Goal: Task Accomplishment & Management: Use online tool/utility

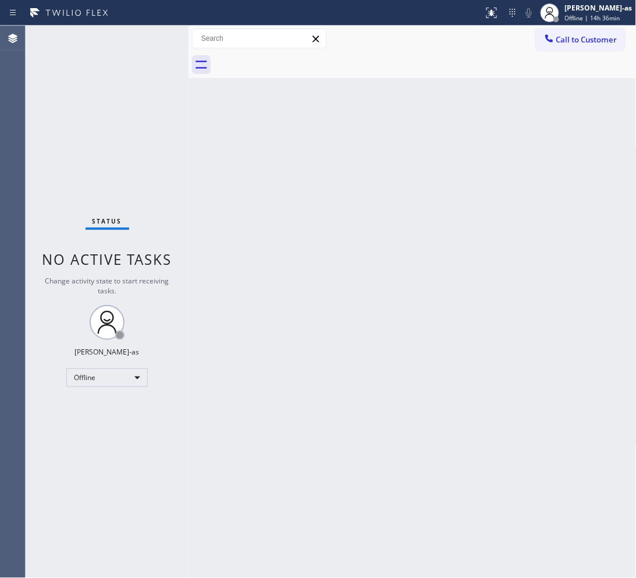
click at [109, 367] on div "Status No active tasks Change activity state to start receiving tasks. [PERSON_…" at bounding box center [107, 302] width 163 height 552
click at [114, 388] on div "Status No active tasks Change activity state to start receiving tasks. [PERSON_…" at bounding box center [107, 302] width 163 height 552
click at [115, 376] on div "Offline" at bounding box center [106, 377] width 81 height 19
click at [117, 416] on li "Unavailable" at bounding box center [106, 423] width 79 height 14
click at [476, 152] on div "Back to Dashboard Change Sender ID Customers Technicians Select a contact Outbo…" at bounding box center [413, 302] width 448 height 552
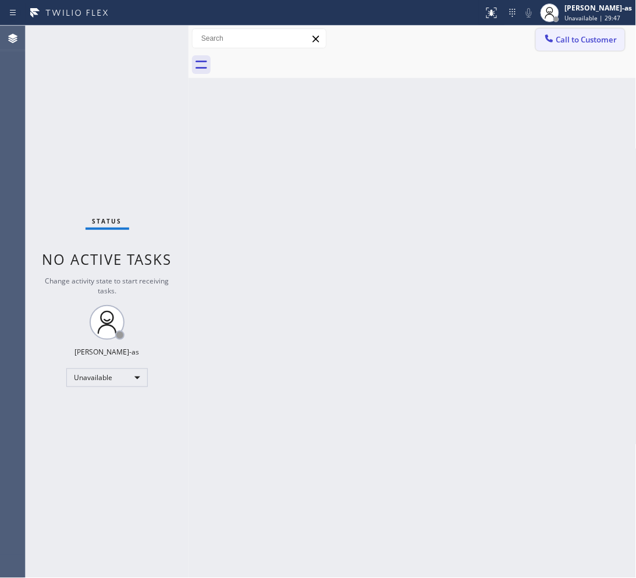
click at [509, 33] on button "Call to Customer" at bounding box center [580, 40] width 89 height 22
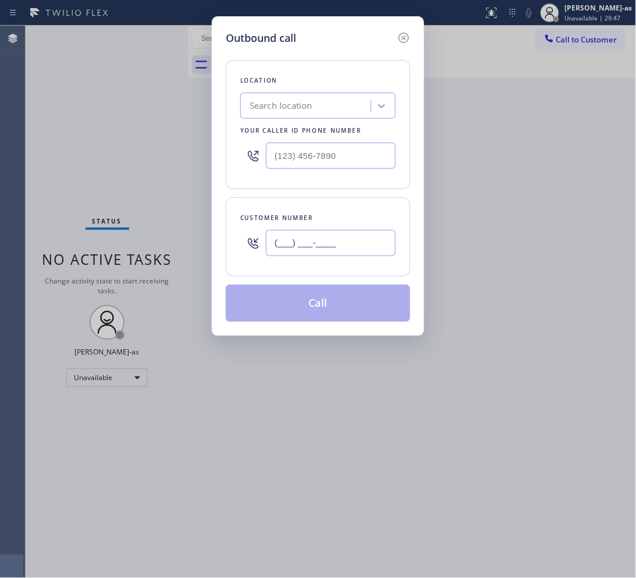
click at [315, 254] on input "(___) ___-____" at bounding box center [331, 243] width 130 height 26
paste input "512) 595-4096"
type input "[PHONE_NUMBER]"
click at [352, 147] on input "(___) ___-____" at bounding box center [331, 156] width 130 height 26
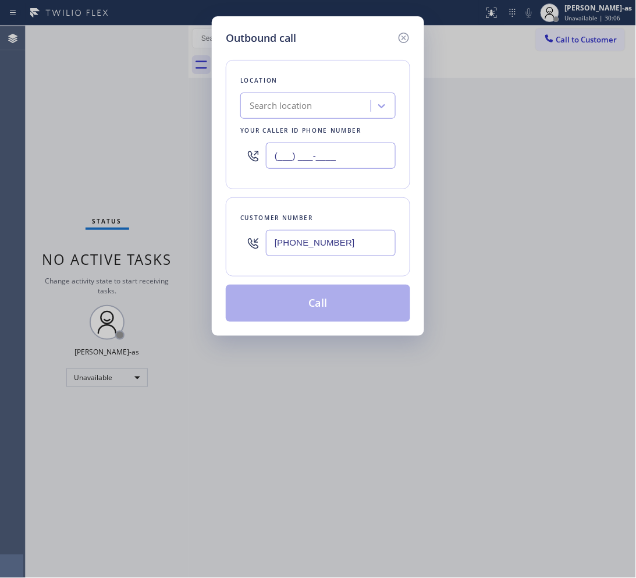
click at [352, 147] on input "(___) ___-____" at bounding box center [331, 156] width 130 height 26
paste input "415) 480-7108"
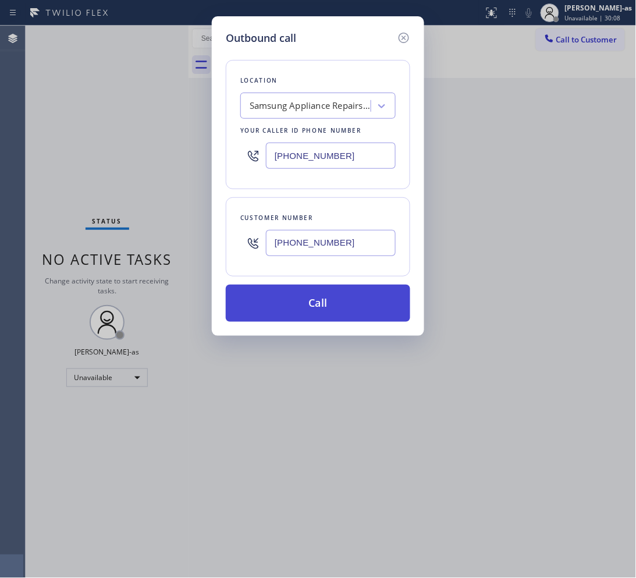
type input "[PHONE_NUMBER]"
click at [347, 300] on button "Call" at bounding box center [318, 303] width 185 height 37
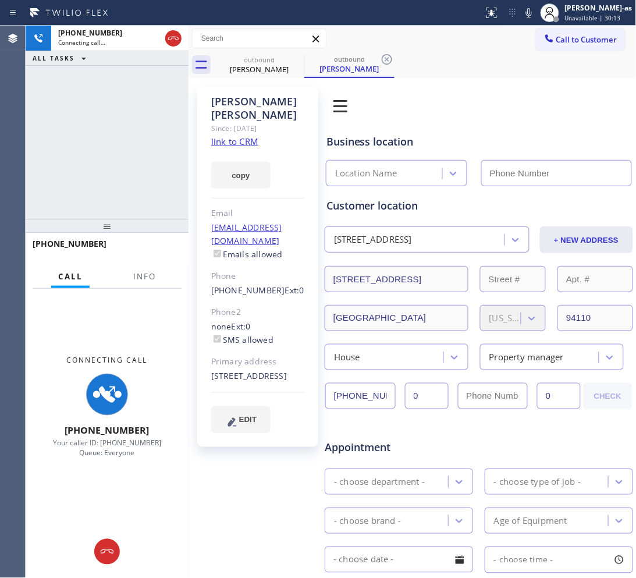
type input "[PHONE_NUMBER]"
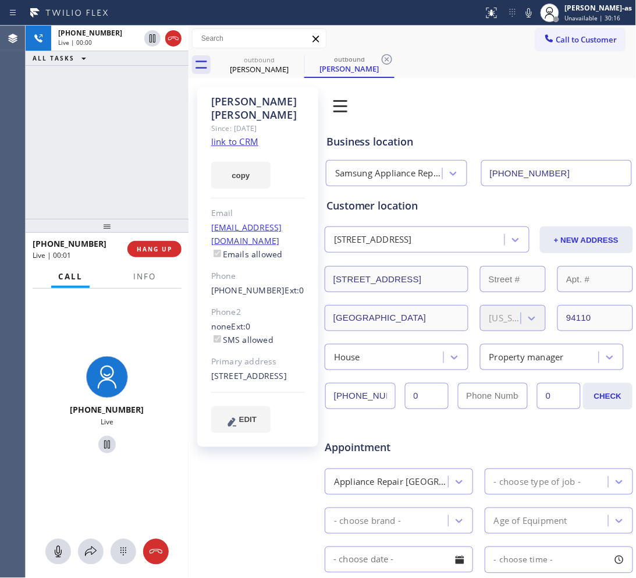
click at [109, 133] on div "[PHONE_NUMBER] Live | 00:00 ALL TASKS ALL TASKS ACTIVE TASKS TASKS IN WRAP UP" at bounding box center [107, 122] width 163 height 193
click at [158, 247] on span "HANG UP" at bounding box center [155, 249] width 36 height 8
click at [159, 246] on span "HANG UP" at bounding box center [155, 249] width 36 height 8
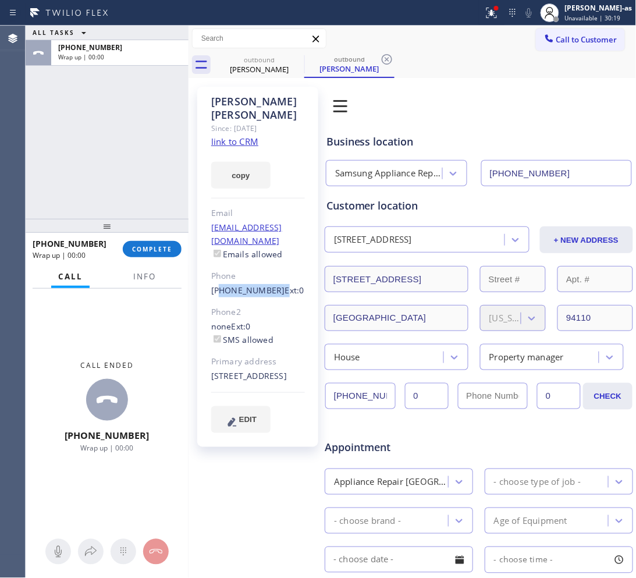
drag, startPoint x: 227, startPoint y: 263, endPoint x: 269, endPoint y: 268, distance: 42.3
click at [269, 284] on div "[PHONE_NUMBER] Ext: 0" at bounding box center [258, 290] width 94 height 13
click at [198, 275] on div "[PERSON_NAME] Since: [DATE] link to CRM copy Email [EMAIL_ADDRESS][DOMAIN_NAME]…" at bounding box center [257, 267] width 121 height 360
drag, startPoint x: 245, startPoint y: 267, endPoint x: 268, endPoint y: 266, distance: 22.7
click at [268, 266] on div "[PERSON_NAME] Since: [DATE] link to CRM copy Email [EMAIL_ADDRESS][DOMAIN_NAME]…" at bounding box center [257, 267] width 121 height 360
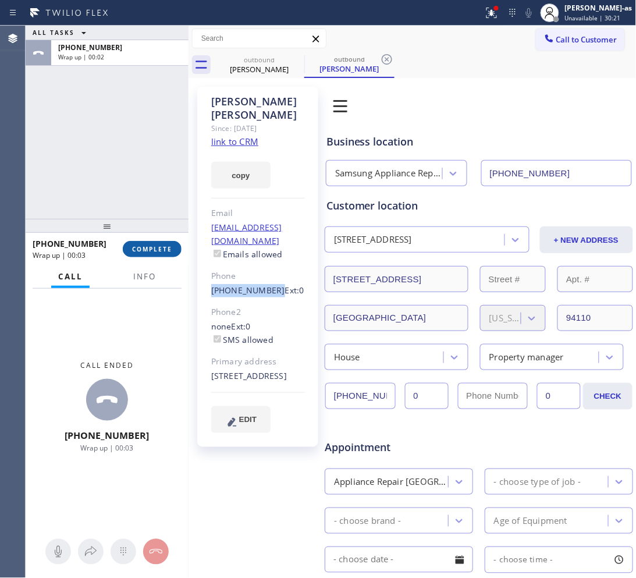
copy link "[PHONE_NUMBER]"
click at [126, 242] on div "[PHONE_NUMBER] Wrap up | 00:03 COMPLETE" at bounding box center [107, 249] width 149 height 30
click at [137, 244] on button "COMPLETE" at bounding box center [152, 249] width 59 height 16
click at [136, 186] on div "ALL TASKS ALL TASKS ACTIVE TASKS TASKS IN WRAP UP [PHONE_NUMBER] Wrap up | 00:04" at bounding box center [107, 122] width 163 height 193
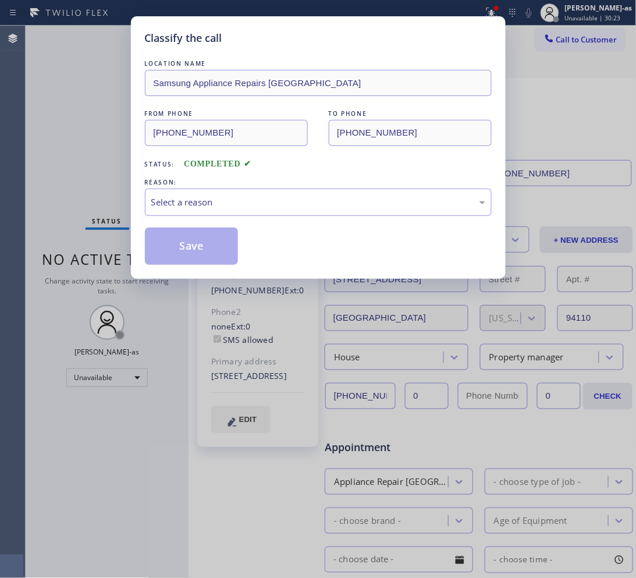
click at [264, 207] on div "Select a reason" at bounding box center [318, 202] width 334 height 13
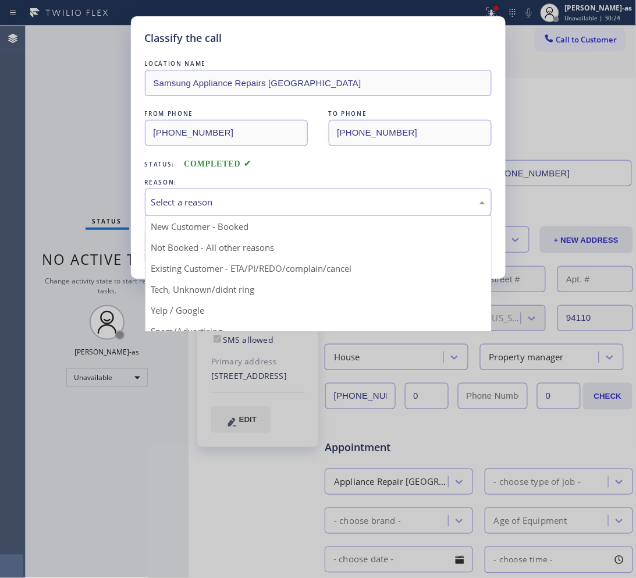
click at [263, 204] on div "Select a reason" at bounding box center [318, 202] width 334 height 13
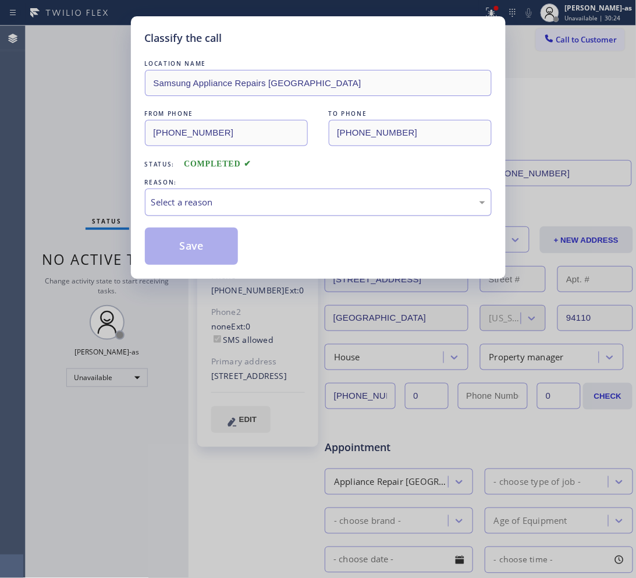
click at [263, 204] on div "Select a reason" at bounding box center [318, 202] width 334 height 13
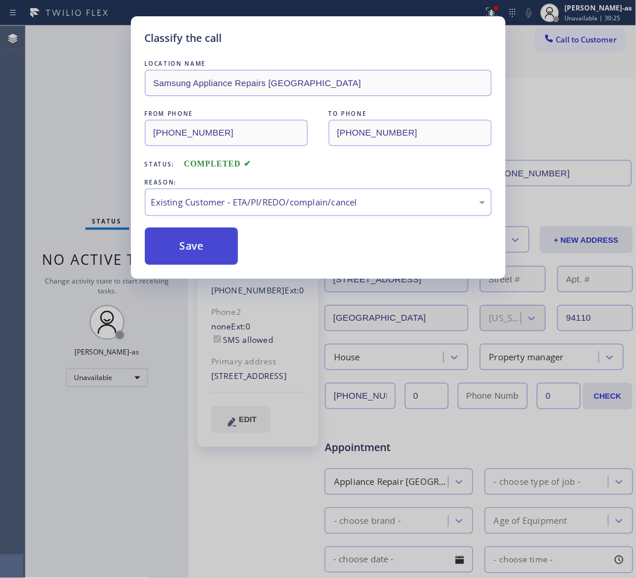
click at [204, 249] on button "Save" at bounding box center [192, 246] width 94 height 37
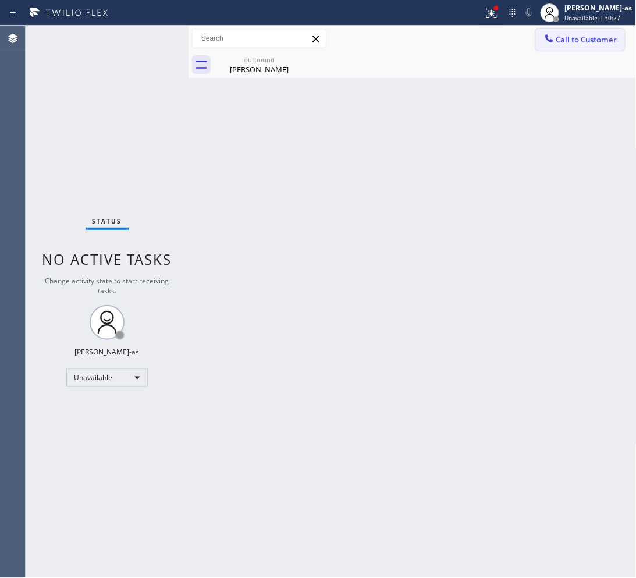
click at [509, 44] on div at bounding box center [549, 40] width 14 height 14
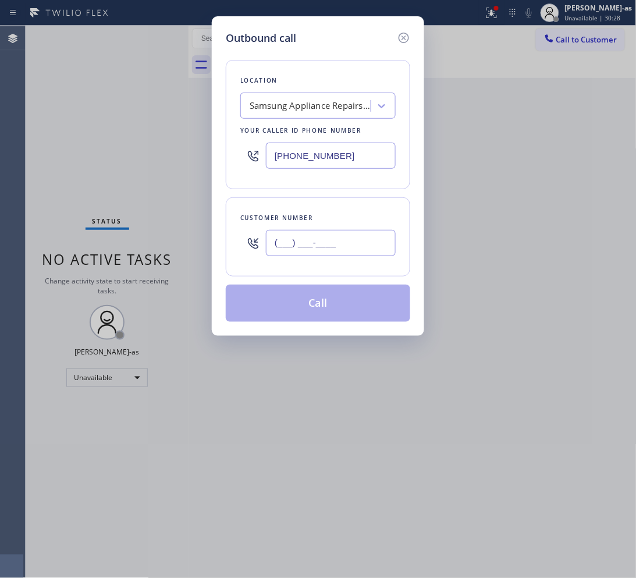
click at [332, 242] on input "(___) ___-____" at bounding box center [331, 243] width 130 height 26
paste input "512) 595-4096"
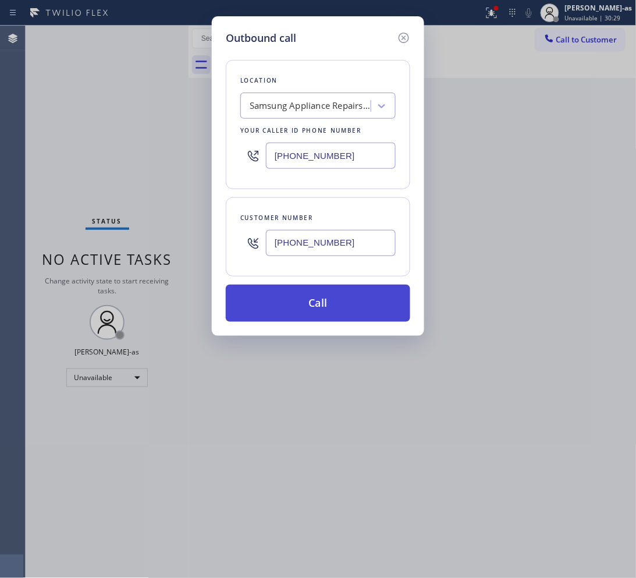
type input "[PHONE_NUMBER]"
click at [359, 311] on button "Call" at bounding box center [318, 303] width 185 height 37
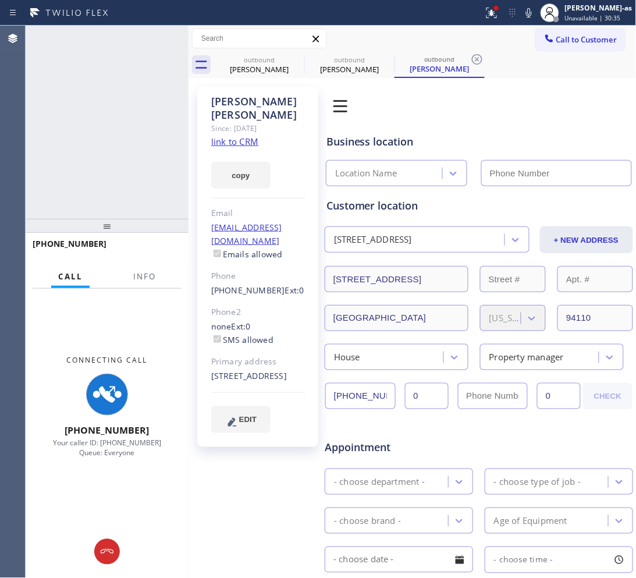
type input "[PHONE_NUMBER]"
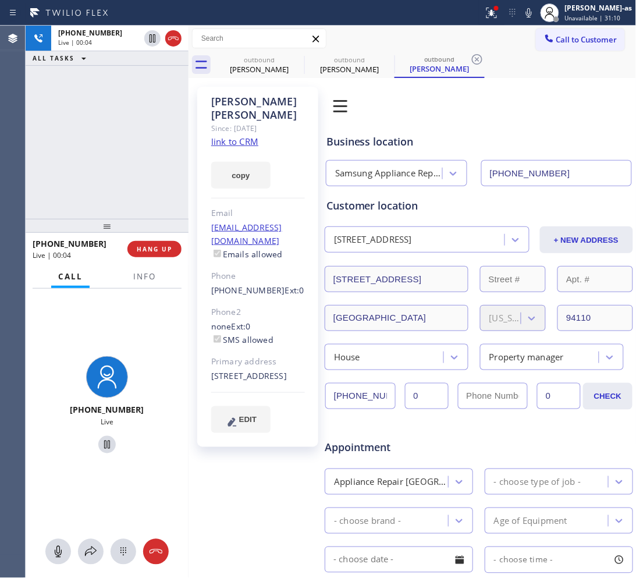
click at [170, 45] on icon at bounding box center [173, 38] width 14 height 14
drag, startPoint x: 132, startPoint y: 198, endPoint x: 134, endPoint y: 214, distance: 15.9
click at [133, 200] on div "[PHONE_NUMBER] Live | 00:05 ALL TASKS ALL TASKS ACTIVE TASKS TASKS IN WRAP UP" at bounding box center [107, 122] width 163 height 193
click at [153, 249] on span "HANG UP" at bounding box center [155, 249] width 36 height 8
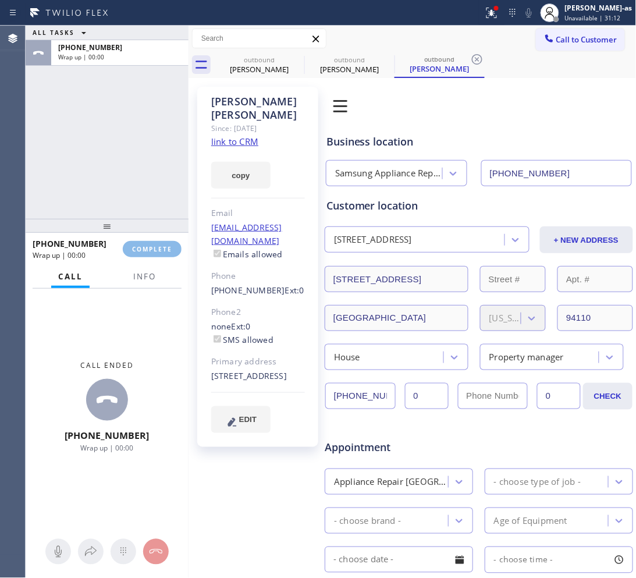
drag, startPoint x: 126, startPoint y: 198, endPoint x: 133, endPoint y: 198, distance: 6.4
click at [129, 198] on div "ALL TASKS ALL TASKS ACTIVE TASKS TASKS IN WRAP UP [PHONE_NUMBER] Wrap up | 00:00" at bounding box center [107, 122] width 163 height 193
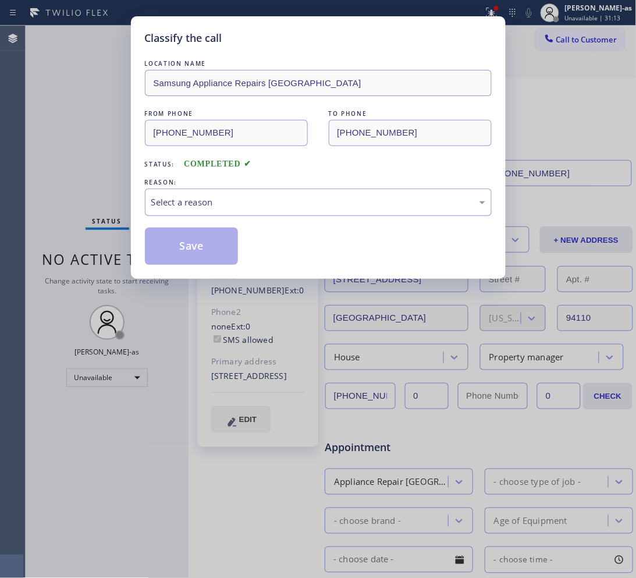
click at [262, 203] on div "Select a reason" at bounding box center [318, 202] width 334 height 13
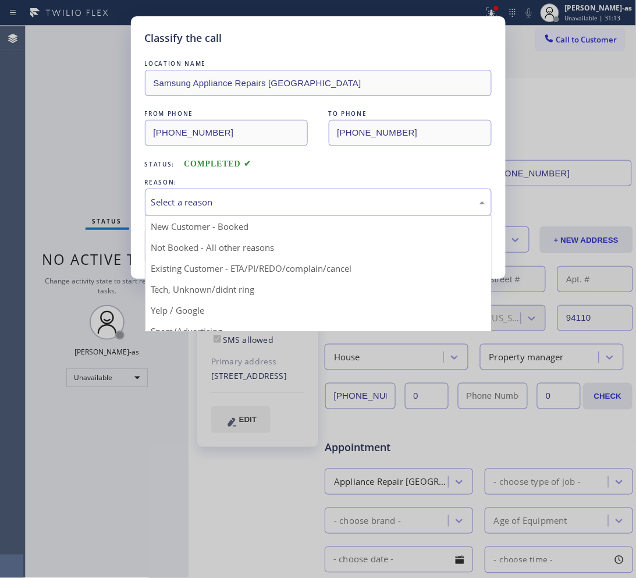
drag, startPoint x: 272, startPoint y: 268, endPoint x: 216, endPoint y: 244, distance: 61.1
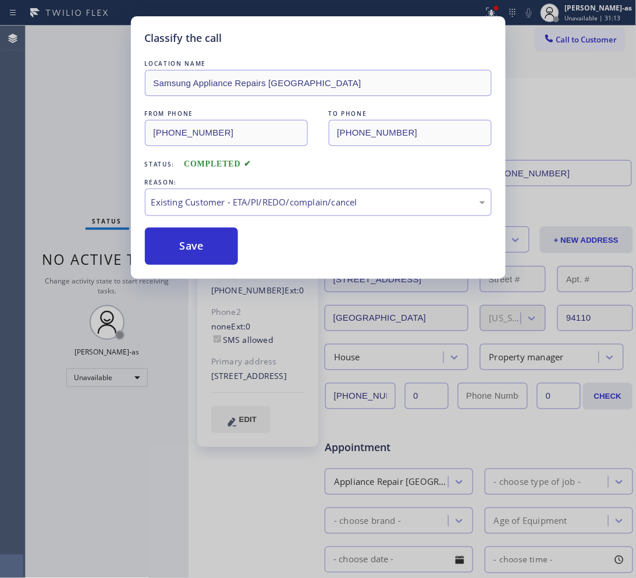
drag, startPoint x: 205, startPoint y: 240, endPoint x: 318, endPoint y: 152, distance: 143.5
click at [216, 235] on button "Save" at bounding box center [192, 246] width 94 height 37
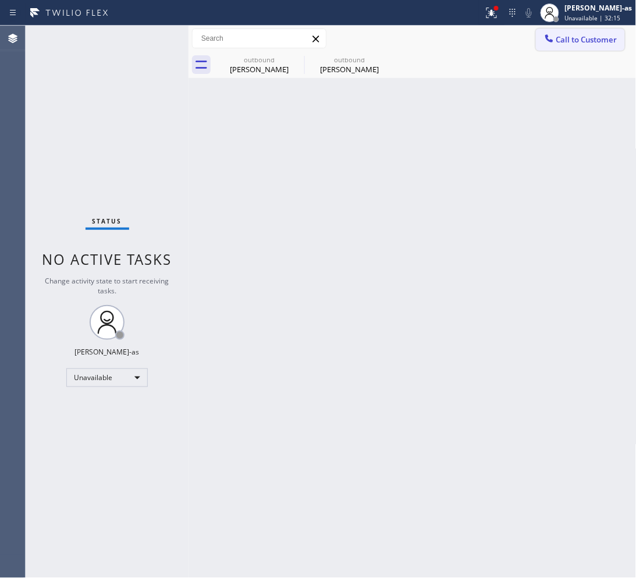
click at [509, 50] on button "Call to Customer" at bounding box center [580, 40] width 89 height 22
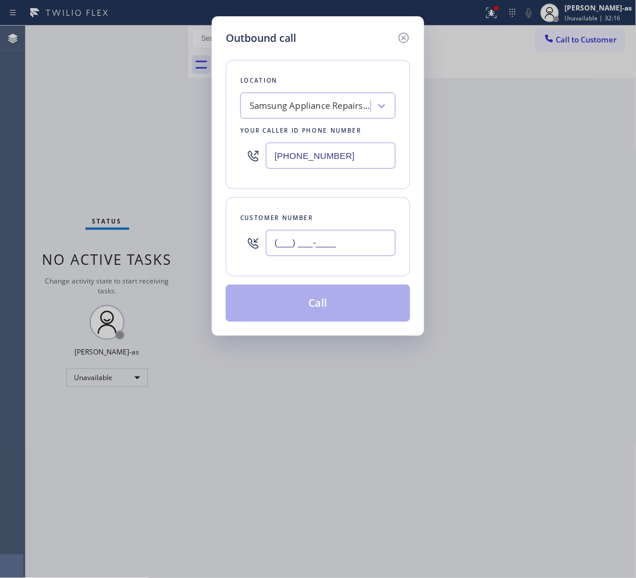
click at [345, 254] on input "(___) ___-____" at bounding box center [331, 243] width 130 height 26
paste input "310) 600-4341"
type input "[PHONE_NUMBER]"
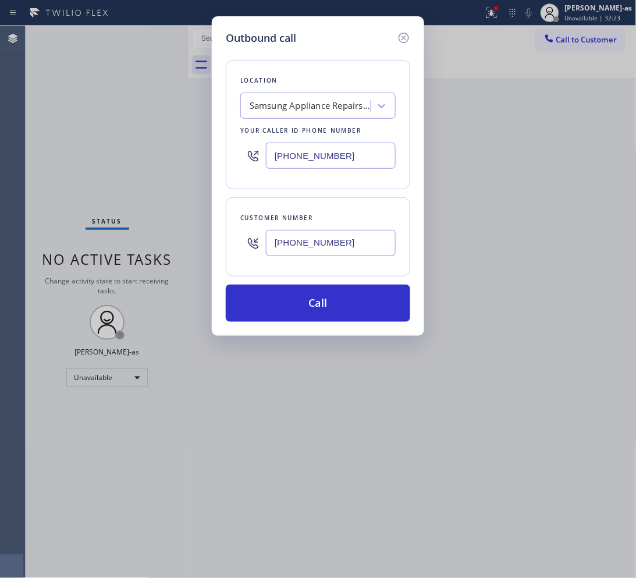
click at [331, 154] on input "[PHONE_NUMBER]" at bounding box center [331, 156] width 130 height 26
paste input "855) 731-4952"
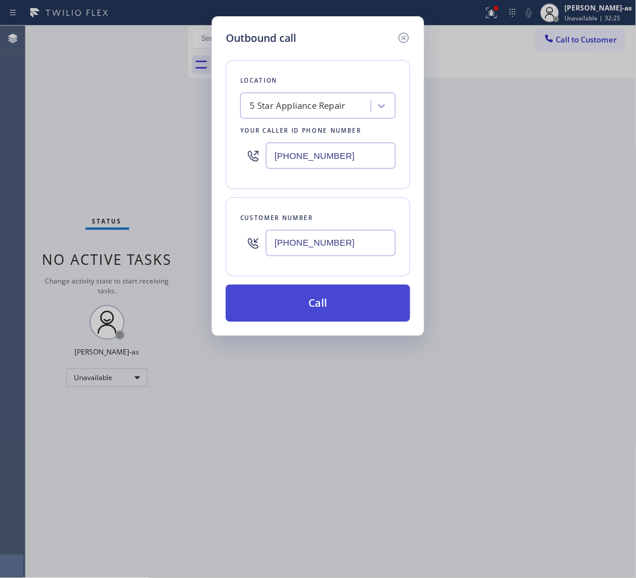
type input "[PHONE_NUMBER]"
click at [357, 309] on button "Call" at bounding box center [318, 303] width 185 height 37
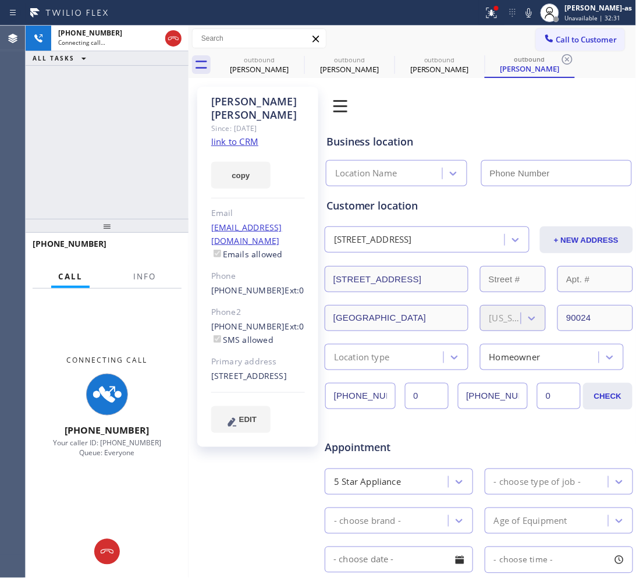
type input "[PHONE_NUMBER]"
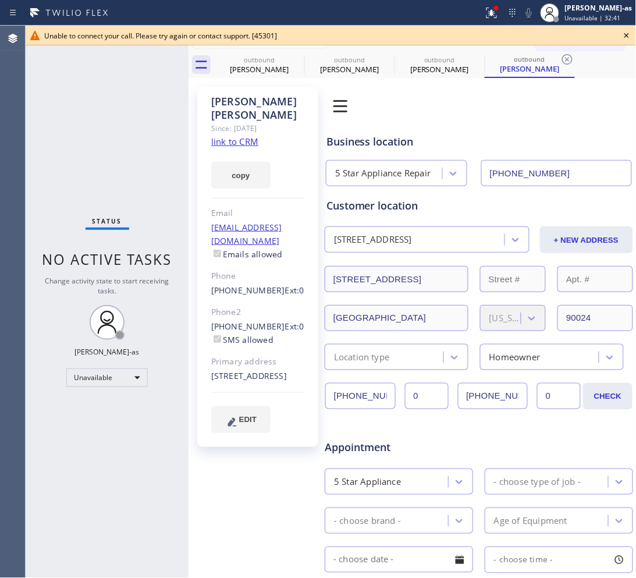
drag, startPoint x: 140, startPoint y: 128, endPoint x: 148, endPoint y: 122, distance: 10.5
click at [146, 126] on div "Status No active tasks Change activity state to start receiving tasks. [PERSON_…" at bounding box center [107, 302] width 163 height 552
click at [256, 66] on div "[PERSON_NAME]" at bounding box center [259, 69] width 88 height 10
type input "[PHONE_NUMBER]"
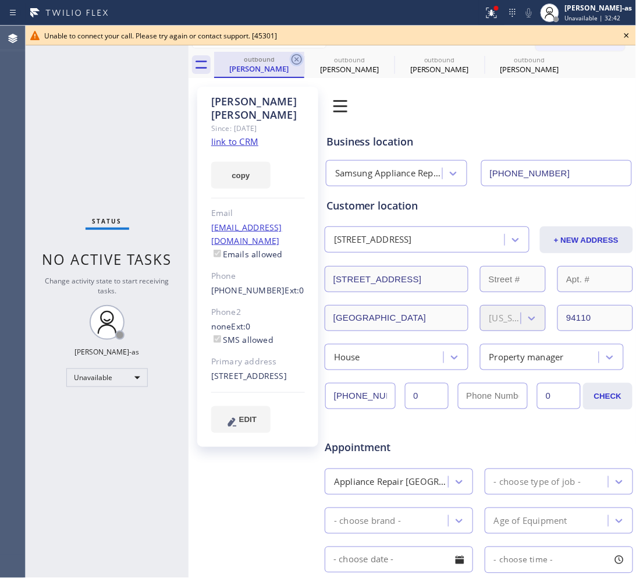
click at [297, 56] on icon at bounding box center [297, 59] width 14 height 14
type input "[PHONE_NUMBER]"
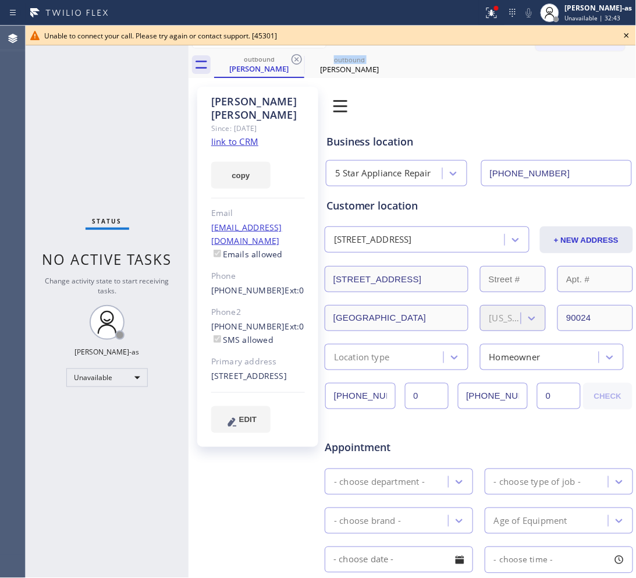
click at [297, 56] on icon at bounding box center [297, 59] width 14 height 14
click at [0, 0] on icon at bounding box center [0, 0] width 0 height 0
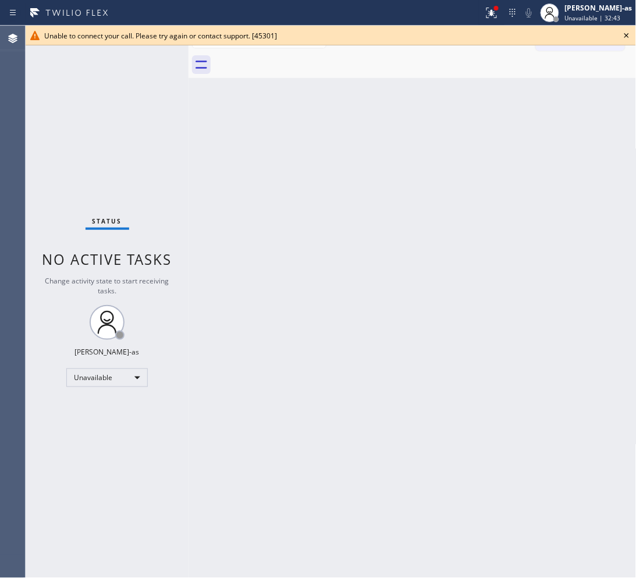
click at [297, 56] on div at bounding box center [425, 65] width 423 height 26
click at [509, 36] on icon at bounding box center [627, 36] width 14 height 14
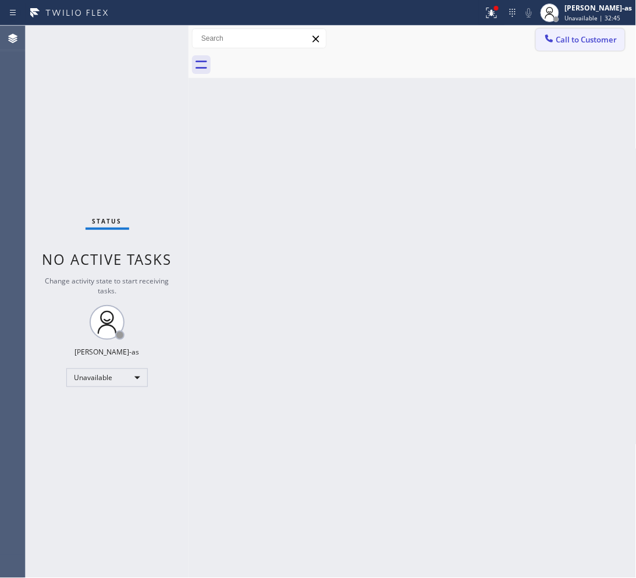
click at [509, 45] on button "Call to Customer" at bounding box center [580, 40] width 89 height 22
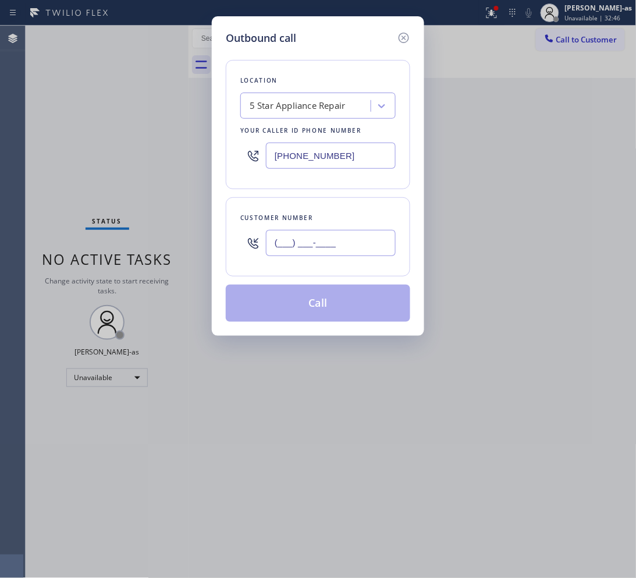
click at [338, 240] on input "(___) ___-____" at bounding box center [331, 243] width 130 height 26
paste input "310) 600-4341"
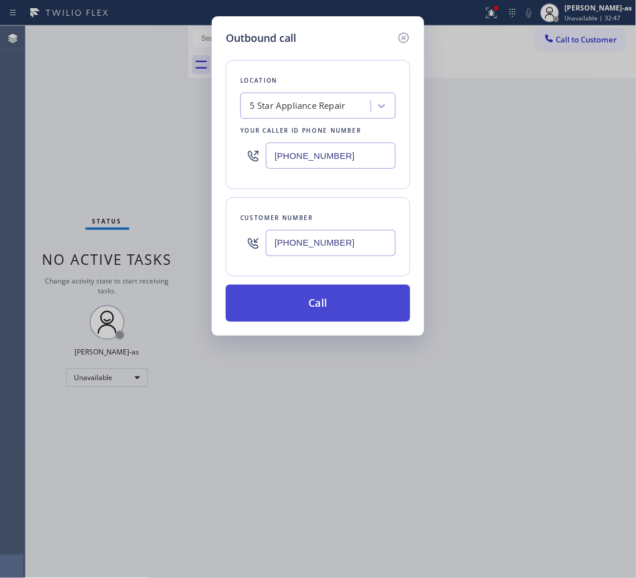
type input "[PHONE_NUMBER]"
click at [355, 306] on button "Call" at bounding box center [318, 303] width 185 height 37
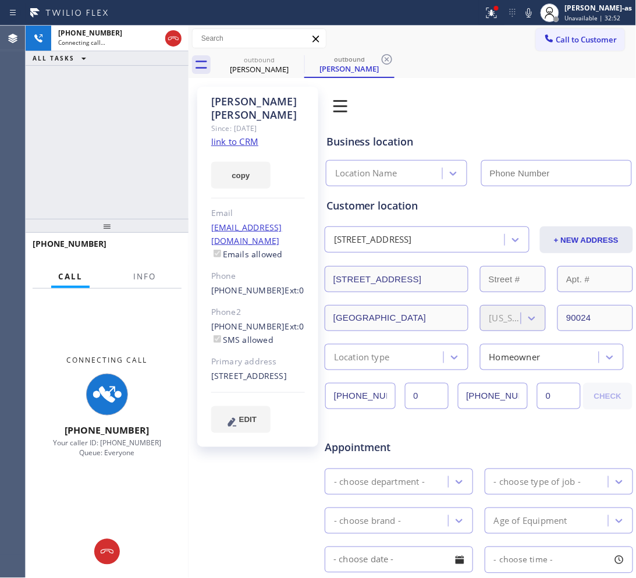
type input "[PHONE_NUMBER]"
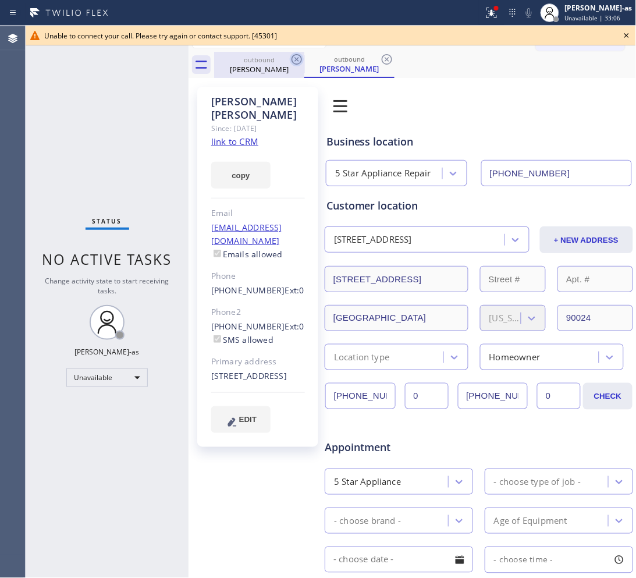
click at [300, 53] on div "Call to Customer Outbound call Location 5 Star Appliance Repair Your caller id …" at bounding box center [413, 52] width 448 height 52
drag, startPoint x: 210, startPoint y: 313, endPoint x: 271, endPoint y: 307, distance: 60.8
click at [271, 307] on div "[PERSON_NAME] Since: [DATE] link to CRM copy Email [EMAIL_ADDRESS][DOMAIN_NAME]…" at bounding box center [257, 267] width 121 height 360
click at [297, 62] on icon at bounding box center [297, 59] width 14 height 14
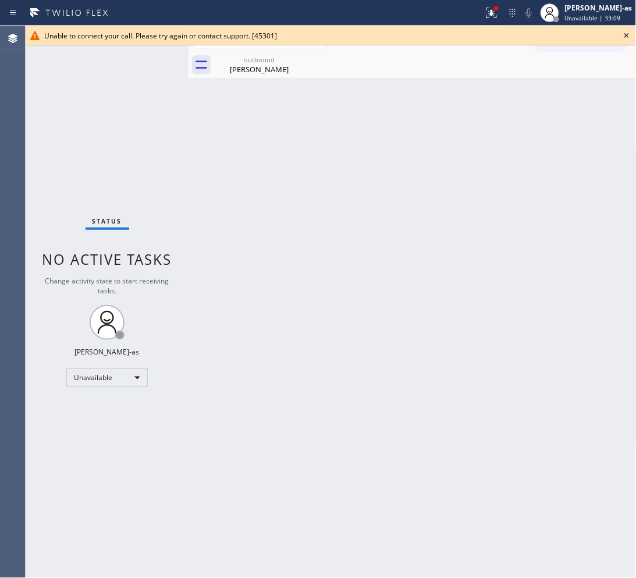
click at [0, 0] on icon at bounding box center [0, 0] width 0 height 0
click at [509, 36] on icon at bounding box center [627, 36] width 14 height 14
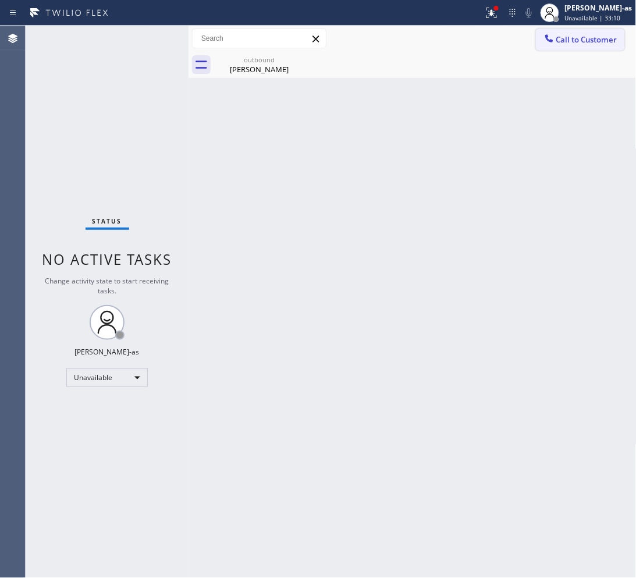
click at [509, 42] on span "Call to Customer" at bounding box center [586, 39] width 61 height 10
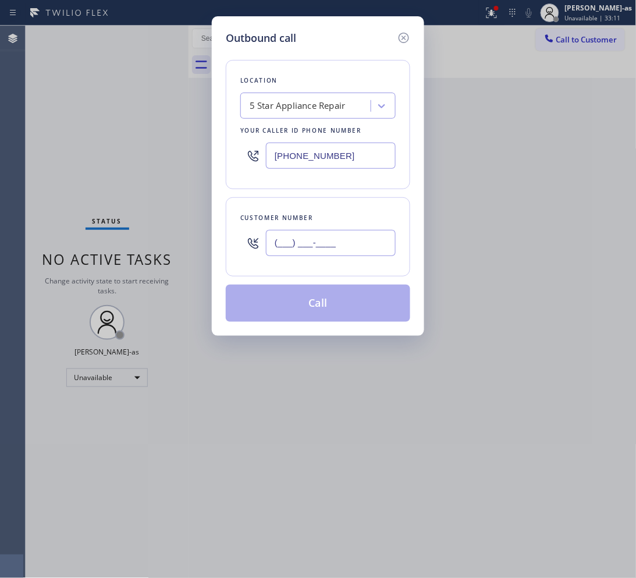
click at [359, 249] on input "(___) ___-____" at bounding box center [331, 243] width 130 height 26
paste input "310) 633-3354"
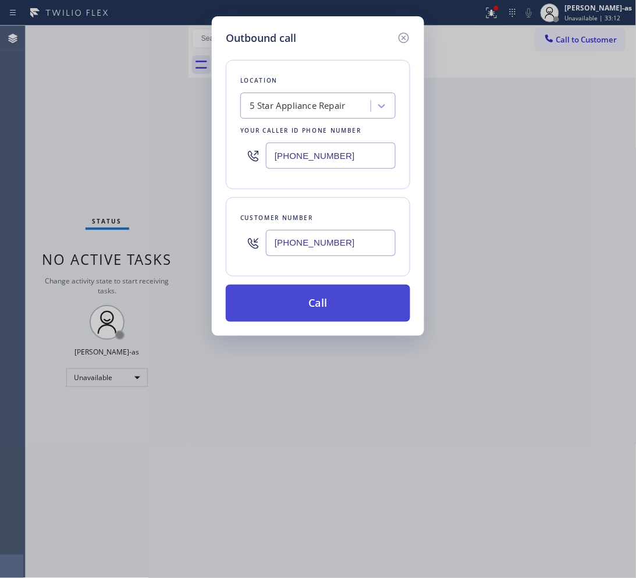
type input "[PHONE_NUMBER]"
click at [345, 304] on button "Call" at bounding box center [318, 303] width 185 height 37
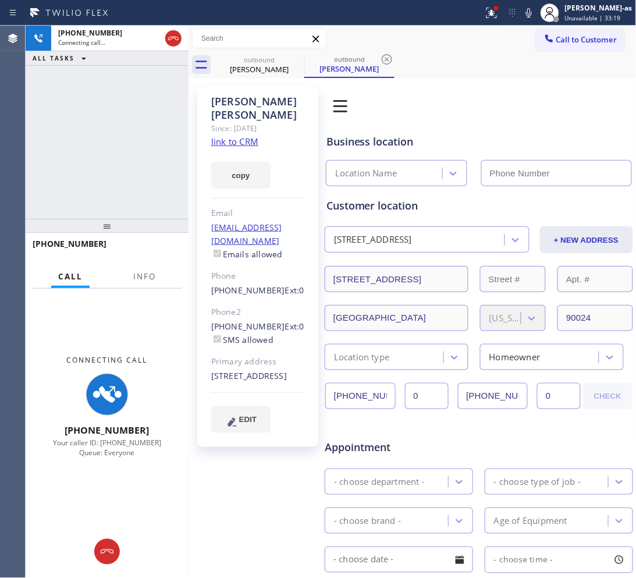
type input "[PHONE_NUMBER]"
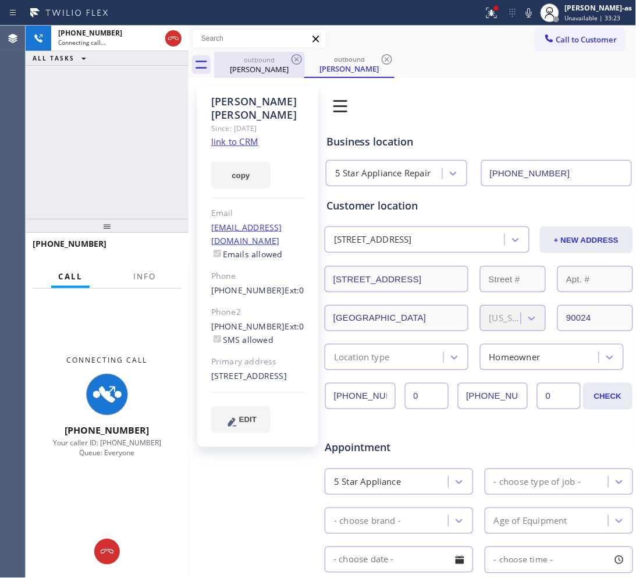
drag, startPoint x: 257, startPoint y: 59, endPoint x: 306, endPoint y: 53, distance: 48.7
click at [257, 59] on div "outbound" at bounding box center [259, 59] width 88 height 9
click at [301, 58] on icon at bounding box center [297, 59] width 10 height 10
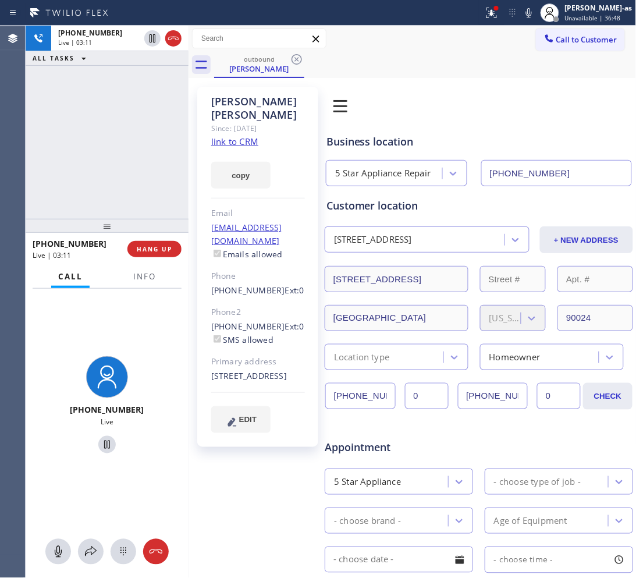
click at [147, 161] on div "[PHONE_NUMBER] Live | 03:11 ALL TASKS ALL TASKS ACTIVE TASKS TASKS IN WRAP UP" at bounding box center [107, 122] width 163 height 193
click at [144, 164] on div "[PHONE_NUMBER] Live | 03:13 ALL TASKS ALL TASKS ACTIVE TASKS TASKS IN WRAP UP" at bounding box center [107, 122] width 163 height 193
click at [118, 164] on div "[PHONE_NUMBER] Live | 03:14 ALL TASKS ALL TASKS ACTIVE TASKS TASKS IN WRAP UP" at bounding box center [107, 122] width 163 height 193
click at [148, 249] on span "HANG UP" at bounding box center [155, 249] width 36 height 8
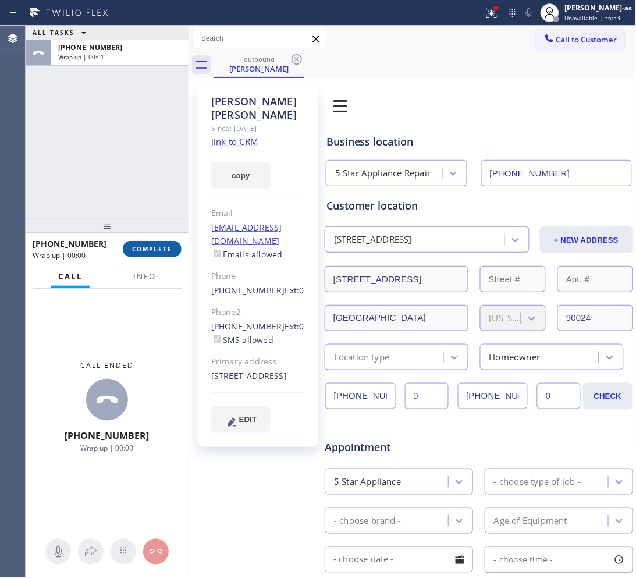
click at [148, 247] on span "COMPLETE" at bounding box center [152, 249] width 40 height 8
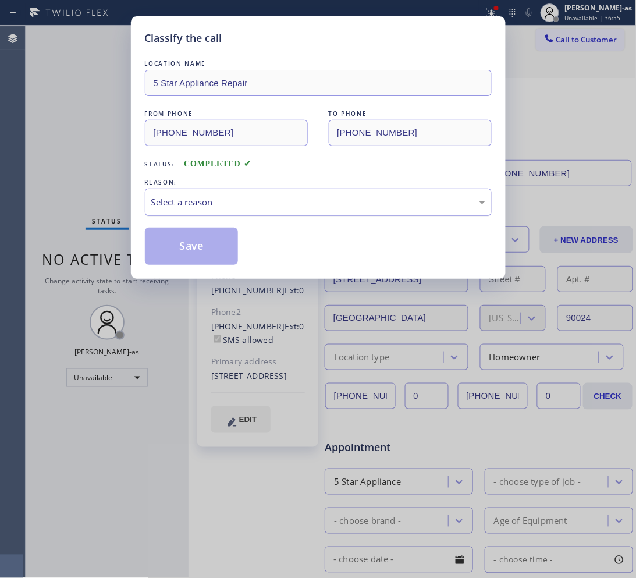
click at [237, 201] on div "Select a reason" at bounding box center [318, 202] width 334 height 13
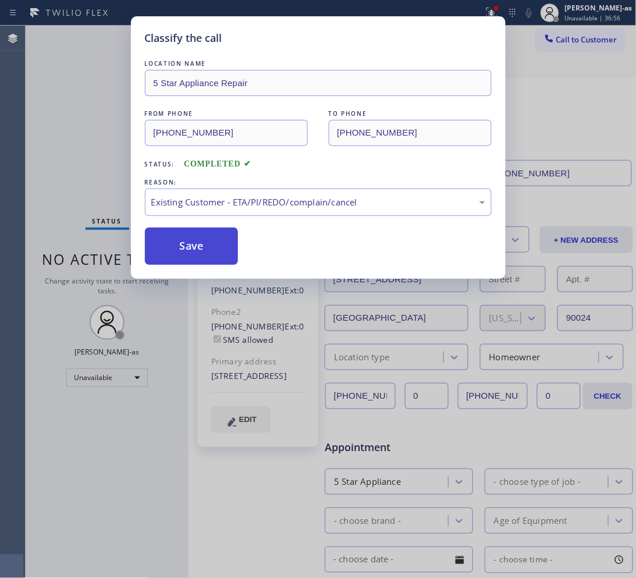
click at [200, 242] on button "Save" at bounding box center [192, 246] width 94 height 37
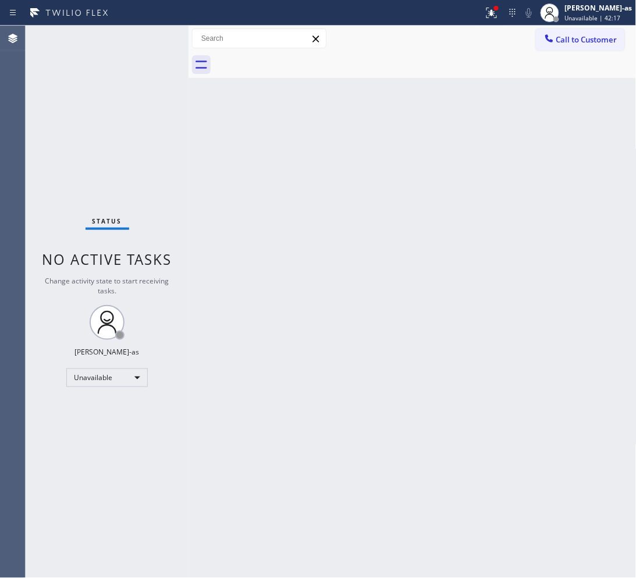
drag, startPoint x: 289, startPoint y: 131, endPoint x: 464, endPoint y: 75, distance: 184.1
click at [301, 127] on div "Back to Dashboard Change Sender ID Customers Technicians Select a contact Outbo…" at bounding box center [413, 302] width 448 height 552
click at [509, 41] on span "Call to Customer" at bounding box center [586, 39] width 61 height 10
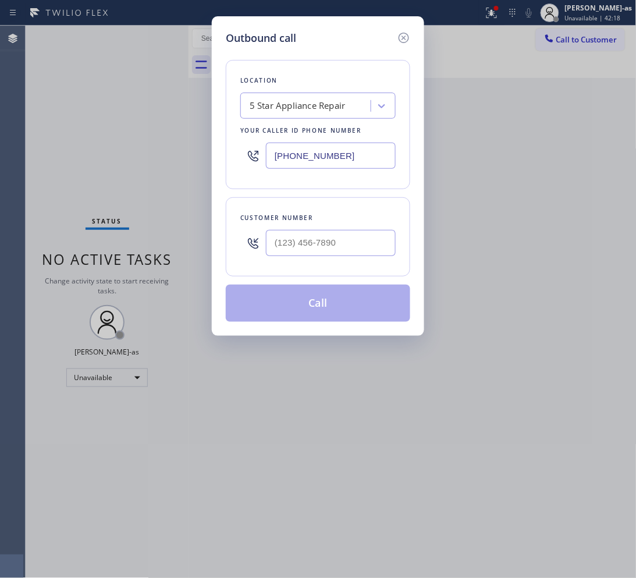
click at [335, 225] on div at bounding box center [331, 243] width 130 height 38
click at [357, 246] on input "(___) ___-____" at bounding box center [331, 243] width 130 height 26
paste input "310) 600-4341"
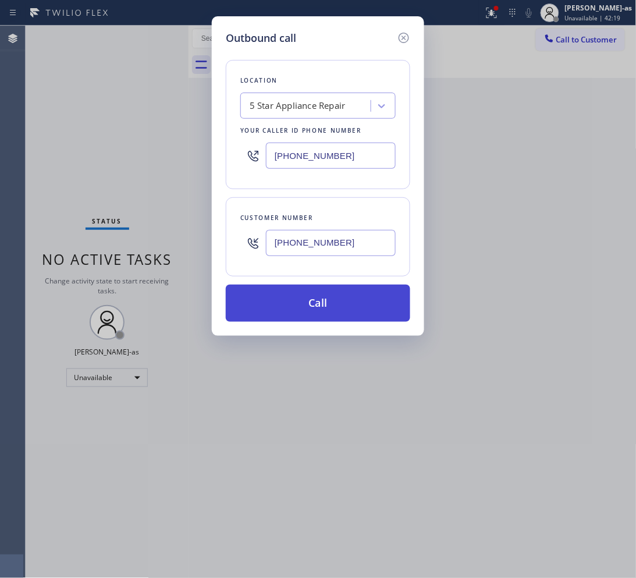
type input "[PHONE_NUMBER]"
click at [316, 301] on button "Call" at bounding box center [318, 303] width 185 height 37
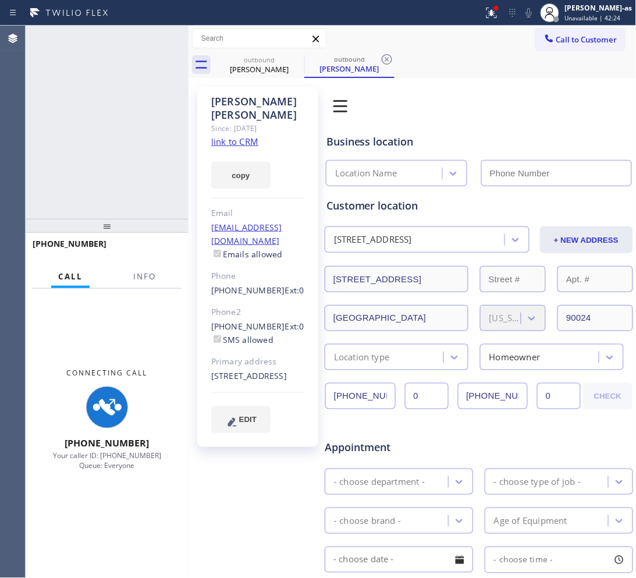
type input "[PHONE_NUMBER]"
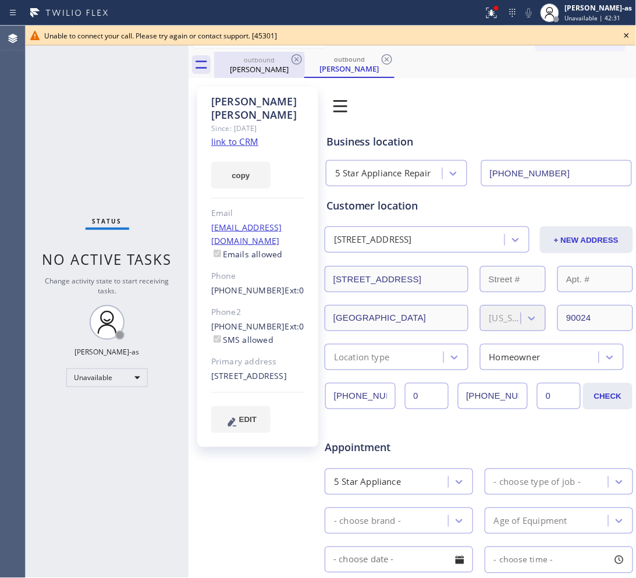
click at [260, 63] on div "outbound" at bounding box center [259, 59] width 88 height 9
click at [299, 55] on icon at bounding box center [297, 59] width 10 height 10
click at [509, 32] on icon at bounding box center [627, 36] width 14 height 14
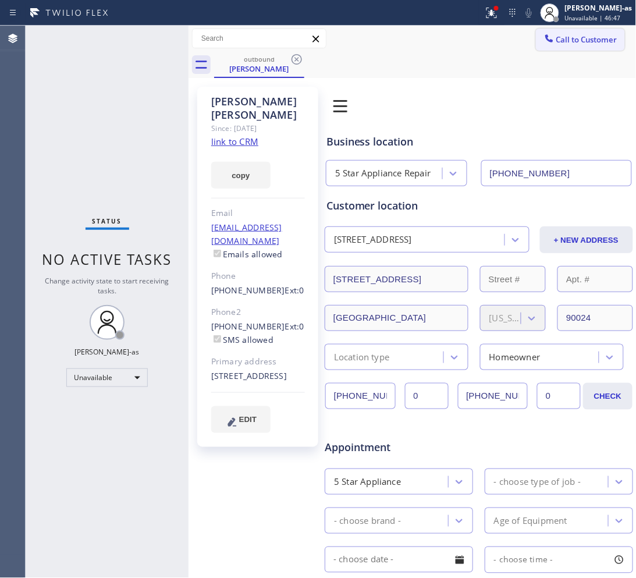
click at [509, 42] on span "Call to Customer" at bounding box center [586, 39] width 61 height 10
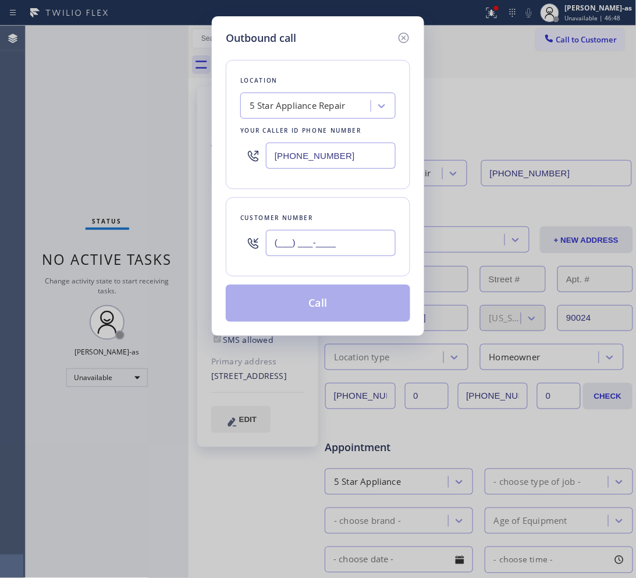
click at [359, 239] on input "(___) ___-____" at bounding box center [331, 243] width 130 height 26
paste input "424) 768-3375"
type input "[PHONE_NUMBER]"
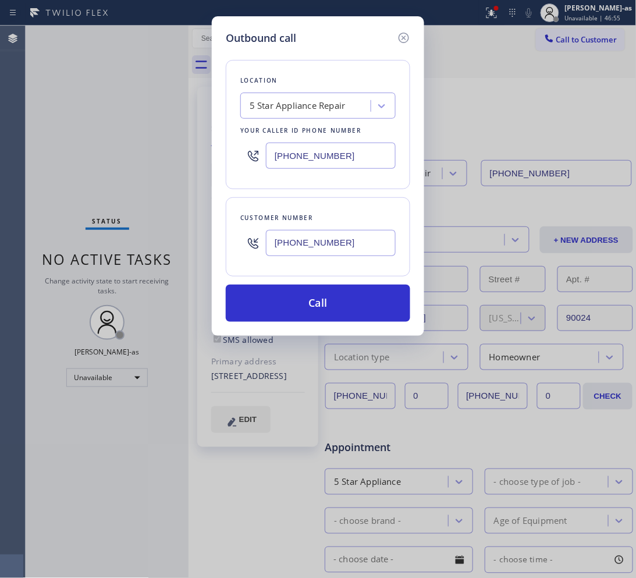
click at [336, 153] on input "[PHONE_NUMBER]" at bounding box center [331, 156] width 130 height 26
click at [336, 154] on input "[PHONE_NUMBER]" at bounding box center [331, 156] width 130 height 26
paste input "562) 309-4505"
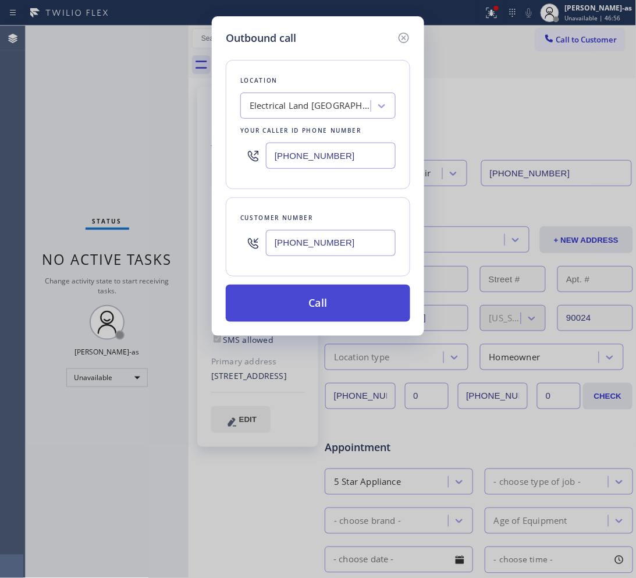
type input "[PHONE_NUMBER]"
click at [351, 300] on button "Call" at bounding box center [318, 303] width 185 height 37
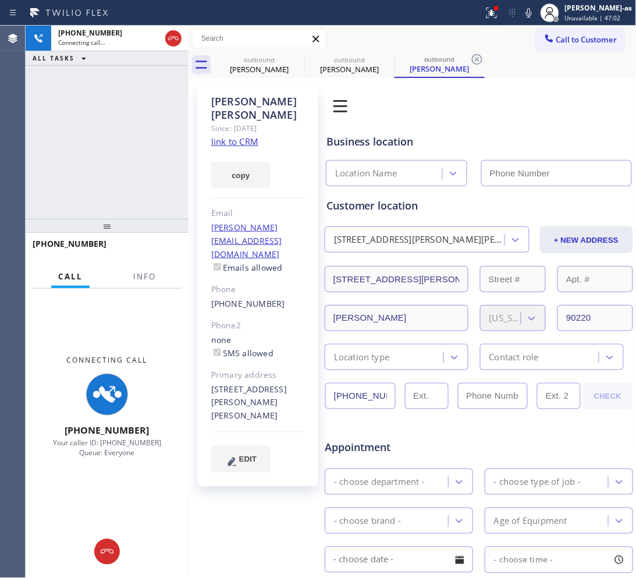
type input "[PHONE_NUMBER]"
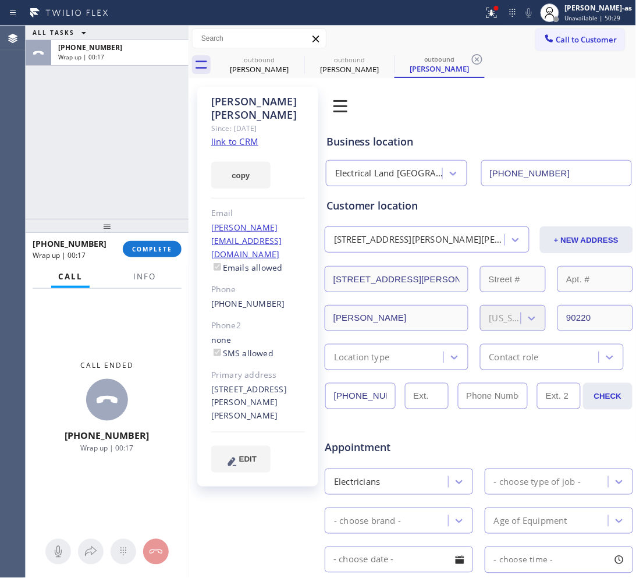
drag, startPoint x: 117, startPoint y: 163, endPoint x: 133, endPoint y: 236, distance: 75.0
click at [119, 163] on div "ALL TASKS ALL TASKS ACTIVE TASKS TASKS IN WRAP UP [PHONE_NUMBER] Wrap up | 00:17" at bounding box center [107, 122] width 163 height 193
click at [135, 239] on div "[PHONE_NUMBER] Wrap up | 00:17 COMPLETE" at bounding box center [107, 249] width 149 height 30
click at [144, 249] on span "COMPLETE" at bounding box center [152, 249] width 40 height 8
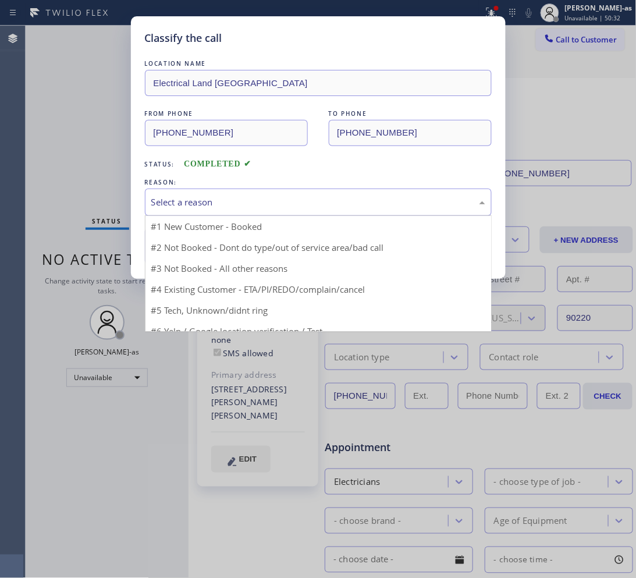
click at [254, 207] on div "Select a reason" at bounding box center [318, 202] width 334 height 13
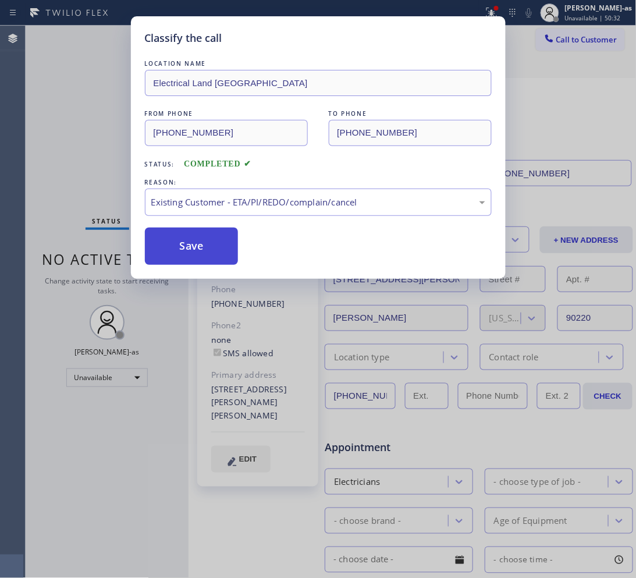
click at [205, 239] on button "Save" at bounding box center [192, 246] width 94 height 37
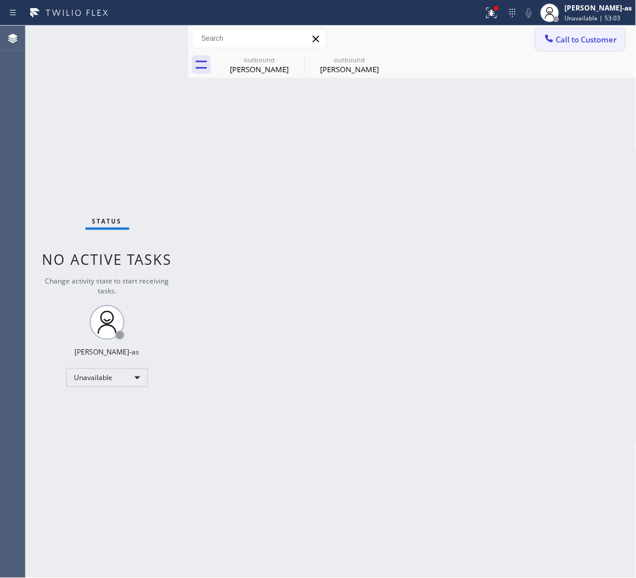
click at [509, 34] on span "Call to Customer" at bounding box center [586, 39] width 61 height 10
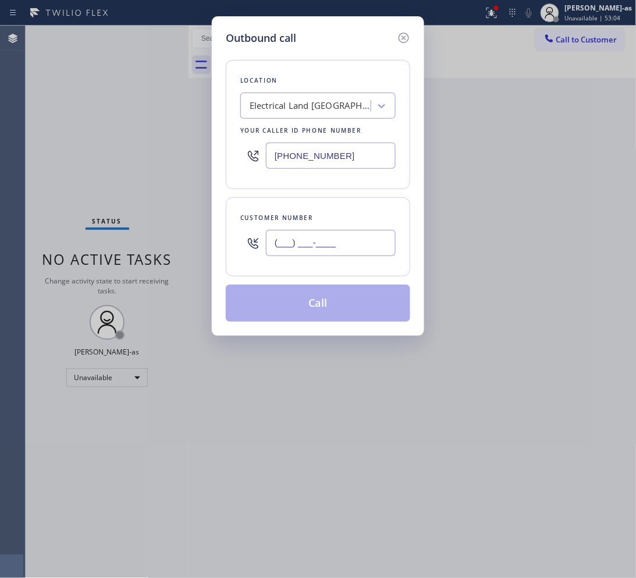
click at [342, 242] on input "(___) ___-____" at bounding box center [331, 243] width 130 height 26
paste input "714) 478-5388"
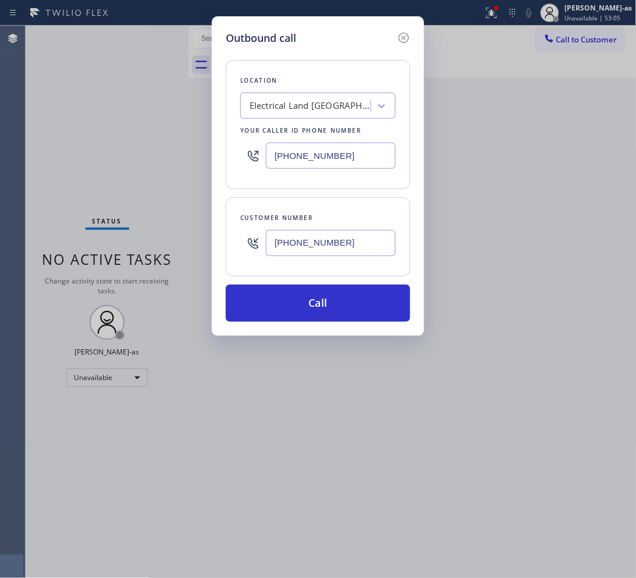
type input "[PHONE_NUMBER]"
click at [332, 155] on input "[PHONE_NUMBER]" at bounding box center [331, 156] width 130 height 26
paste input "714) 478-5388"
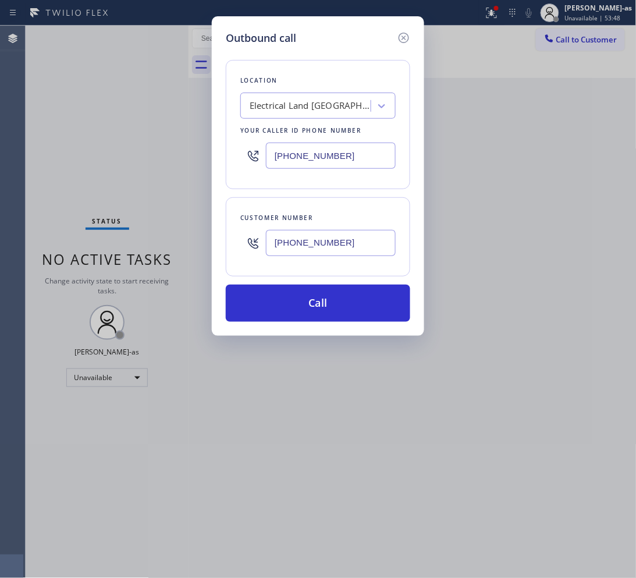
click at [348, 158] on input "[PHONE_NUMBER]" at bounding box center [331, 156] width 130 height 26
paste input "714) 478-5388"
click at [339, 152] on input "[PHONE_NUMBER]" at bounding box center [331, 156] width 130 height 26
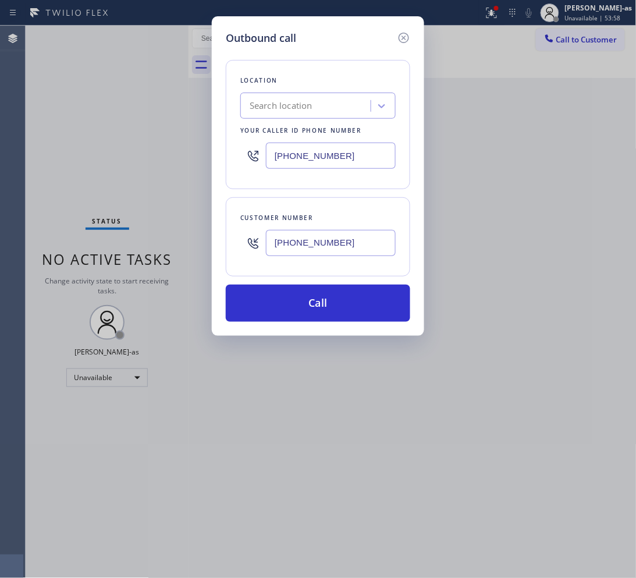
click at [339, 152] on input "[PHONE_NUMBER]" at bounding box center [331, 156] width 130 height 26
paste input "10-6811"
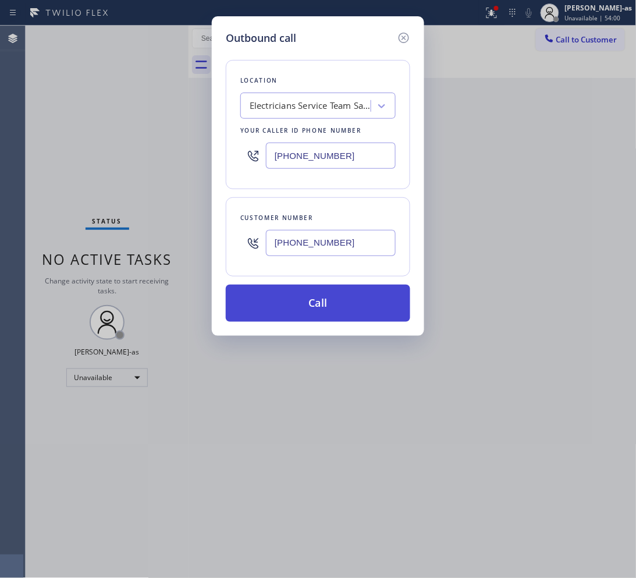
type input "[PHONE_NUMBER]"
click at [330, 310] on button "Call" at bounding box center [318, 303] width 185 height 37
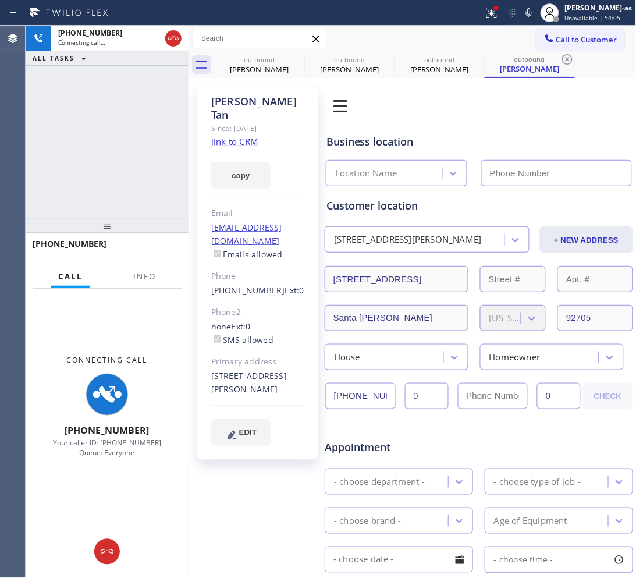
type input "[PHONE_NUMBER]"
click at [164, 120] on div "[PHONE_NUMBER] Connecting call… ALL TASKS ALL TASKS ACTIVE TASKS TASKS IN WRAP …" at bounding box center [107, 122] width 163 height 193
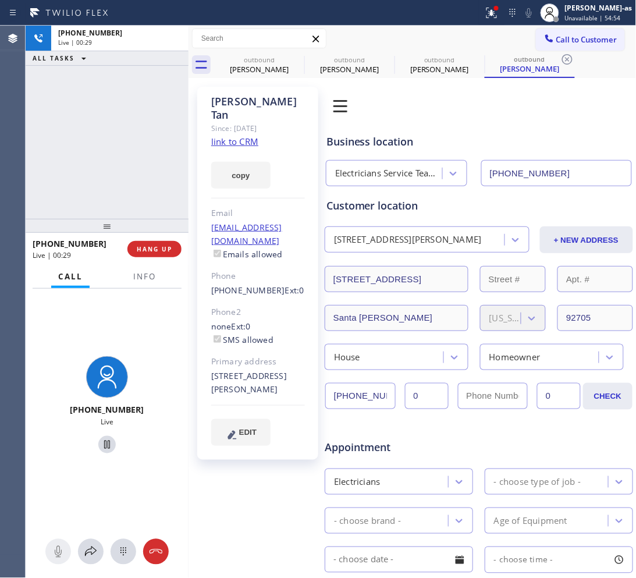
click at [130, 148] on div "[PHONE_NUMBER] Live | 00:29 ALL TASKS ALL TASKS ACTIVE TASKS TASKS IN WRAP UP" at bounding box center [107, 122] width 163 height 193
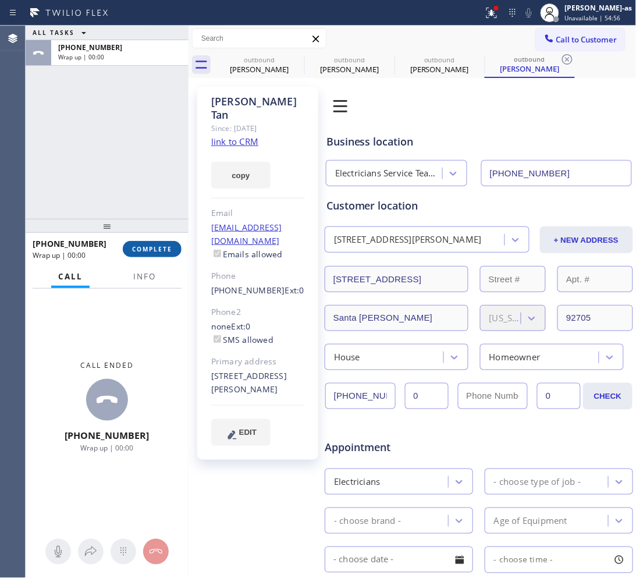
click at [165, 243] on button "COMPLETE" at bounding box center [152, 249] width 59 height 16
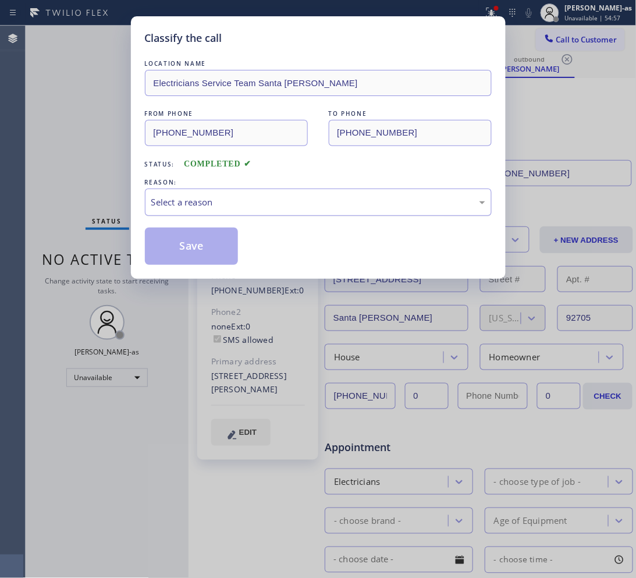
drag, startPoint x: 204, startPoint y: 216, endPoint x: 205, endPoint y: 208, distance: 8.2
click at [205, 212] on div "Select a reason" at bounding box center [318, 202] width 347 height 27
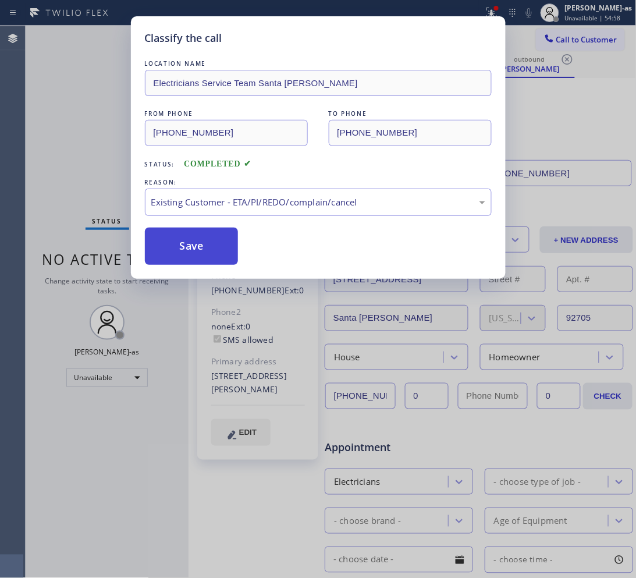
click at [182, 251] on button "Save" at bounding box center [192, 246] width 94 height 37
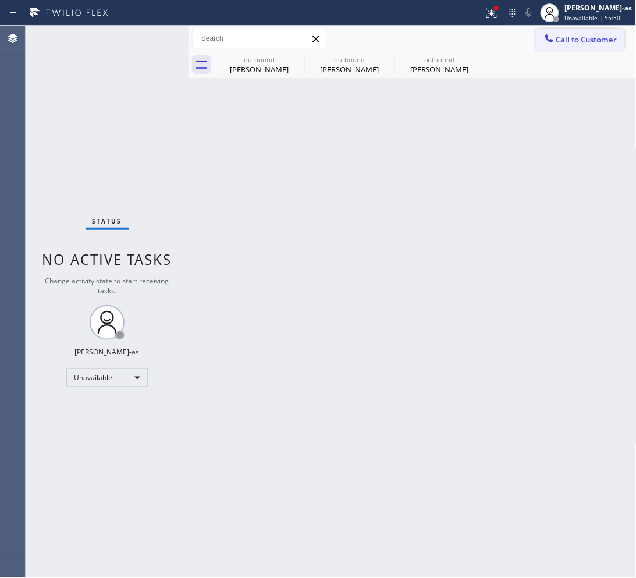
click at [509, 44] on span "Call to Customer" at bounding box center [586, 39] width 61 height 10
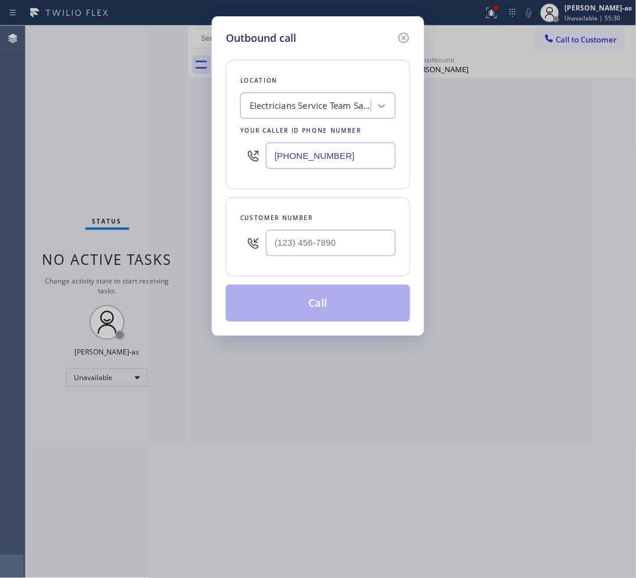
click at [335, 259] on div at bounding box center [331, 243] width 130 height 38
click at [327, 242] on input "(___) ___-____" at bounding box center [331, 243] width 130 height 26
paste input "949) 899-1805"
type input "[PHONE_NUMBER]"
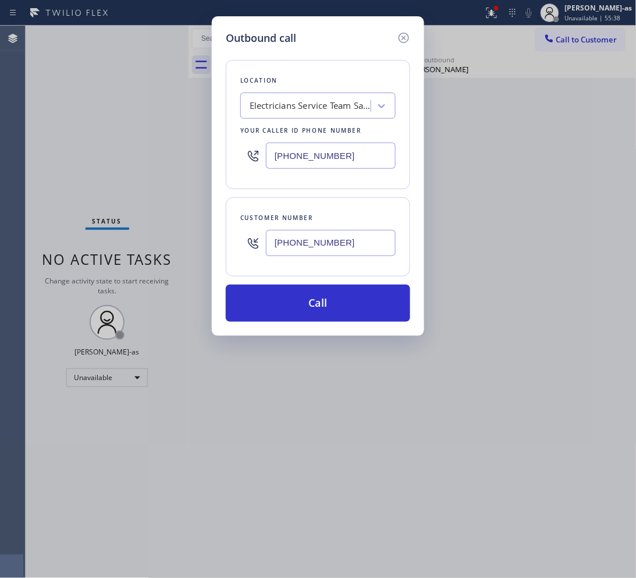
click at [352, 155] on input "[PHONE_NUMBER]" at bounding box center [331, 156] width 130 height 26
paste input "949) 647-5193"
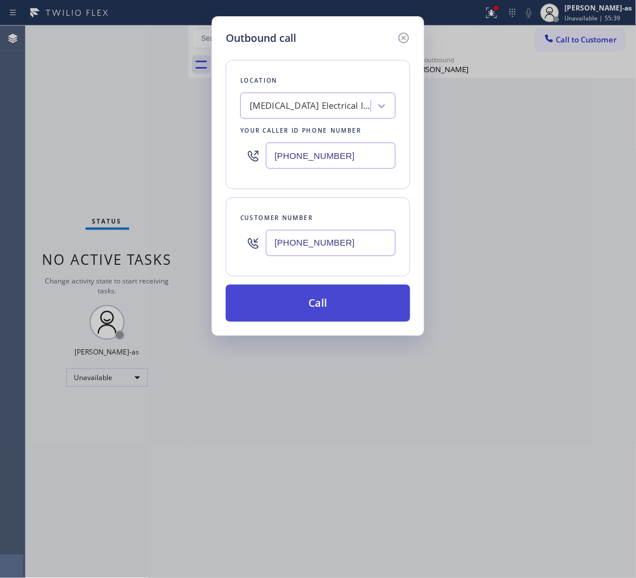
type input "[PHONE_NUMBER]"
click at [318, 307] on button "Call" at bounding box center [318, 303] width 185 height 37
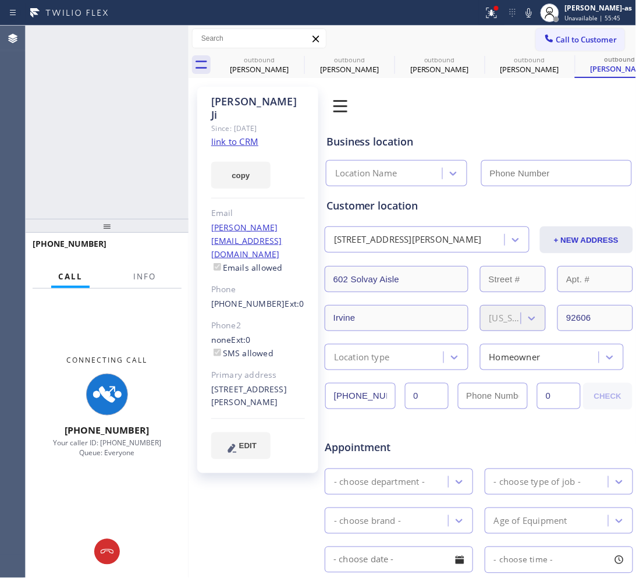
type input "[PHONE_NUMBER]"
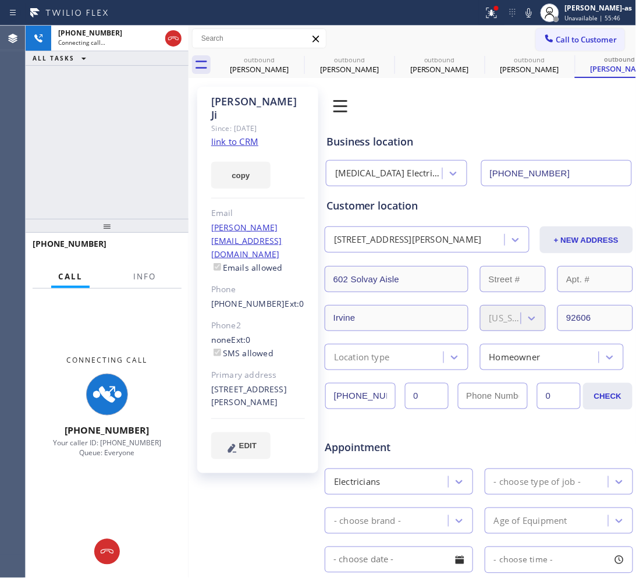
click at [152, 150] on div "[PHONE_NUMBER] Connecting call… ALL TASKS ALL TASKS ACTIVE TASKS TASKS IN WRAP …" at bounding box center [107, 122] width 163 height 193
click at [266, 62] on div "outbound" at bounding box center [259, 59] width 88 height 9
type input "[PHONE_NUMBER]"
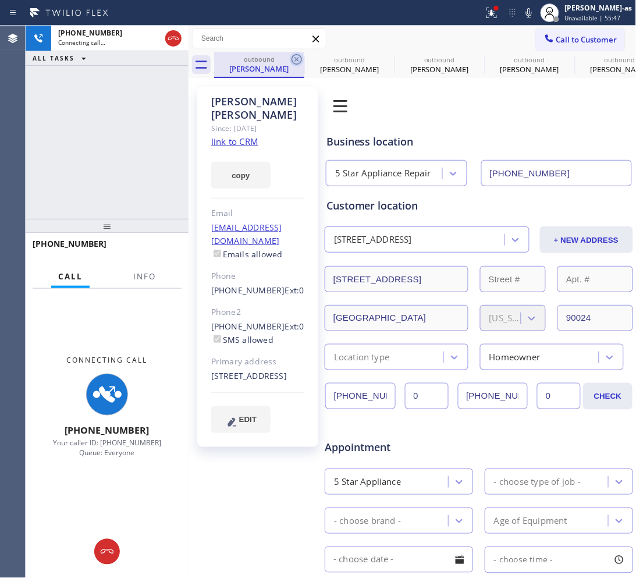
click at [297, 60] on icon at bounding box center [297, 59] width 10 height 10
click at [0, 0] on icon at bounding box center [0, 0] width 0 height 0
type input "[PHONE_NUMBER]"
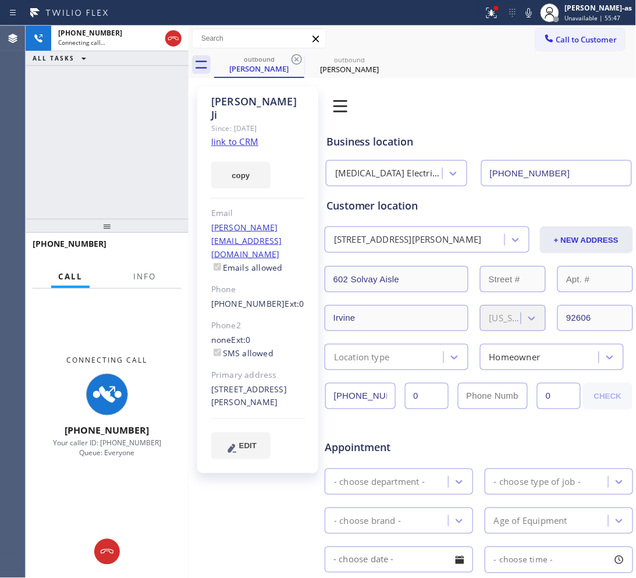
click at [297, 60] on icon at bounding box center [297, 59] width 10 height 10
click at [117, 191] on div "[PHONE_NUMBER] Connecting call… ALL TASKS ALL TASKS ACTIVE TASKS TASKS IN WRAP …" at bounding box center [107, 122] width 163 height 193
click at [152, 278] on span "Info" at bounding box center [144, 276] width 23 height 10
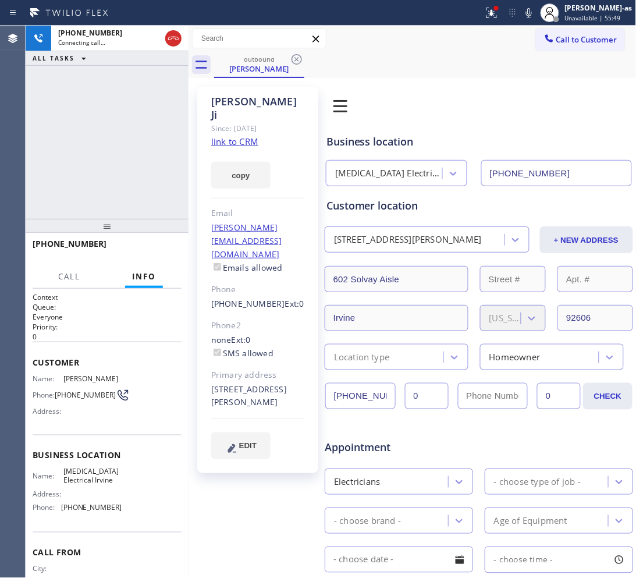
click at [95, 152] on div "[PHONE_NUMBER] Connecting call… ALL TASKS ALL TASKS ACTIVE TASKS TASKS IN WRAP …" at bounding box center [107, 122] width 163 height 193
click at [158, 249] on span "HANG UP" at bounding box center [155, 249] width 36 height 8
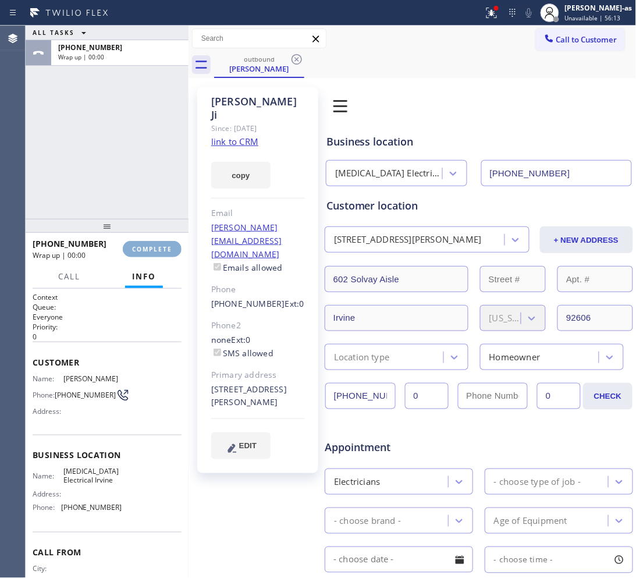
click at [158, 249] on span "COMPLETE" at bounding box center [152, 249] width 40 height 8
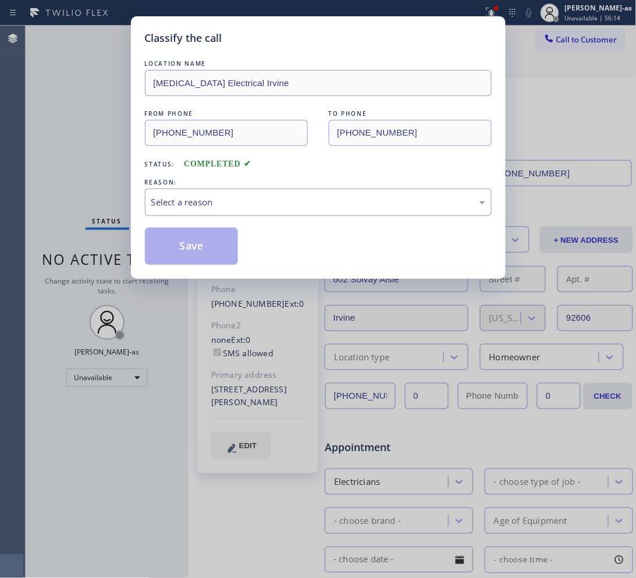
click at [198, 203] on div "Select a reason" at bounding box center [318, 202] width 334 height 13
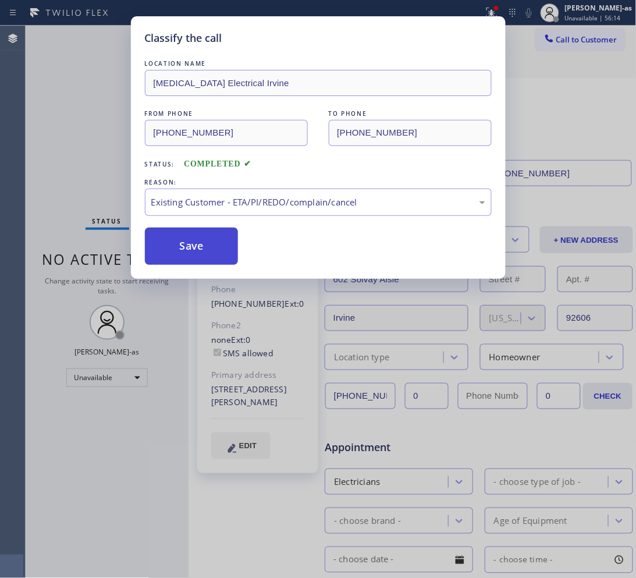
click at [196, 240] on button "Save" at bounding box center [192, 246] width 94 height 37
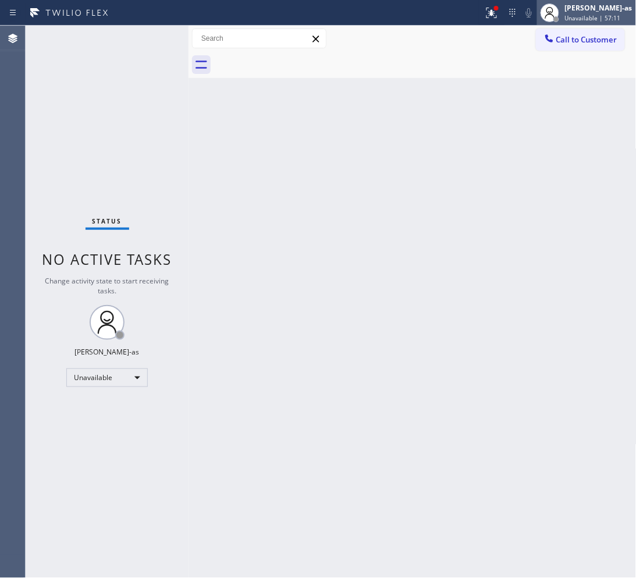
click at [509, 24] on div at bounding box center [550, 13] width 26 height 26
drag, startPoint x: 435, startPoint y: 61, endPoint x: 546, endPoint y: 49, distance: 111.2
click at [438, 61] on div at bounding box center [425, 65] width 423 height 26
drag, startPoint x: 577, startPoint y: 36, endPoint x: 501, endPoint y: 93, distance: 94.8
click at [509, 37] on span "Call to Customer" at bounding box center [586, 39] width 61 height 10
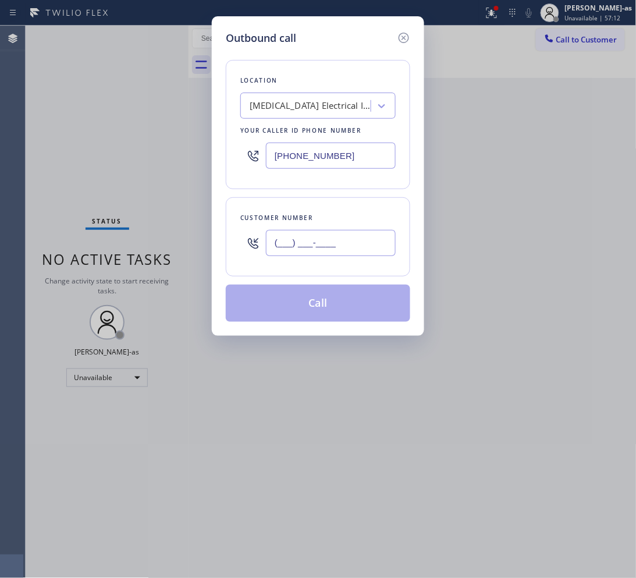
click at [339, 242] on input "(___) ___-____" at bounding box center [331, 243] width 130 height 26
paste input "212) 221-0045"
type input "[PHONE_NUMBER]"
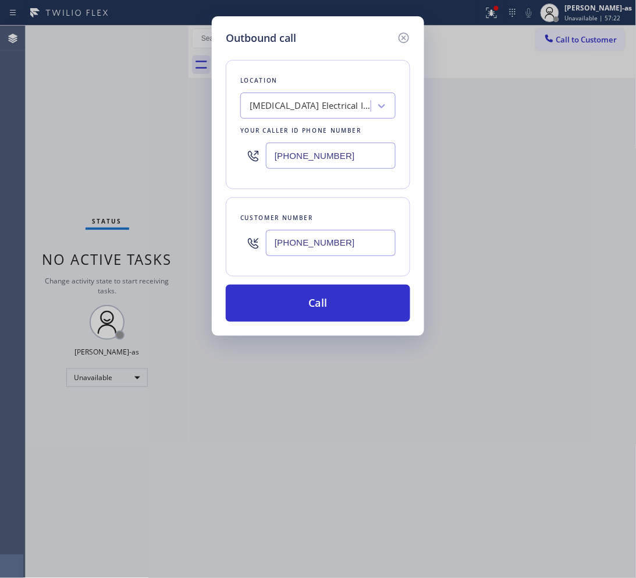
click at [347, 156] on input "[PHONE_NUMBER]" at bounding box center [331, 156] width 130 height 26
paste input "14) 873-0795"
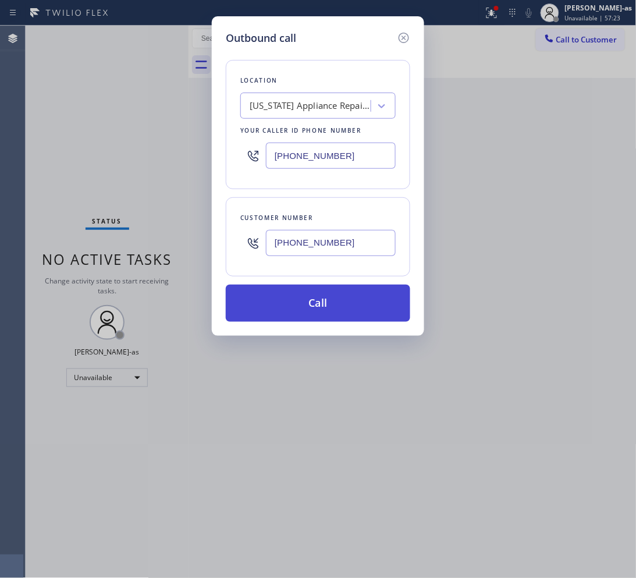
type input "[PHONE_NUMBER]"
click at [318, 292] on button "Call" at bounding box center [318, 303] width 185 height 37
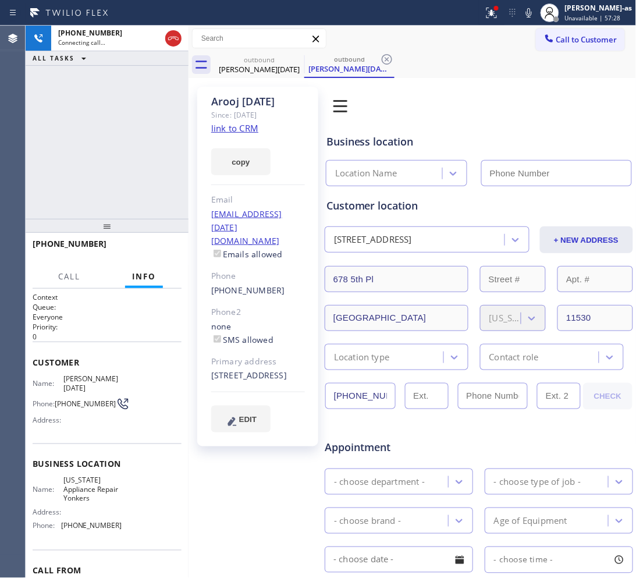
type input "[PHONE_NUMBER]"
click at [77, 155] on div "[PHONE_NUMBER] Live | 00:00 ALL TASKS ALL TASKS ACTIVE TASKS TASKS IN WRAP UP" at bounding box center [107, 122] width 163 height 193
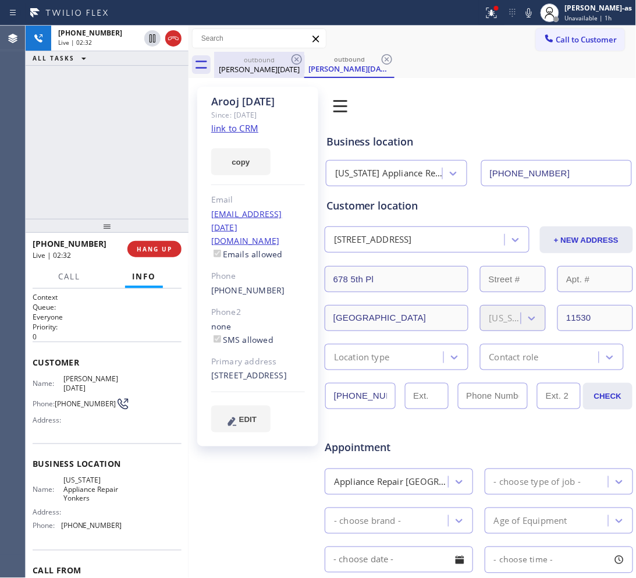
click at [244, 73] on div "[PERSON_NAME][DATE]" at bounding box center [259, 69] width 88 height 10
click at [295, 60] on icon at bounding box center [297, 59] width 14 height 14
click at [141, 133] on div "[PHONE_NUMBER] Live | 03:07 ALL TASKS ALL TASKS ACTIVE TASKS TASKS IN WRAP UP" at bounding box center [107, 122] width 163 height 193
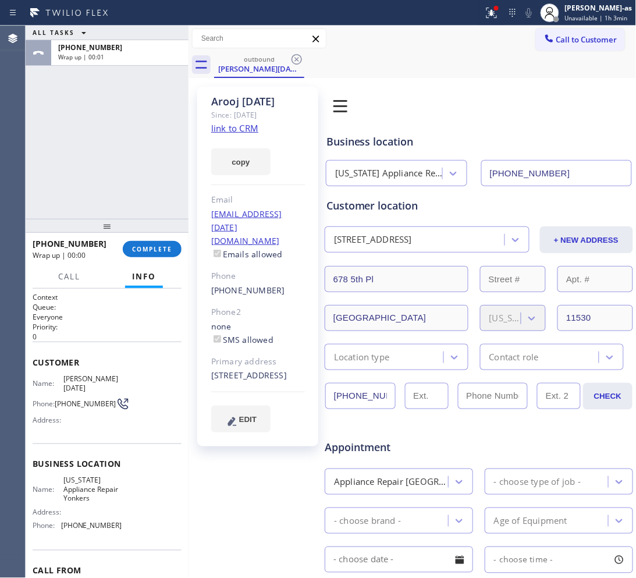
drag, startPoint x: 111, startPoint y: 172, endPoint x: 166, endPoint y: 281, distance: 122.1
click at [112, 172] on div "ALL TASKS ALL TASKS ACTIVE TASKS TASKS IN WRAP UP [PHONE_NUMBER] Wrap up | 00:01" at bounding box center [107, 122] width 163 height 193
click at [158, 246] on span "COMPLETE" at bounding box center [152, 249] width 40 height 8
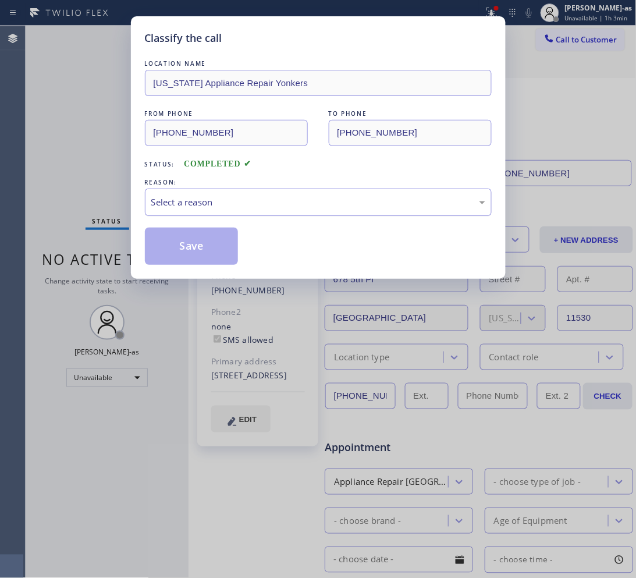
drag, startPoint x: 225, startPoint y: 196, endPoint x: 246, endPoint y: 214, distance: 27.6
click at [225, 197] on div "Select a reason" at bounding box center [318, 202] width 334 height 13
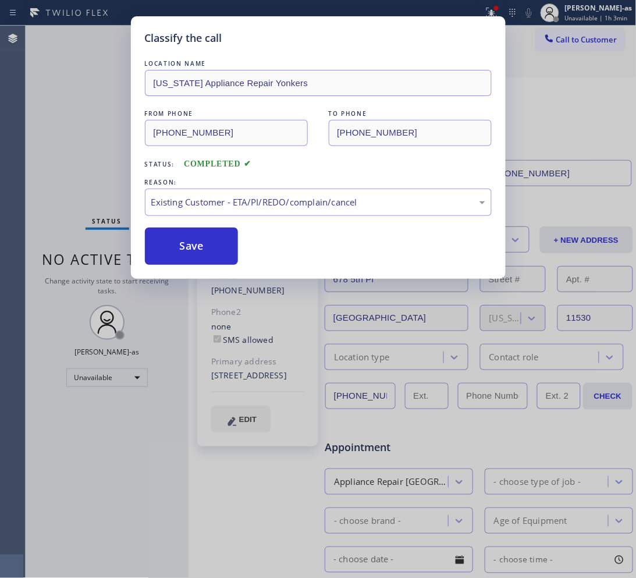
drag, startPoint x: 307, startPoint y: 269, endPoint x: 269, endPoint y: 259, distance: 39.3
click at [207, 247] on button "Save" at bounding box center [192, 246] width 94 height 37
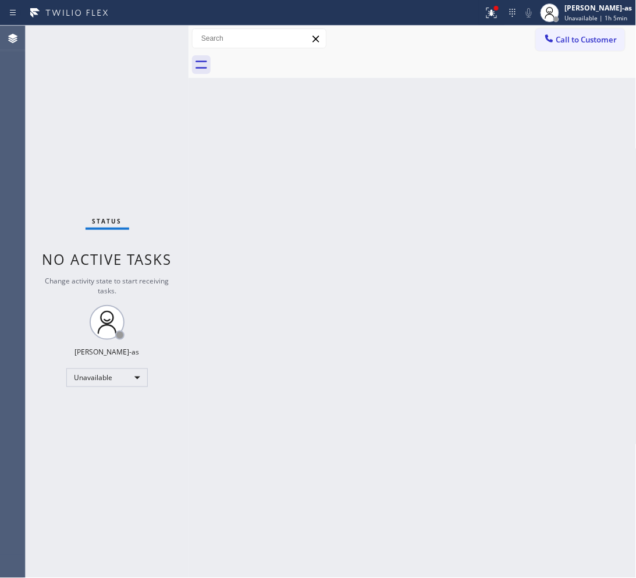
click at [201, 155] on div "Back to Dashboard Change Sender ID Customers Technicians Select a contact Outbo…" at bounding box center [413, 302] width 448 height 552
click at [509, 37] on span "Call to Customer" at bounding box center [586, 39] width 61 height 10
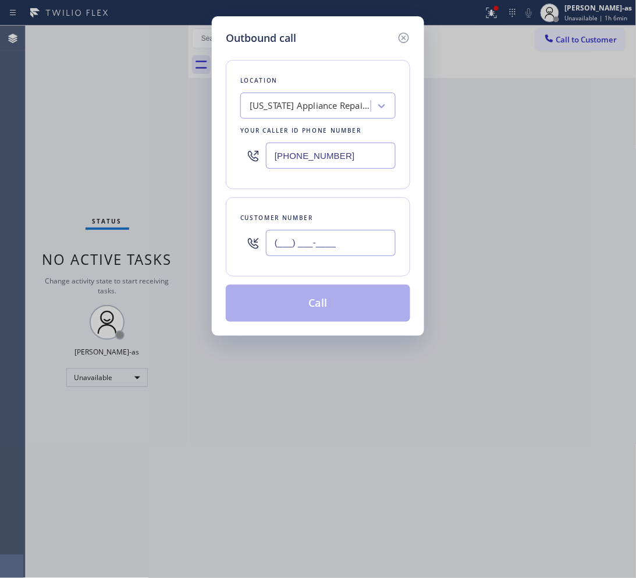
click at [298, 240] on input "(___) ___-____" at bounding box center [331, 243] width 130 height 26
paste input "585) 413-7425"
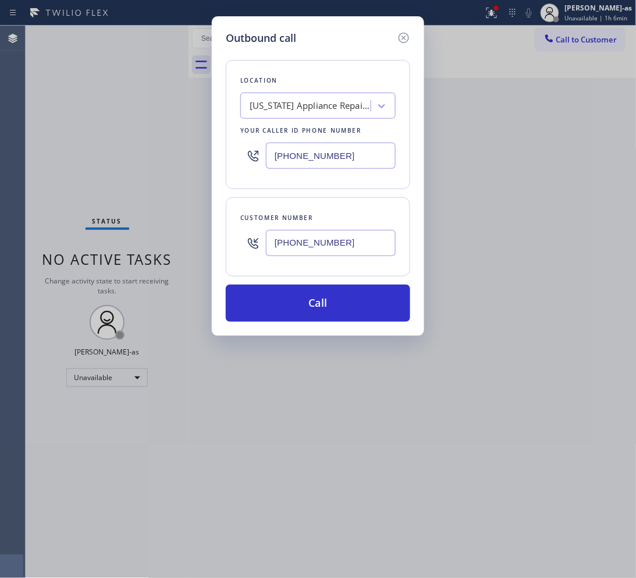
type input "[PHONE_NUMBER]"
click at [350, 150] on input "[PHONE_NUMBER]" at bounding box center [331, 156] width 130 height 26
paste input "206) 309-4022"
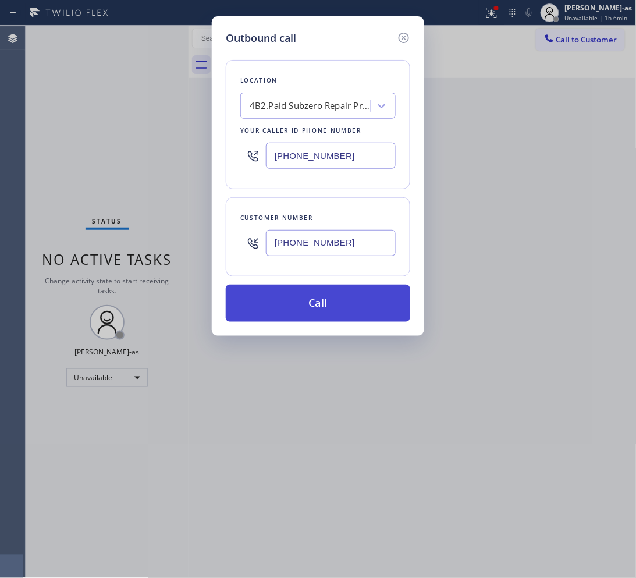
type input "[PHONE_NUMBER]"
click at [321, 310] on button "Call" at bounding box center [318, 303] width 185 height 37
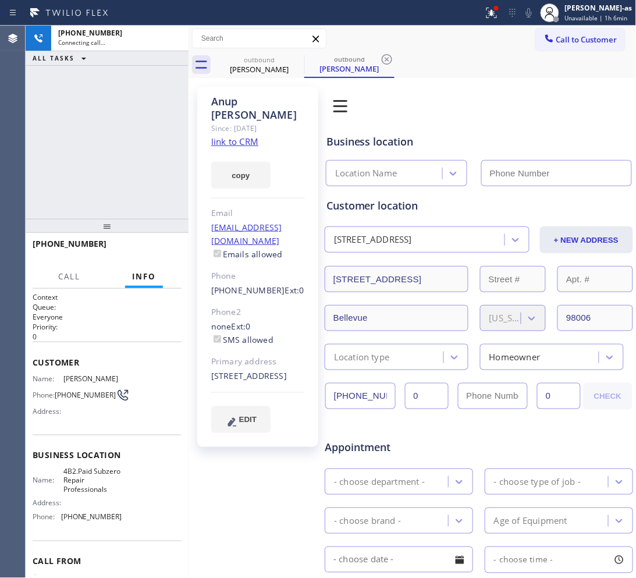
type input "[PHONE_NUMBER]"
click at [251, 136] on link "link to CRM" at bounding box center [234, 142] width 47 height 12
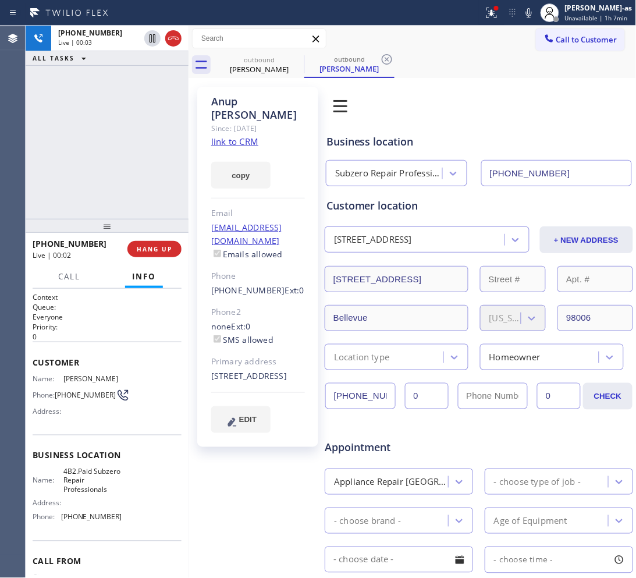
drag, startPoint x: 68, startPoint y: 83, endPoint x: 95, endPoint y: 80, distance: 26.9
click at [73, 83] on div "[PHONE_NUMBER] Live | 00:03 ALL TASKS ALL TASKS ACTIVE TASKS TASKS IN WRAP UP" at bounding box center [107, 122] width 163 height 193
click at [178, 36] on icon at bounding box center [173, 38] width 14 height 14
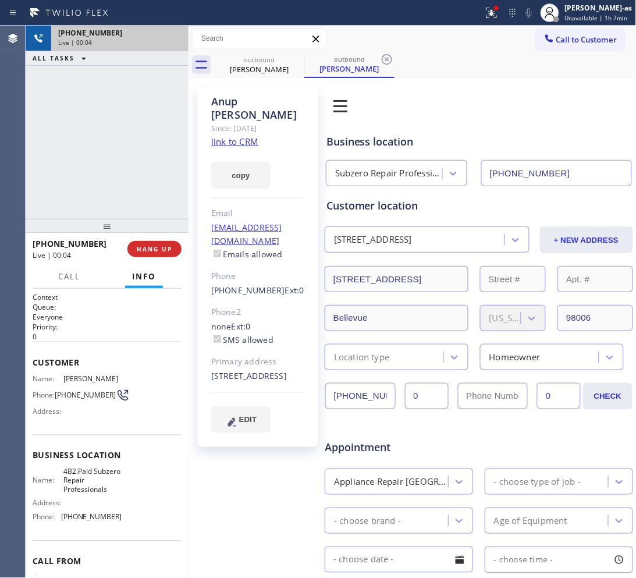
click at [152, 118] on div "[PHONE_NUMBER] Live | 00:04 ALL TASKS ALL TASKS ACTIVE TASKS TASKS IN WRAP UP" at bounding box center [107, 122] width 163 height 193
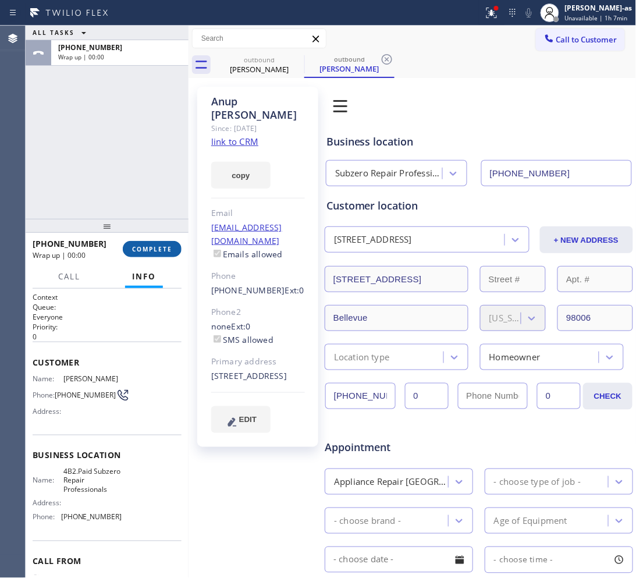
click at [176, 251] on button "COMPLETE" at bounding box center [152, 249] width 59 height 16
click at [126, 207] on div "ALL TASKS ALL TASKS ACTIVE TASKS TASKS IN WRAP UP [PHONE_NUMBER] Wrap up | 00:00" at bounding box center [107, 122] width 163 height 193
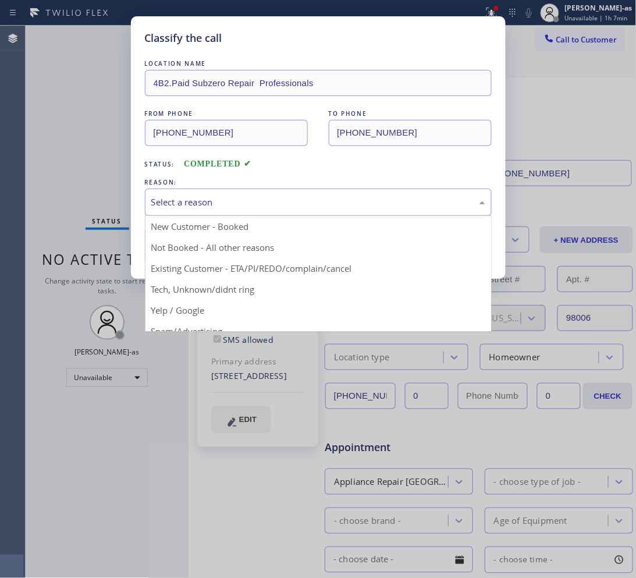
click at [247, 197] on div "Select a reason" at bounding box center [318, 202] width 334 height 13
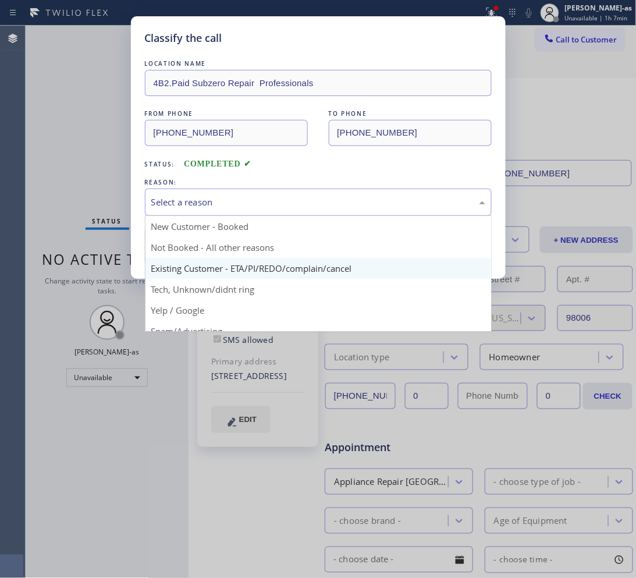
drag, startPoint x: 324, startPoint y: 271, endPoint x: 202, endPoint y: 249, distance: 123.6
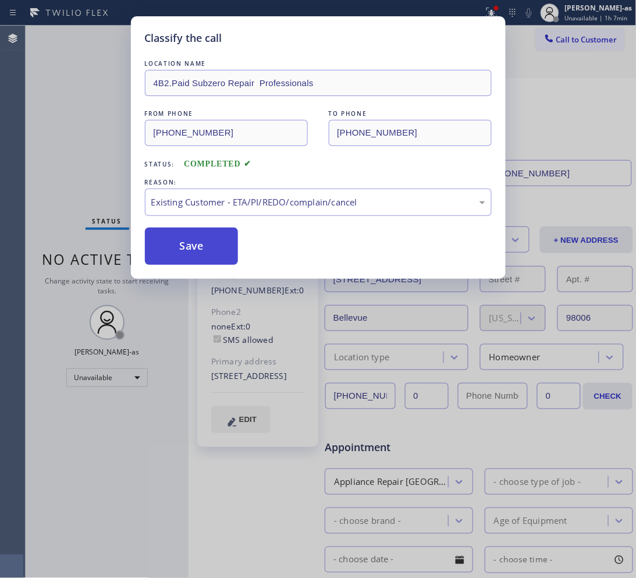
click at [187, 245] on button "Save" at bounding box center [192, 246] width 94 height 37
click at [509, 34] on div "Classify the call LOCATION NAME 4B2.Paid Subzero Repair Professionals FROM PHON…" at bounding box center [318, 289] width 636 height 578
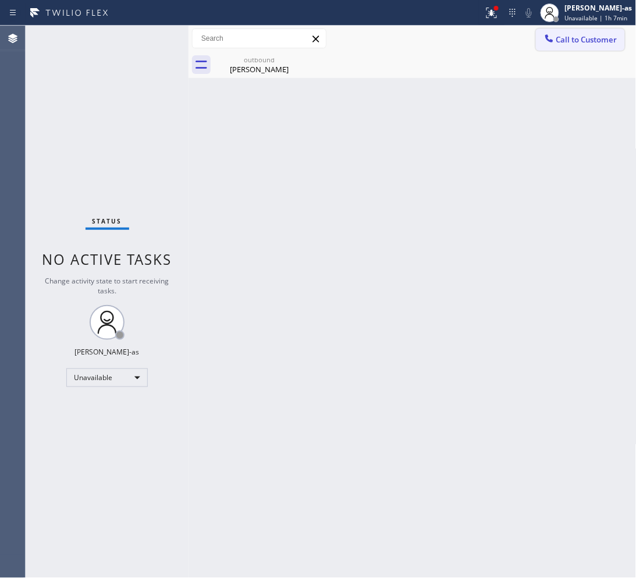
click at [509, 36] on span "Call to Customer" at bounding box center [586, 39] width 61 height 10
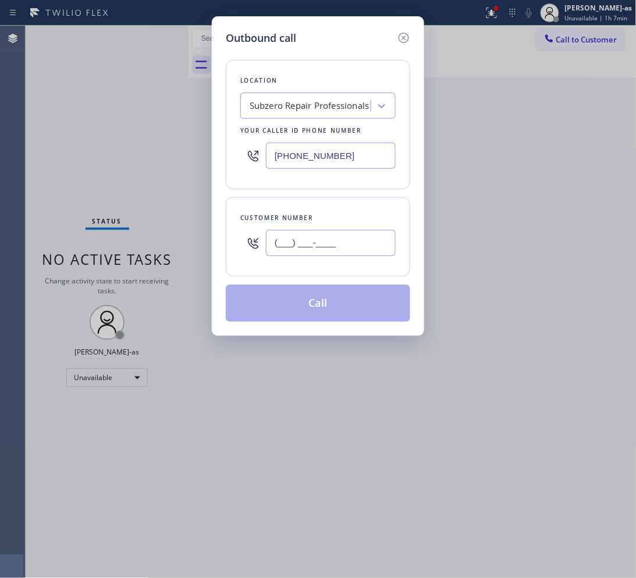
click at [371, 240] on input "(___) ___-____" at bounding box center [331, 243] width 130 height 26
paste input "585) 413-7425"
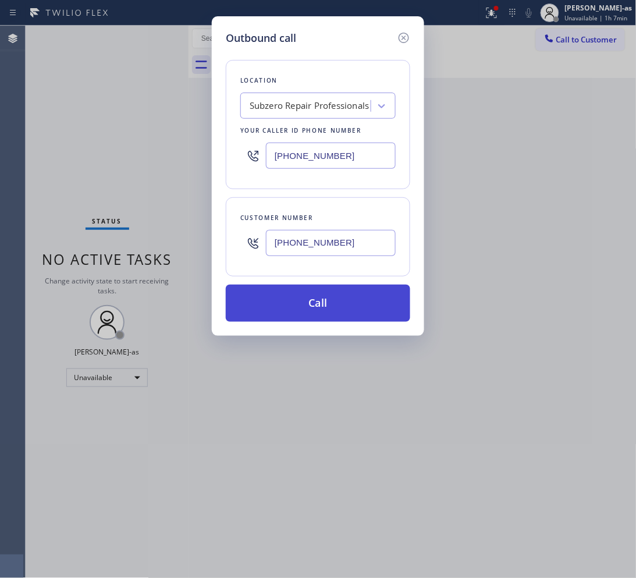
type input "[PHONE_NUMBER]"
click at [349, 304] on button "Call" at bounding box center [318, 303] width 185 height 37
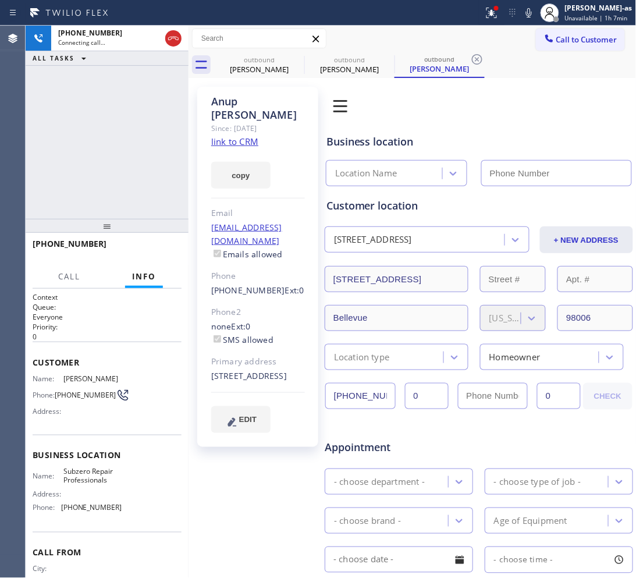
type input "[PHONE_NUMBER]"
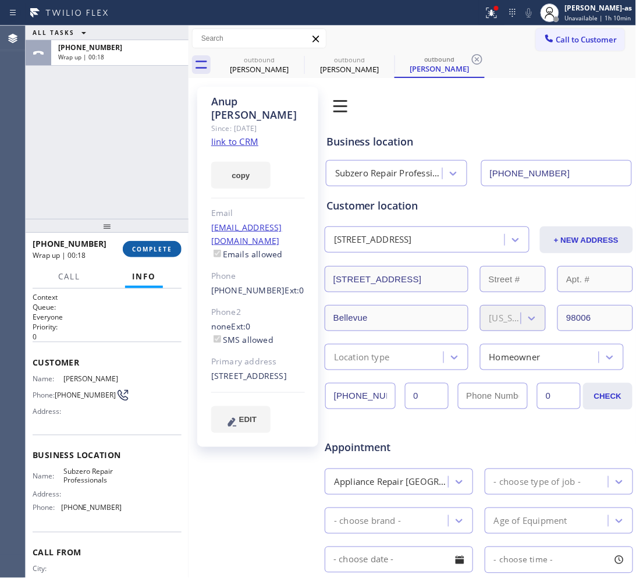
click at [175, 240] on div "[PHONE_NUMBER] Wrap up | 00:18 COMPLETE" at bounding box center [107, 249] width 149 height 30
click at [172, 242] on button "COMPLETE" at bounding box center [152, 249] width 59 height 16
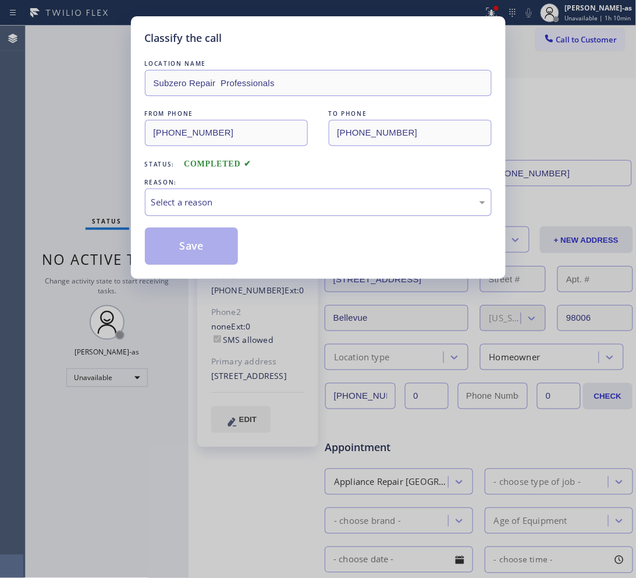
drag, startPoint x: 210, startPoint y: 192, endPoint x: 213, endPoint y: 198, distance: 6.5
click at [211, 194] on div "Select a reason" at bounding box center [318, 202] width 347 height 27
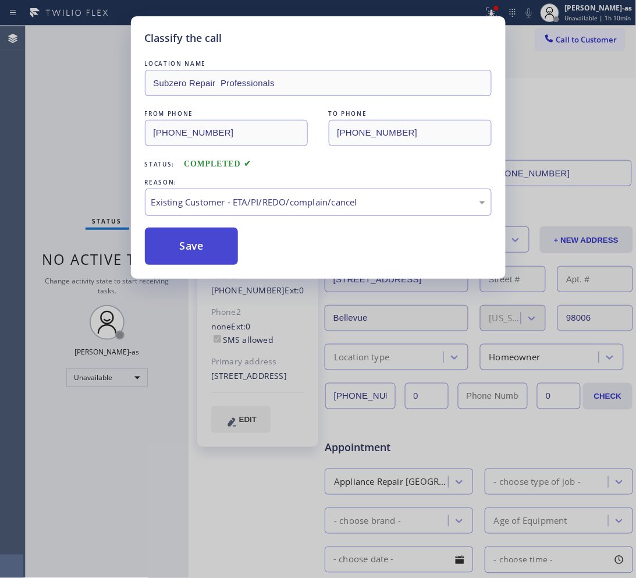
click at [214, 249] on button "Save" at bounding box center [192, 246] width 94 height 37
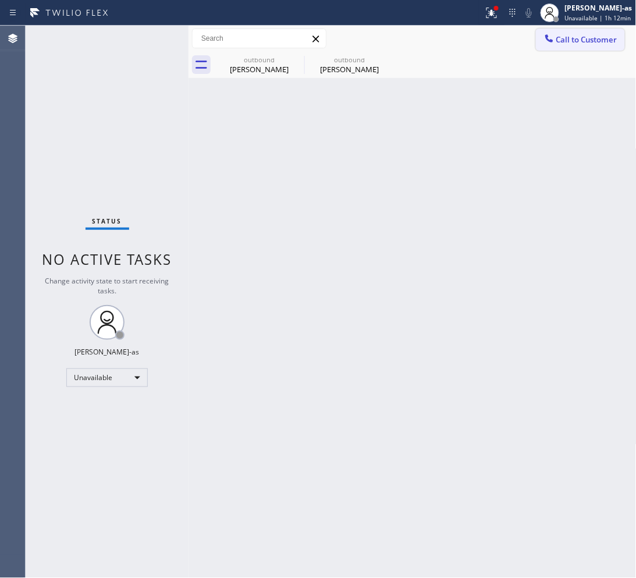
click at [509, 34] on span "Call to Customer" at bounding box center [586, 39] width 61 height 10
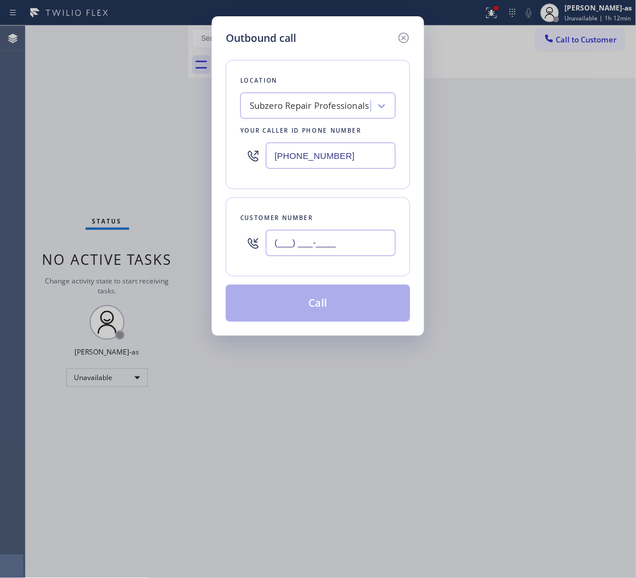
click at [353, 243] on input "(___) ___-____" at bounding box center [331, 243] width 130 height 26
paste input "949) 395-3733"
type input "[PHONE_NUMBER]"
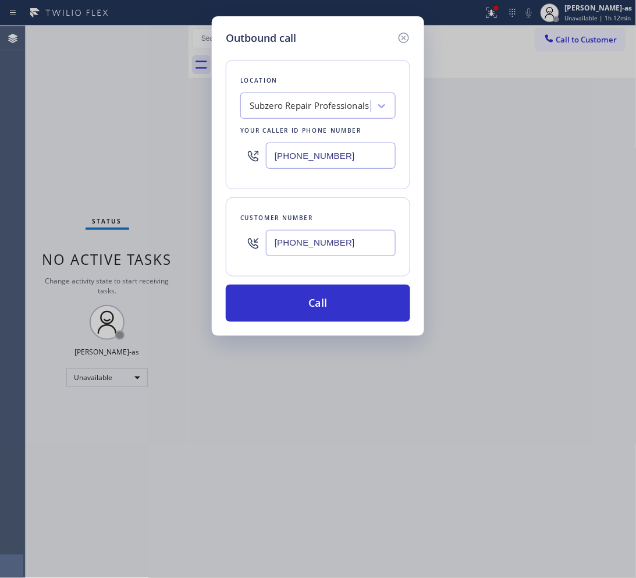
click at [335, 156] on input "[PHONE_NUMBER]" at bounding box center [331, 156] width 130 height 26
paste input "818) 210-4541"
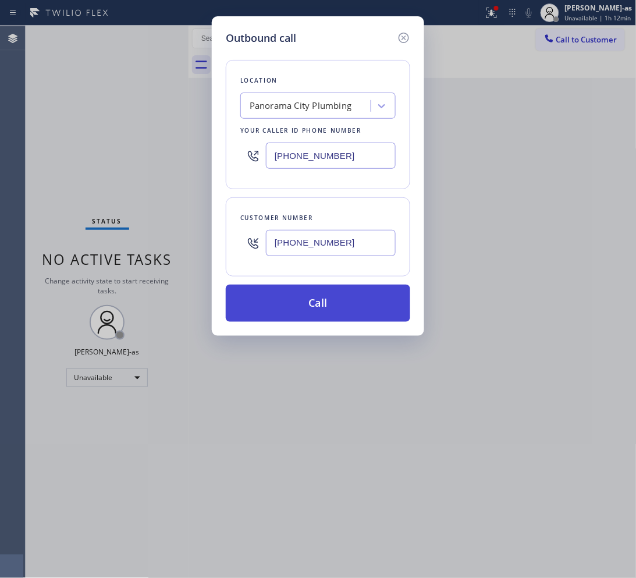
type input "[PHONE_NUMBER]"
click at [364, 298] on button "Call" at bounding box center [318, 303] width 185 height 37
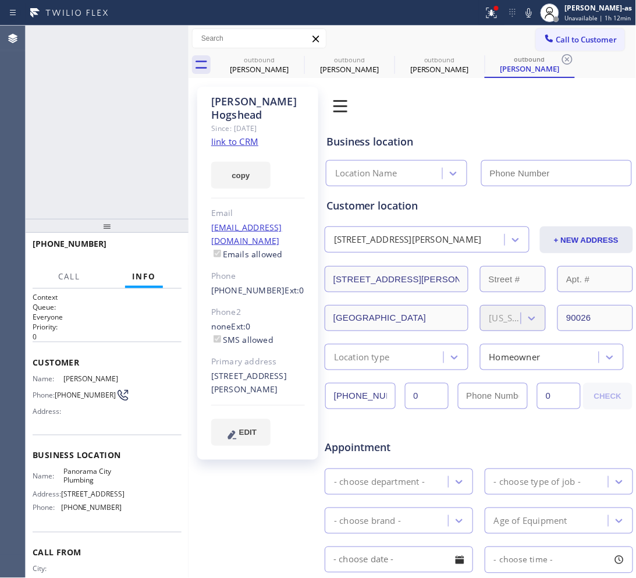
type input "[PHONE_NUMBER]"
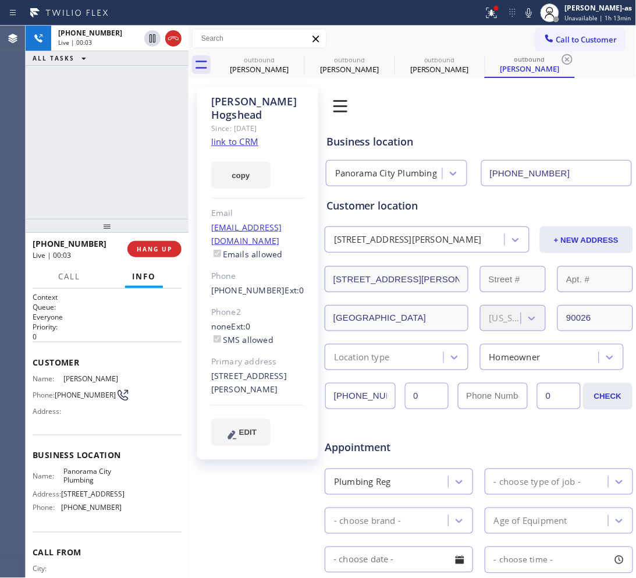
click at [79, 109] on div "[PHONE_NUMBER] Live | 00:03 ALL TASKS ALL TASKS ACTIVE TASKS TASKS IN WRAP UP" at bounding box center [107, 122] width 163 height 193
click at [179, 40] on icon at bounding box center [173, 38] width 14 height 14
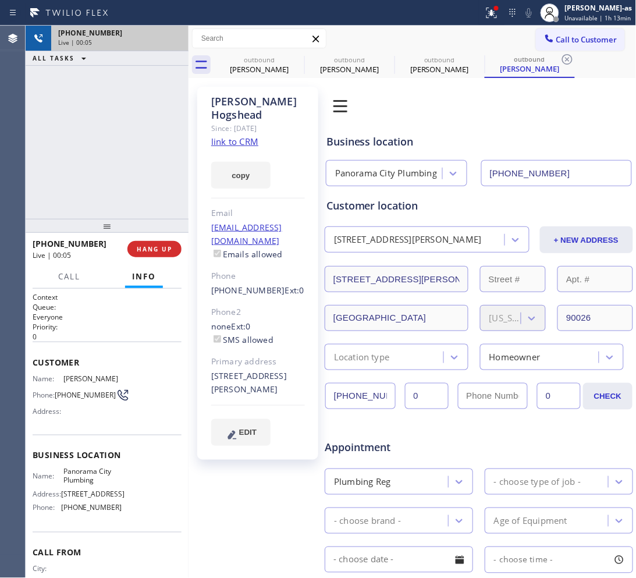
drag, startPoint x: 111, startPoint y: 214, endPoint x: 167, endPoint y: 284, distance: 89.8
click at [112, 214] on div "[PHONE_NUMBER] Live | 00:05 ALL TASKS ALL TASKS ACTIVE TASKS TASKS IN WRAP UP" at bounding box center [107, 122] width 163 height 193
click at [149, 254] on button "HANG UP" at bounding box center [154, 249] width 54 height 16
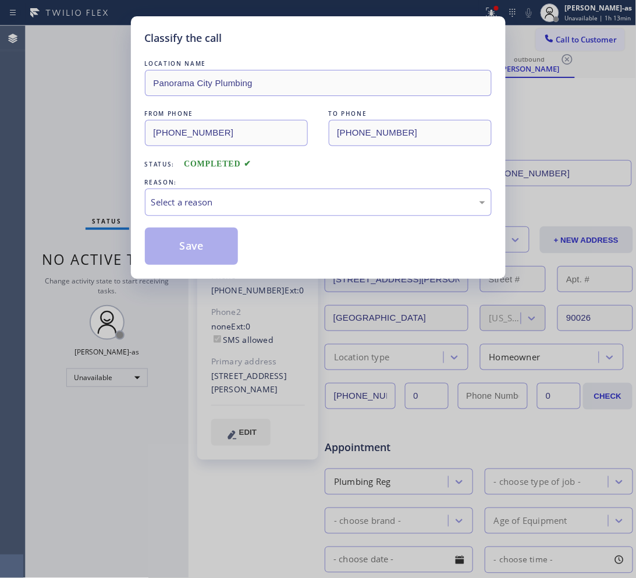
click at [157, 169] on div "Status: COMPLETED" at bounding box center [318, 161] width 347 height 19
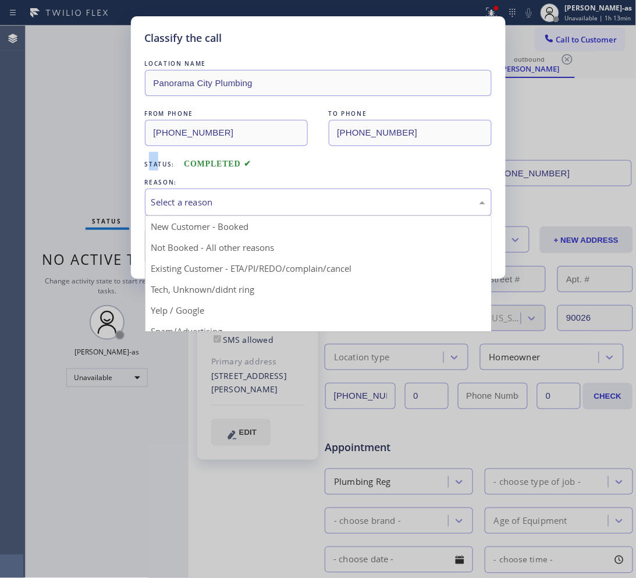
click at [260, 208] on div "Select a reason" at bounding box center [318, 202] width 334 height 13
drag, startPoint x: 303, startPoint y: 275, endPoint x: 237, endPoint y: 257, distance: 68.2
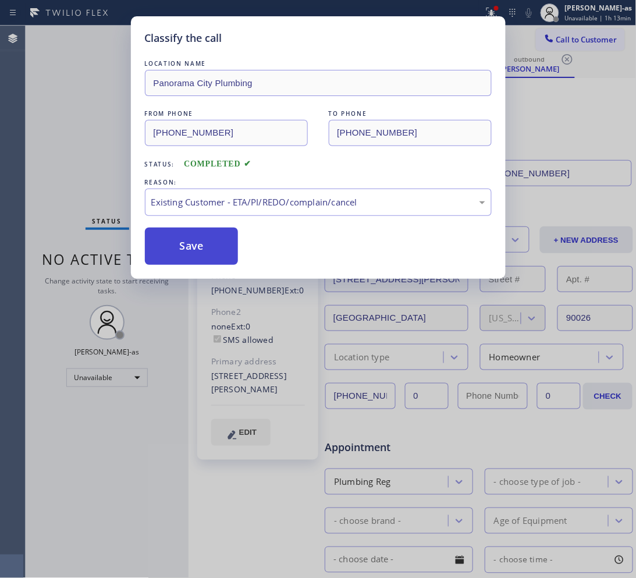
click at [226, 251] on button "Save" at bounding box center [192, 246] width 94 height 37
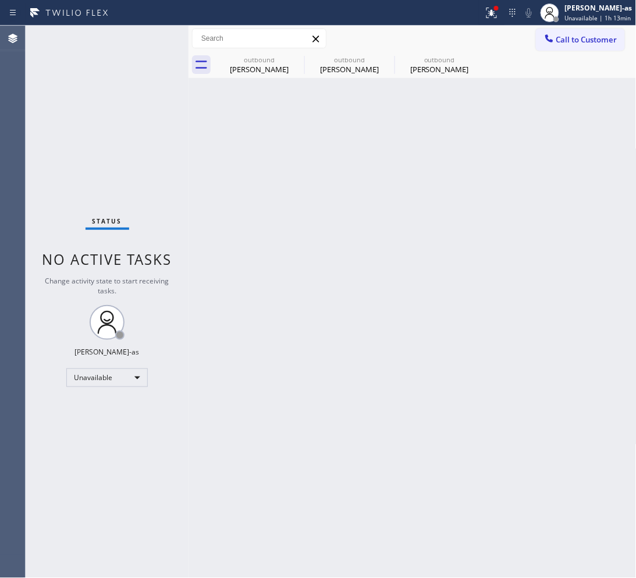
drag, startPoint x: 578, startPoint y: 41, endPoint x: 366, endPoint y: 211, distance: 272.1
click at [509, 38] on span "Call to Customer" at bounding box center [586, 39] width 61 height 10
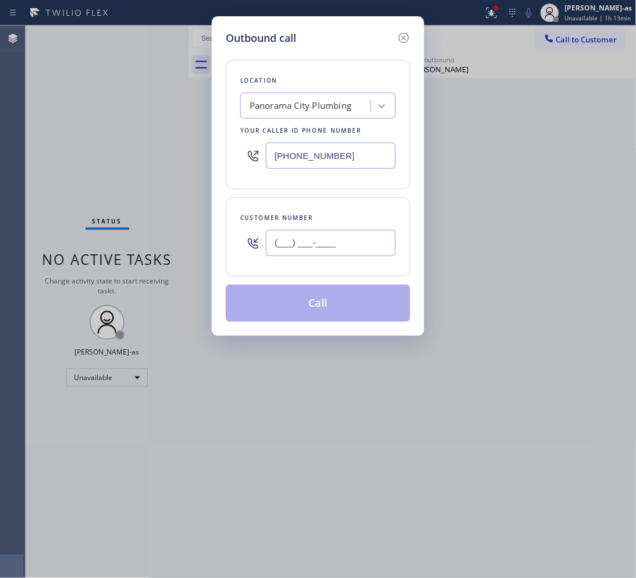
click at [361, 254] on input "(___) ___-____" at bounding box center [331, 243] width 130 height 26
paste input "949) 395-3733"
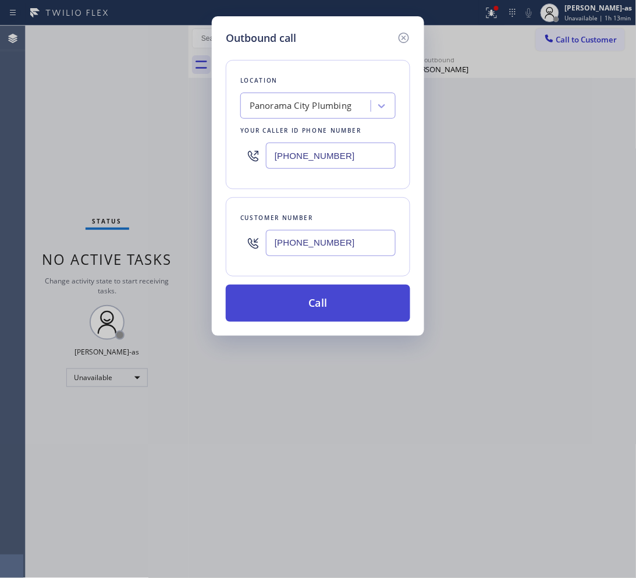
type input "[PHONE_NUMBER]"
click at [339, 310] on button "Call" at bounding box center [318, 303] width 185 height 37
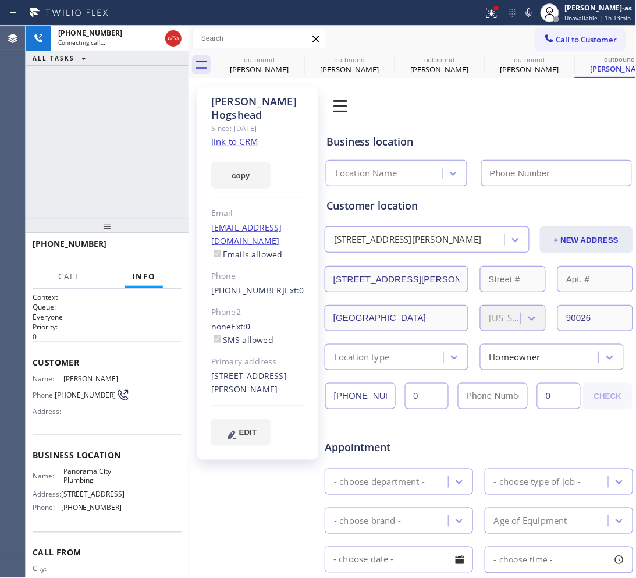
type input "[PHONE_NUMBER]"
click at [164, 252] on span "HANG UP" at bounding box center [155, 249] width 36 height 8
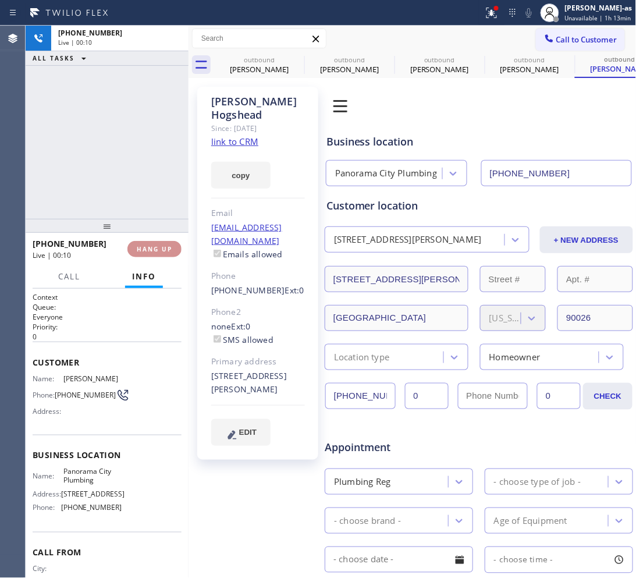
click at [164, 252] on span "HANG UP" at bounding box center [155, 249] width 36 height 8
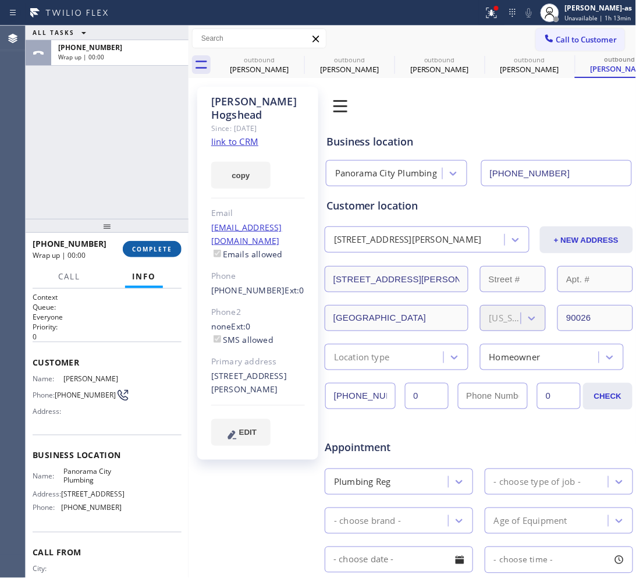
click at [164, 252] on span "COMPLETE" at bounding box center [152, 249] width 40 height 8
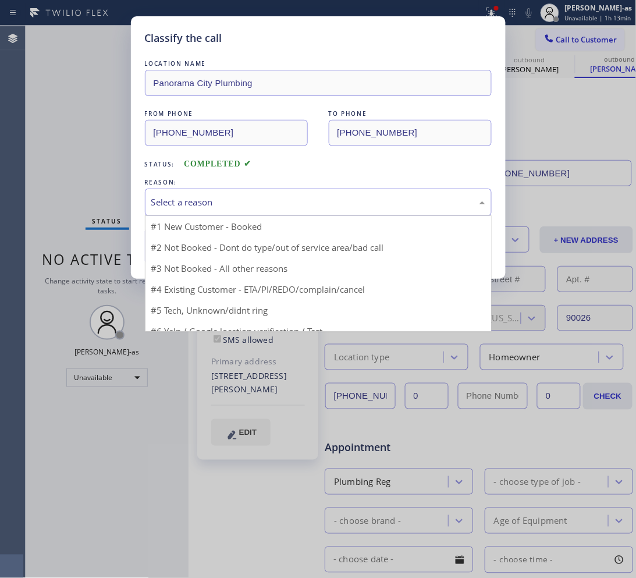
click at [265, 207] on div "Select a reason" at bounding box center [318, 202] width 334 height 13
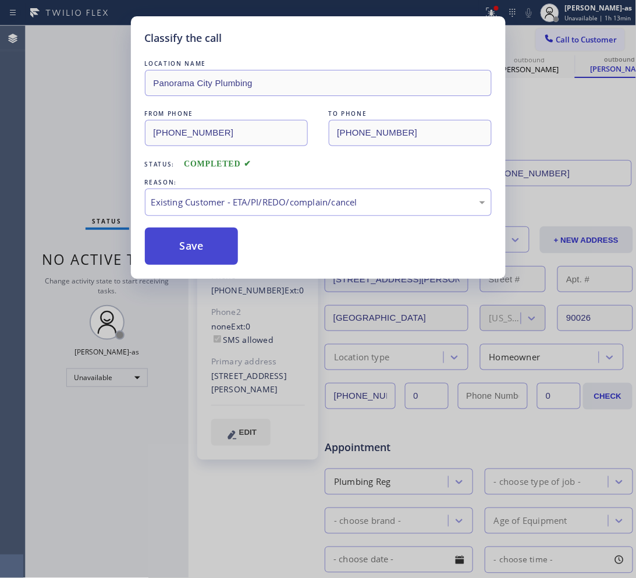
drag, startPoint x: 213, startPoint y: 255, endPoint x: 109, endPoint y: 1, distance: 274.9
click at [213, 254] on button "Save" at bounding box center [192, 246] width 94 height 37
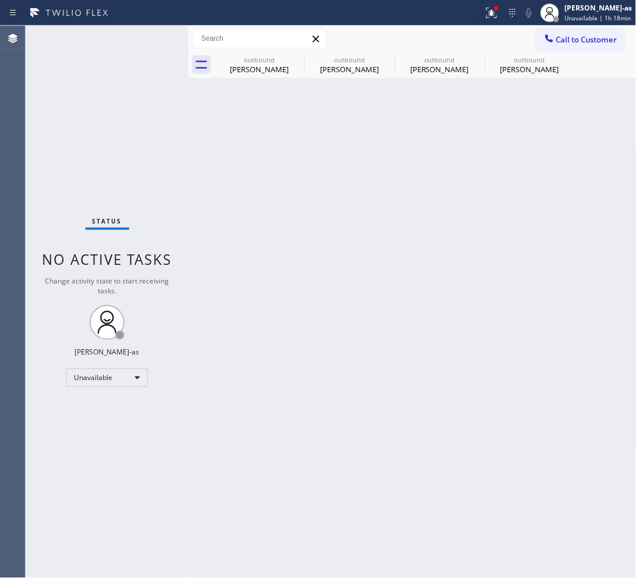
click at [509, 40] on span "Call to Customer" at bounding box center [586, 39] width 61 height 10
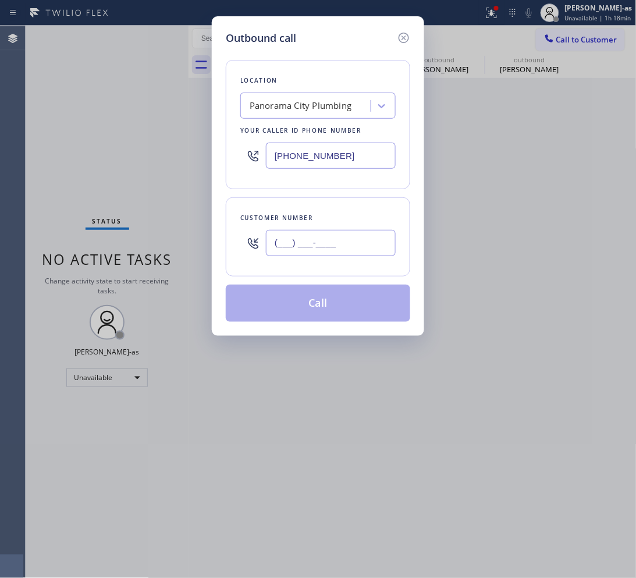
click at [359, 250] on input "(___) ___-____" at bounding box center [331, 243] width 130 height 26
paste input "616) 301-5039"
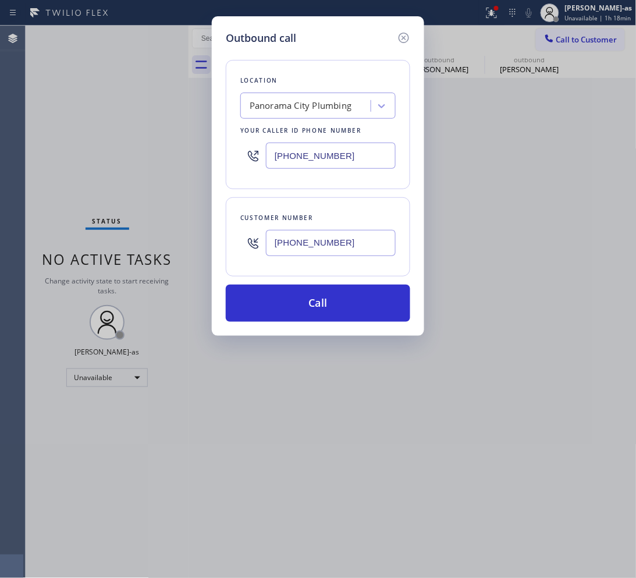
type input "[PHONE_NUMBER]"
click at [323, 158] on input "[PHONE_NUMBER]" at bounding box center [331, 156] width 130 height 26
paste input "44) 502-141"
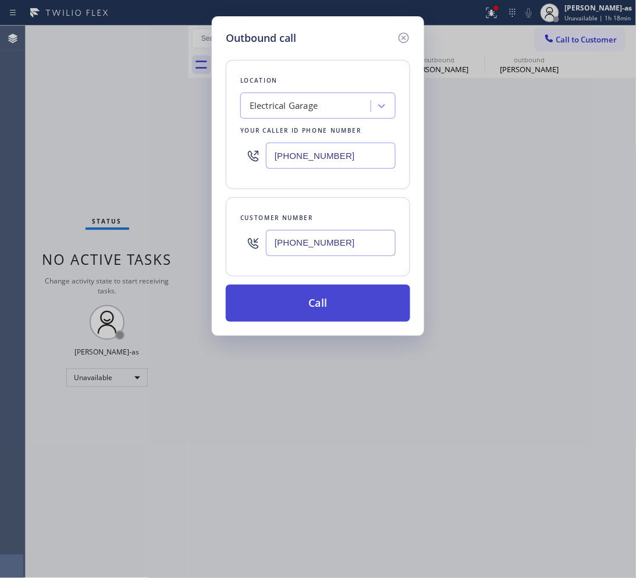
type input "[PHONE_NUMBER]"
click at [334, 303] on button "Call" at bounding box center [318, 303] width 185 height 37
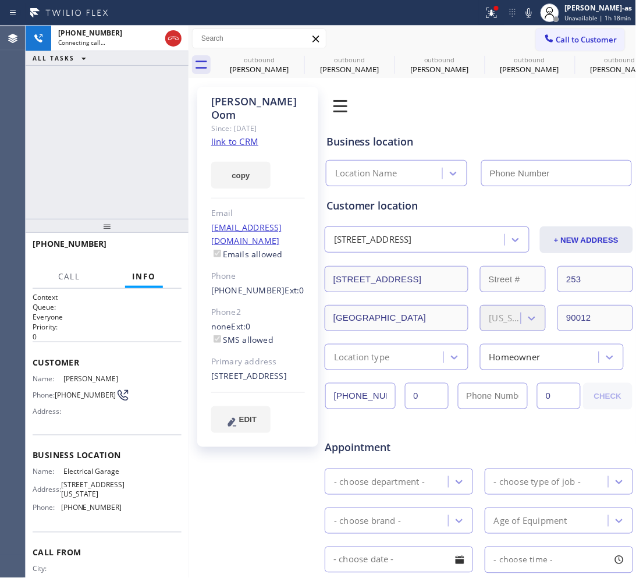
type input "[PHONE_NUMBER]"
drag, startPoint x: 77, startPoint y: 176, endPoint x: 139, endPoint y: 69, distance: 123.6
click at [79, 171] on div "[PHONE_NUMBER] Live | 04:10 ALL TASKS ALL TASKS ACTIVE TASKS TASKS IN WRAP UP" at bounding box center [107, 122] width 163 height 193
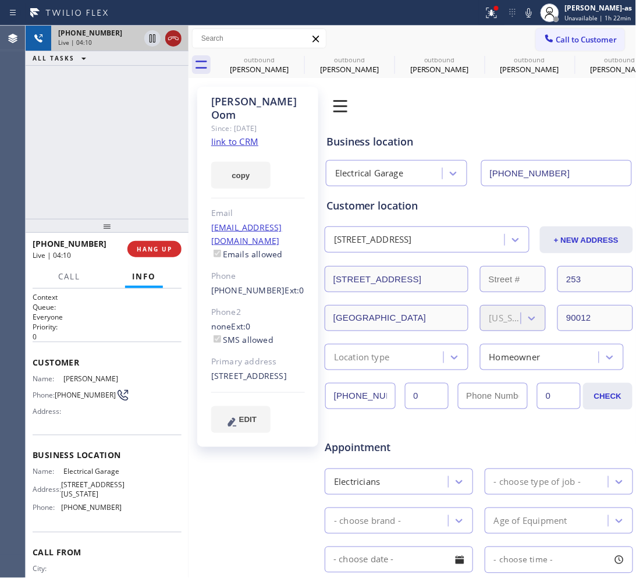
click at [176, 38] on icon at bounding box center [173, 38] width 14 height 14
drag, startPoint x: 129, startPoint y: 208, endPoint x: 151, endPoint y: 261, distance: 56.9
click at [129, 210] on div "[PHONE_NUMBER] Live | 04:11 ALL TASKS ALL TASKS ACTIVE TASKS TASKS IN WRAP UP" at bounding box center [107, 122] width 163 height 193
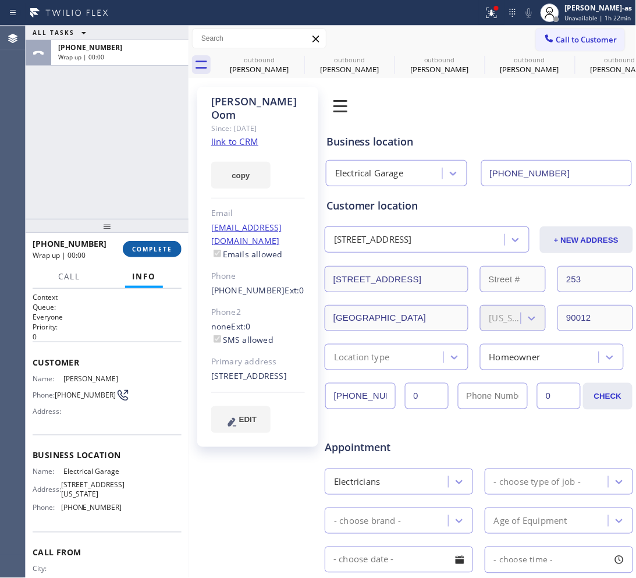
click at [155, 252] on span "COMPLETE" at bounding box center [152, 249] width 40 height 8
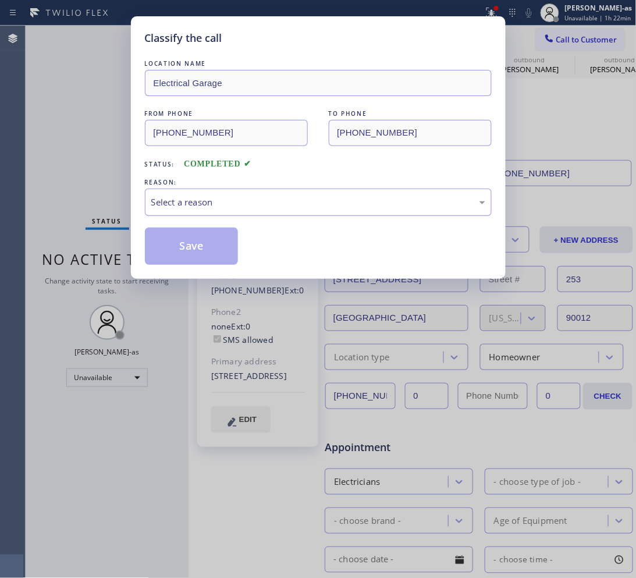
click at [274, 200] on div "Select a reason" at bounding box center [318, 202] width 334 height 13
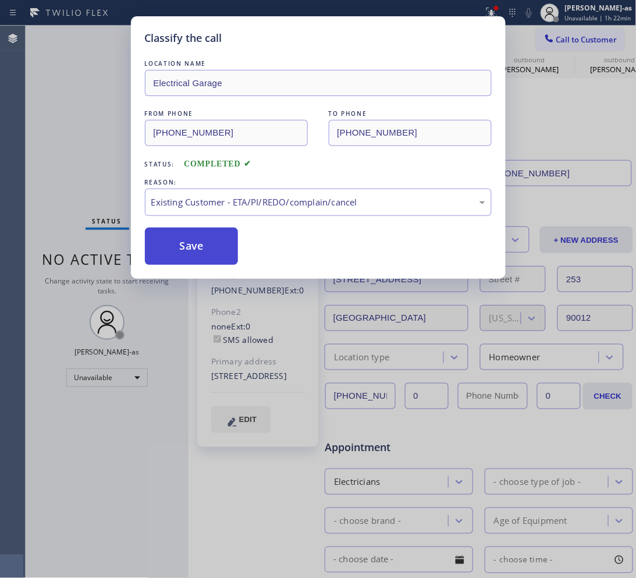
click at [199, 245] on button "Save" at bounding box center [192, 246] width 94 height 37
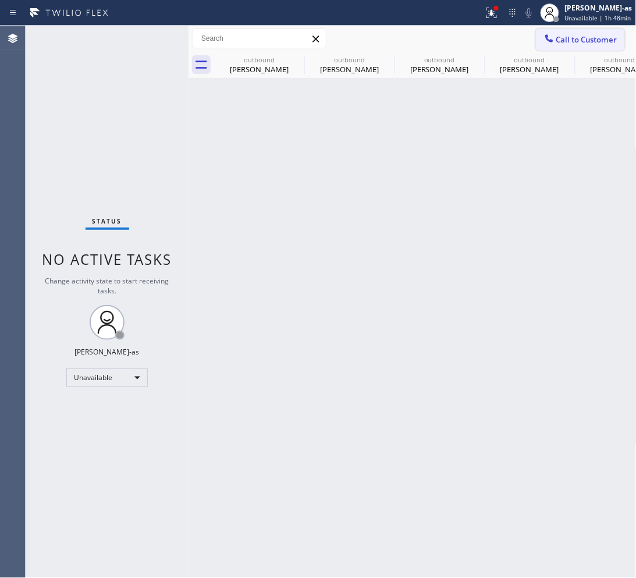
click at [509, 42] on span "Call to Customer" at bounding box center [586, 39] width 61 height 10
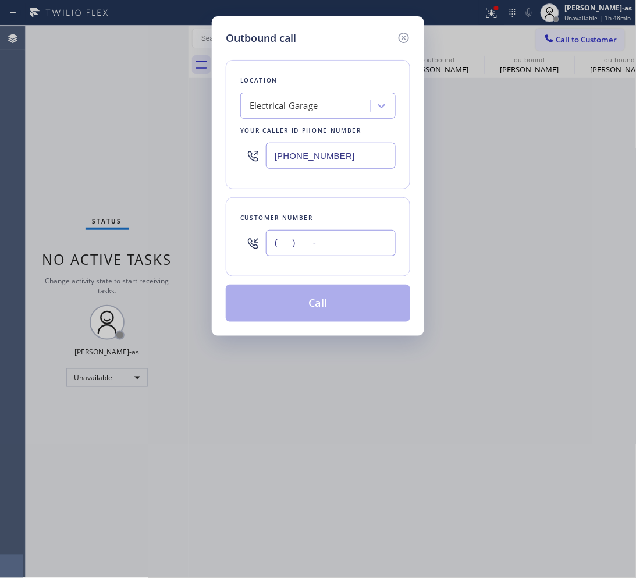
click at [349, 255] on input "(___) ___-____" at bounding box center [331, 243] width 130 height 26
paste input "310) 617-5591"
type input "[PHONE_NUMBER]"
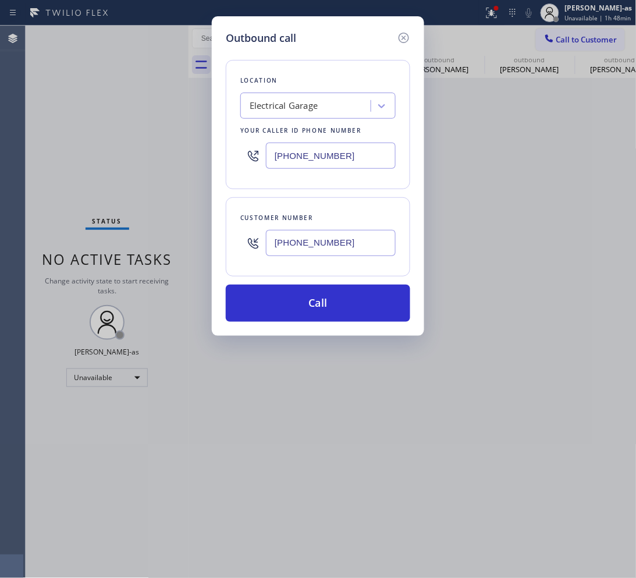
click at [307, 156] on input "[PHONE_NUMBER]" at bounding box center [331, 156] width 130 height 26
paste input "323) 416-2342"
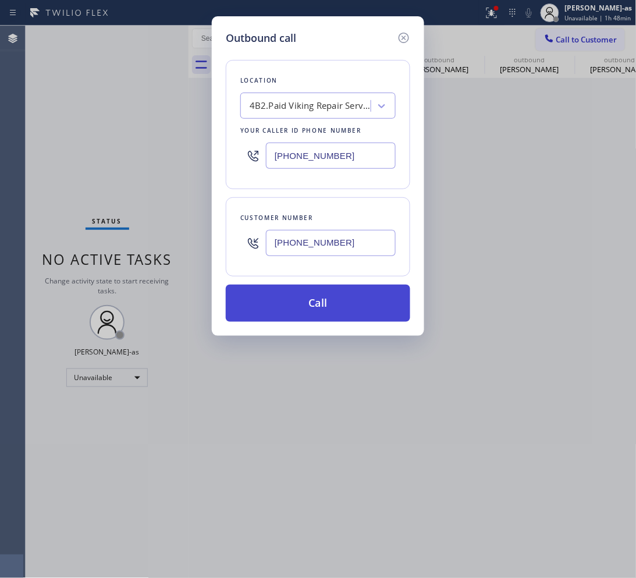
type input "[PHONE_NUMBER]"
click at [324, 297] on button "Call" at bounding box center [318, 303] width 185 height 37
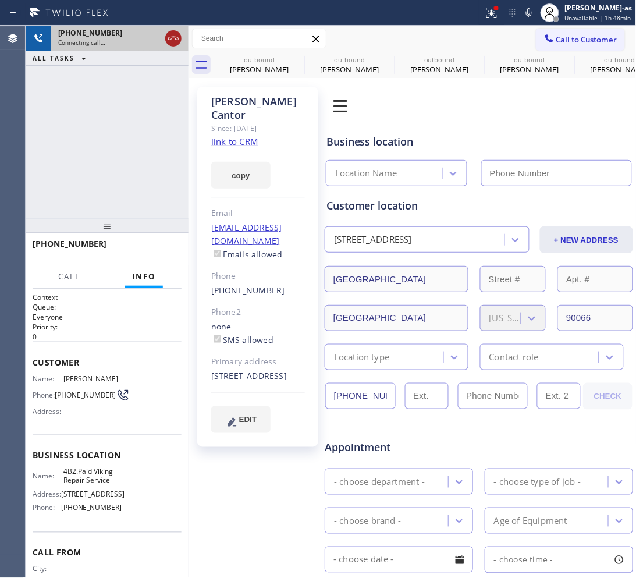
click at [179, 32] on icon at bounding box center [173, 38] width 14 height 14
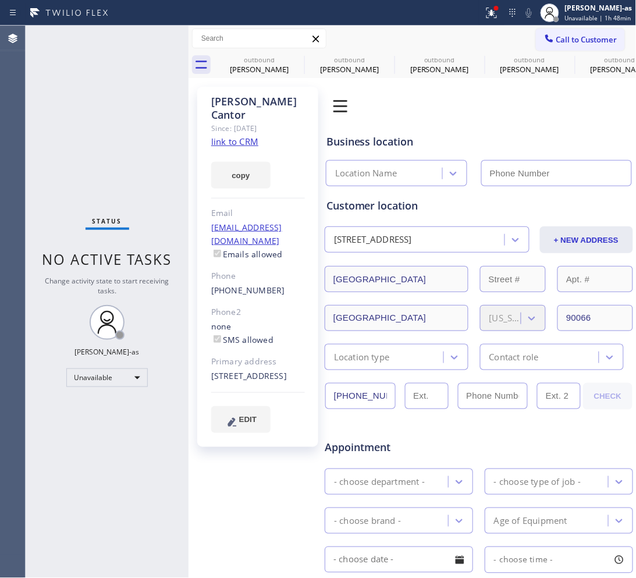
type input "[PHONE_NUMBER]"
click at [281, 284] on div "[PHONE_NUMBER]" at bounding box center [258, 290] width 94 height 13
copy div "[PHONE_NUMBER]"
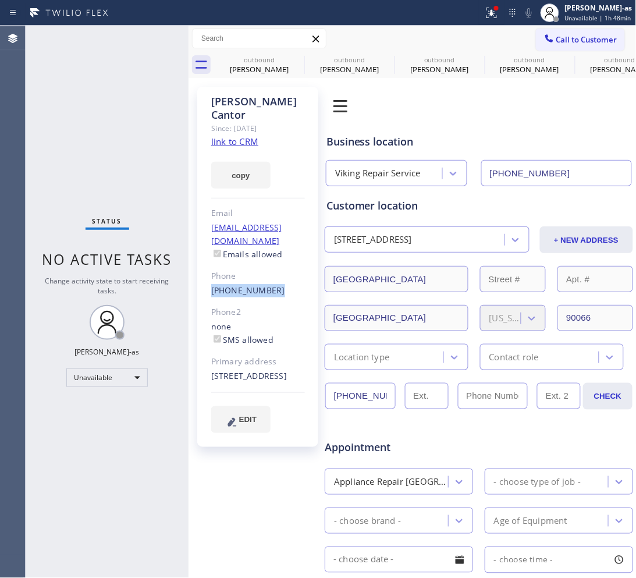
click at [509, 38] on span "Call to Customer" at bounding box center [586, 39] width 61 height 10
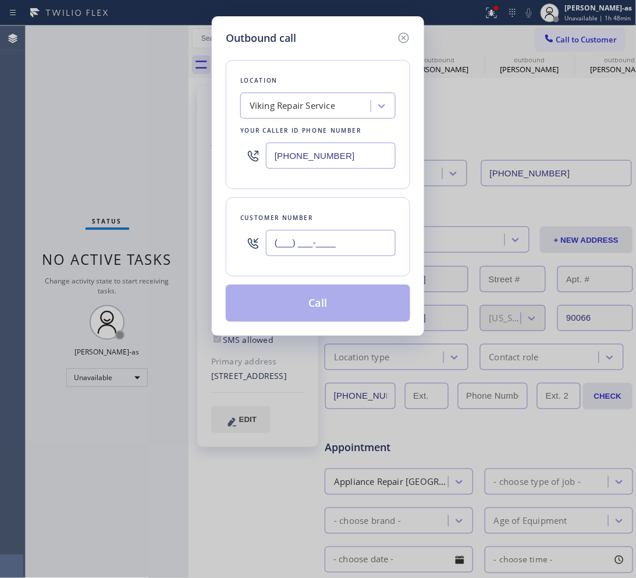
click at [333, 249] on input "(___) ___-____" at bounding box center [331, 243] width 130 height 26
paste input "310) 617-5591"
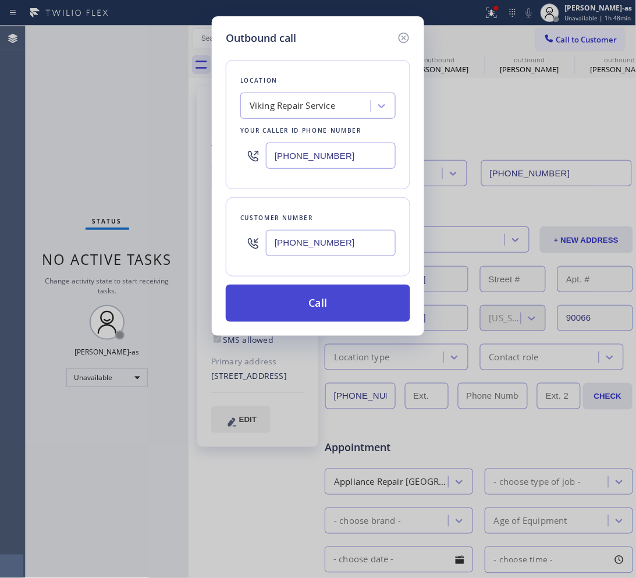
type input "[PHONE_NUMBER]"
click at [334, 304] on button "Call" at bounding box center [318, 303] width 185 height 37
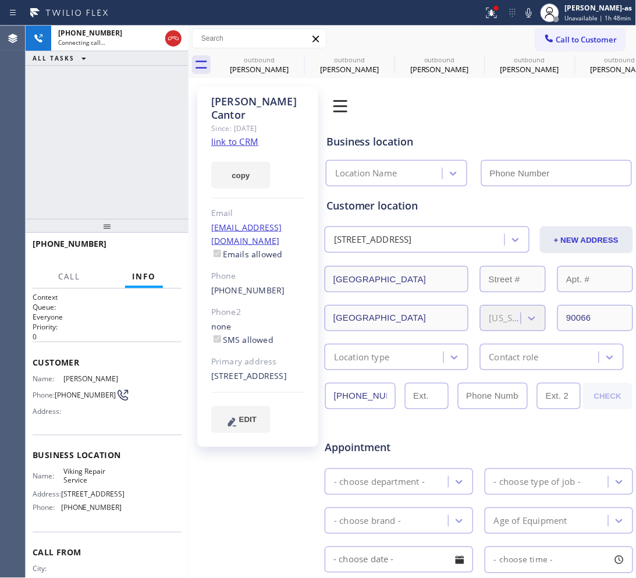
type input "[PHONE_NUMBER]"
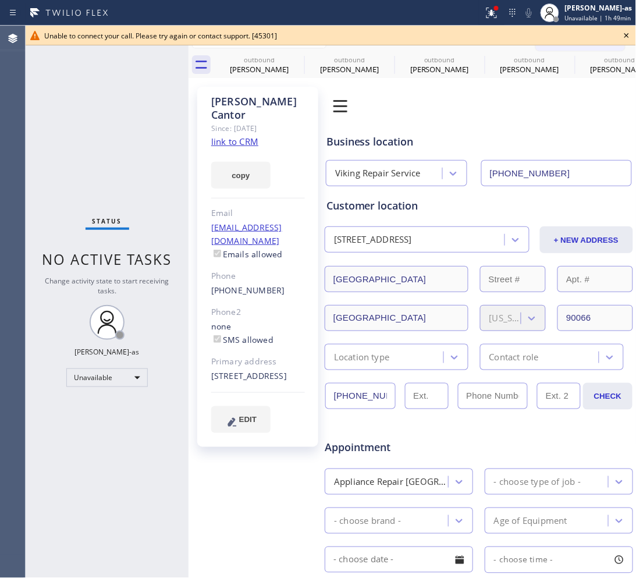
click at [297, 207] on div "Email" at bounding box center [258, 213] width 94 height 13
click at [265, 67] on div "[PERSON_NAME]" at bounding box center [259, 69] width 88 height 10
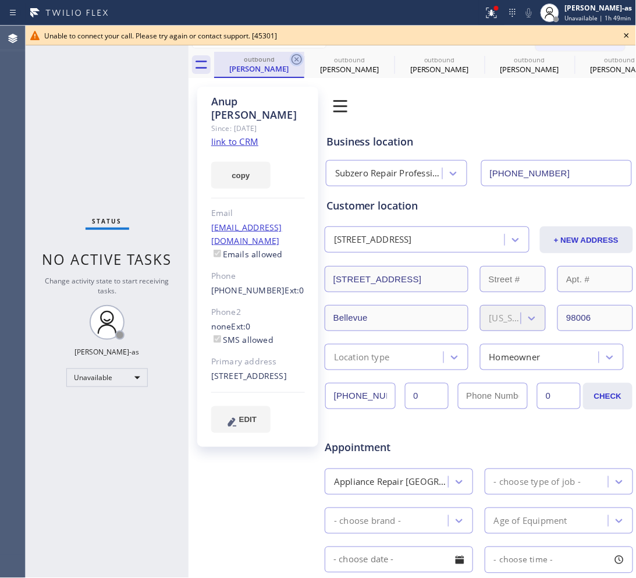
click at [297, 61] on icon at bounding box center [297, 59] width 14 height 14
click at [0, 0] on icon at bounding box center [0, 0] width 0 height 0
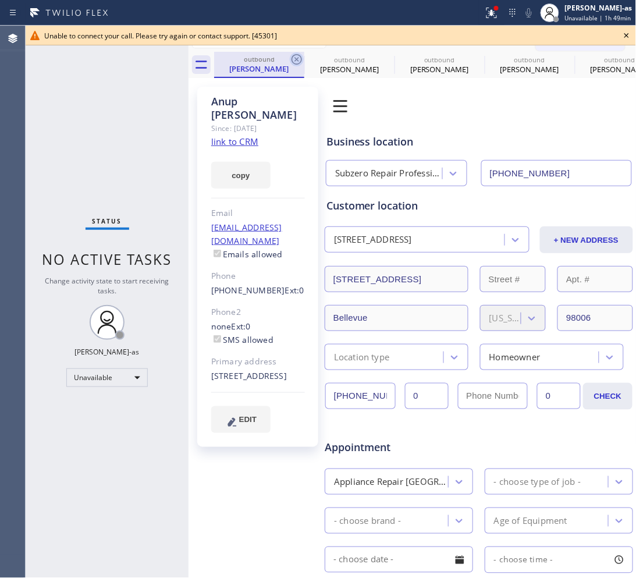
click at [0, 0] on icon at bounding box center [0, 0] width 0 height 0
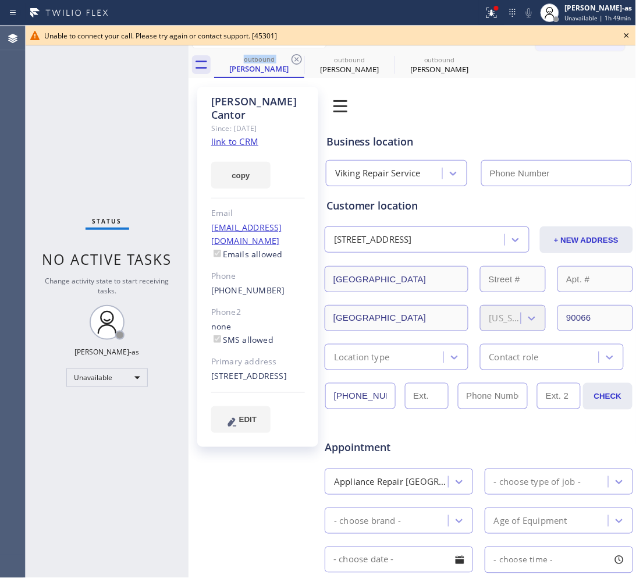
type input "[PHONE_NUMBER]"
click at [290, 59] on icon at bounding box center [297, 59] width 14 height 14
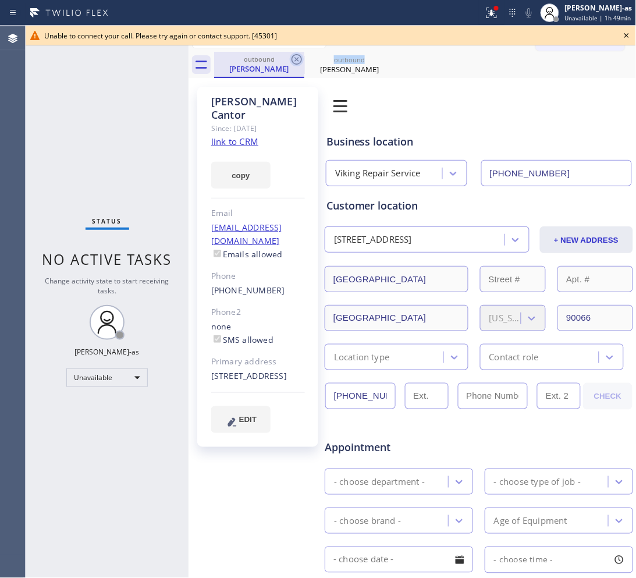
click at [291, 59] on icon at bounding box center [297, 59] width 14 height 14
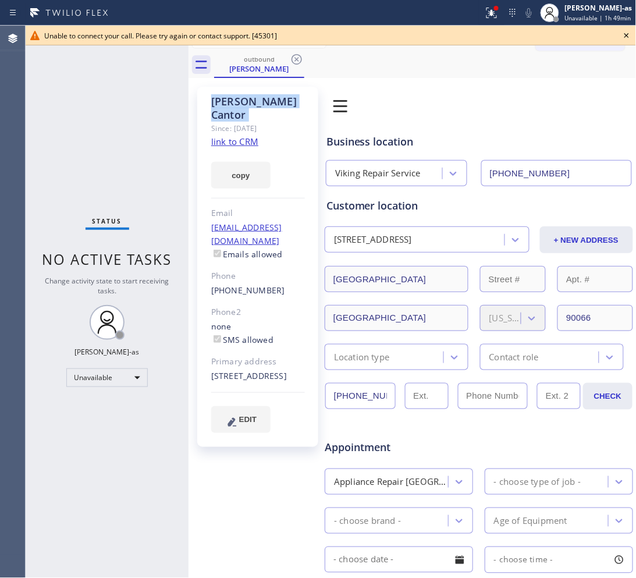
click at [291, 59] on icon at bounding box center [297, 59] width 14 height 14
click at [291, 59] on div "outbound [PERSON_NAME]" at bounding box center [425, 65] width 423 height 26
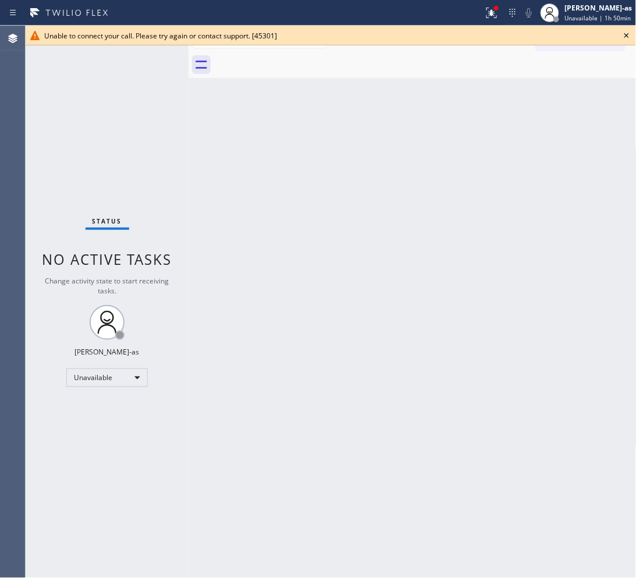
click at [509, 34] on icon at bounding box center [627, 35] width 5 height 5
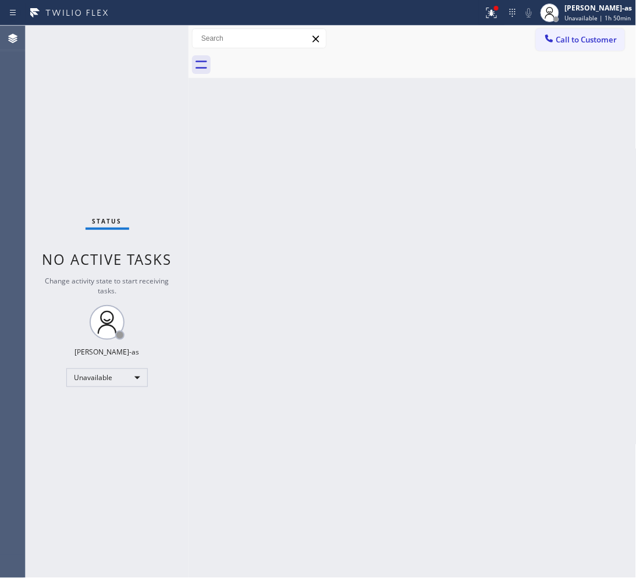
click at [509, 48] on button "Call to Customer" at bounding box center [580, 40] width 89 height 22
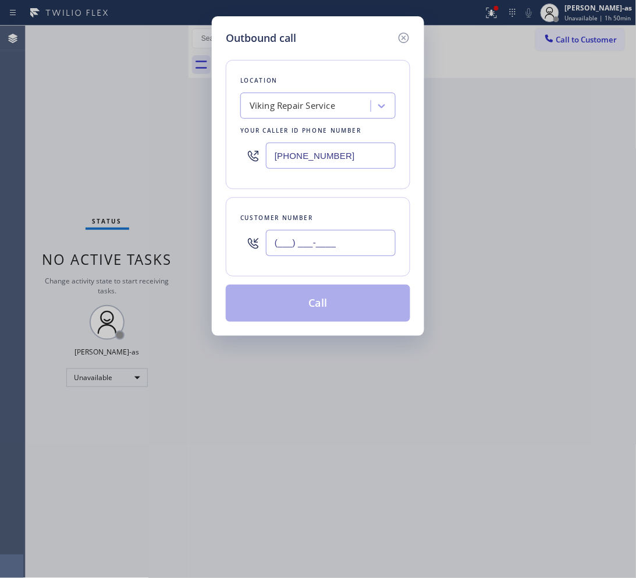
click at [325, 256] on input "(___) ___-____" at bounding box center [331, 243] width 130 height 26
paste input "702) 497-5897"
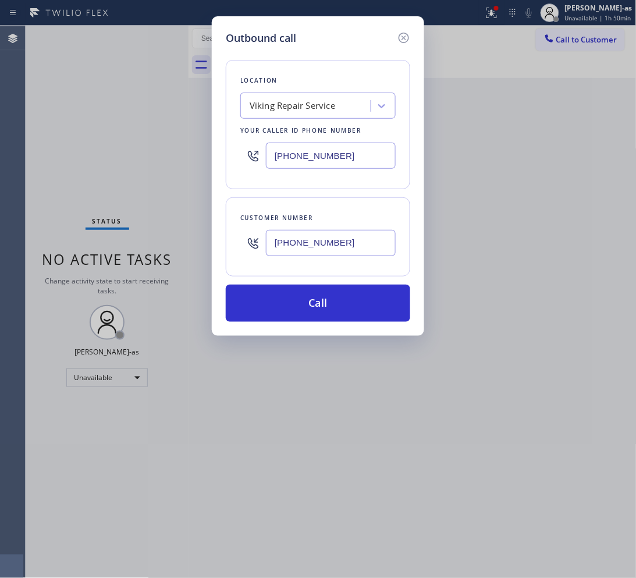
type input "[PHONE_NUMBER]"
click at [329, 157] on input "[PHONE_NUMBER]" at bounding box center [331, 156] width 130 height 26
paste input "833) 692-2271"
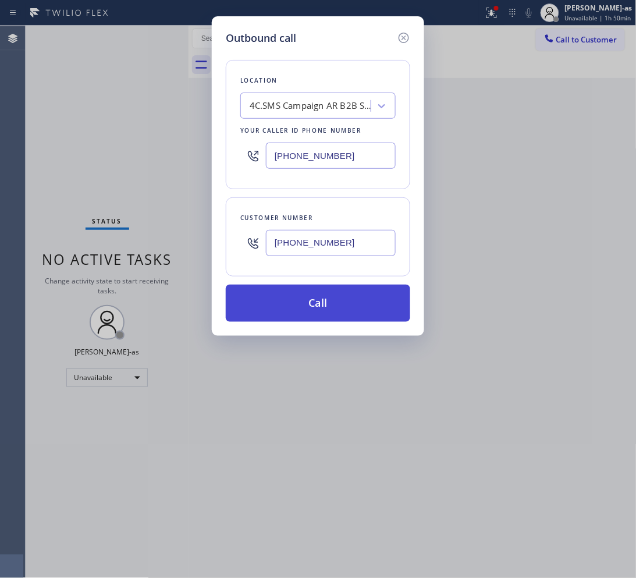
type input "[PHONE_NUMBER]"
click at [328, 306] on button "Call" at bounding box center [318, 303] width 185 height 37
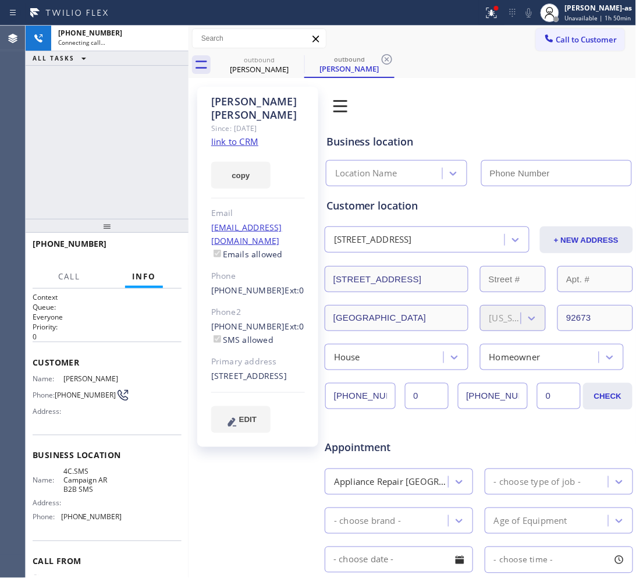
type input "[PHONE_NUMBER]"
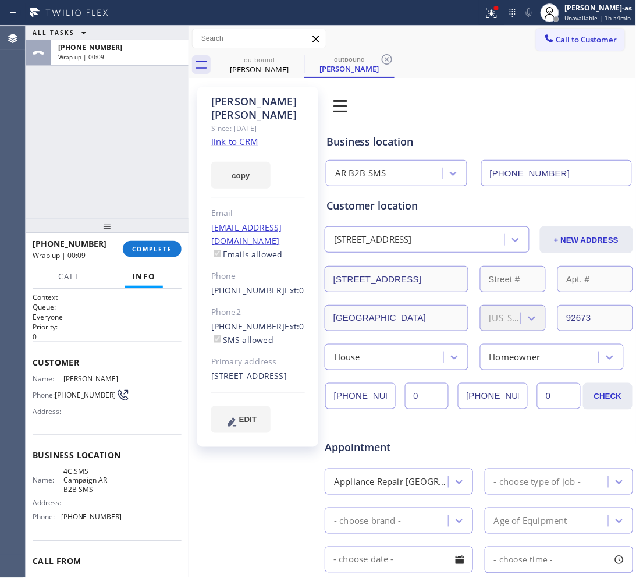
drag, startPoint x: 100, startPoint y: 150, endPoint x: 144, endPoint y: 123, distance: 51.2
click at [105, 146] on div "ALL TASKS ALL TASKS ACTIVE TASKS TASKS IN WRAP UP [PHONE_NUMBER] Wrap up | 00:09" at bounding box center [107, 122] width 163 height 193
click at [149, 248] on span "COMPLETE" at bounding box center [152, 249] width 40 height 8
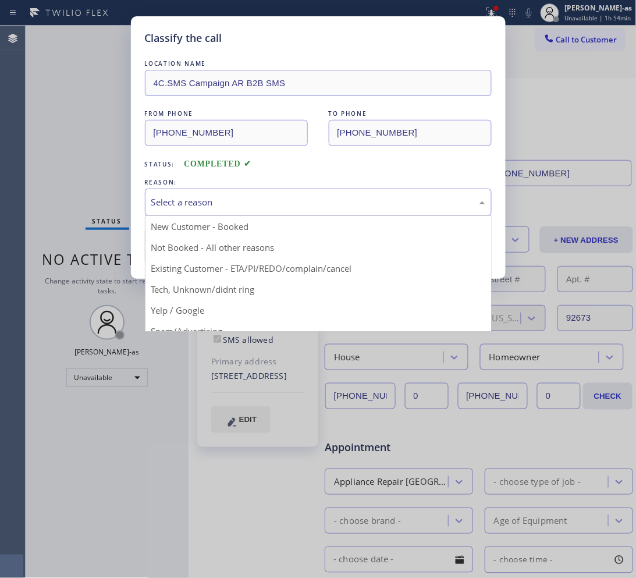
click at [220, 207] on div "Select a reason" at bounding box center [318, 202] width 334 height 13
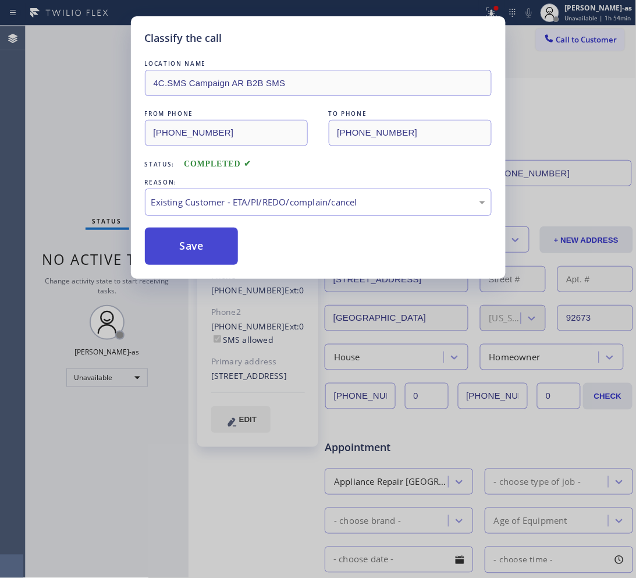
drag, startPoint x: 201, startPoint y: 258, endPoint x: 118, endPoint y: 272, distance: 83.9
click at [201, 257] on button "Save" at bounding box center [192, 246] width 94 height 37
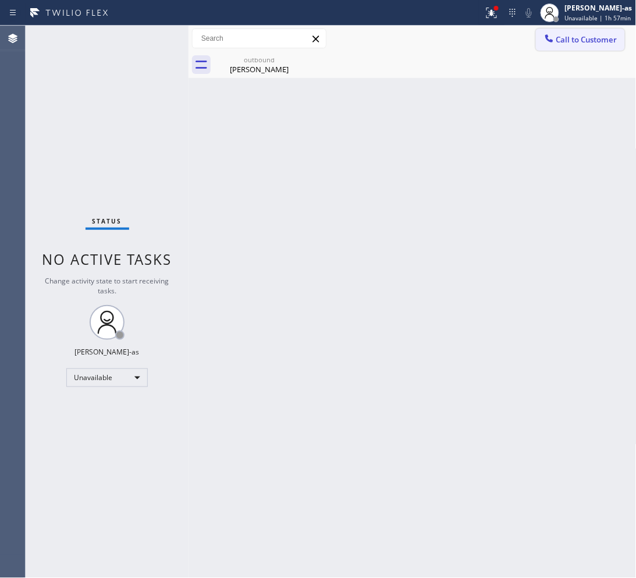
click at [509, 45] on div at bounding box center [549, 40] width 14 height 14
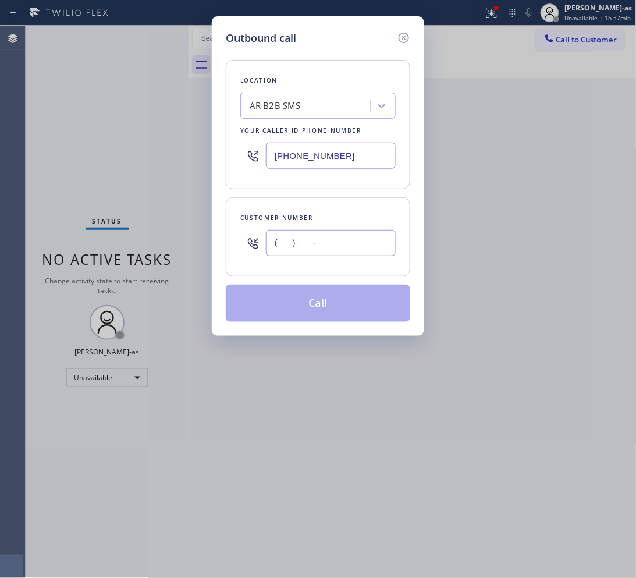
click at [355, 237] on input "(___) ___-____" at bounding box center [331, 243] width 130 height 26
paste input "512) 595-4096"
type input "[PHONE_NUMBER]"
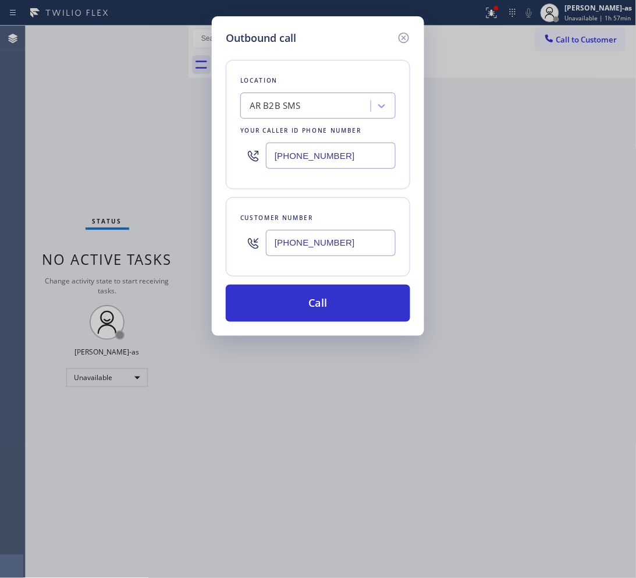
click at [342, 163] on input "[PHONE_NUMBER]" at bounding box center [331, 156] width 130 height 26
paste input "415) 480-7108"
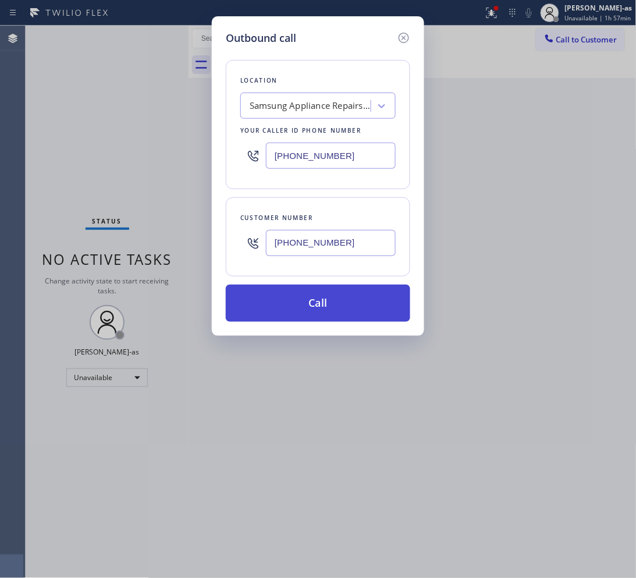
type input "[PHONE_NUMBER]"
click at [361, 307] on button "Call" at bounding box center [318, 303] width 185 height 37
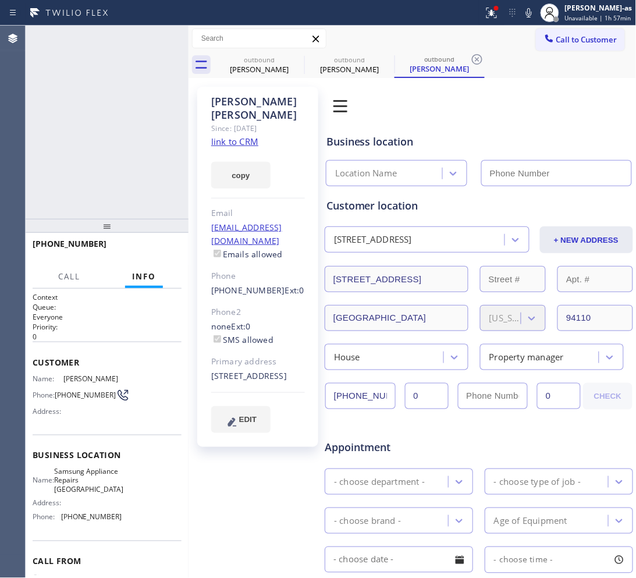
type input "[PHONE_NUMBER]"
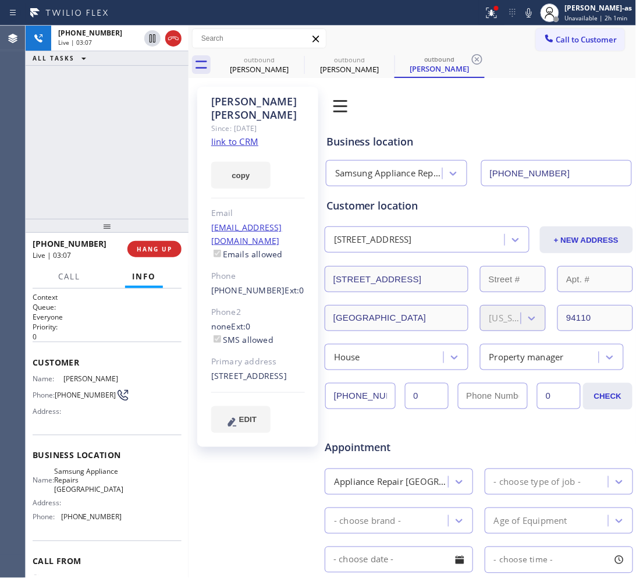
click at [73, 135] on div "[PHONE_NUMBER] Live | 03:07 ALL TASKS ALL TASKS ACTIVE TASKS TASKS IN WRAP UP" at bounding box center [107, 122] width 163 height 193
click at [169, 242] on button "HANG UP" at bounding box center [154, 249] width 54 height 16
click at [168, 242] on button "HANG UP" at bounding box center [154, 249] width 54 height 16
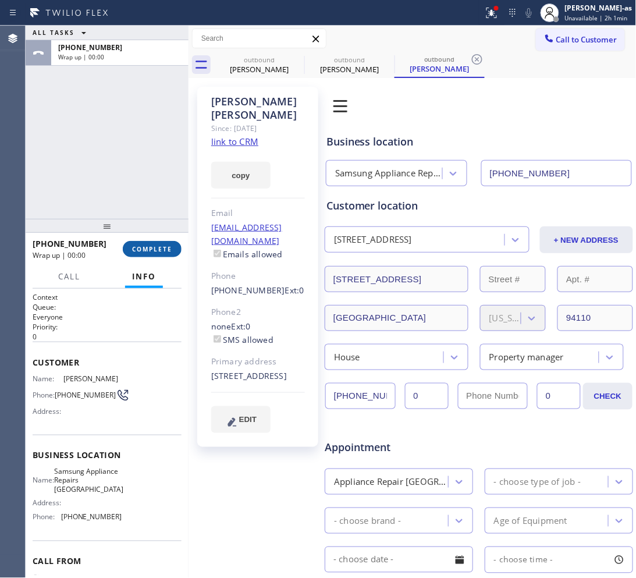
click at [166, 242] on button "COMPLETE" at bounding box center [152, 249] width 59 height 16
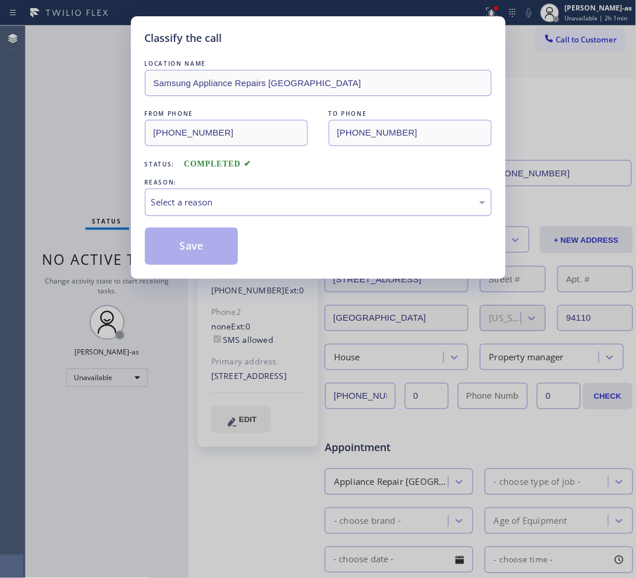
drag, startPoint x: 229, startPoint y: 210, endPoint x: 263, endPoint y: 205, distance: 34.7
click at [230, 210] on div "Select a reason" at bounding box center [318, 202] width 347 height 27
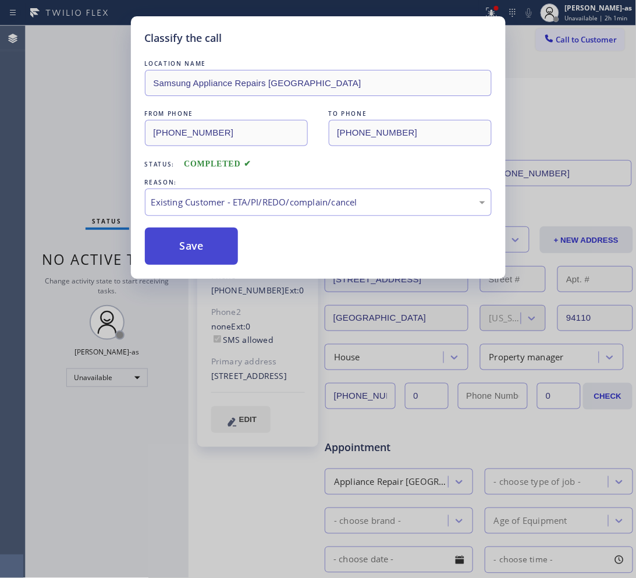
click at [214, 259] on button "Save" at bounding box center [192, 246] width 94 height 37
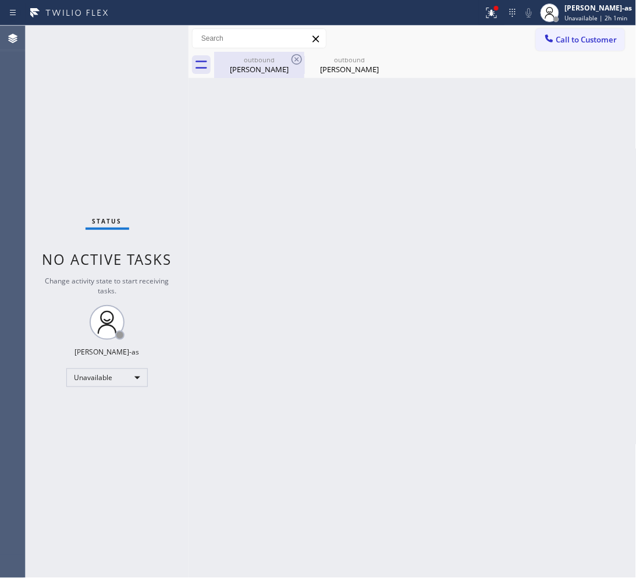
drag, startPoint x: 242, startPoint y: 69, endPoint x: 306, endPoint y: 66, distance: 64.7
click at [242, 68] on div "[PERSON_NAME]" at bounding box center [259, 69] width 88 height 10
type input "[PHONE_NUMBER]"
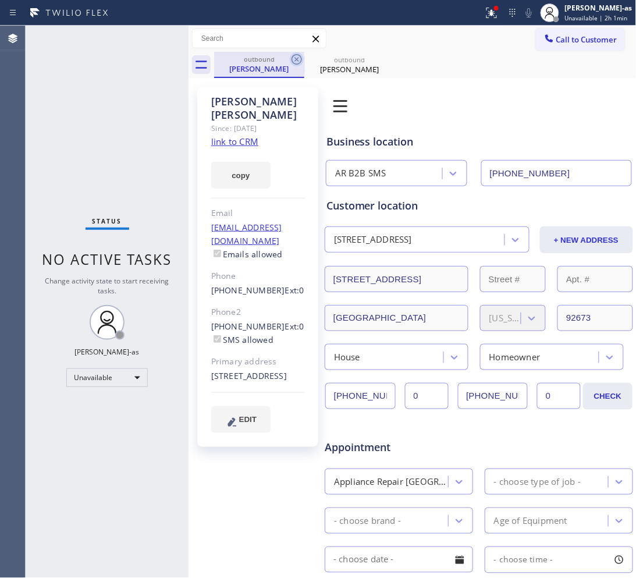
click at [301, 61] on icon at bounding box center [297, 59] width 10 height 10
type input "[PHONE_NUMBER]"
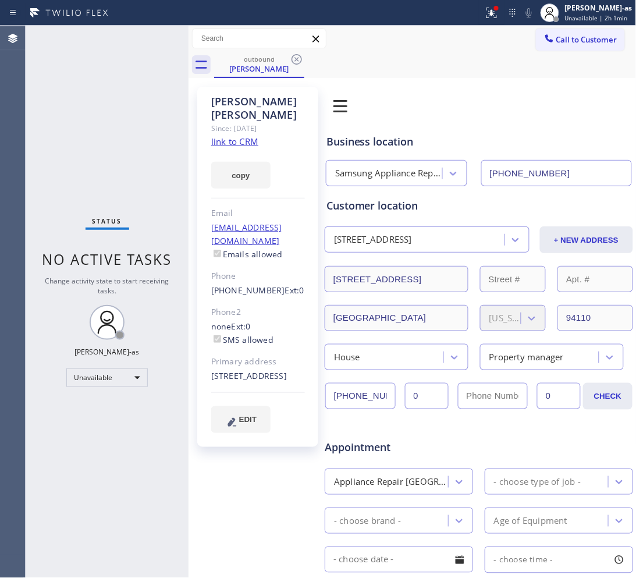
drag, startPoint x: 152, startPoint y: 102, endPoint x: 168, endPoint y: 98, distance: 16.2
click at [153, 102] on div "Status No active tasks Change activity state to start receiving tasks. [PERSON_…" at bounding box center [107, 302] width 163 height 552
click at [293, 62] on icon at bounding box center [297, 59] width 10 height 10
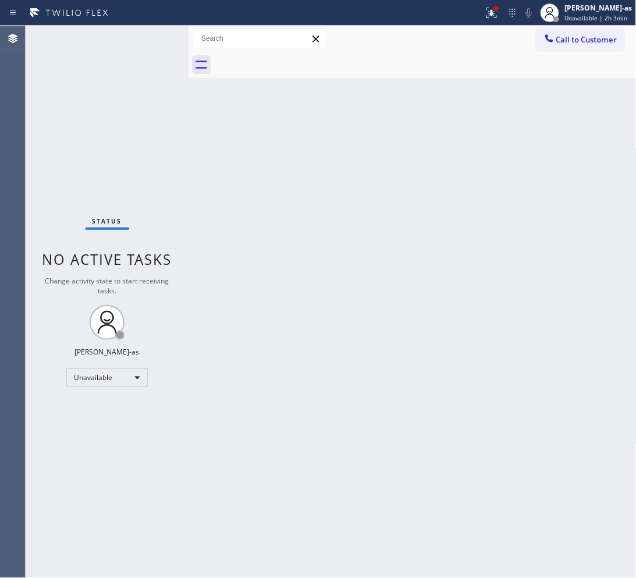
drag, startPoint x: 187, startPoint y: 141, endPoint x: 249, endPoint y: 87, distance: 82.1
click at [189, 140] on div at bounding box center [189, 302] width 0 height 552
click at [509, 35] on span "Call to Customer" at bounding box center [586, 39] width 61 height 10
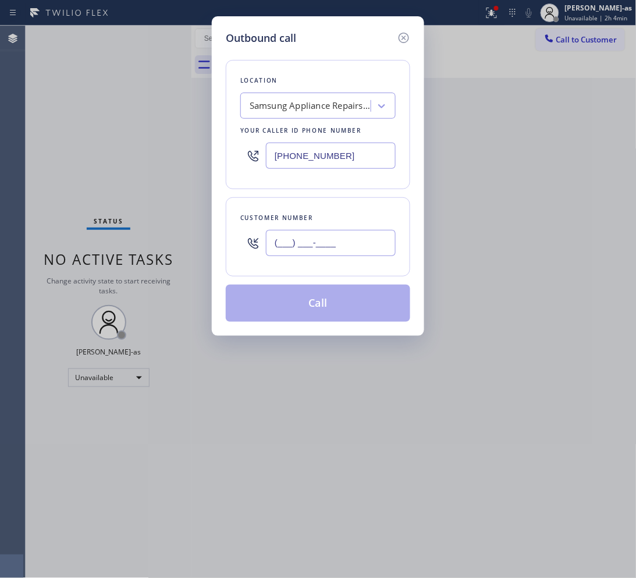
click at [359, 243] on input "(___) ___-____" at bounding box center [331, 243] width 130 height 26
paste input "415) 567-8013"
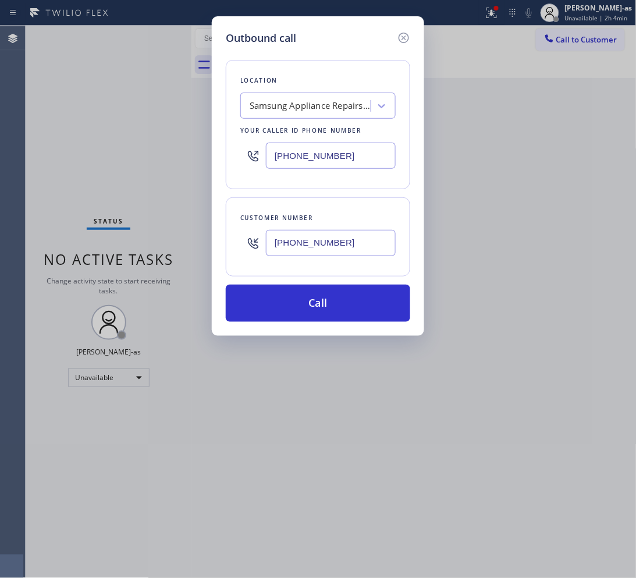
type input "[PHONE_NUMBER]"
click at [348, 160] on input "[PHONE_NUMBER]" at bounding box center [331, 156] width 130 height 26
paste input "991-1579"
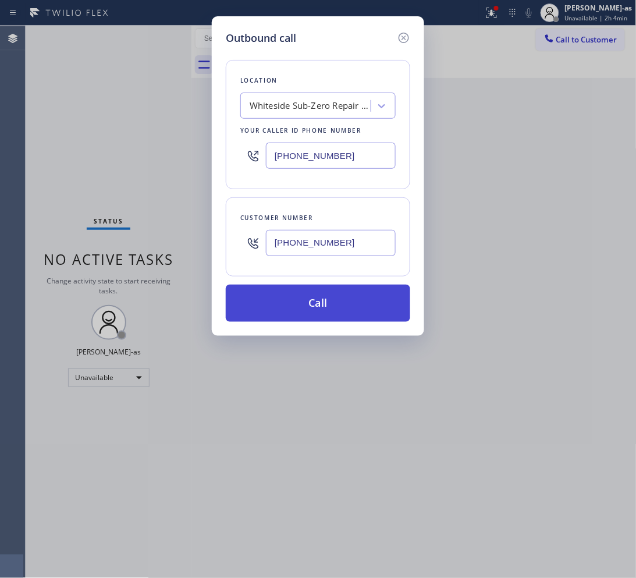
type input "[PHONE_NUMBER]"
click at [362, 296] on button "Call" at bounding box center [318, 303] width 185 height 37
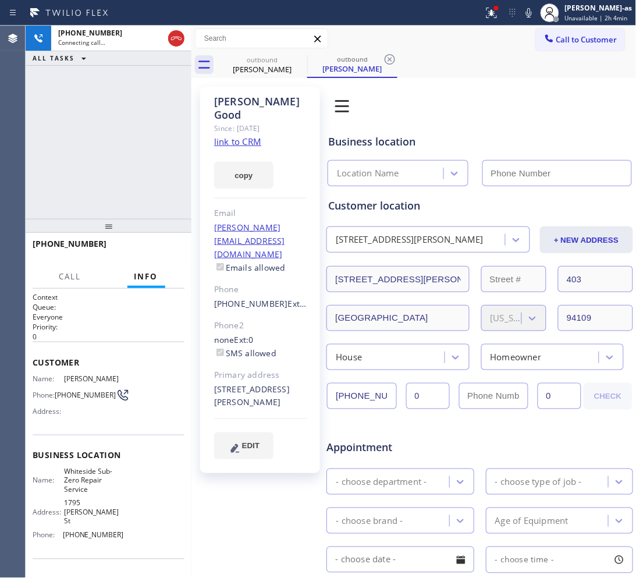
type input "[PHONE_NUMBER]"
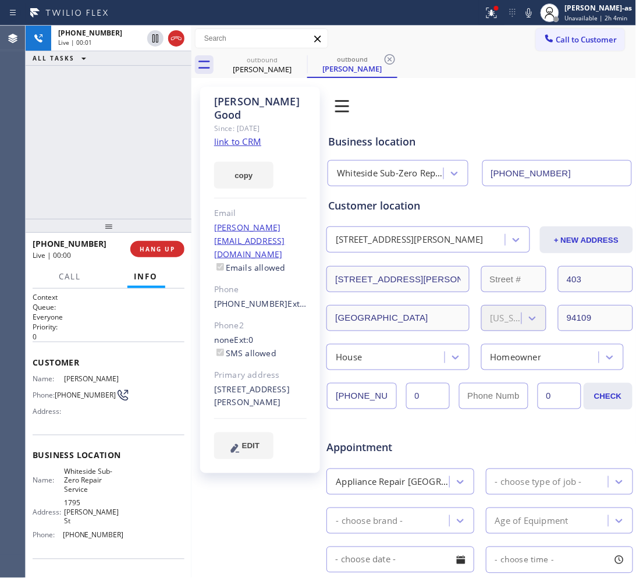
click at [86, 136] on div "[PHONE_NUMBER] Live | 00:01 ALL TASKS ALL TASKS ACTIVE TASKS TASKS IN WRAP UP" at bounding box center [109, 122] width 166 height 193
click at [132, 163] on div "[PHONE_NUMBER] Live | 00:20 ALL TASKS ALL TASKS ACTIVE TASKS TASKS IN WRAP UP" at bounding box center [109, 122] width 166 height 193
click at [173, 36] on icon at bounding box center [176, 38] width 14 height 14
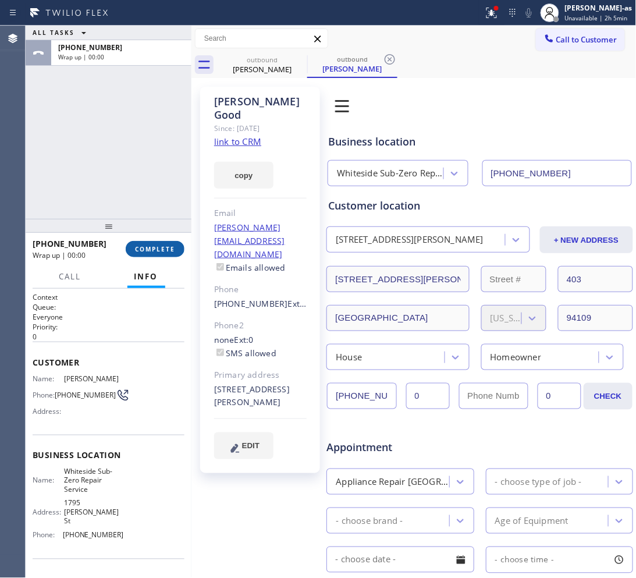
click at [150, 245] on span "COMPLETE" at bounding box center [155, 249] width 40 height 8
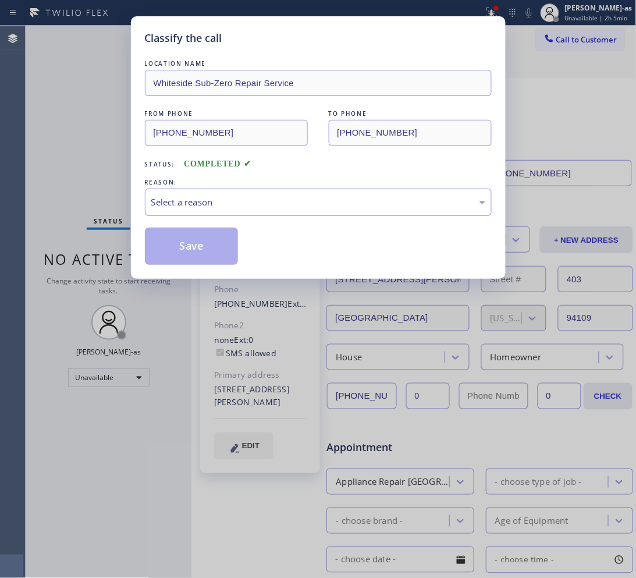
click at [197, 207] on div "Select a reason" at bounding box center [318, 202] width 334 height 13
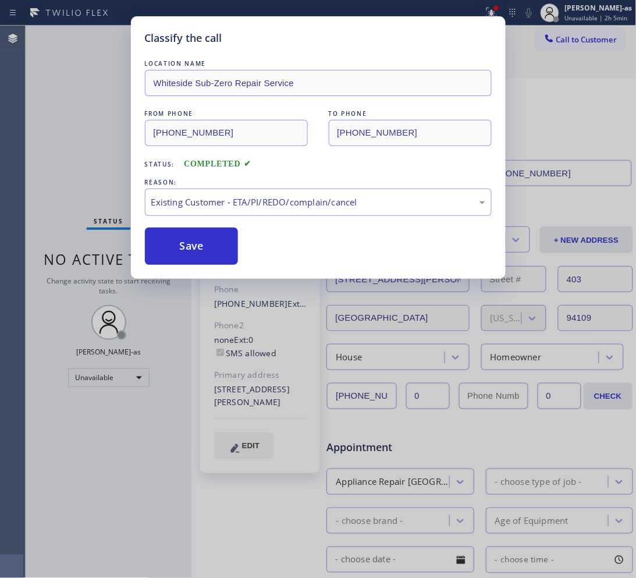
drag, startPoint x: 296, startPoint y: 271, endPoint x: 184, endPoint y: 256, distance: 112.7
click at [176, 246] on button "Save" at bounding box center [192, 246] width 94 height 37
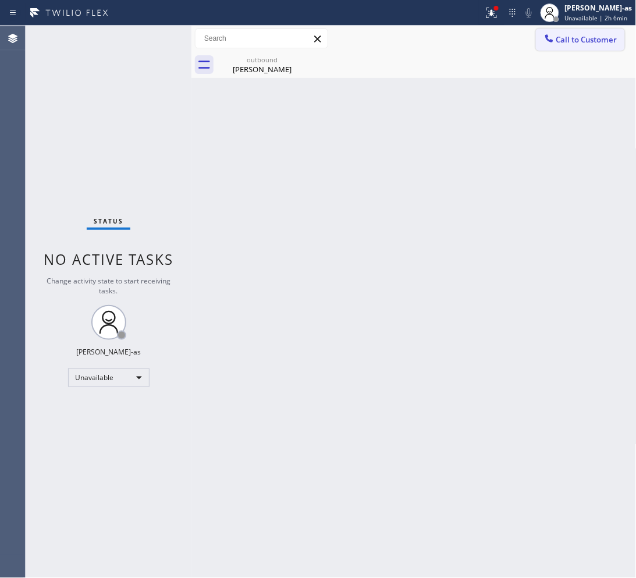
click at [509, 33] on button "Call to Customer" at bounding box center [580, 40] width 89 height 22
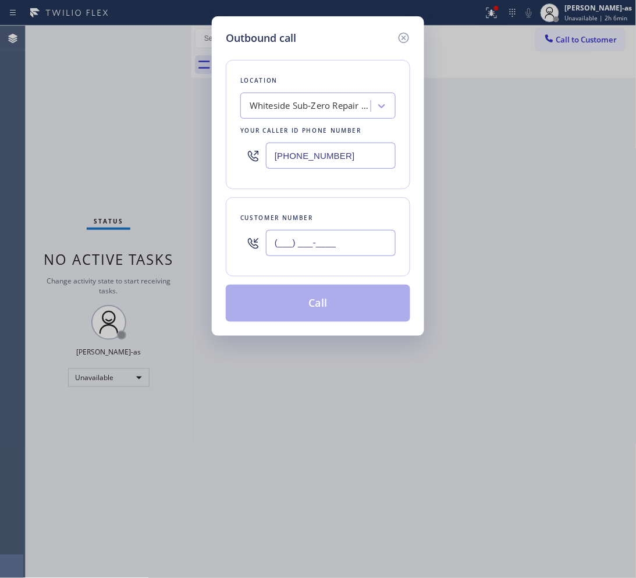
click at [329, 240] on input "(___) ___-____" at bounding box center [331, 243] width 130 height 26
paste input "760) 625-3916"
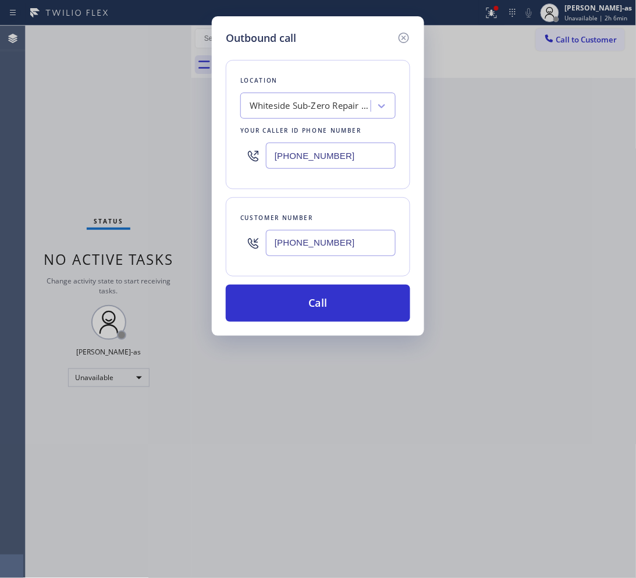
type input "[PHONE_NUMBER]"
click at [354, 157] on input "[PHONE_NUMBER]" at bounding box center [331, 156] width 130 height 26
paste input "760) 279-1212"
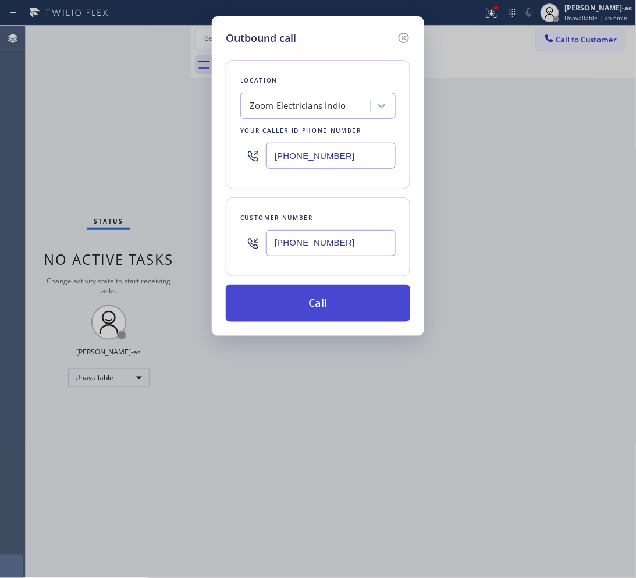
type input "[PHONE_NUMBER]"
click at [339, 316] on button "Call" at bounding box center [318, 303] width 185 height 37
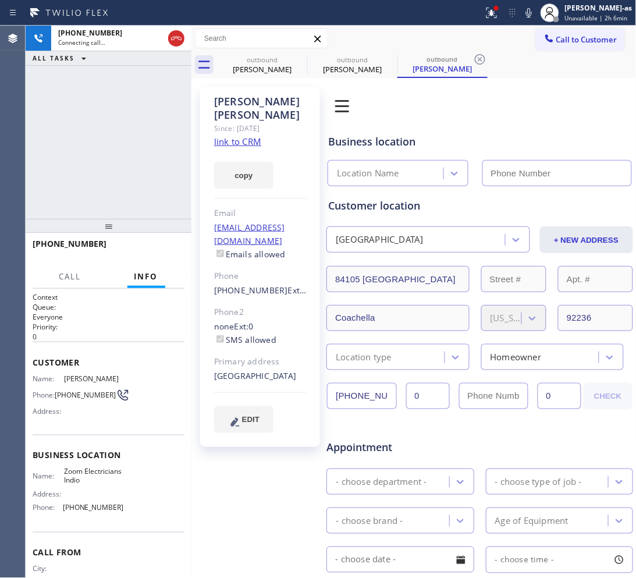
type input "[PHONE_NUMBER]"
click at [166, 108] on div "[PHONE_NUMBER] Live | 00:01 ALL TASKS ALL TASKS ACTIVE TASKS TASKS IN WRAP UP" at bounding box center [109, 122] width 166 height 193
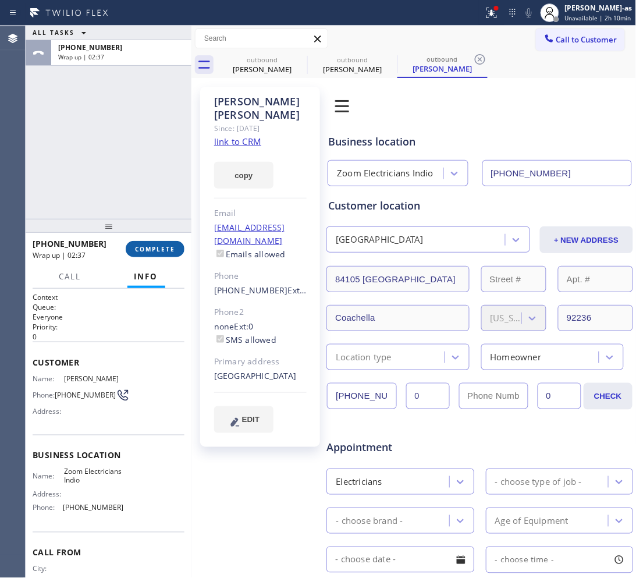
click at [152, 249] on span "COMPLETE" at bounding box center [155, 249] width 40 height 8
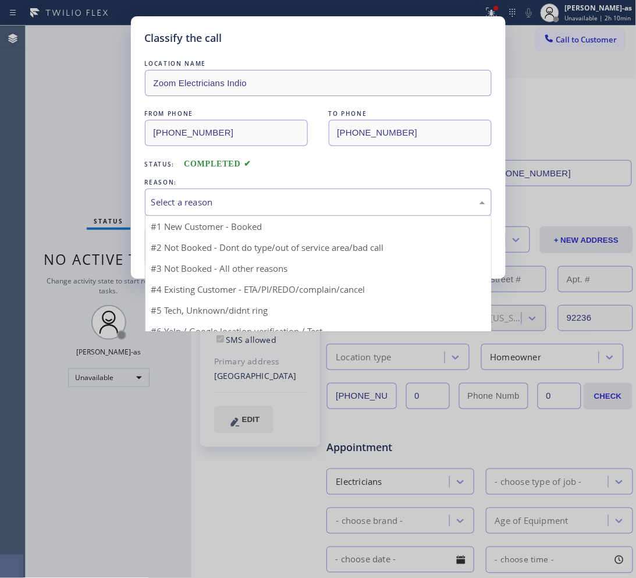
click at [235, 201] on div "Select a reason" at bounding box center [318, 202] width 334 height 13
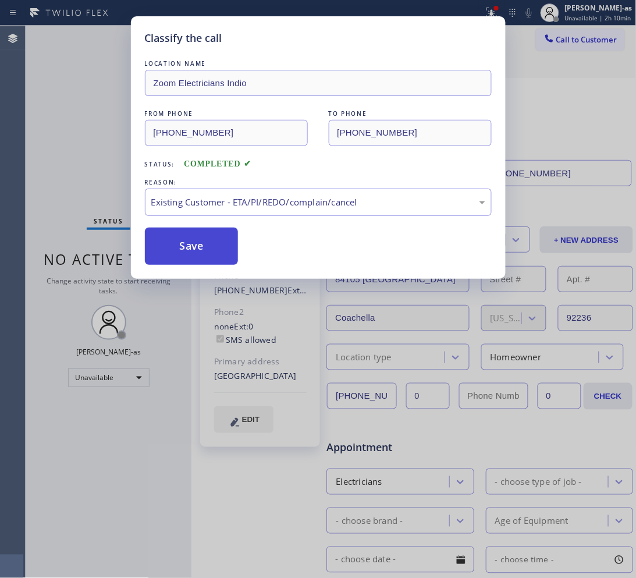
click at [201, 254] on button "Save" at bounding box center [192, 246] width 94 height 37
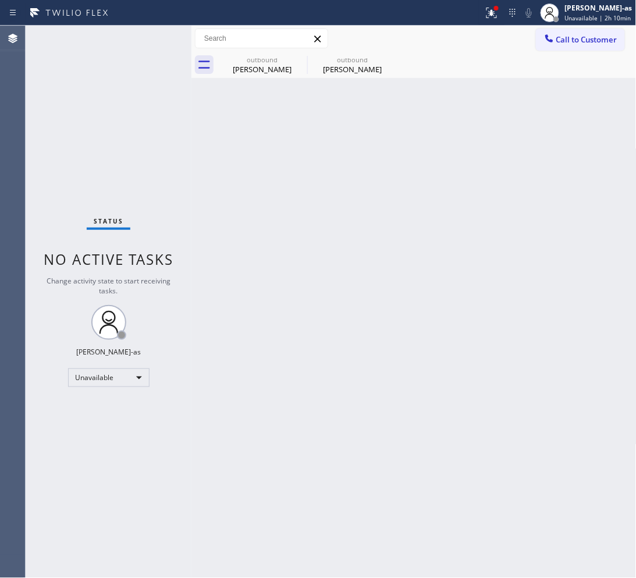
drag, startPoint x: 574, startPoint y: 41, endPoint x: 373, endPoint y: 194, distance: 252.6
click at [509, 41] on span "Call to Customer" at bounding box center [586, 39] width 61 height 10
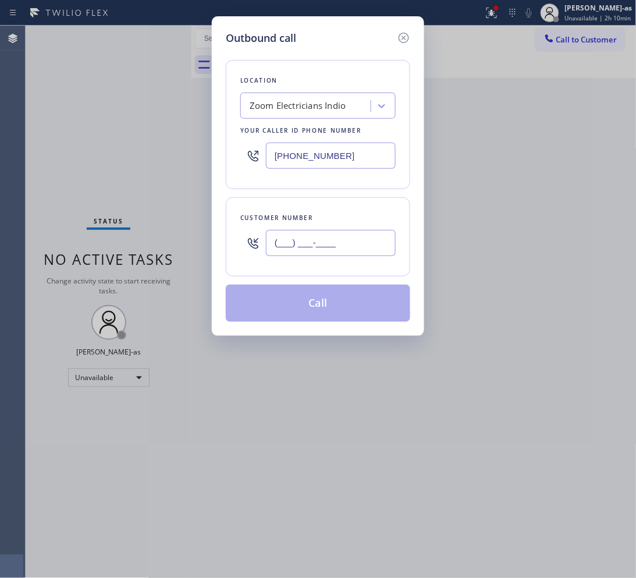
click at [352, 247] on input "(___) ___-____" at bounding box center [331, 243] width 130 height 26
paste input "908) 875-0598"
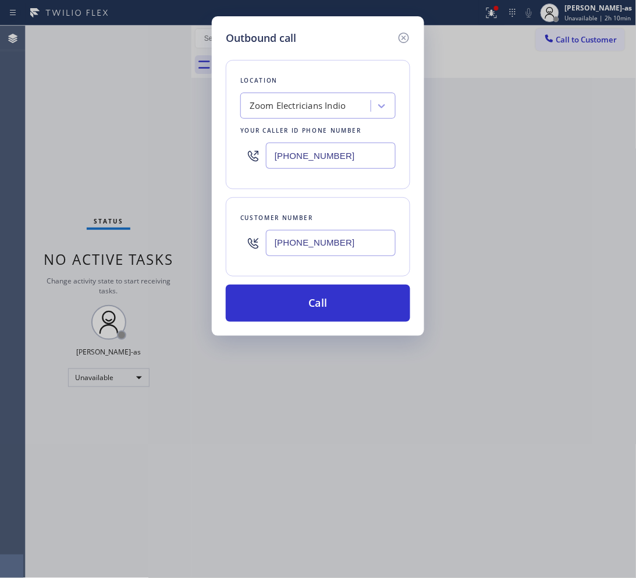
type input "[PHONE_NUMBER]"
click at [344, 104] on div "Zoom Electricians Indio" at bounding box center [298, 106] width 97 height 13
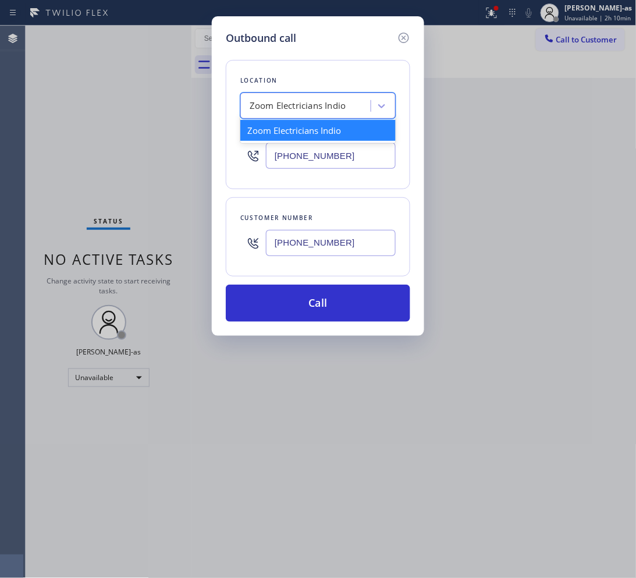
paste input "Electrical Garage Scotch Plains(Raider Electric)"
type input "Electrical Garage Scotch Plains(Raider Electric)"
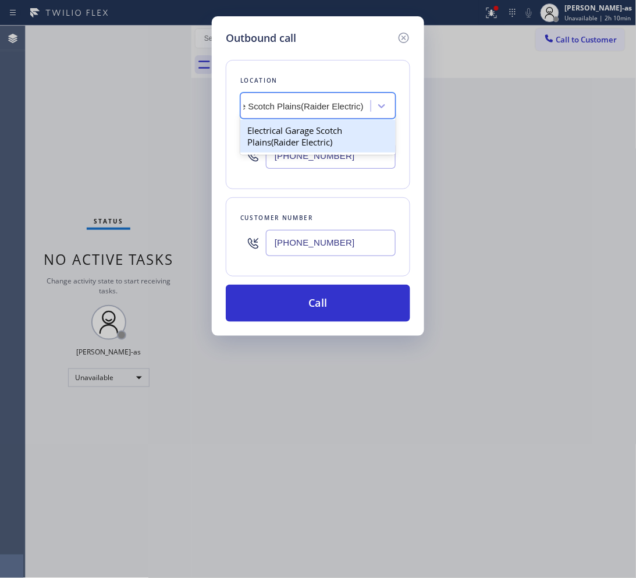
click at [300, 134] on div "Electrical Garage Scotch Plains(Raider Electric)" at bounding box center [317, 136] width 155 height 33
type input "[PHONE_NUMBER]"
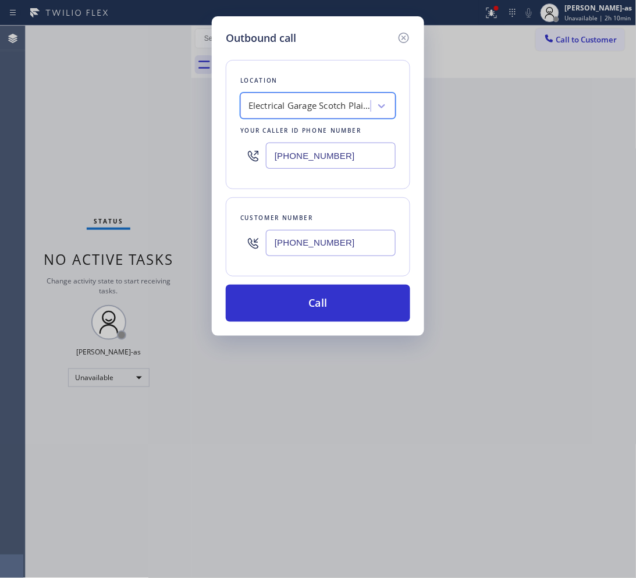
scroll to position [0, 1]
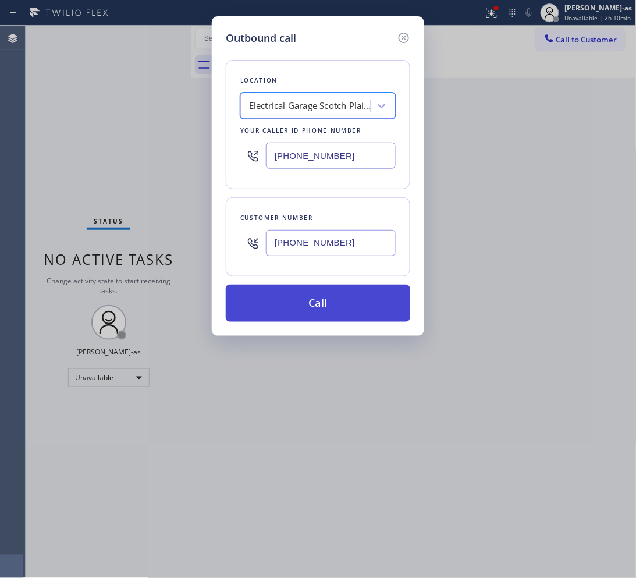
click at [329, 315] on button "Call" at bounding box center [318, 303] width 185 height 37
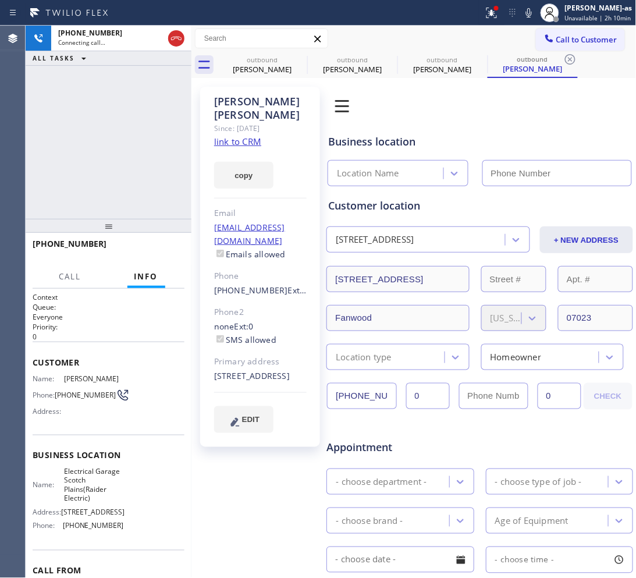
type input "[PHONE_NUMBER]"
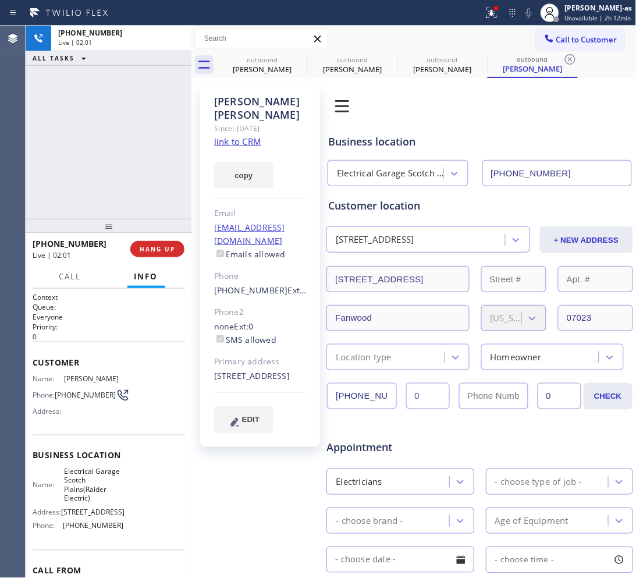
click at [125, 163] on div "[PHONE_NUMBER] Live | 02:01 ALL TASKS ALL TASKS ACTIVE TASKS TASKS IN WRAP UP" at bounding box center [109, 122] width 166 height 193
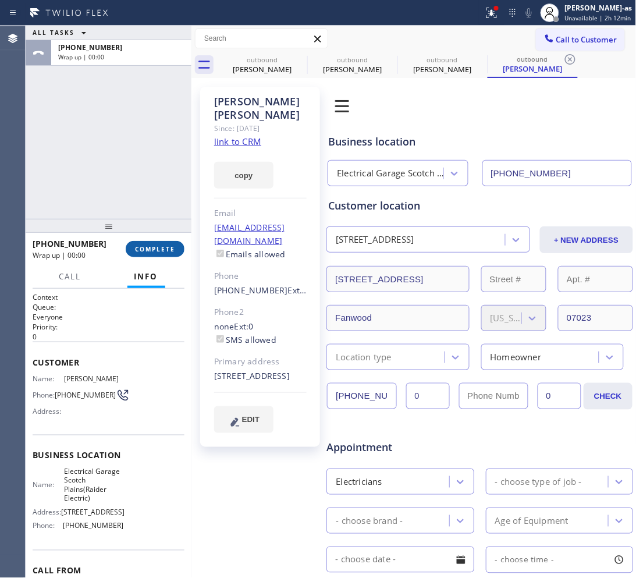
click at [152, 246] on span "COMPLETE" at bounding box center [155, 249] width 40 height 8
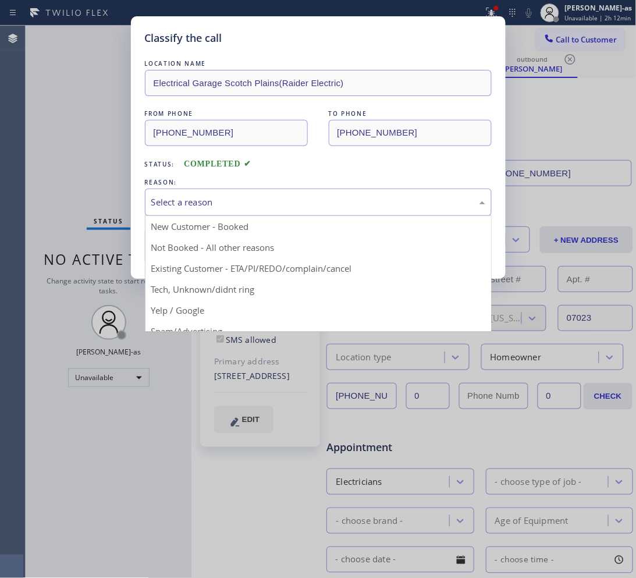
drag, startPoint x: 286, startPoint y: 211, endPoint x: 310, endPoint y: 264, distance: 58.1
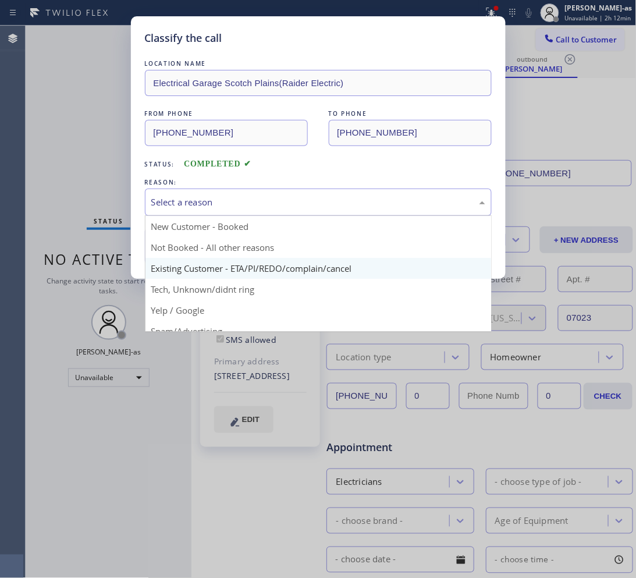
click at [286, 210] on div "Select a reason" at bounding box center [318, 202] width 347 height 27
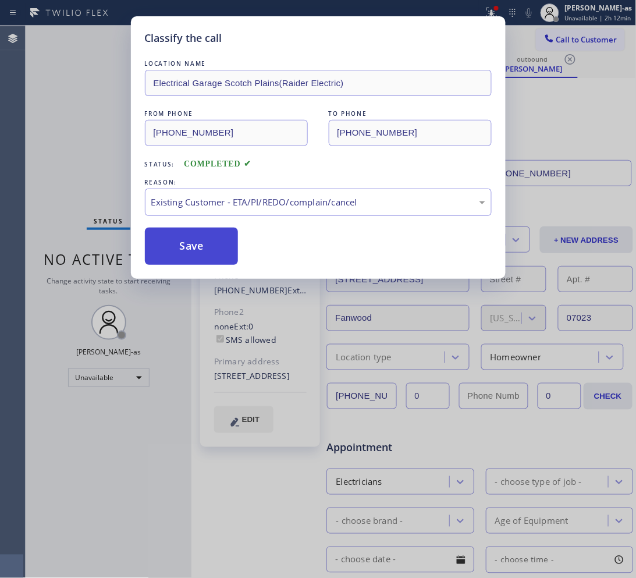
click at [205, 252] on button "Save" at bounding box center [192, 246] width 94 height 37
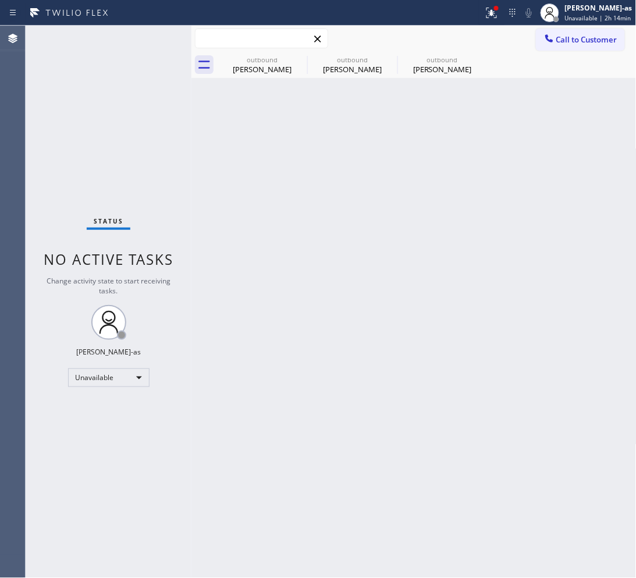
click at [252, 47] on input "text" at bounding box center [262, 38] width 132 height 19
click at [252, 61] on div "outbound" at bounding box center [262, 59] width 88 height 9
type input "[PHONE_NUMBER]"
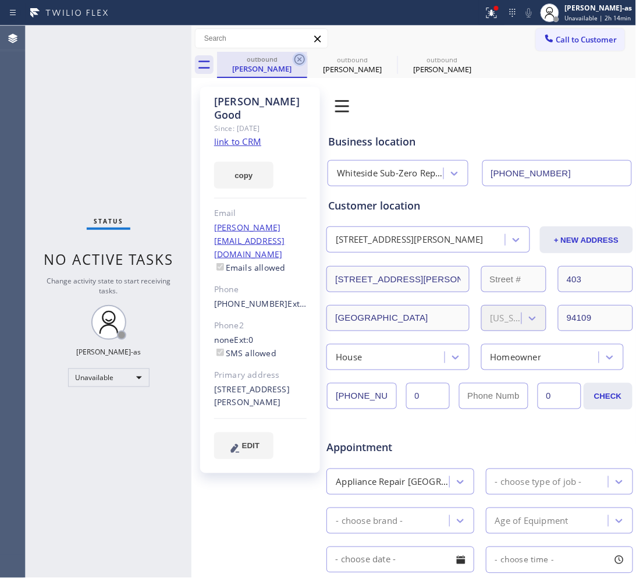
click at [300, 56] on icon at bounding box center [300, 59] width 14 height 14
type input "[PHONE_NUMBER]"
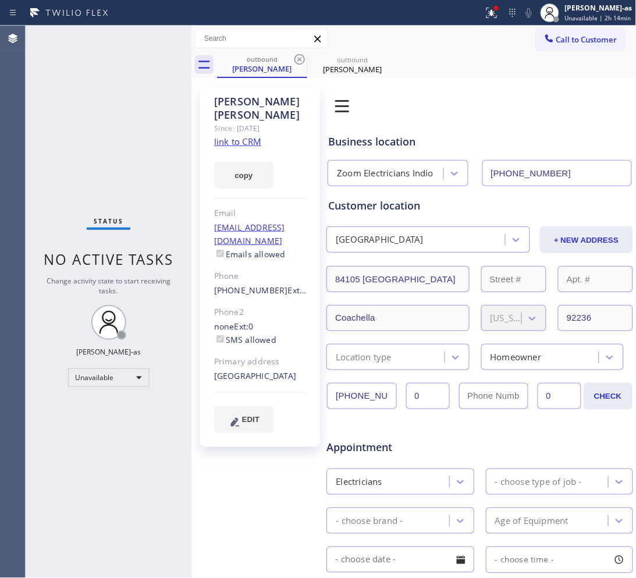
click at [300, 56] on icon at bounding box center [300, 59] width 14 height 14
type input "[PHONE_NUMBER]"
click at [112, 127] on div "Status No active tasks Change activity state to start receiving tasks. [PERSON_…" at bounding box center [109, 302] width 166 height 552
click at [509, 40] on span "Call to Customer" at bounding box center [586, 39] width 61 height 10
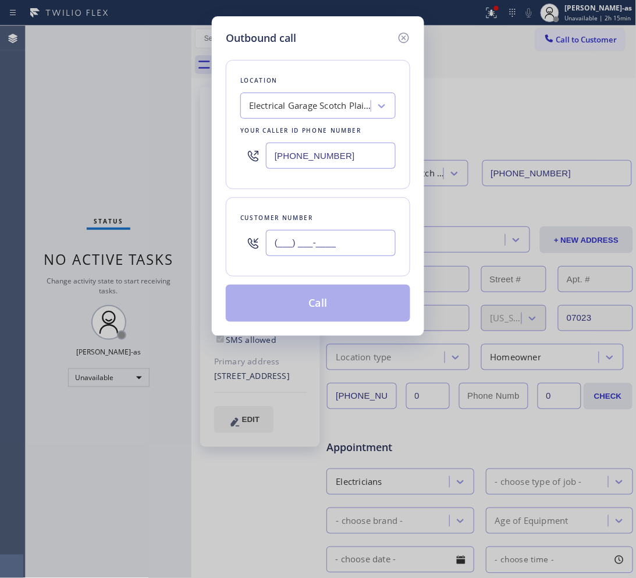
click at [357, 239] on input "(___) ___-____" at bounding box center [331, 243] width 130 height 26
paste input "267) 972-0246"
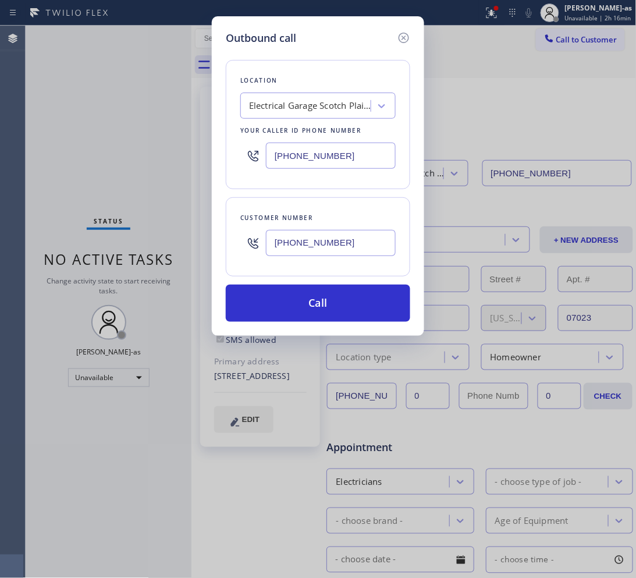
type input "[PHONE_NUMBER]"
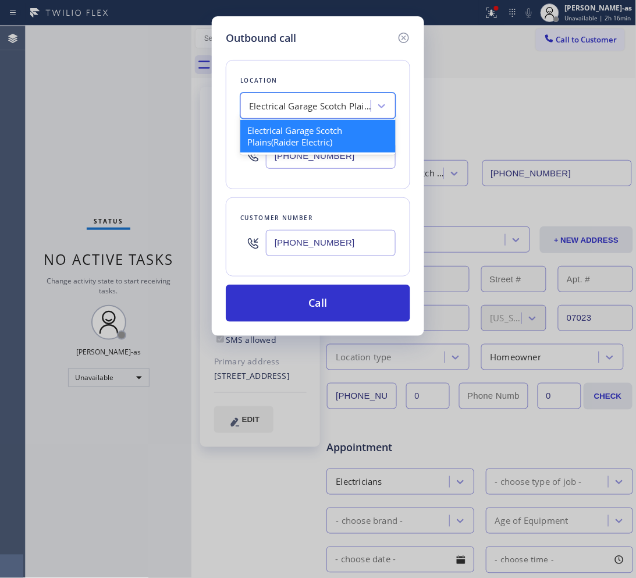
click at [306, 111] on div "Electrical Garage Scotch Plains(Raider Electric)" at bounding box center [310, 106] width 122 height 13
paste input "Last Minute Appliance Repair [GEOGRAPHIC_DATA]"
type input "Last Minute Appliance Repair [GEOGRAPHIC_DATA]"
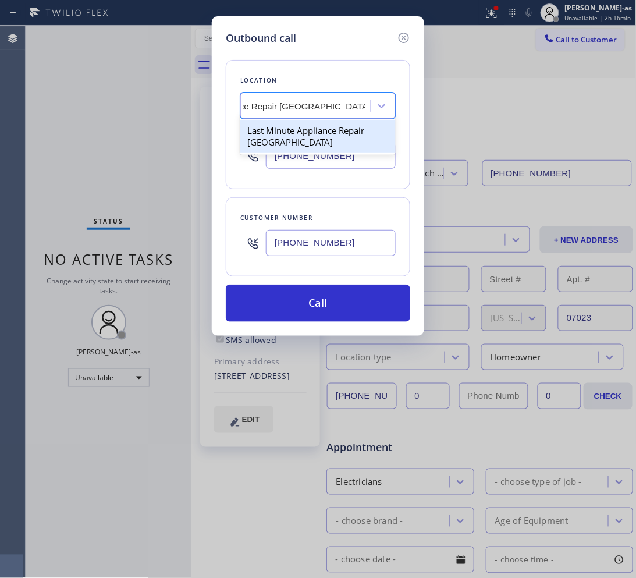
click at [304, 136] on div "Last Minute Appliance Repair [GEOGRAPHIC_DATA]" at bounding box center [317, 136] width 155 height 33
type input "[PHONE_NUMBER]"
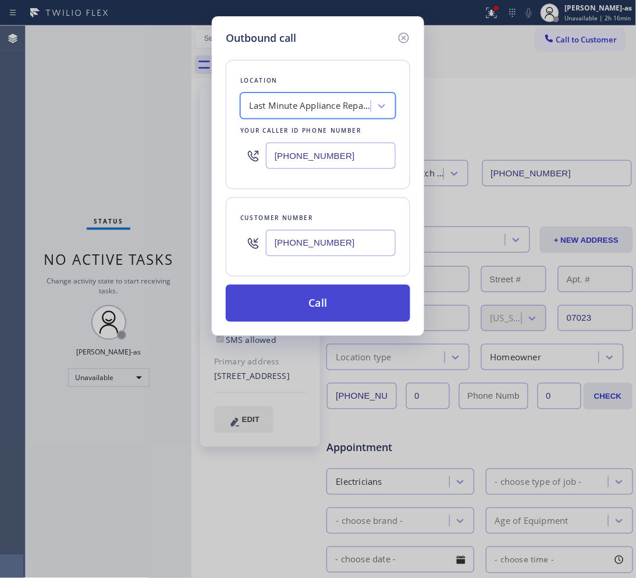
click at [311, 303] on button "Call" at bounding box center [318, 303] width 185 height 37
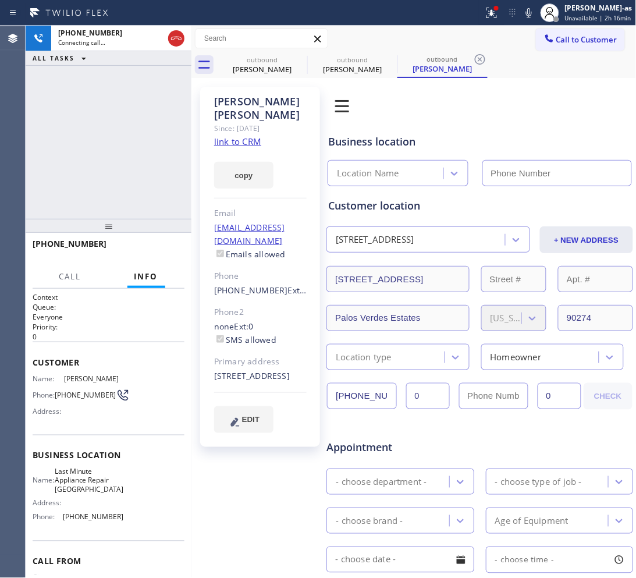
type input "[PHONE_NUMBER]"
click at [348, 72] on div "[PERSON_NAME]" at bounding box center [352, 69] width 88 height 10
click at [106, 138] on div "[PHONE_NUMBER] Connecting call… ALL TASKS ALL TASKS ACTIVE TASKS TASKS IN WRAP …" at bounding box center [109, 122] width 166 height 193
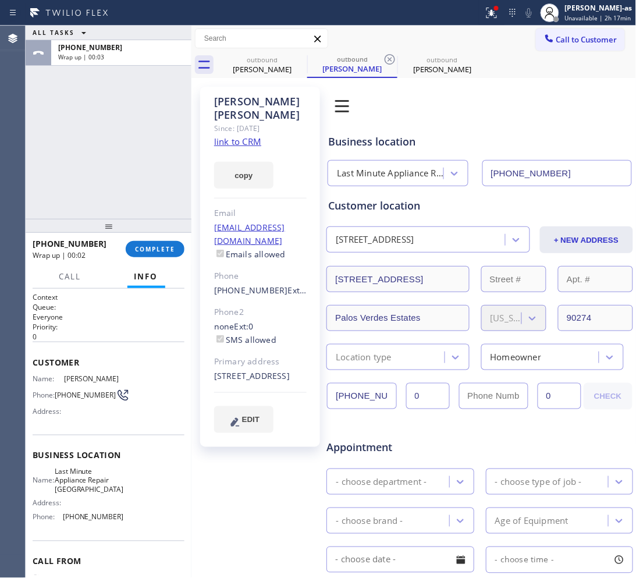
click at [99, 172] on div "ALL TASKS ALL TASKS ACTIVE TASKS TASKS IN WRAP UP [PHONE_NUMBER] Wrap up | 00:03" at bounding box center [109, 122] width 166 height 193
click at [140, 254] on button "COMPLETE" at bounding box center [155, 249] width 59 height 16
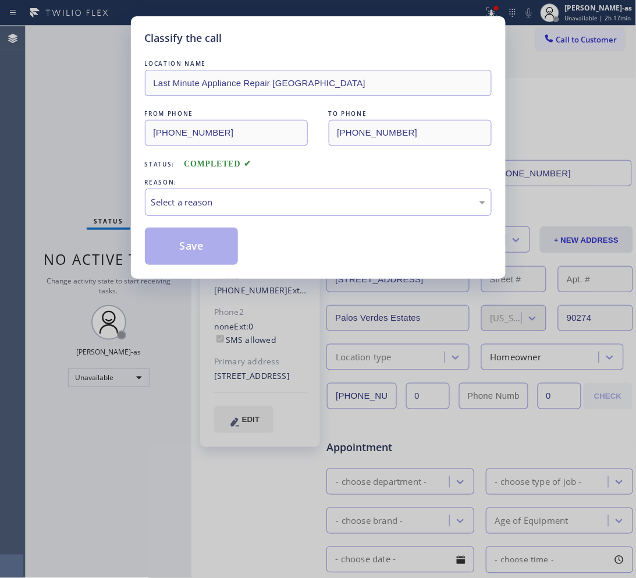
click at [140, 254] on div "Classify the call LOCATION NAME Last Minute Appliance Repair [GEOGRAPHIC_DATA] …" at bounding box center [318, 147] width 375 height 263
drag, startPoint x: 140, startPoint y: 254, endPoint x: 109, endPoint y: 176, distance: 83.7
click at [140, 254] on div "Classify the call LOCATION NAME Last Minute Appliance Repair [GEOGRAPHIC_DATA] …" at bounding box center [318, 147] width 375 height 263
click at [251, 200] on div "Select a reason" at bounding box center [318, 202] width 334 height 13
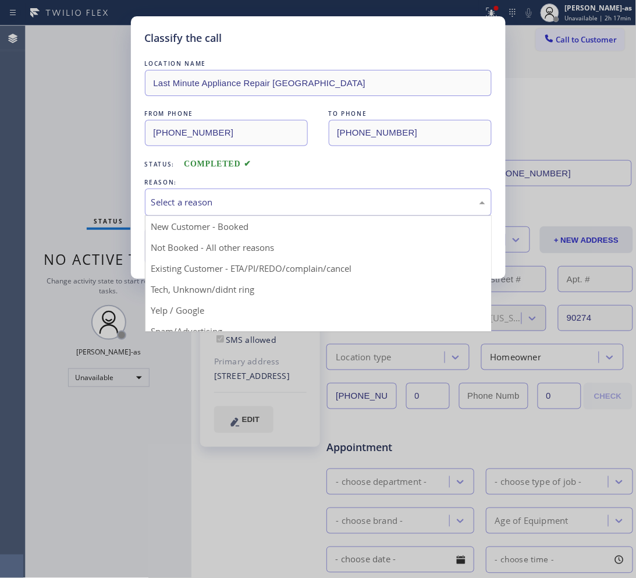
drag, startPoint x: 289, startPoint y: 267, endPoint x: 228, endPoint y: 260, distance: 60.9
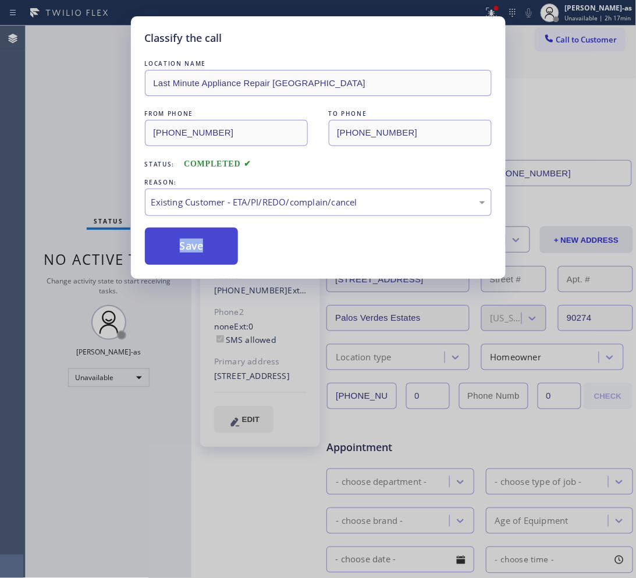
click at [196, 249] on button "Save" at bounding box center [192, 246] width 94 height 37
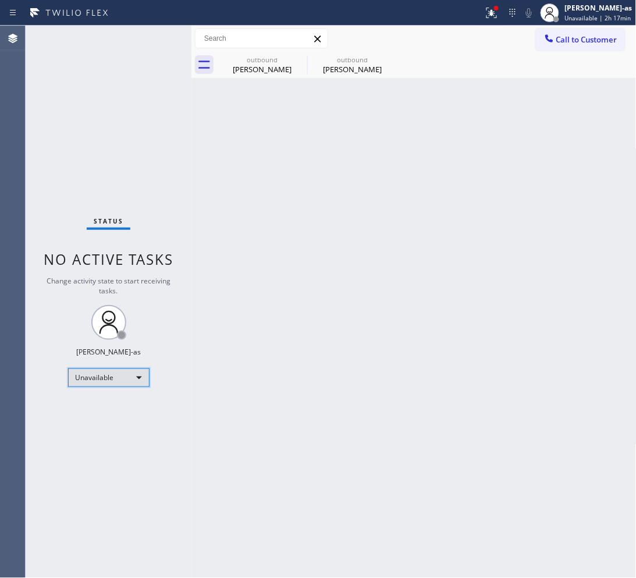
click at [133, 373] on div "Unavailable" at bounding box center [108, 377] width 81 height 19
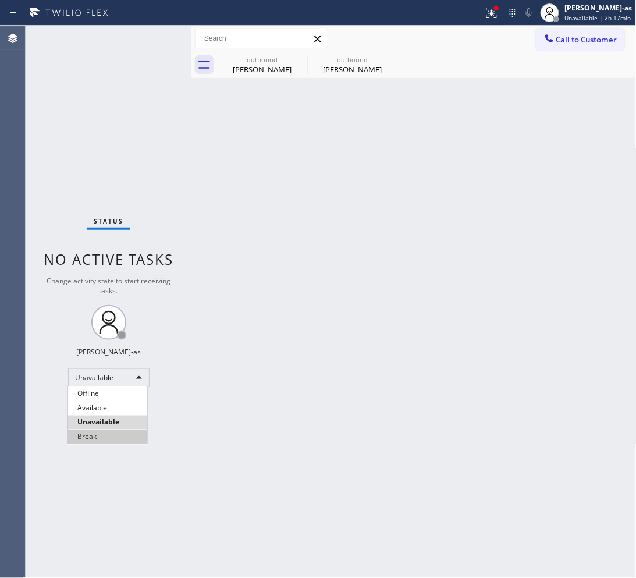
click at [132, 432] on li "Break" at bounding box center [107, 437] width 79 height 14
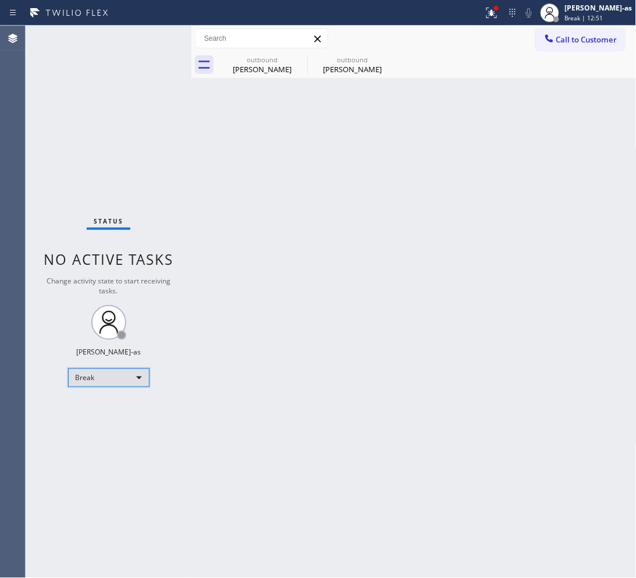
click at [92, 379] on div "Break" at bounding box center [108, 377] width 81 height 19
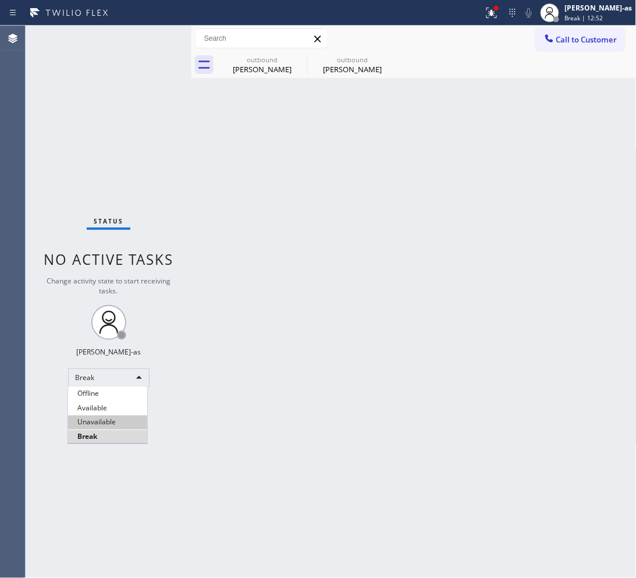
click at [120, 424] on li "Unavailable" at bounding box center [107, 423] width 79 height 14
click at [300, 274] on div "Back to Dashboard Change Sender ID Customers Technicians Select a contact Outbo…" at bounding box center [413, 302] width 445 height 552
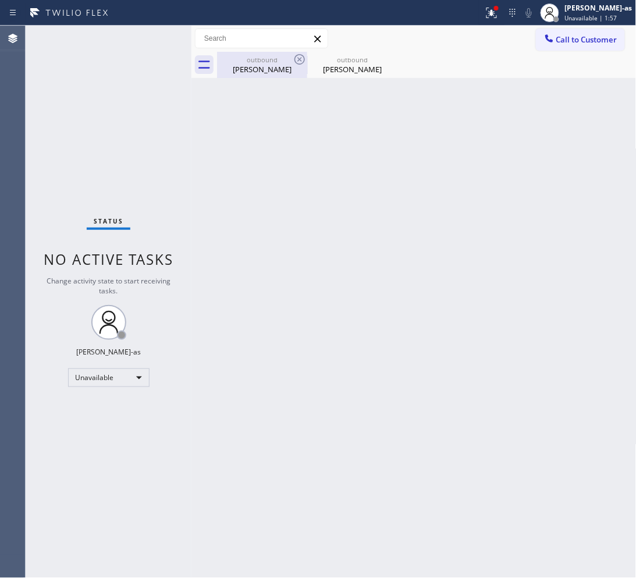
click at [257, 58] on div "outbound" at bounding box center [262, 59] width 88 height 9
type input "[PHONE_NUMBER]"
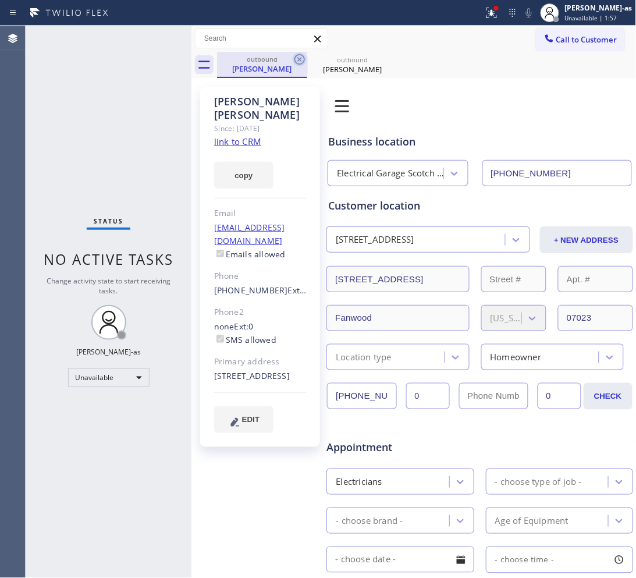
click at [304, 62] on icon at bounding box center [300, 59] width 10 height 10
type input "[PHONE_NUMBER]"
click at [303, 62] on icon at bounding box center [300, 59] width 10 height 10
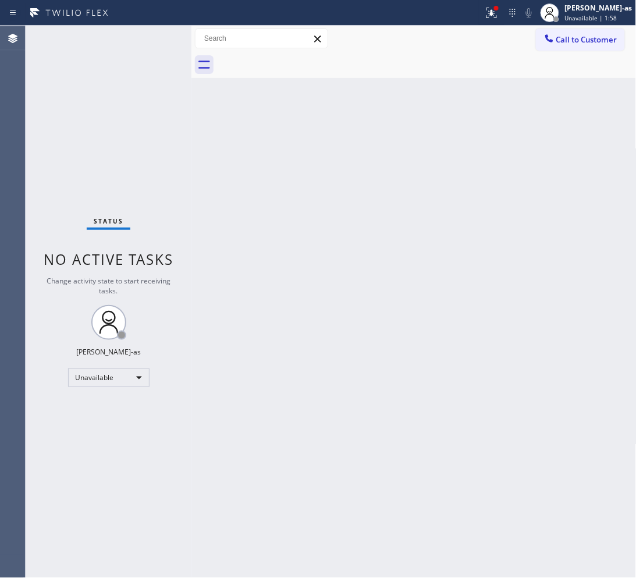
click at [327, 196] on div "Back to Dashboard Change Sender ID Customers Technicians Select a contact Outbo…" at bounding box center [413, 302] width 445 height 552
click at [412, 352] on div "Back to Dashboard Change Sender ID Customers Technicians Select a contact Outbo…" at bounding box center [413, 302] width 445 height 552
click at [239, 179] on div "Back to Dashboard Change Sender ID Customers Technicians Select a contact Outbo…" at bounding box center [413, 302] width 445 height 552
click at [509, 44] on div at bounding box center [549, 40] width 14 height 14
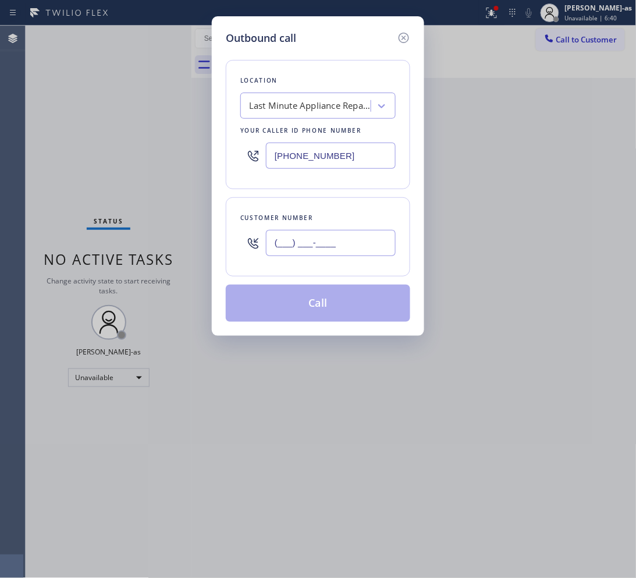
click at [352, 237] on input "(___) ___-____" at bounding box center [331, 243] width 130 height 26
paste input "402) 660-0366"
type input "[PHONE_NUMBER]"
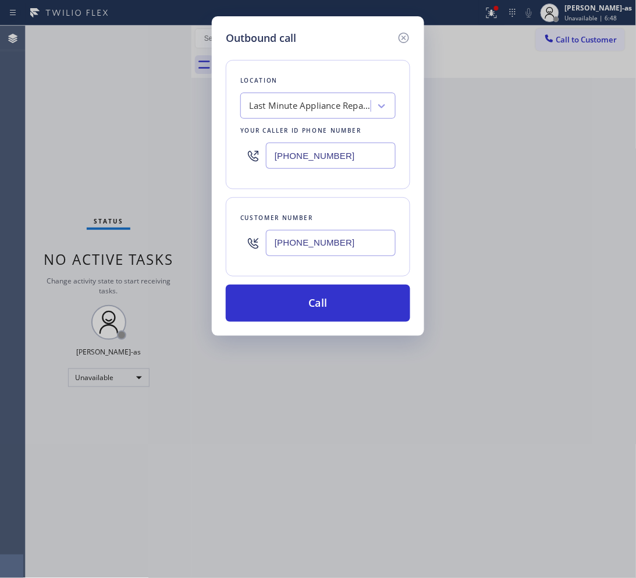
click at [334, 155] on input "[PHONE_NUMBER]" at bounding box center [331, 156] width 130 height 26
paste input "844) 502-1411"
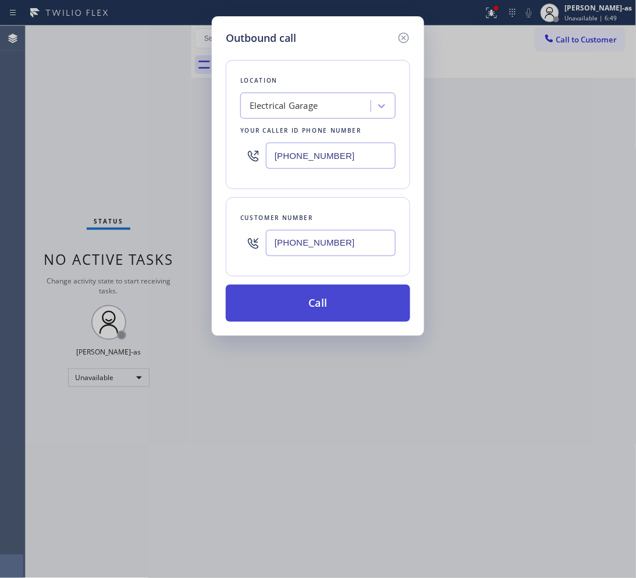
type input "[PHONE_NUMBER]"
click at [343, 313] on button "Call" at bounding box center [318, 303] width 185 height 37
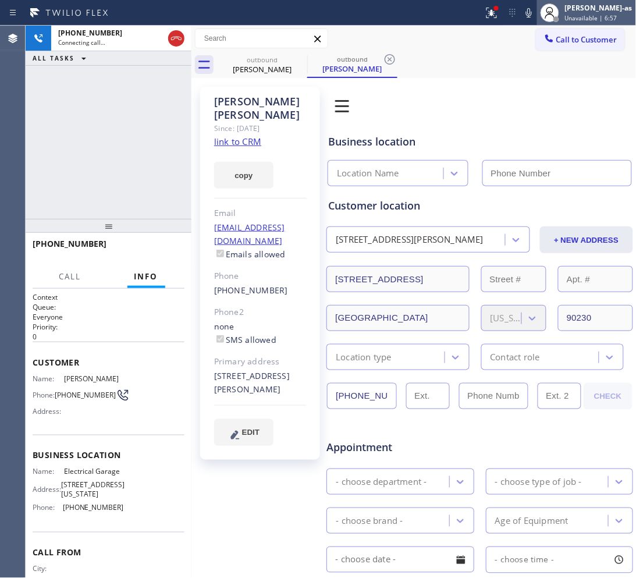
type input "[PHONE_NUMBER]"
click at [144, 161] on div "[PHONE_NUMBER] Connecting call… ALL TASKS ALL TASKS ACTIVE TASKS TASKS IN WRAP …" at bounding box center [109, 122] width 166 height 193
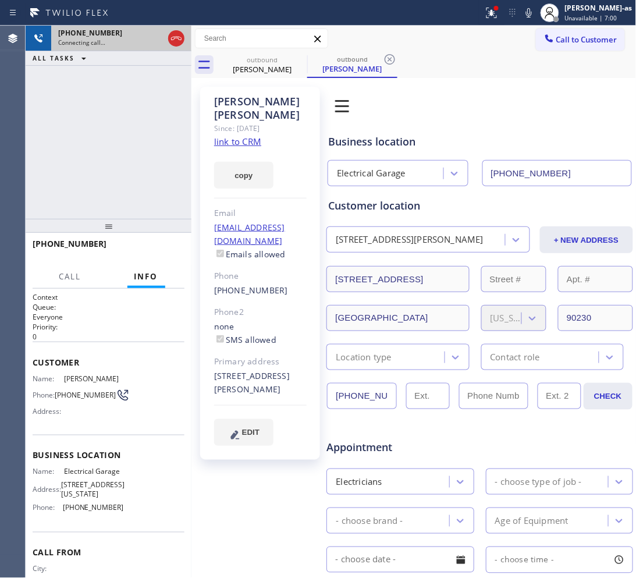
drag, startPoint x: 175, startPoint y: 30, endPoint x: 179, endPoint y: 39, distance: 9.9
click at [175, 33] on button at bounding box center [176, 38] width 16 height 16
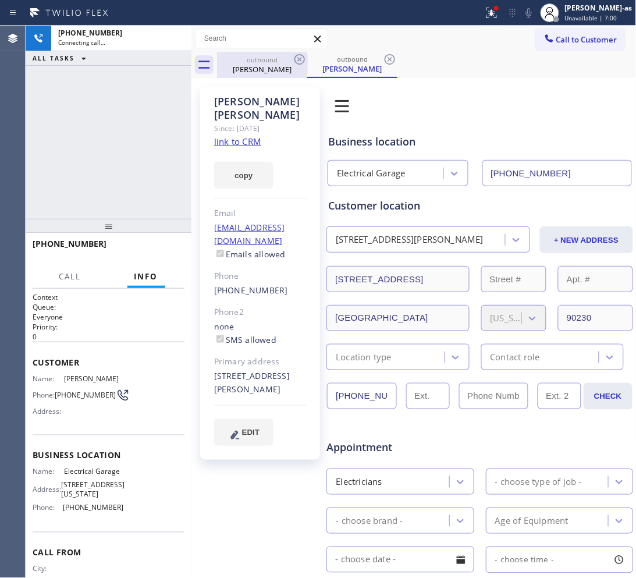
click at [259, 75] on div "outbound [PERSON_NAME]" at bounding box center [262, 65] width 88 height 26
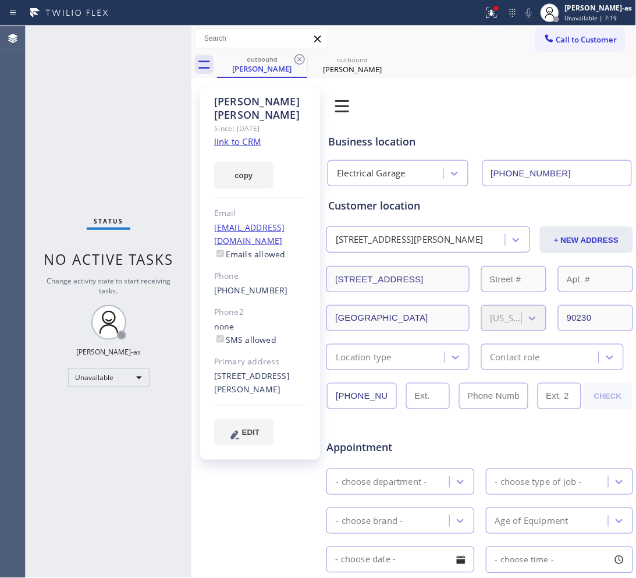
drag, startPoint x: 153, startPoint y: 164, endPoint x: 172, endPoint y: 155, distance: 20.3
click at [158, 162] on div "Status No active tasks Change activity state to start receiving tasks. [PERSON_…" at bounding box center [109, 302] width 166 height 552
click at [278, 52] on div "outbound [PERSON_NAME]" at bounding box center [262, 64] width 88 height 25
click at [295, 59] on icon at bounding box center [300, 59] width 10 height 10
click at [0, 0] on icon at bounding box center [0, 0] width 0 height 0
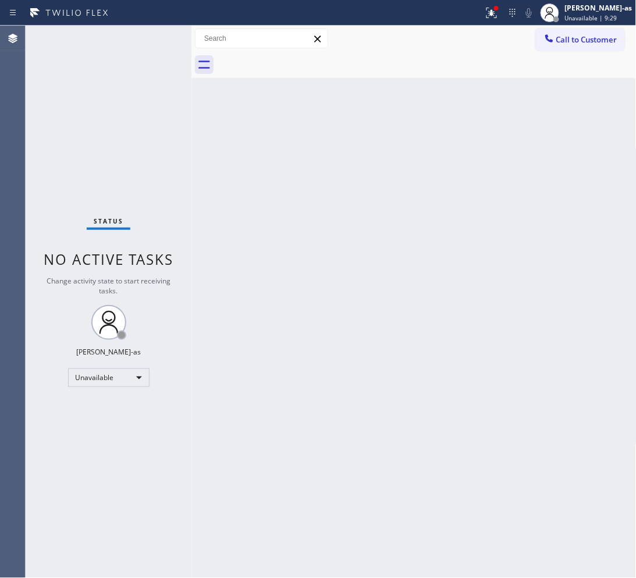
click at [509, 31] on button "Call to Customer" at bounding box center [580, 40] width 89 height 22
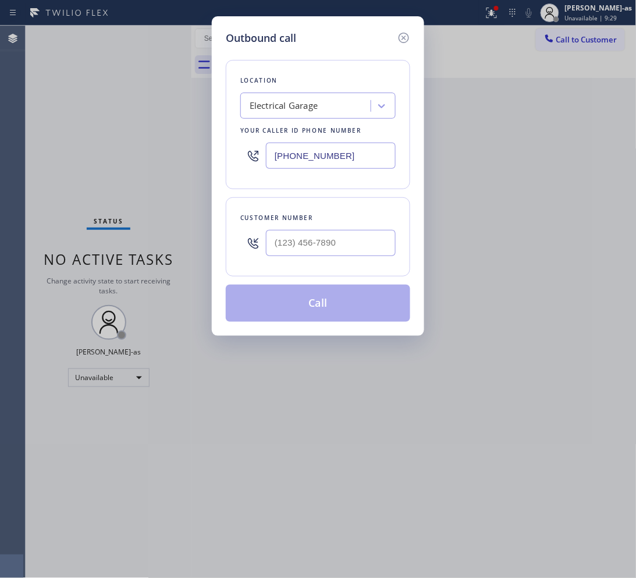
click at [342, 262] on div at bounding box center [331, 243] width 130 height 38
click at [345, 248] on input "(___) ___-____" at bounding box center [331, 243] width 130 height 26
paste input "415) 999-4126"
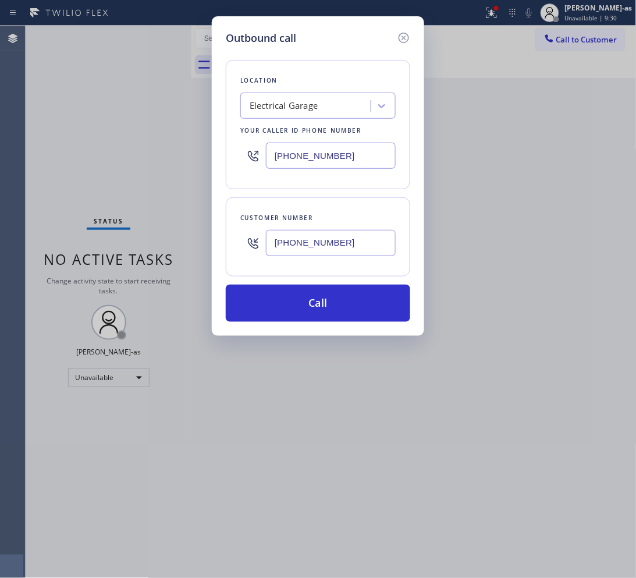
type input "[PHONE_NUMBER]"
click at [279, 101] on div "Electrical Garage" at bounding box center [284, 106] width 68 height 13
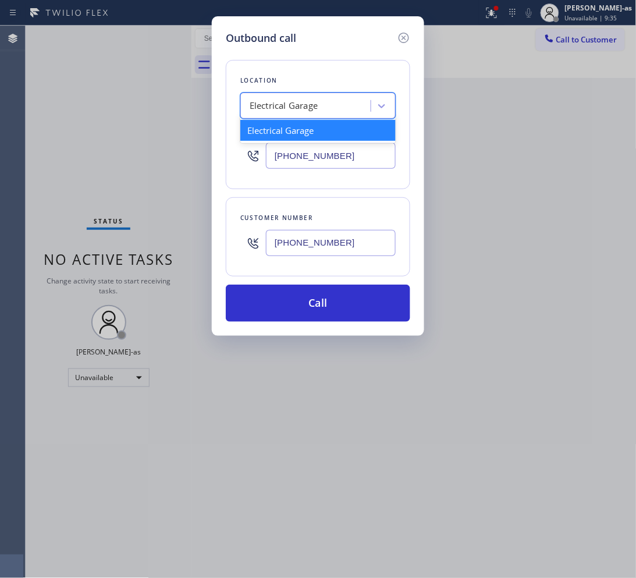
paste input "Viking Appliancerepair Pros ([GEOGRAPHIC_DATA], Google Ads)"
type input "Viking Appliancerepair Pros ([GEOGRAPHIC_DATA], Google Ads)"
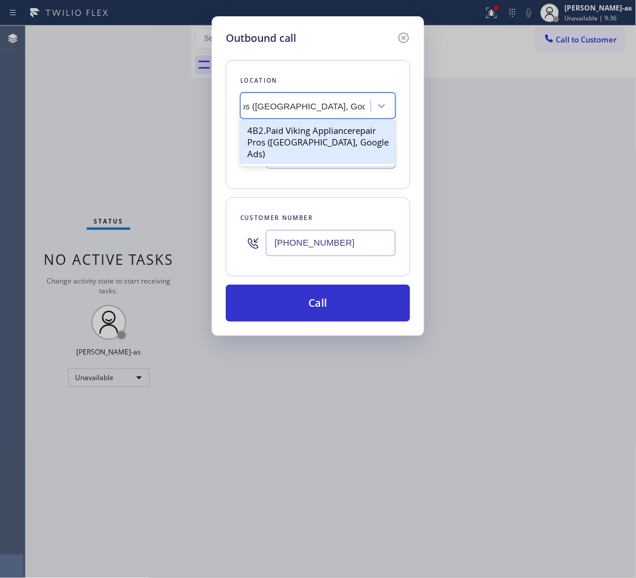
click at [283, 134] on div "4B2.Paid Viking Appliancerepair Pros ([GEOGRAPHIC_DATA], Google Ads)" at bounding box center [317, 142] width 155 height 44
type input "[PHONE_NUMBER]"
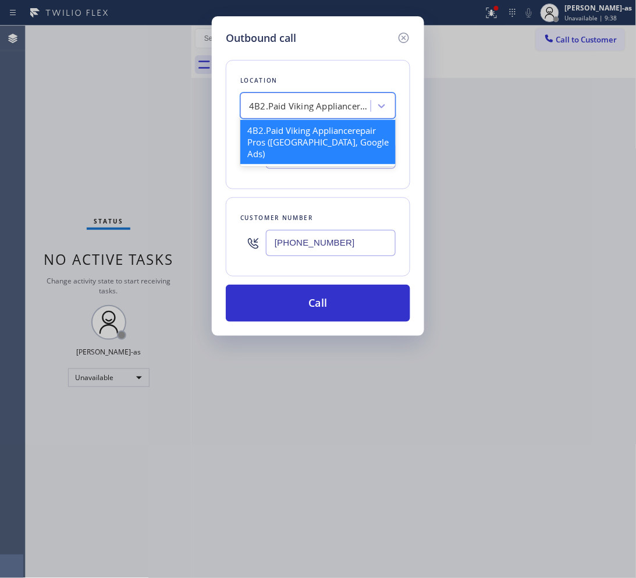
click at [297, 107] on div "4B2.Paid Viking Appliancerepair Pros ([GEOGRAPHIC_DATA], Google Ads)" at bounding box center [310, 106] width 122 height 13
paste input "Viking Appliancerepair Pros ([GEOGRAPHIC_DATA], Google Ads)"
type input "Viking Appliancerepair Pros ([GEOGRAPHIC_DATA], Google Ads)"
click at [335, 137] on div "4B2.Paid Viking Appliancerepair Pros ([GEOGRAPHIC_DATA], Google Ads)" at bounding box center [317, 142] width 155 height 44
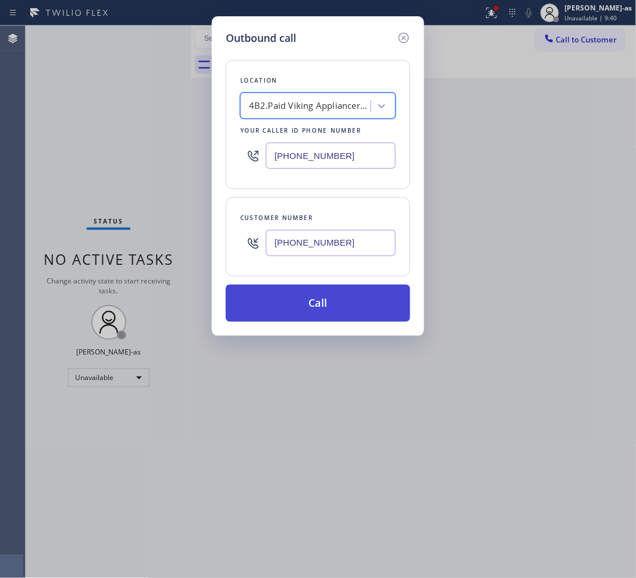
click at [374, 304] on button "Call" at bounding box center [318, 303] width 185 height 37
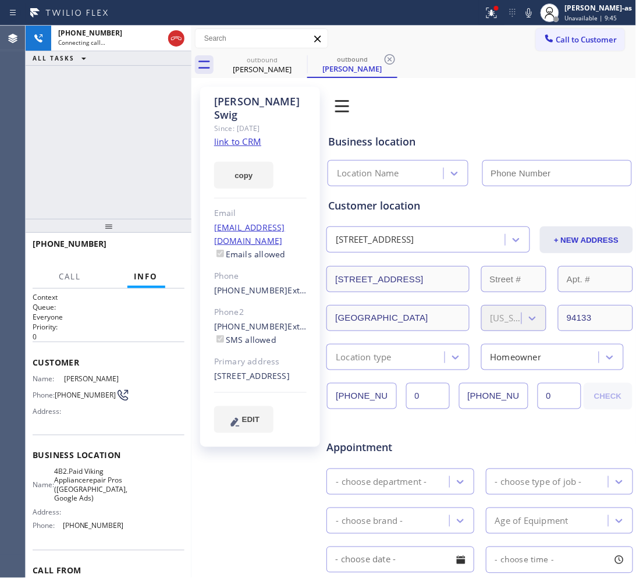
type input "[PHONE_NUMBER]"
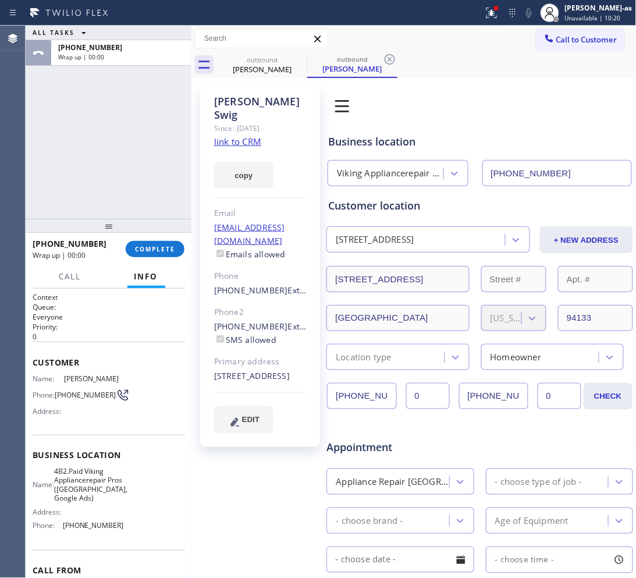
drag, startPoint x: 73, startPoint y: 187, endPoint x: 136, endPoint y: 172, distance: 64.8
click at [76, 186] on div "ALL TASKS ALL TASKS ACTIVE TASKS TASKS IN WRAP UP [PHONE_NUMBER] Wrap up | 00:00" at bounding box center [109, 122] width 166 height 193
drag, startPoint x: 130, startPoint y: 162, endPoint x: 187, endPoint y: 314, distance: 163.0
click at [131, 167] on div "ALL TASKS ALL TASKS ACTIVE TASKS TASKS IN WRAP UP [PHONE_NUMBER] Wrap up | 00:00" at bounding box center [109, 122] width 166 height 193
click at [166, 233] on div at bounding box center [109, 226] width 166 height 14
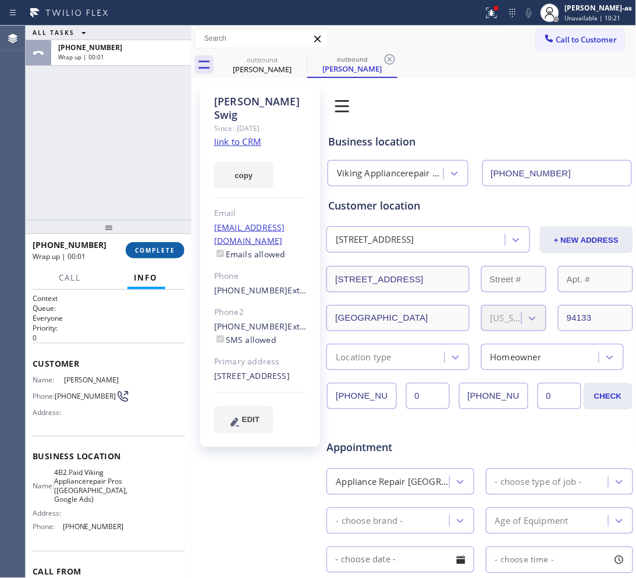
click at [171, 249] on span "COMPLETE" at bounding box center [155, 250] width 40 height 8
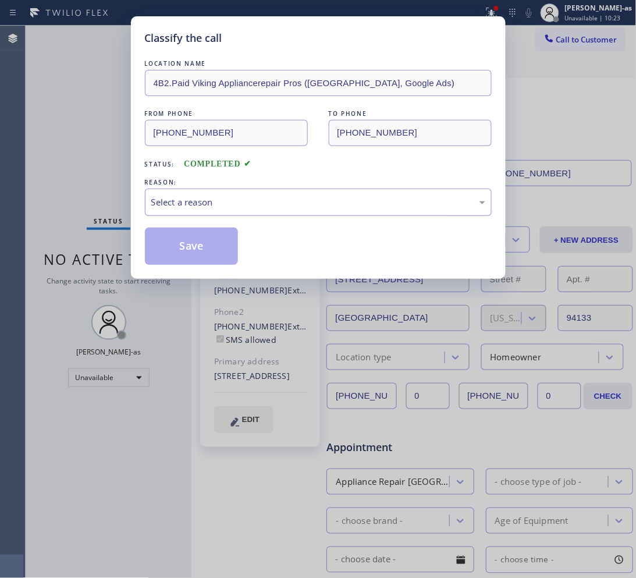
drag, startPoint x: 236, startPoint y: 211, endPoint x: 257, endPoint y: 212, distance: 20.4
click at [236, 211] on div "Select a reason" at bounding box center [318, 202] width 347 height 27
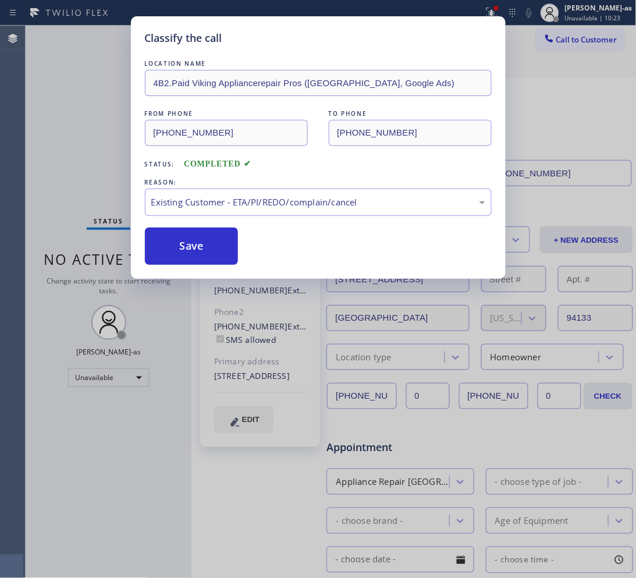
drag, startPoint x: 325, startPoint y: 267, endPoint x: 218, endPoint y: 251, distance: 107.7
drag, startPoint x: 199, startPoint y: 240, endPoint x: 160, endPoint y: 10, distance: 233.2
click at [198, 240] on button "Save" at bounding box center [192, 246] width 94 height 37
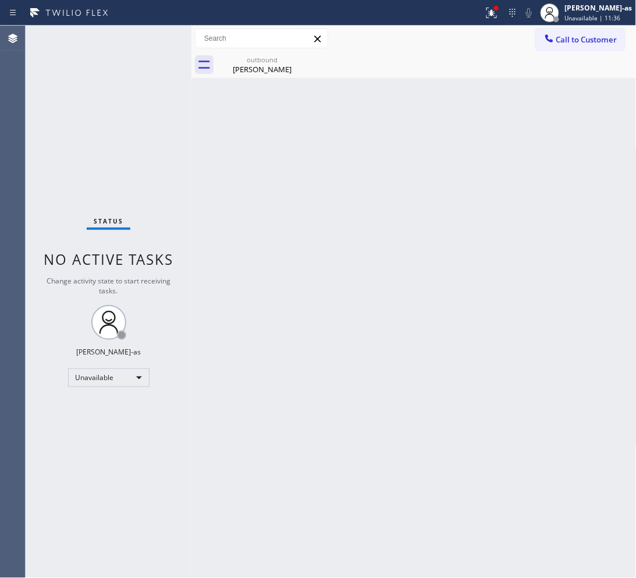
click at [509, 38] on span "Call to Customer" at bounding box center [586, 39] width 61 height 10
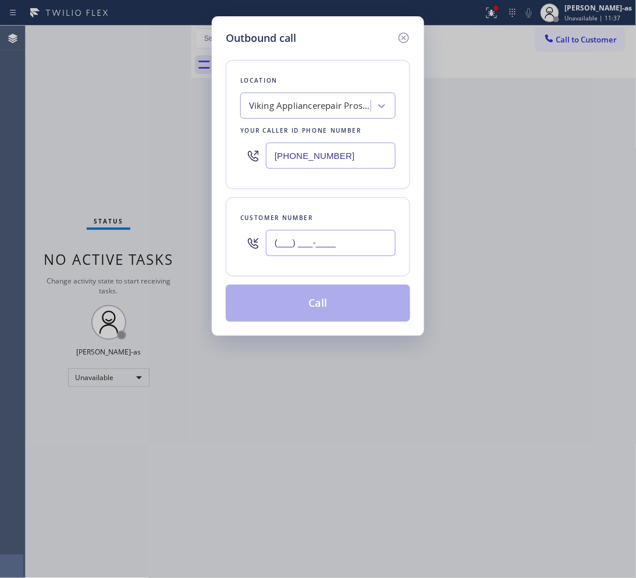
click at [350, 251] on input "(___) ___-____" at bounding box center [331, 243] width 130 height 26
paste input "551) 697-6472"
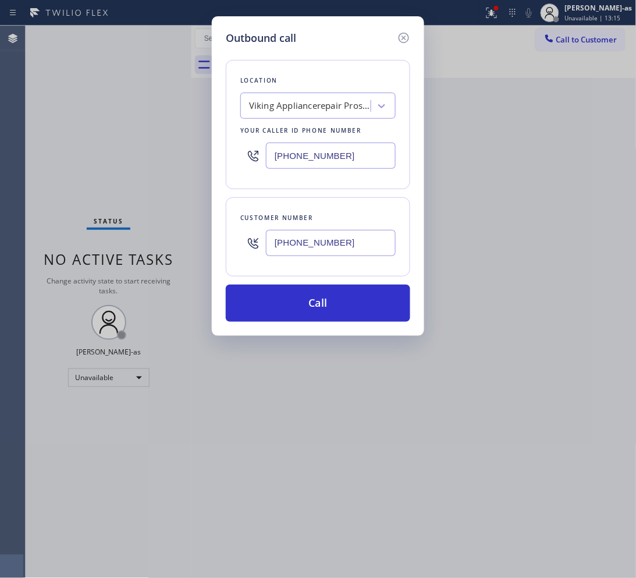
drag, startPoint x: 406, startPoint y: 38, endPoint x: 275, endPoint y: 172, distance: 186.9
click at [406, 38] on icon at bounding box center [404, 38] width 14 height 14
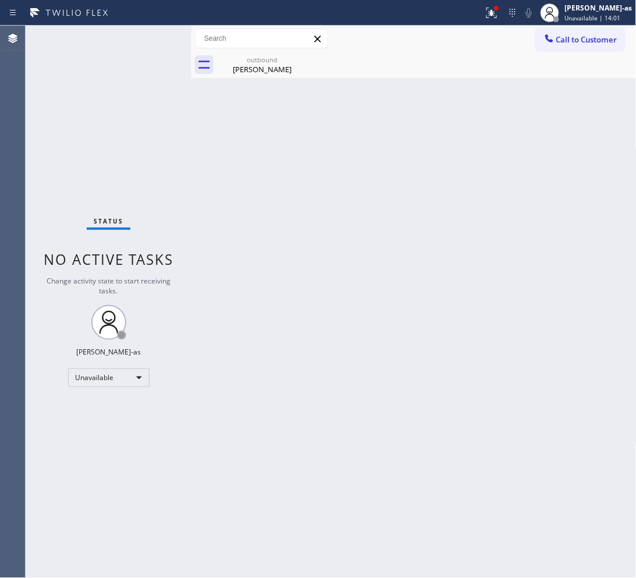
click at [263, 314] on div "Back to Dashboard Change Sender ID Customers Technicians Select a contact Outbo…" at bounding box center [413, 302] width 445 height 552
click at [268, 66] on div "[PERSON_NAME]" at bounding box center [262, 69] width 88 height 10
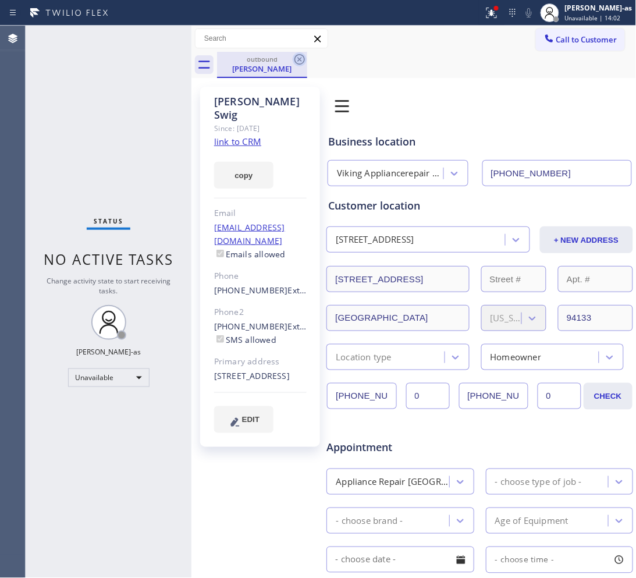
click at [300, 62] on icon at bounding box center [300, 59] width 14 height 14
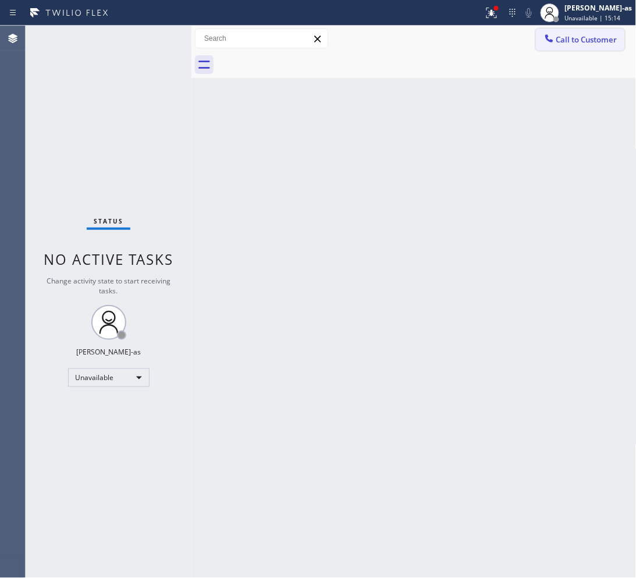
click at [509, 40] on span "Call to Customer" at bounding box center [586, 39] width 61 height 10
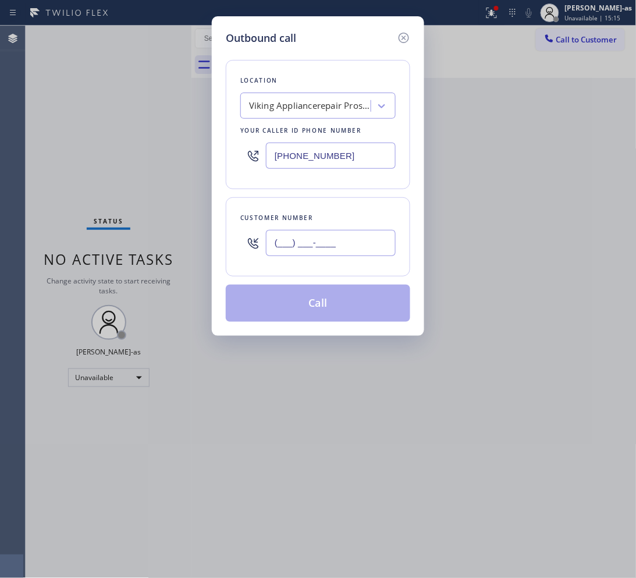
click at [313, 244] on input "(___) ___-____" at bounding box center [331, 243] width 130 height 26
paste input "214) 924-8812"
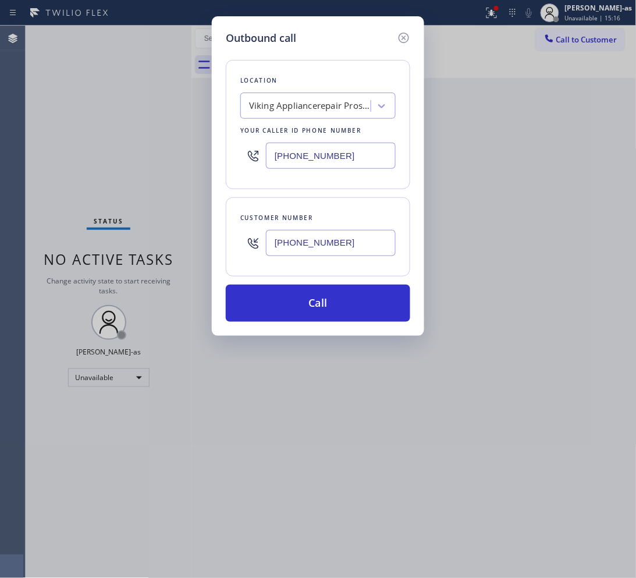
type input "[PHONE_NUMBER]"
click at [339, 166] on input "[PHONE_NUMBER]" at bounding box center [331, 156] width 130 height 26
paste input "833) 692-2271"
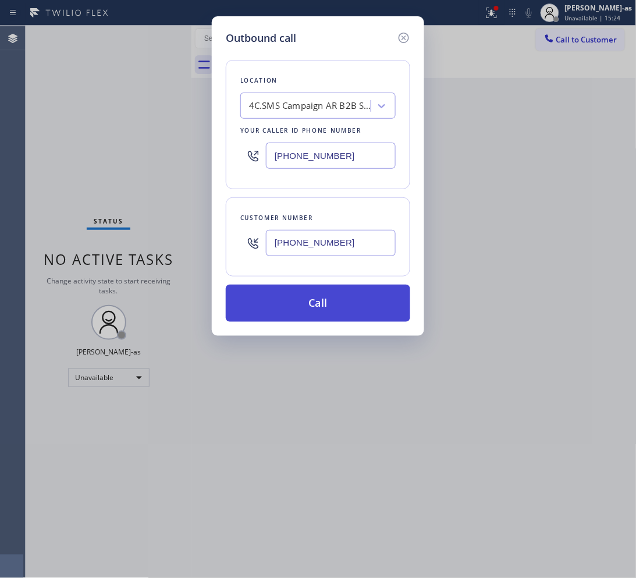
type input "[PHONE_NUMBER]"
click at [341, 304] on button "Call" at bounding box center [318, 303] width 185 height 37
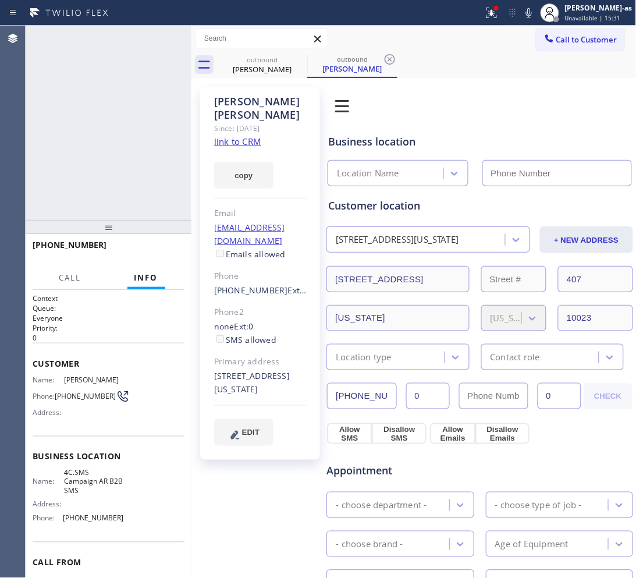
type input "[PHONE_NUMBER]"
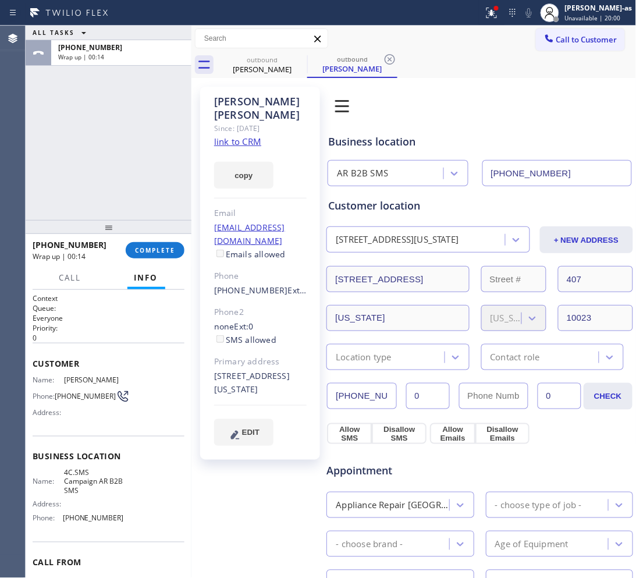
click at [132, 220] on div at bounding box center [109, 227] width 166 height 14
click at [151, 254] on button "COMPLETE" at bounding box center [155, 249] width 59 height 16
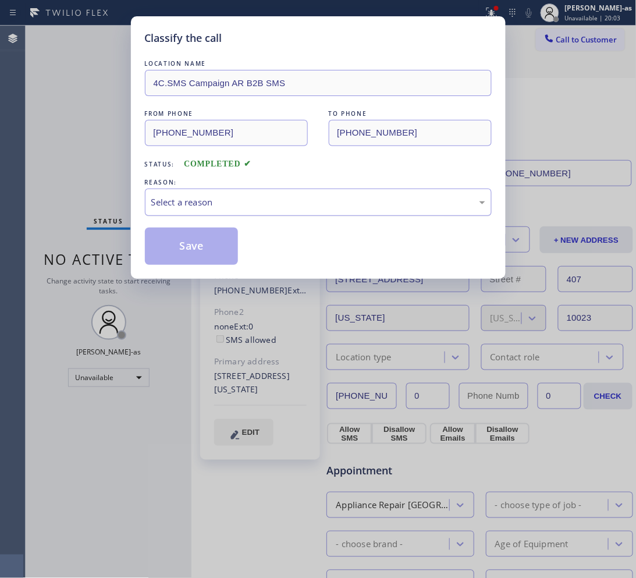
click at [214, 198] on div "Select a reason" at bounding box center [318, 202] width 334 height 13
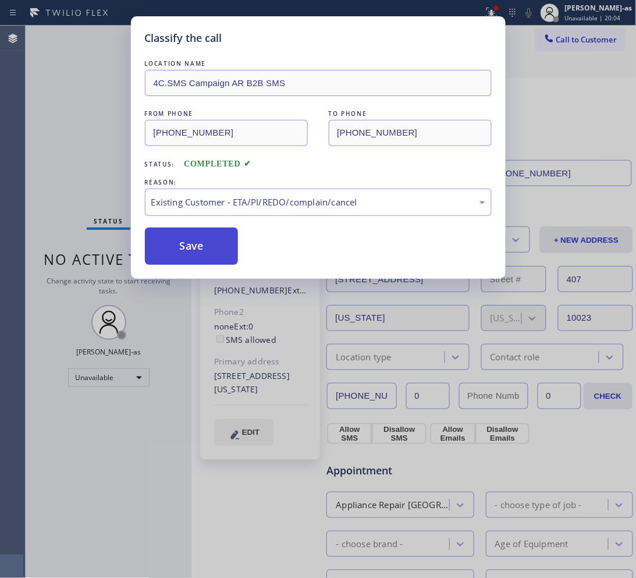
click at [213, 242] on button "Save" at bounding box center [192, 246] width 94 height 37
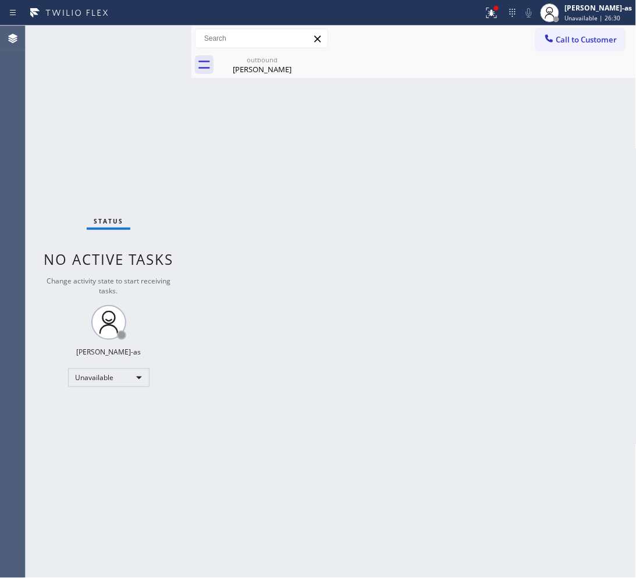
click at [267, 230] on div "Back to Dashboard Change Sender ID Customers Technicians Select a contact Outbo…" at bounding box center [413, 302] width 445 height 552
drag, startPoint x: 557, startPoint y: 356, endPoint x: 565, endPoint y: 359, distance: 8.5
click at [509, 356] on div "Back to Dashboard Change Sender ID Customers Technicians Select a contact Outbo…" at bounding box center [413, 302] width 445 height 552
drag, startPoint x: 258, startPoint y: 66, endPoint x: 299, endPoint y: 68, distance: 40.8
click at [261, 65] on div "[PERSON_NAME]" at bounding box center [262, 69] width 88 height 10
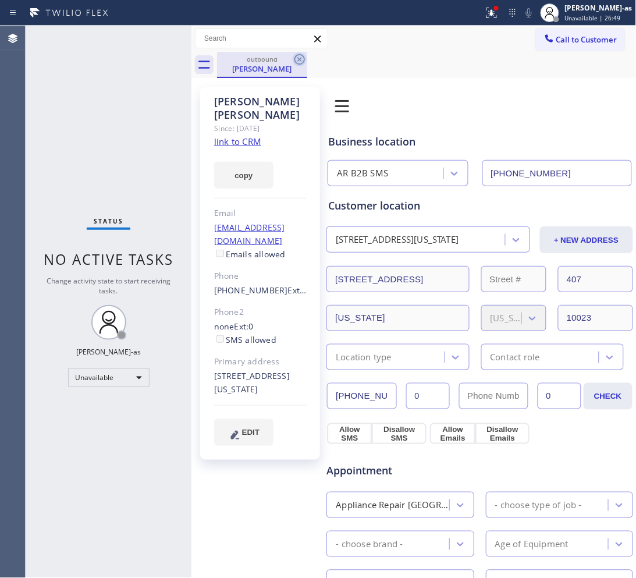
click at [301, 58] on icon at bounding box center [300, 59] width 10 height 10
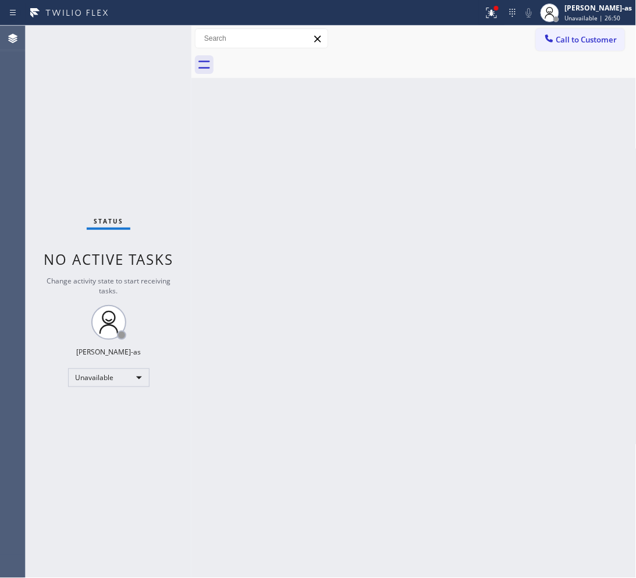
click at [169, 133] on div "Status No active tasks Change activity state to start receiving tasks. [PERSON_…" at bounding box center [109, 302] width 166 height 552
click at [509, 31] on button "Call to Customer" at bounding box center [580, 40] width 89 height 22
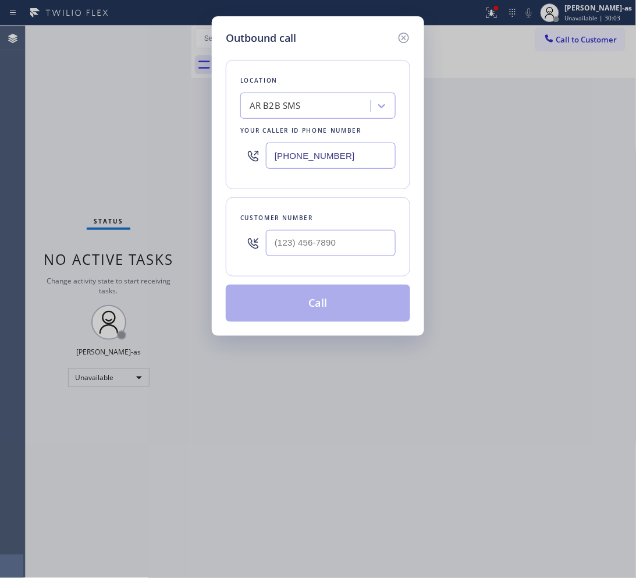
click at [330, 214] on div "Customer number" at bounding box center [317, 218] width 155 height 12
click at [356, 232] on input "(___) ___-____" at bounding box center [331, 243] width 130 height 26
paste input "310) 429-1587"
type input "[PHONE_NUMBER]"
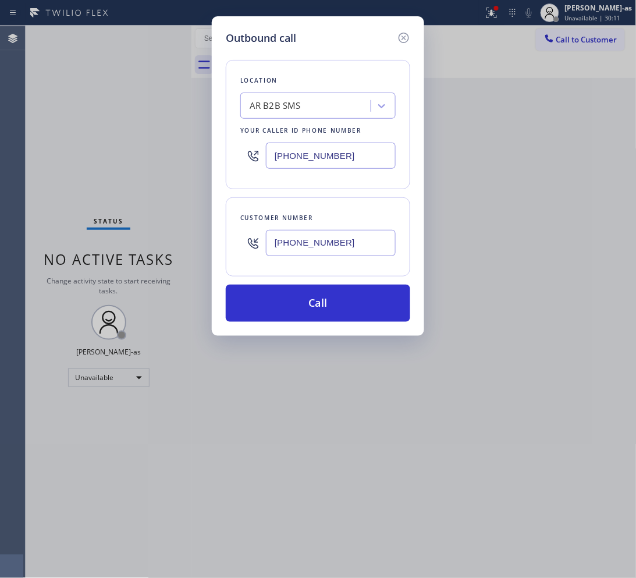
click at [343, 158] on input "[PHONE_NUMBER]" at bounding box center [331, 156] width 130 height 26
paste input "55) 731-4952"
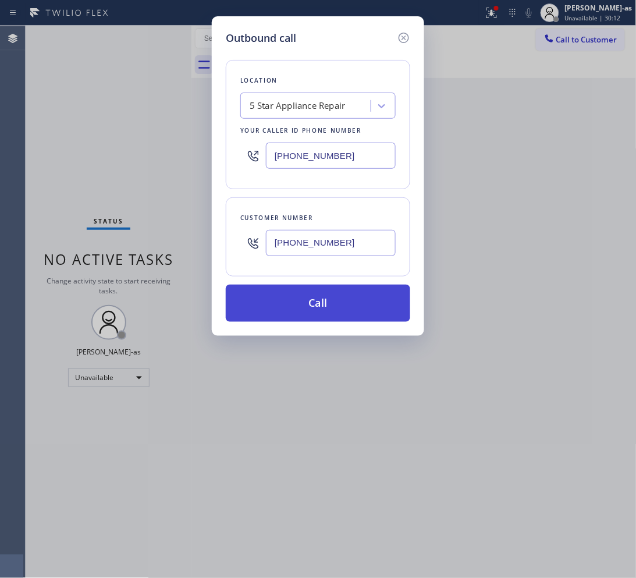
type input "[PHONE_NUMBER]"
click at [371, 306] on button "Call" at bounding box center [318, 303] width 185 height 37
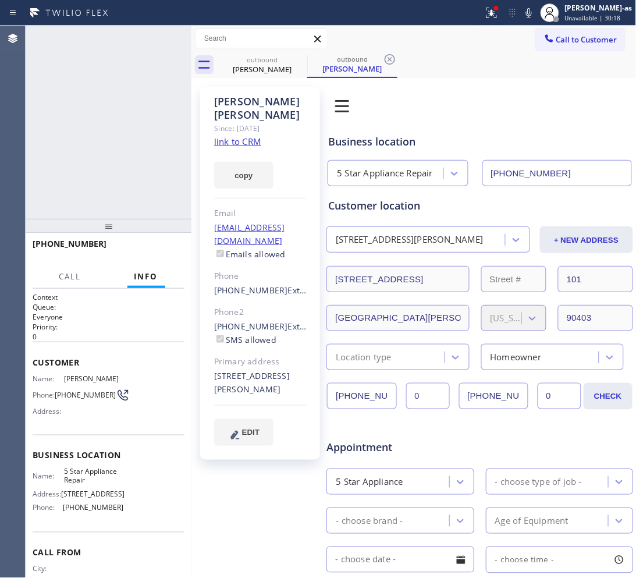
type input "[PHONE_NUMBER]"
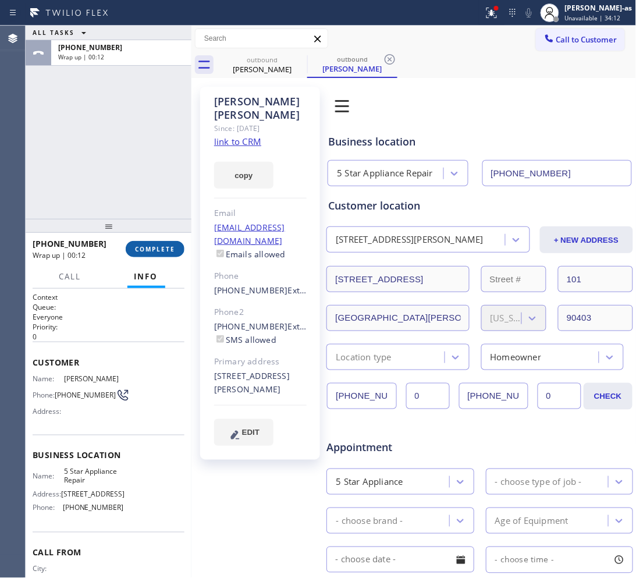
click at [155, 243] on button "COMPLETE" at bounding box center [155, 249] width 59 height 16
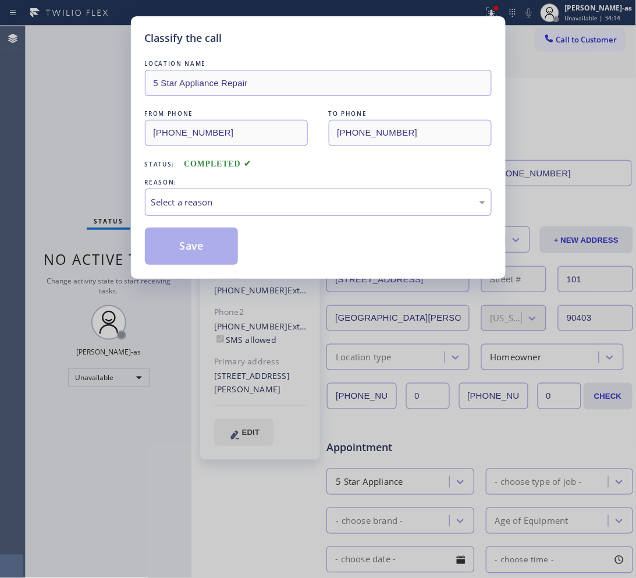
click at [224, 198] on div "Select a reason" at bounding box center [318, 202] width 334 height 13
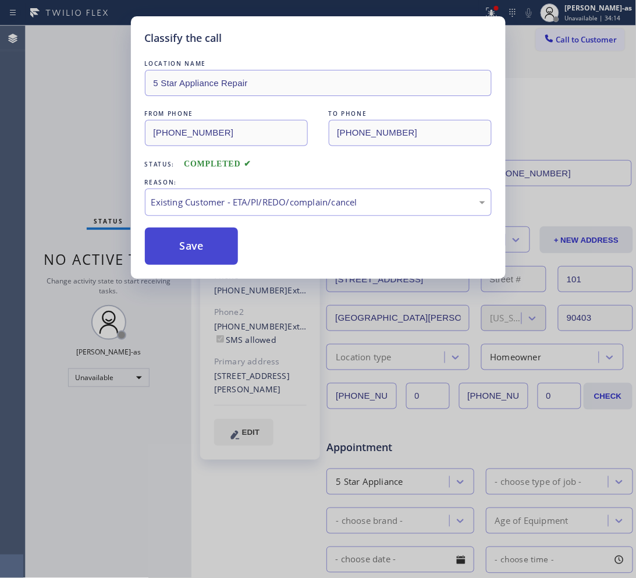
click at [194, 250] on button "Save" at bounding box center [192, 246] width 94 height 37
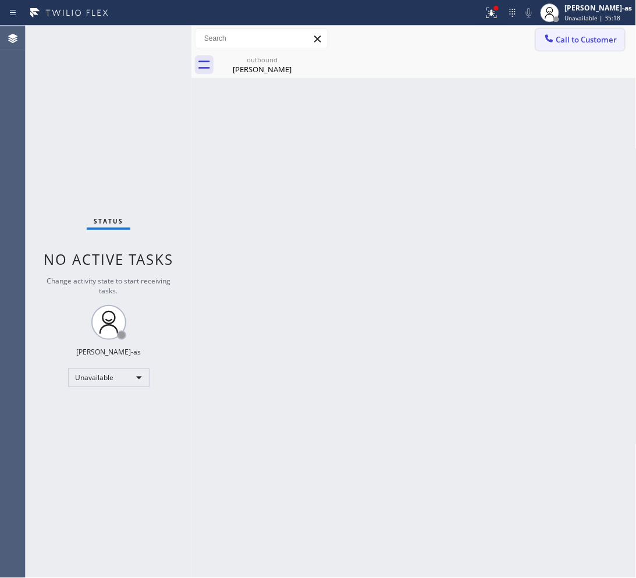
click at [509, 38] on span "Call to Customer" at bounding box center [586, 39] width 61 height 10
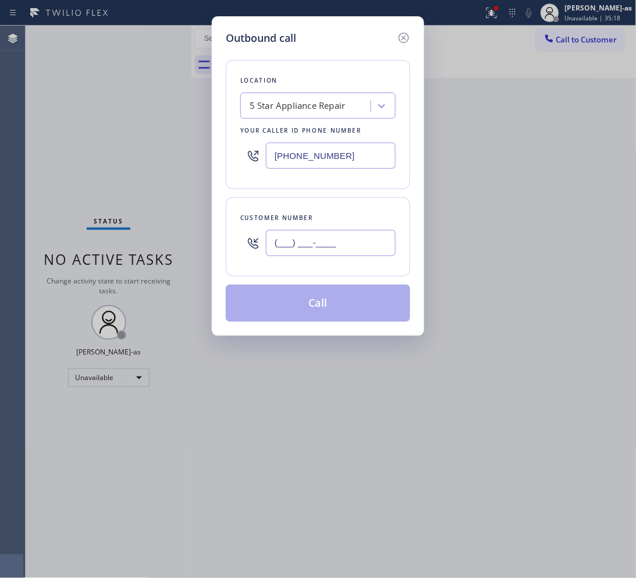
click at [329, 246] on input "(___) ___-____" at bounding box center [331, 243] width 130 height 26
paste input "914) 707-0218"
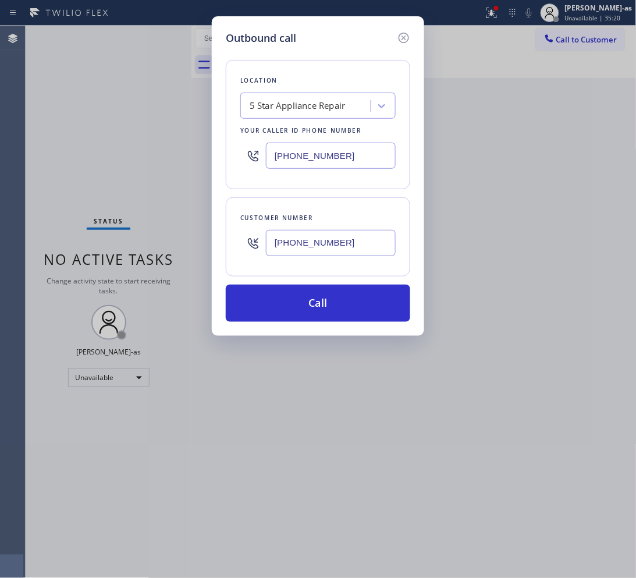
type input "[PHONE_NUMBER]"
click at [370, 155] on input "[PHONE_NUMBER]" at bounding box center [331, 156] width 130 height 26
paste input "347) 757-4373"
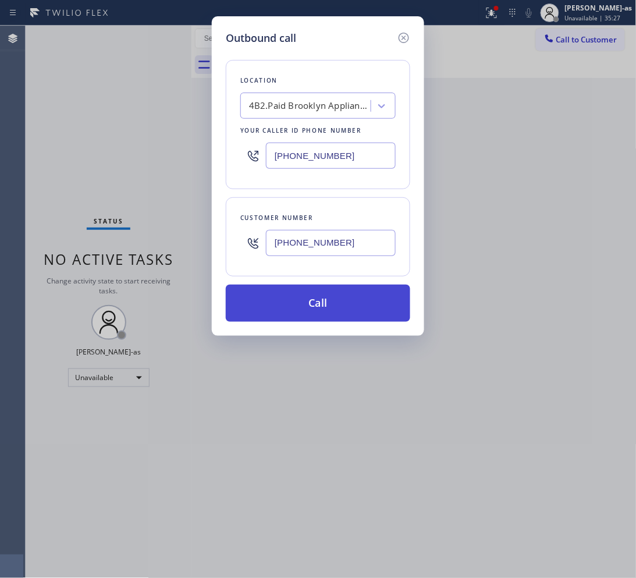
type input "[PHONE_NUMBER]"
click at [361, 301] on button "Call" at bounding box center [318, 303] width 185 height 37
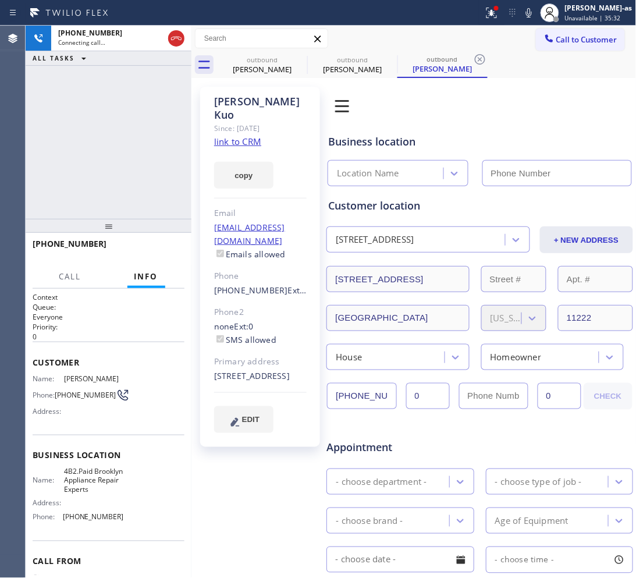
type input "[PHONE_NUMBER]"
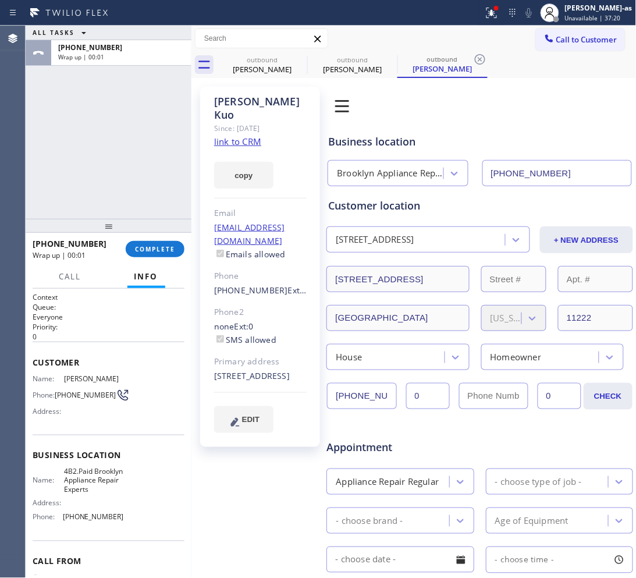
click at [83, 128] on div "ALL TASKS ALL TASKS ACTIVE TASKS TASKS IN WRAP UP [PHONE_NUMBER] Wrap up | 00:01" at bounding box center [109, 122] width 166 height 193
click at [149, 253] on span "COMPLETE" at bounding box center [155, 249] width 40 height 8
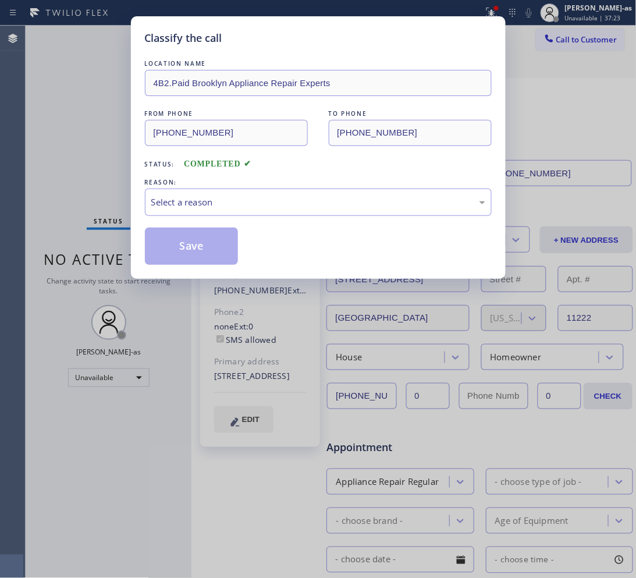
click at [144, 254] on div "Classify the call LOCATION NAME 4B2.Paid Brooklyn Appliance Repair Experts FROM…" at bounding box center [318, 147] width 375 height 263
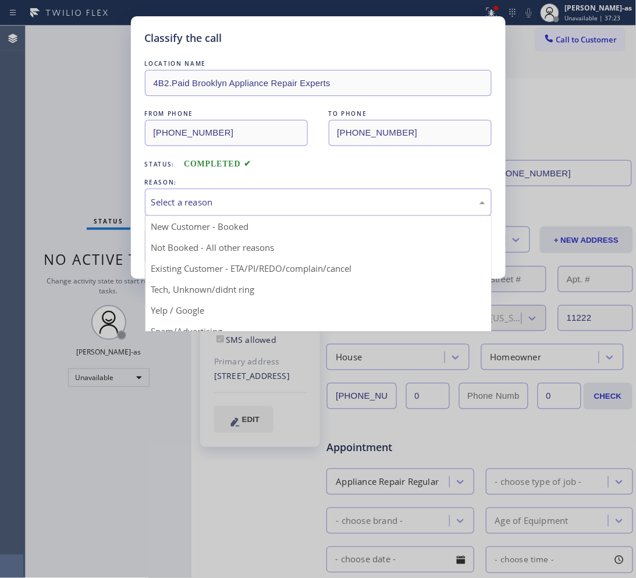
drag, startPoint x: 224, startPoint y: 194, endPoint x: 272, endPoint y: 249, distance: 73.4
click at [225, 195] on div "Select a reason" at bounding box center [318, 202] width 347 height 27
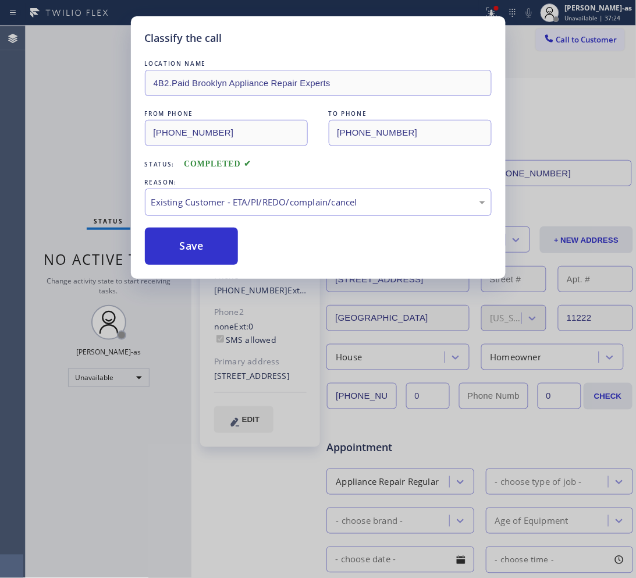
drag, startPoint x: 212, startPoint y: 240, endPoint x: 179, endPoint y: 108, distance: 136.9
click at [211, 242] on button "Save" at bounding box center [192, 246] width 94 height 37
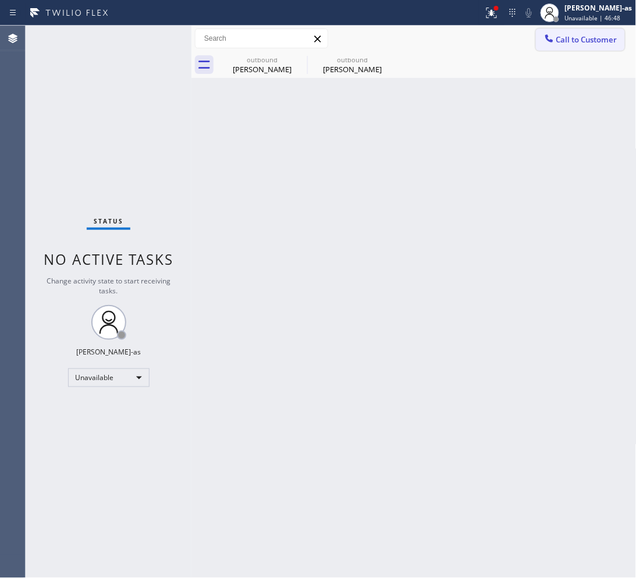
click at [509, 40] on span "Call to Customer" at bounding box center [586, 39] width 61 height 10
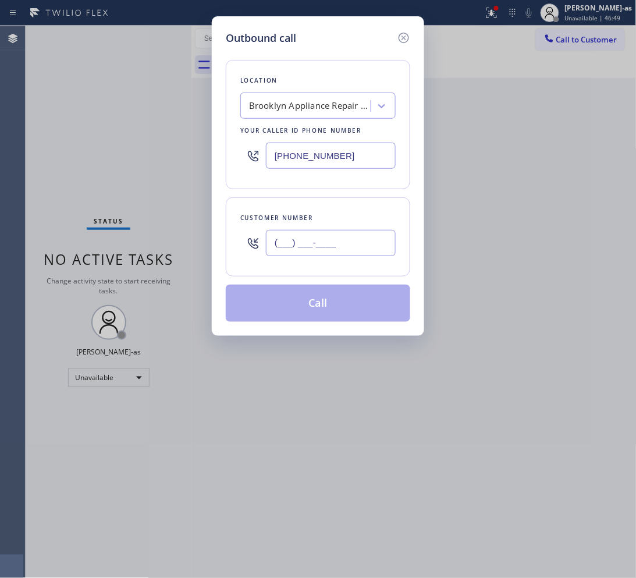
click at [353, 243] on input "(___) ___-____" at bounding box center [331, 243] width 130 height 26
paste input "954) 937-2417"
type input "[PHONE_NUMBER]"
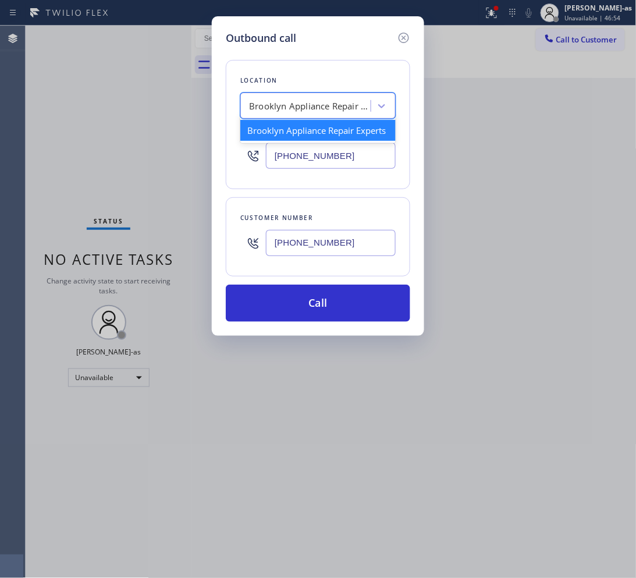
click at [303, 105] on div "Brooklyn Appliance Repair Experts" at bounding box center [310, 106] width 122 height 13
paste input "American Service Alliance [GEOGRAPHIC_DATA]"
type input "American Service Alliance [GEOGRAPHIC_DATA]"
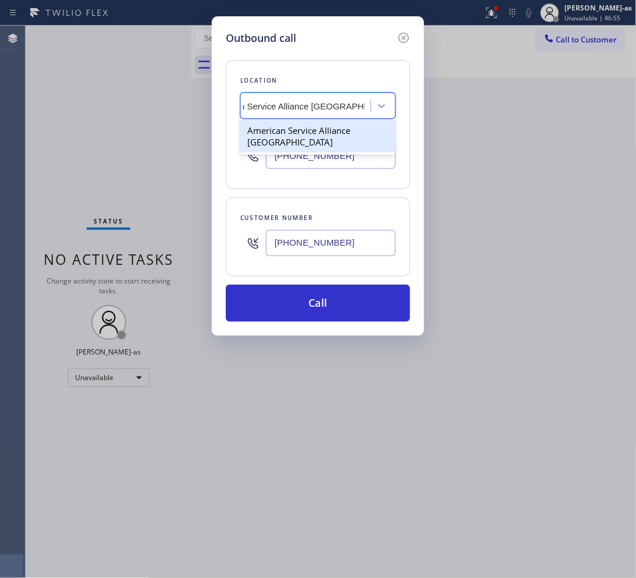
click at [299, 133] on div "American Service Alliance [GEOGRAPHIC_DATA]" at bounding box center [317, 136] width 155 height 33
type input "[PHONE_NUMBER]"
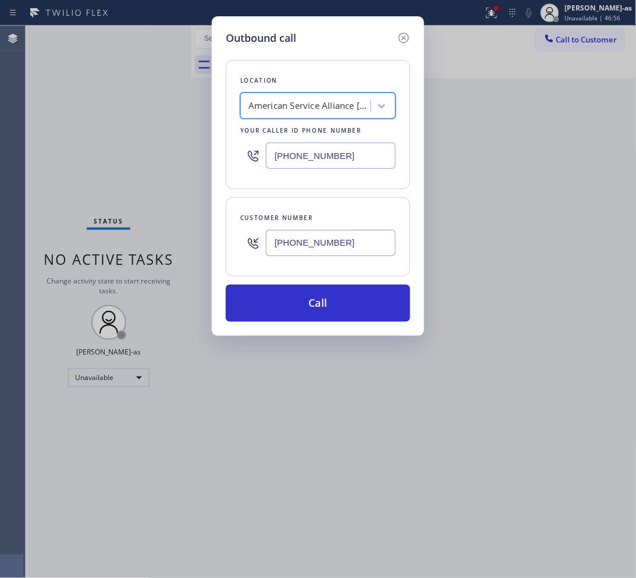
scroll to position [0, 1]
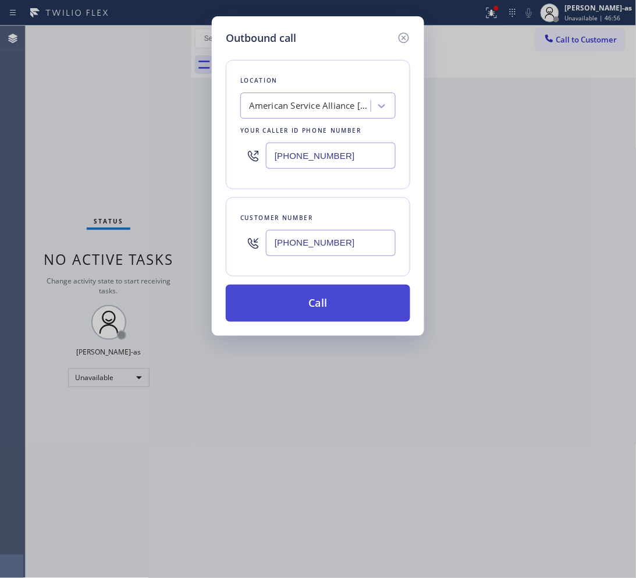
click at [324, 298] on button "Call" at bounding box center [318, 303] width 185 height 37
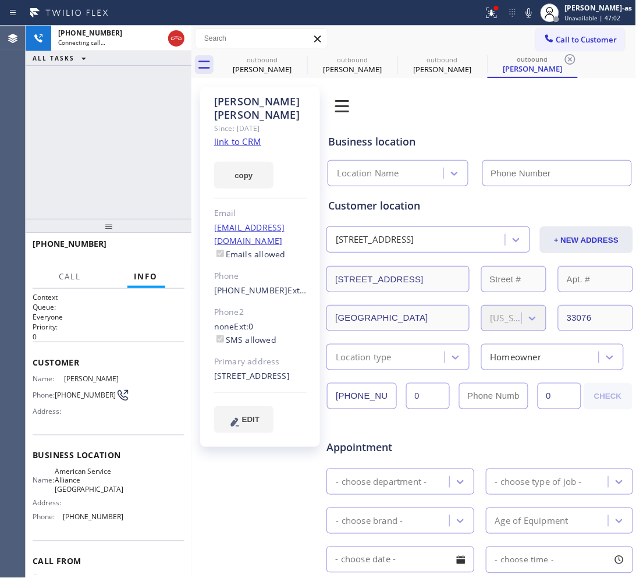
type input "[PHONE_NUMBER]"
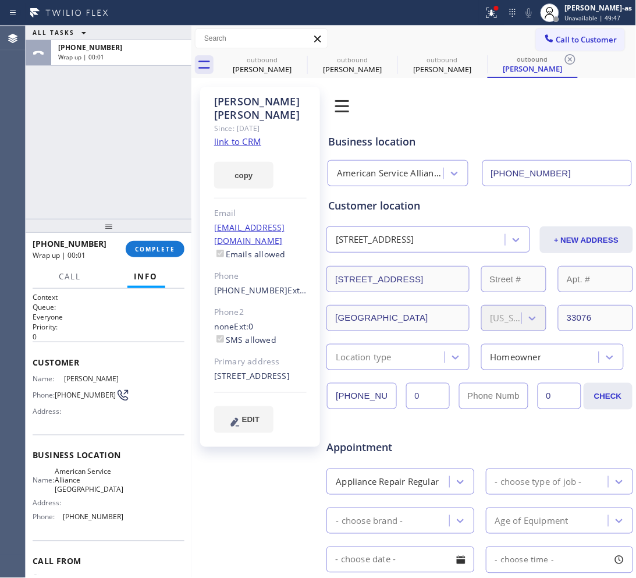
click at [141, 204] on div "ALL TASKS ALL TASKS ACTIVE TASKS TASKS IN WRAP UP [PHONE_NUMBER] Wrap up | 00:01" at bounding box center [109, 122] width 166 height 193
click at [155, 246] on span "COMPLETE" at bounding box center [155, 249] width 40 height 8
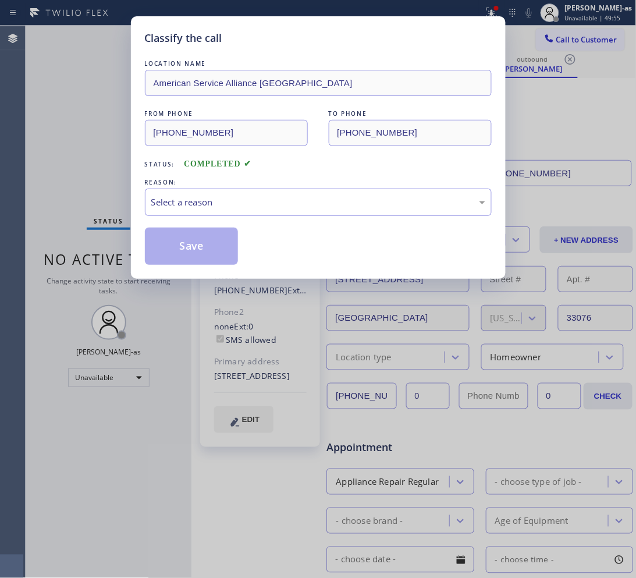
click at [214, 196] on div "Select a reason" at bounding box center [318, 202] width 334 height 13
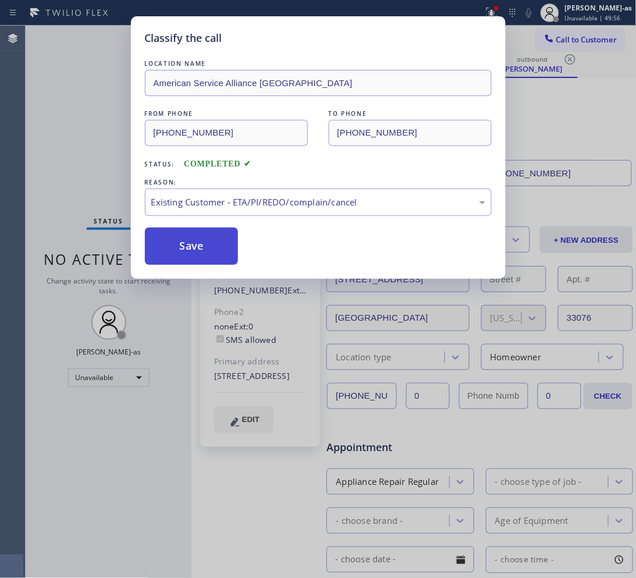
click at [200, 239] on button "Save" at bounding box center [192, 246] width 94 height 37
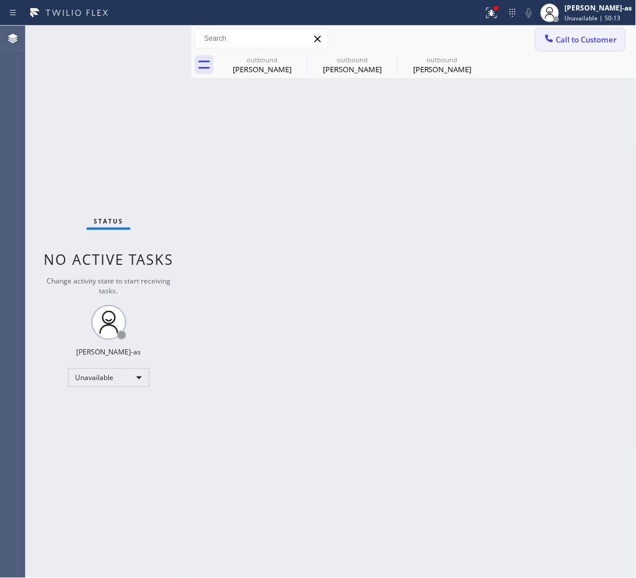
click at [509, 31] on button "Call to Customer" at bounding box center [580, 40] width 89 height 22
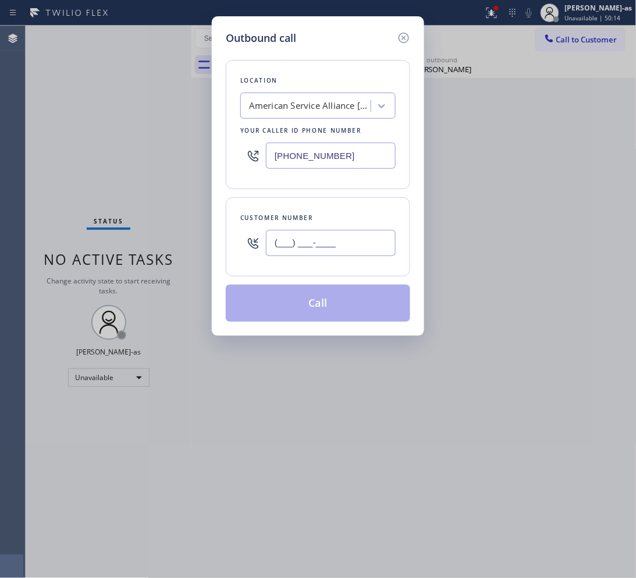
click at [320, 235] on input "(___) ___-____" at bounding box center [331, 243] width 130 height 26
paste input "954) 937-2417"
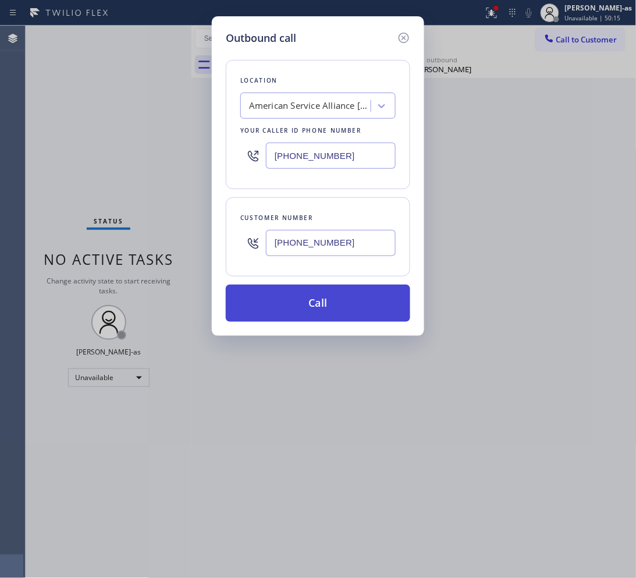
type input "[PHONE_NUMBER]"
click at [328, 295] on button "Call" at bounding box center [318, 303] width 185 height 37
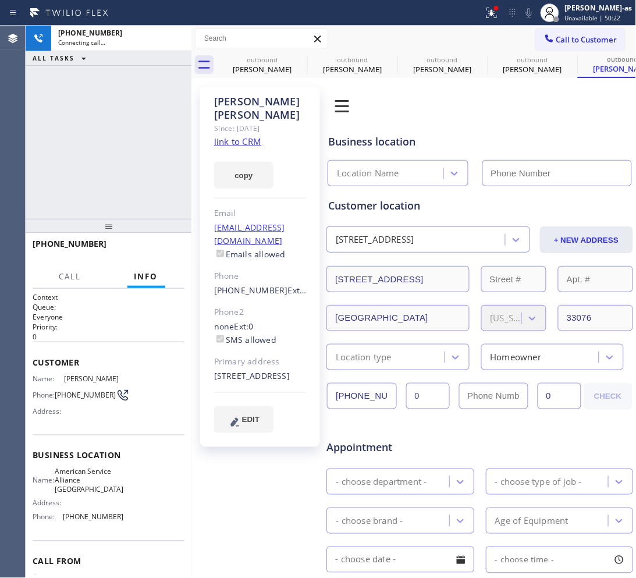
type input "[PHONE_NUMBER]"
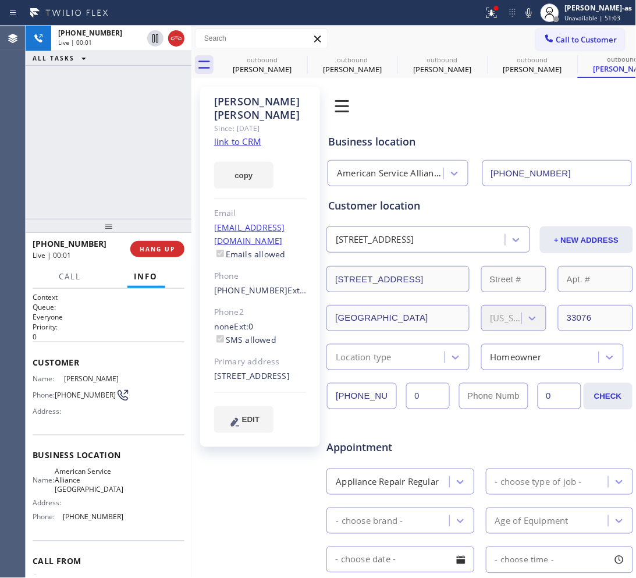
drag, startPoint x: 94, startPoint y: 129, endPoint x: 149, endPoint y: 68, distance: 81.6
click at [96, 127] on div "[PHONE_NUMBER] Live | 00:01 ALL TASKS ALL TASKS ACTIVE TASKS TASKS IN WRAP UP" at bounding box center [109, 122] width 166 height 193
click at [175, 44] on icon at bounding box center [176, 38] width 14 height 14
click at [143, 181] on div "[PHONE_NUMBER] Live | 00:02 ALL TASKS ALL TASKS ACTIVE TASKS TASKS IN WRAP UP" at bounding box center [109, 122] width 166 height 193
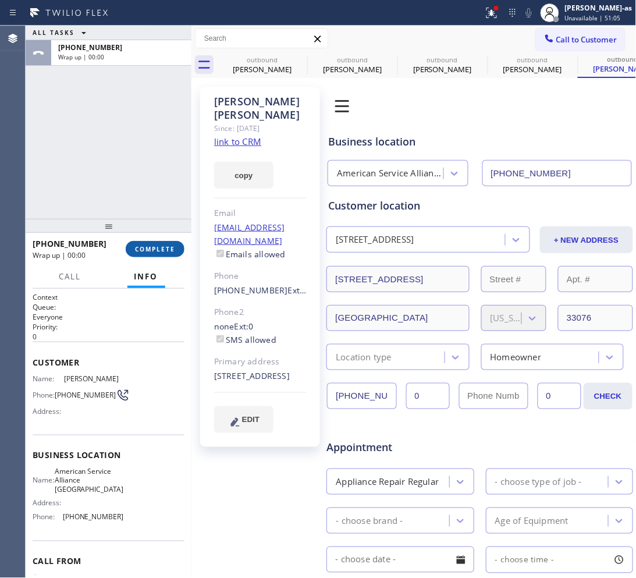
click at [159, 251] on span "COMPLETE" at bounding box center [155, 249] width 40 height 8
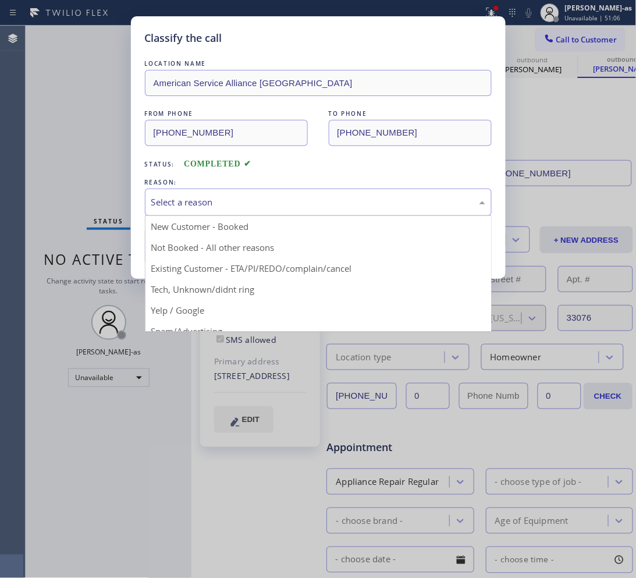
click at [260, 209] on div "Select a reason" at bounding box center [318, 202] width 334 height 13
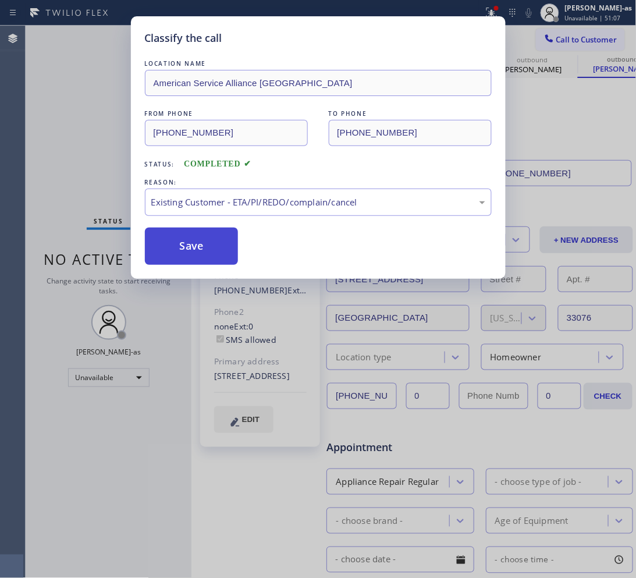
drag, startPoint x: 303, startPoint y: 268, endPoint x: 217, endPoint y: 249, distance: 87.7
click at [186, 236] on button "Save" at bounding box center [192, 246] width 94 height 37
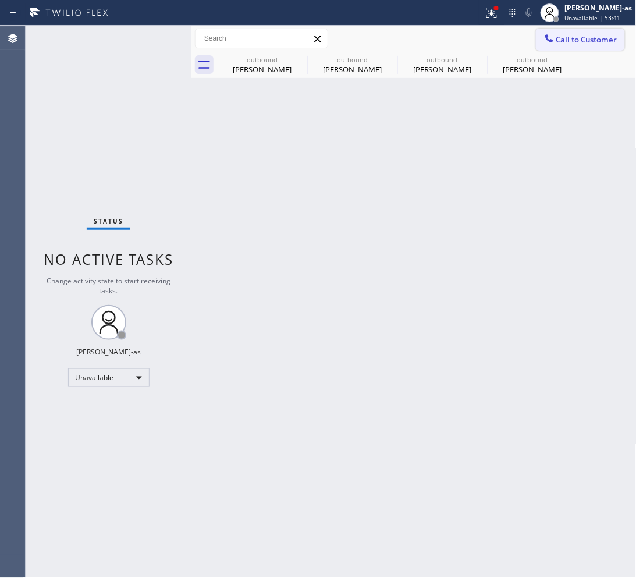
click at [509, 38] on span "Call to Customer" at bounding box center [586, 39] width 61 height 10
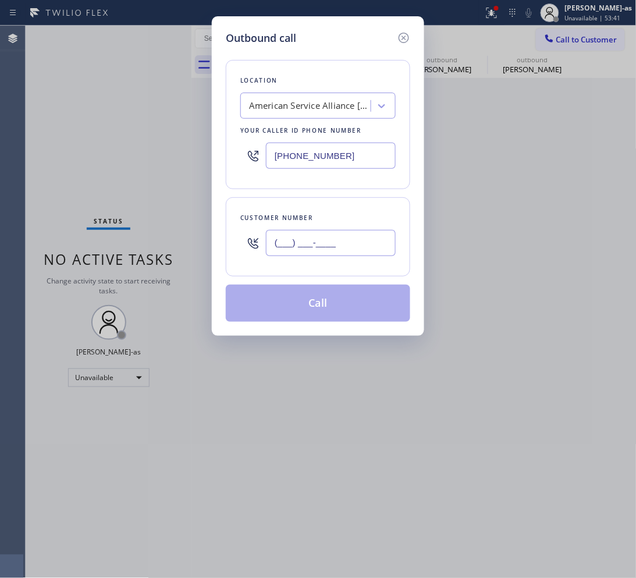
click at [358, 246] on input "(___) ___-____" at bounding box center [331, 243] width 130 height 26
paste input "415) 279-2072"
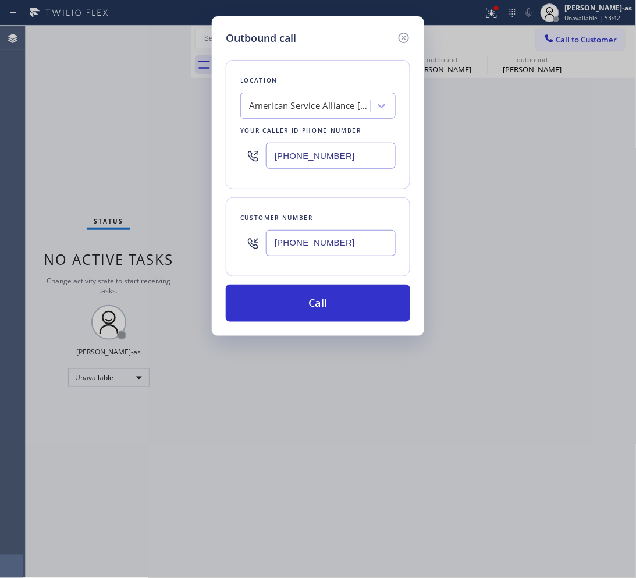
type input "[PHONE_NUMBER]"
click at [333, 155] on input "[PHONE_NUMBER]" at bounding box center [331, 156] width 130 height 26
paste input "415) 358-0531"
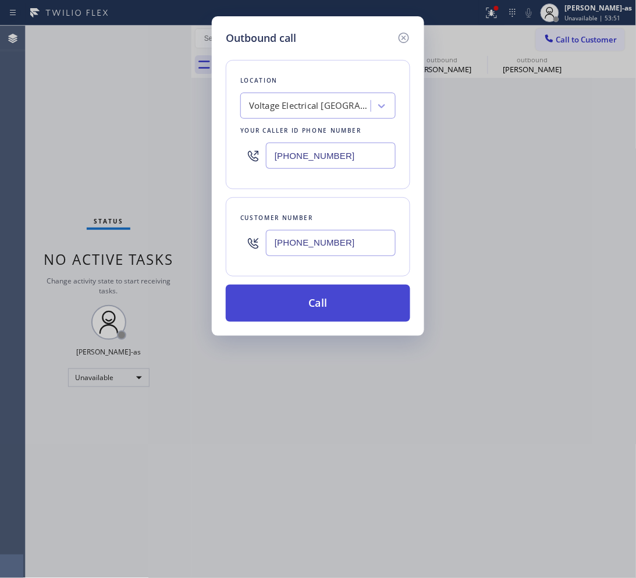
type input "[PHONE_NUMBER]"
click at [336, 304] on button "Call" at bounding box center [318, 303] width 185 height 37
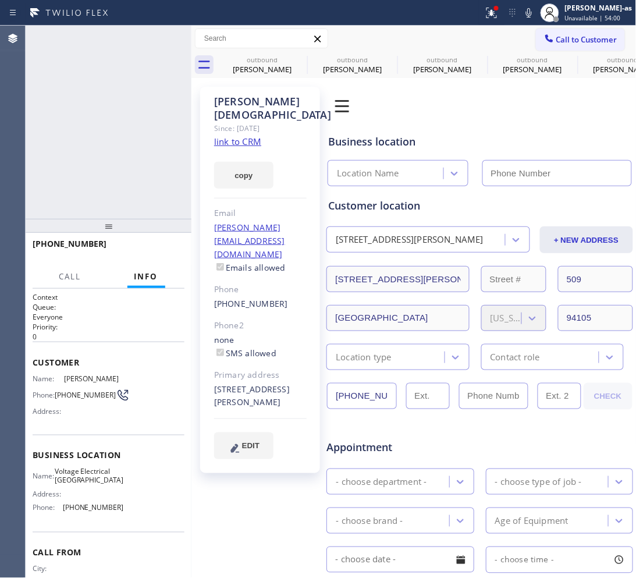
type input "[PHONE_NUMBER]"
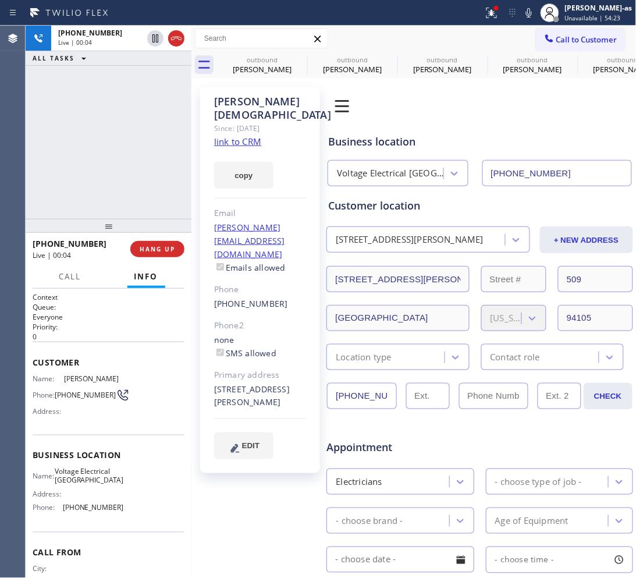
drag, startPoint x: 118, startPoint y: 132, endPoint x: 157, endPoint y: 107, distance: 46.3
click at [118, 129] on div "[PHONE_NUMBER] Live | 00:04 ALL TASKS ALL TASKS ACTIVE TASKS TASKS IN WRAP UP" at bounding box center [109, 122] width 166 height 193
click at [169, 40] on icon at bounding box center [176, 38] width 14 height 14
click at [170, 162] on div "[PHONE_NUMBER] Live | 00:04 ALL TASKS ALL TASKS ACTIVE TASKS TASKS IN WRAP UP" at bounding box center [109, 122] width 166 height 193
click at [164, 247] on span "COMPLETE" at bounding box center [155, 249] width 40 height 8
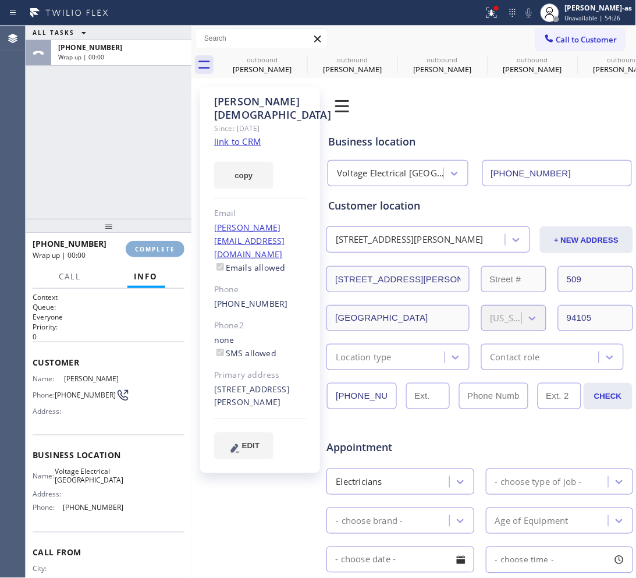
click at [120, 179] on div "ALL TASKS ALL TASKS ACTIVE TASKS TASKS IN WRAP UP [PHONE_NUMBER] Wrap up | 00:00" at bounding box center [109, 122] width 166 height 193
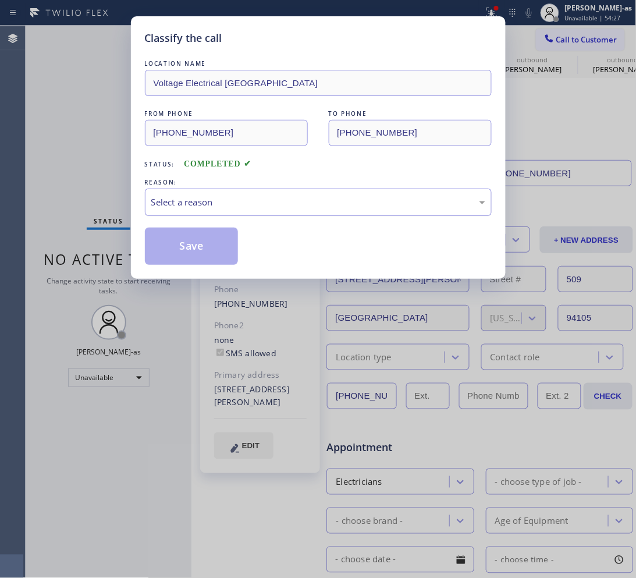
drag, startPoint x: 98, startPoint y: 168, endPoint x: 152, endPoint y: 191, distance: 59.5
click at [120, 178] on div "Classify the call LOCATION NAME Voltage Electrical [GEOGRAPHIC_DATA] FROM PHONE…" at bounding box center [318, 289] width 636 height 578
click at [245, 204] on div "Select a reason" at bounding box center [318, 202] width 334 height 13
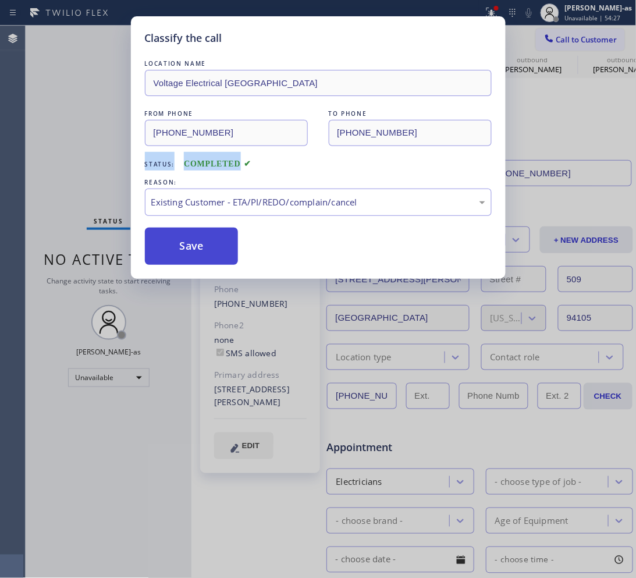
drag, startPoint x: 310, startPoint y: 268, endPoint x: 237, endPoint y: 251, distance: 74.3
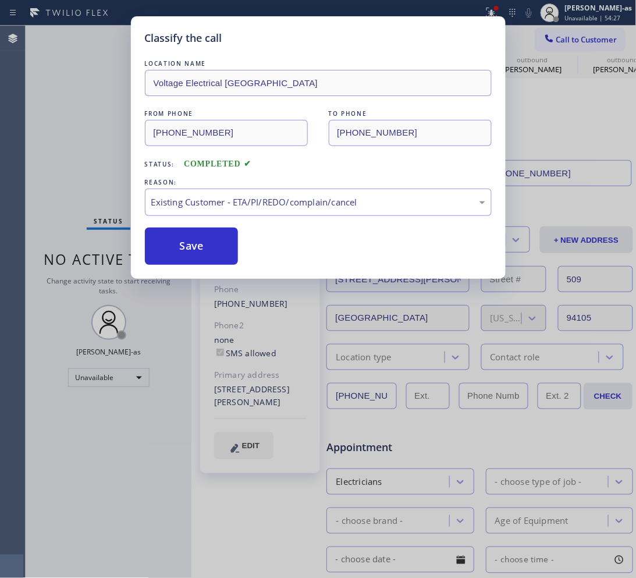
click at [180, 227] on div "LOCATION NAME Voltage Electrical [GEOGRAPHIC_DATA] FROM PHONE [PHONE_NUMBER] TO…" at bounding box center [318, 161] width 347 height 207
click at [185, 239] on button "Save" at bounding box center [192, 246] width 94 height 37
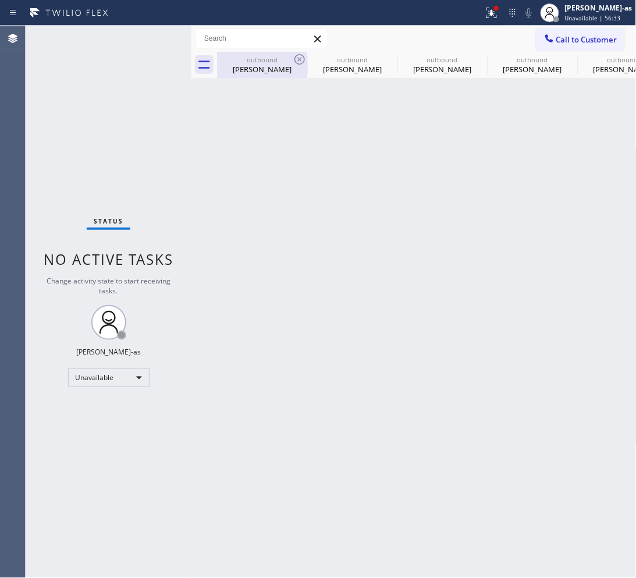
click at [275, 61] on div "outbound" at bounding box center [262, 59] width 88 height 9
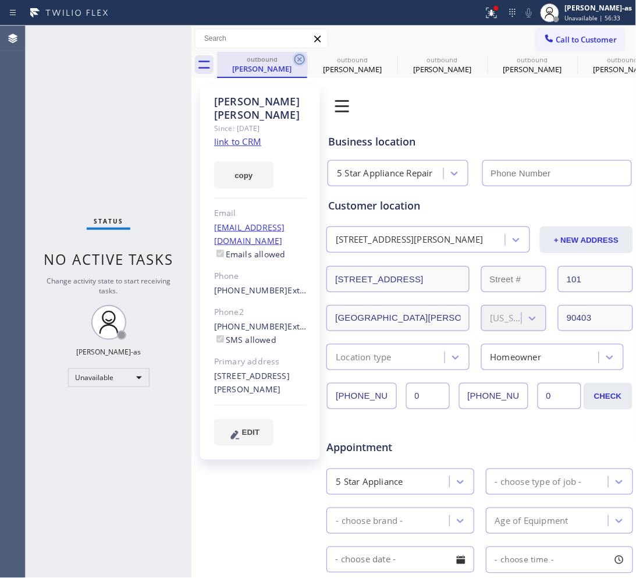
type input "[PHONE_NUMBER]"
click at [300, 57] on icon at bounding box center [300, 59] width 14 height 14
click at [0, 0] on icon at bounding box center [0, 0] width 0 height 0
type input "[PHONE_NUMBER]"
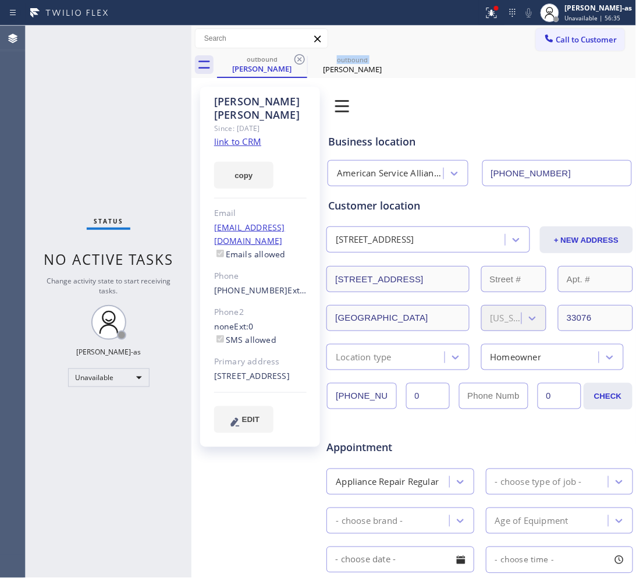
click at [300, 57] on icon at bounding box center [300, 59] width 14 height 14
click at [0, 0] on icon at bounding box center [0, 0] width 0 height 0
click at [300, 57] on div "outbound [PERSON_NAME] outbound [PERSON_NAME]" at bounding box center [427, 65] width 420 height 26
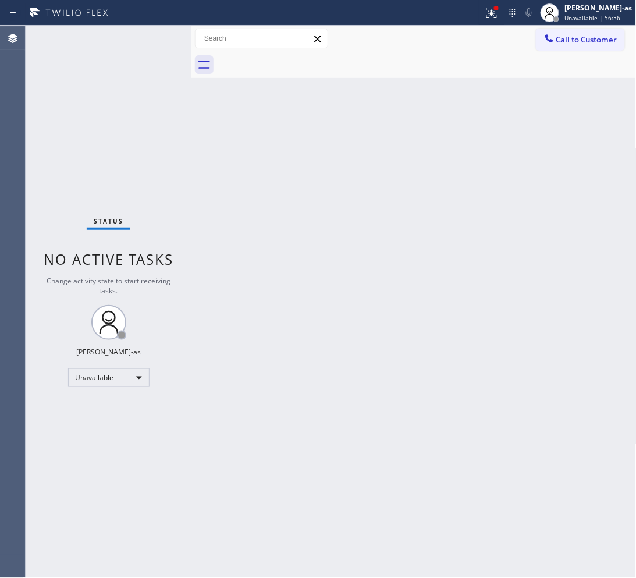
click at [300, 57] on div at bounding box center [427, 65] width 420 height 26
click at [509, 34] on span "Call to Customer" at bounding box center [586, 39] width 61 height 10
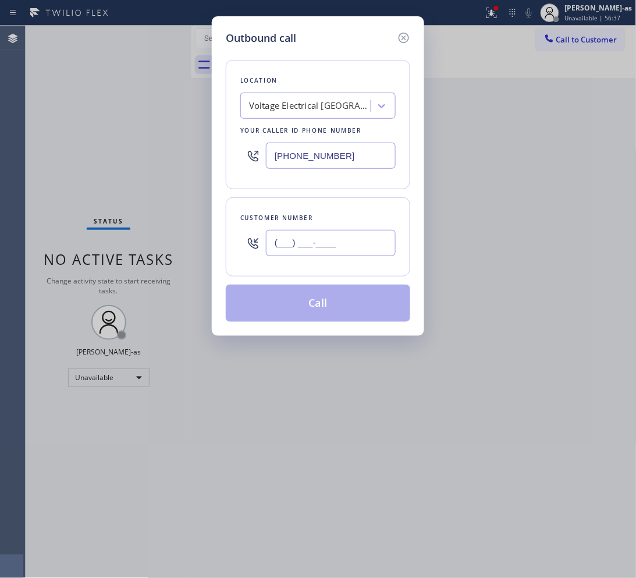
click at [347, 247] on input "(___) ___-____" at bounding box center [331, 243] width 130 height 26
paste input "360) 562-8351"
type input "[PHONE_NUMBER]"
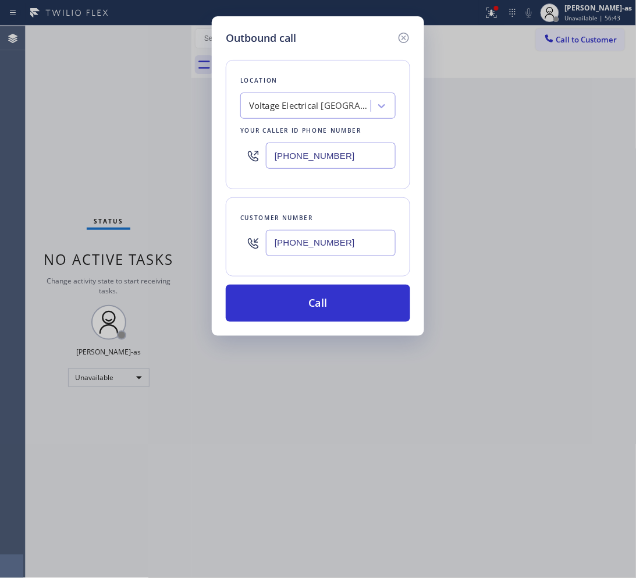
click at [331, 97] on div "Voltage Electrical [GEOGRAPHIC_DATA]" at bounding box center [307, 106] width 127 height 20
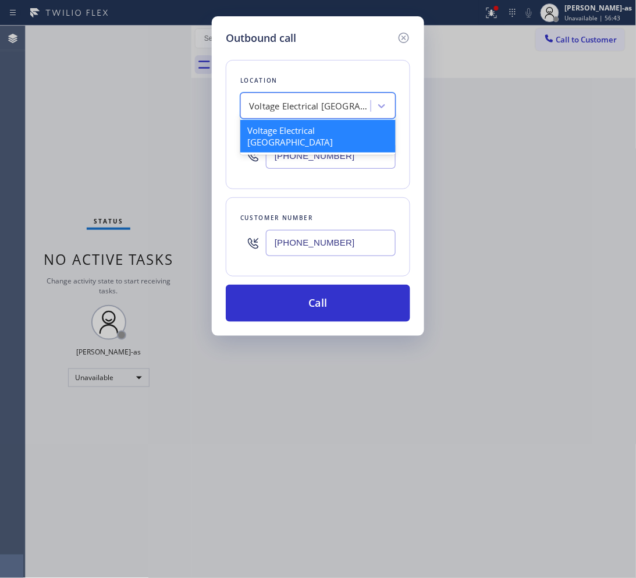
paste input "Laguna Niguel Repair Service"
type input "Laguna Niguel Repair Service"
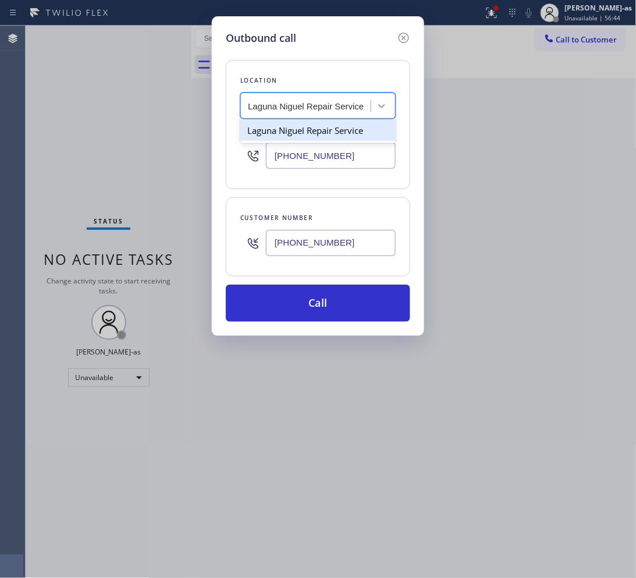
scroll to position [0, 2]
click at [313, 129] on div "Laguna Niguel Repair Service" at bounding box center [317, 130] width 155 height 21
type input "[PHONE_NUMBER]"
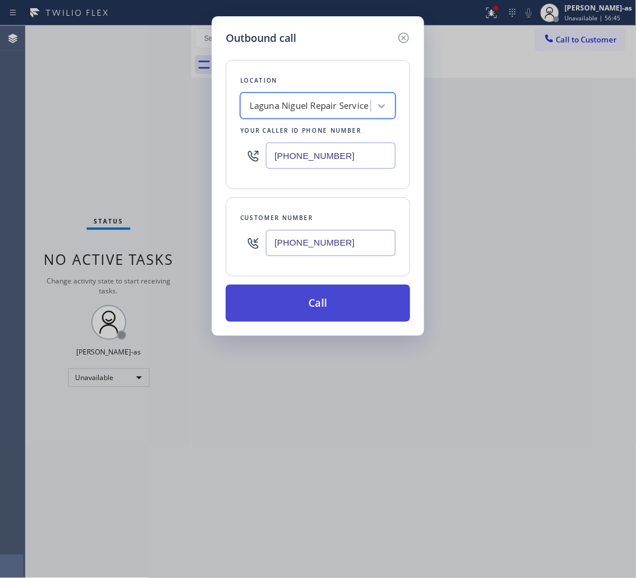
click at [359, 310] on button "Call" at bounding box center [318, 303] width 185 height 37
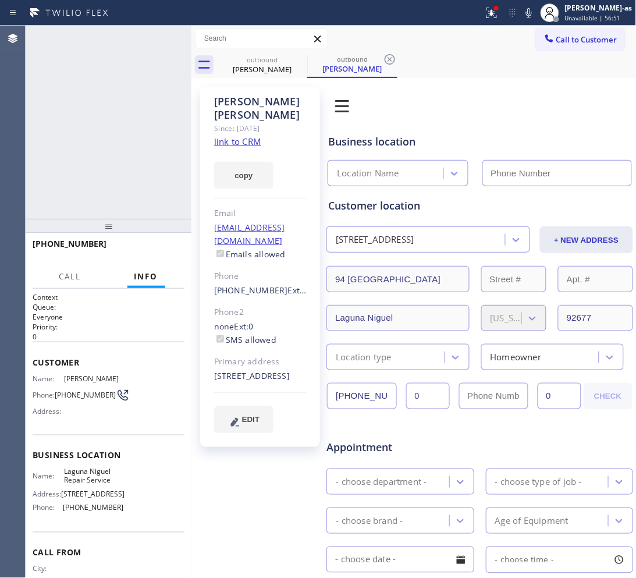
type input "[PHONE_NUMBER]"
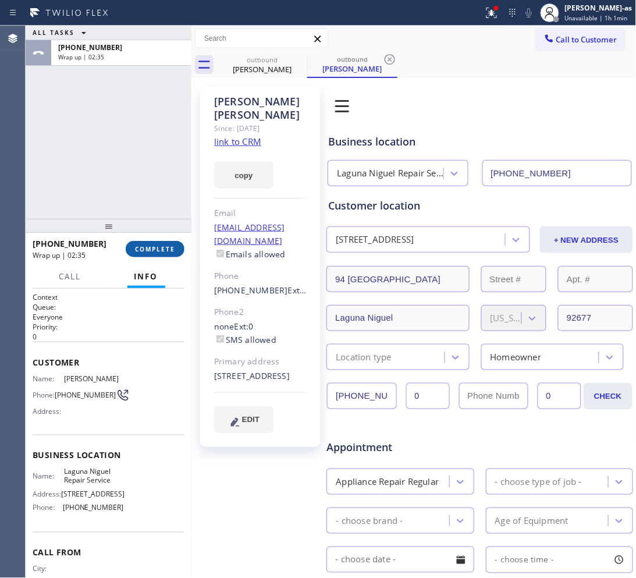
click at [143, 243] on button "COMPLETE" at bounding box center [155, 249] width 59 height 16
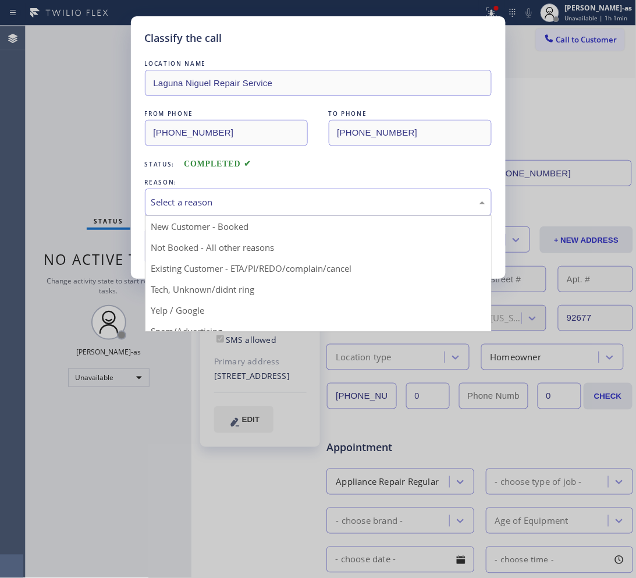
drag, startPoint x: 208, startPoint y: 191, endPoint x: 244, endPoint y: 211, distance: 41.7
click at [208, 193] on div "Select a reason" at bounding box center [318, 202] width 347 height 27
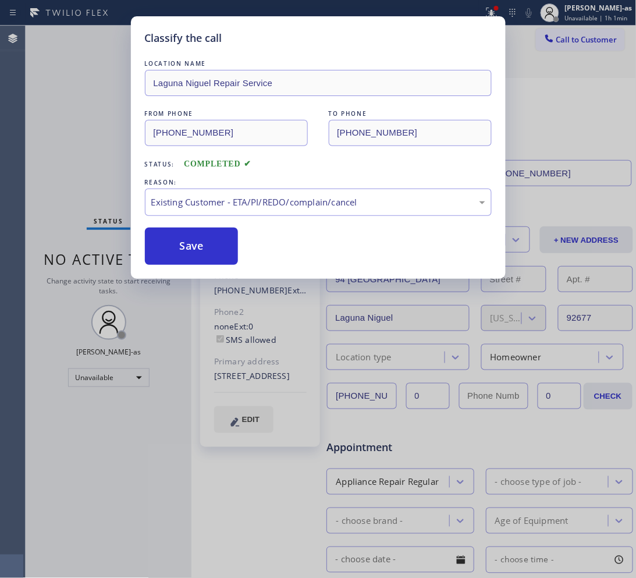
drag, startPoint x: 336, startPoint y: 269, endPoint x: 243, endPoint y: 259, distance: 93.1
click at [204, 239] on button "Save" at bounding box center [192, 246] width 94 height 37
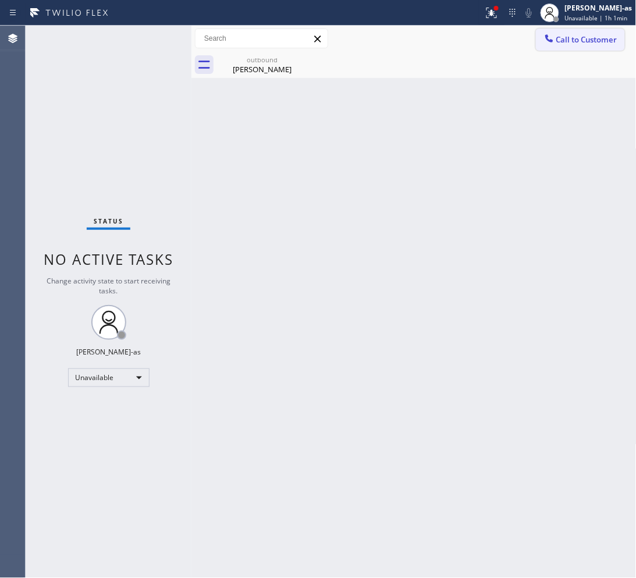
click at [509, 47] on button "Call to Customer" at bounding box center [580, 40] width 89 height 22
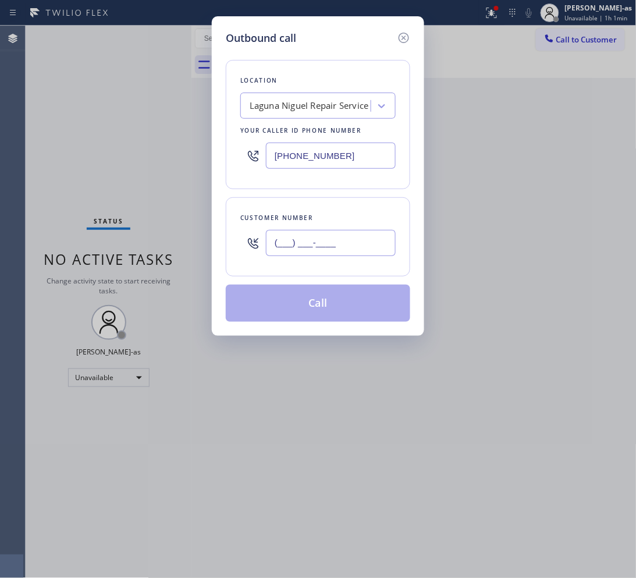
click at [335, 234] on input "(___) ___-____" at bounding box center [331, 243] width 130 height 26
paste input "626) 379-8720"
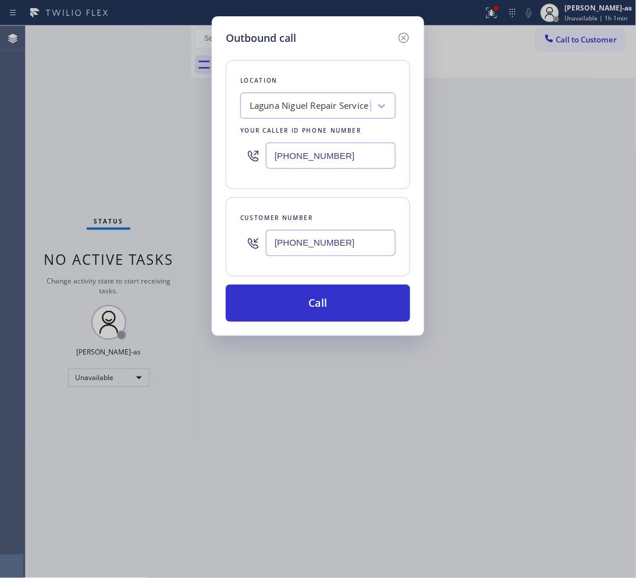
type input "[PHONE_NUMBER]"
click at [296, 111] on div "Laguna Niguel Repair Service" at bounding box center [309, 106] width 119 height 13
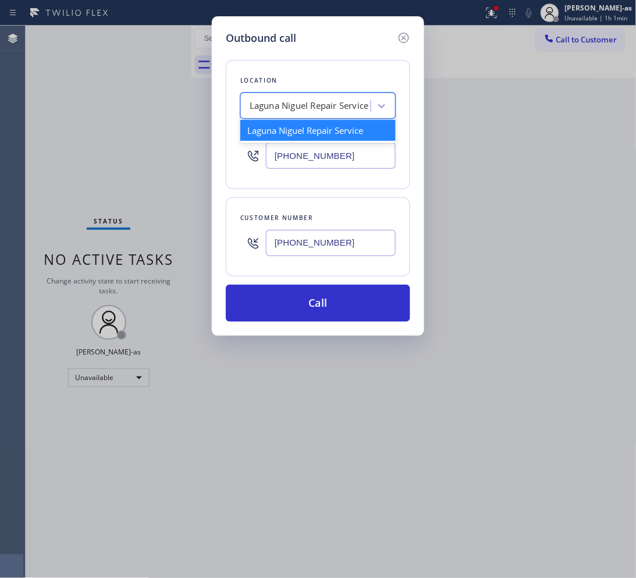
paste input "Paramount Air Duct Cleaning [GEOGRAPHIC_DATA]"
type input "Paramount Air Duct Cleaning [GEOGRAPHIC_DATA]"
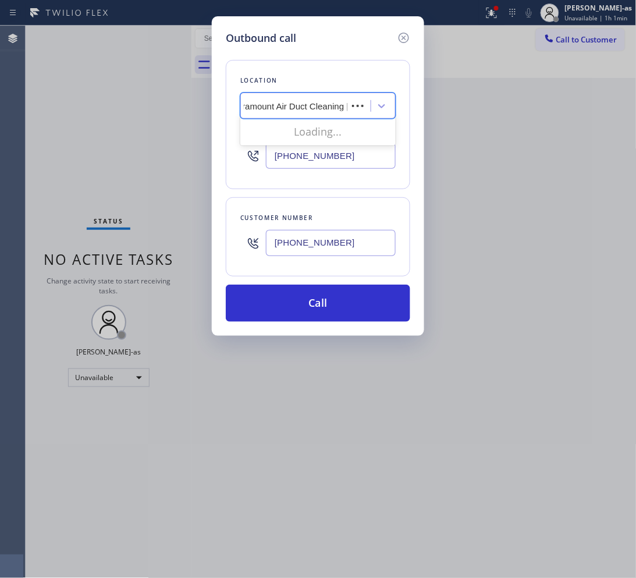
scroll to position [0, 6]
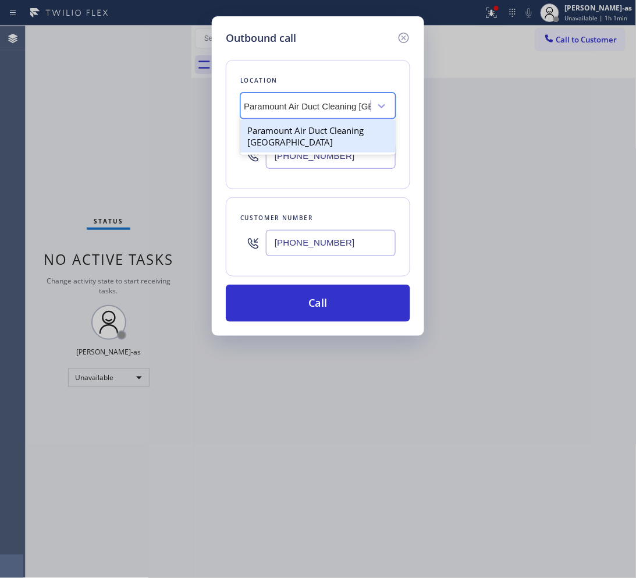
drag, startPoint x: 295, startPoint y: 131, endPoint x: 300, endPoint y: 175, distance: 44.5
click at [300, 175] on div "Location option [GEOGRAPHIC_DATA] Repair Service, selected. option Paramount Ai…" at bounding box center [318, 124] width 185 height 129
click at [275, 140] on div "Paramount Air Duct Cleaning [GEOGRAPHIC_DATA]" at bounding box center [317, 136] width 155 height 33
type input "[PHONE_NUMBER]"
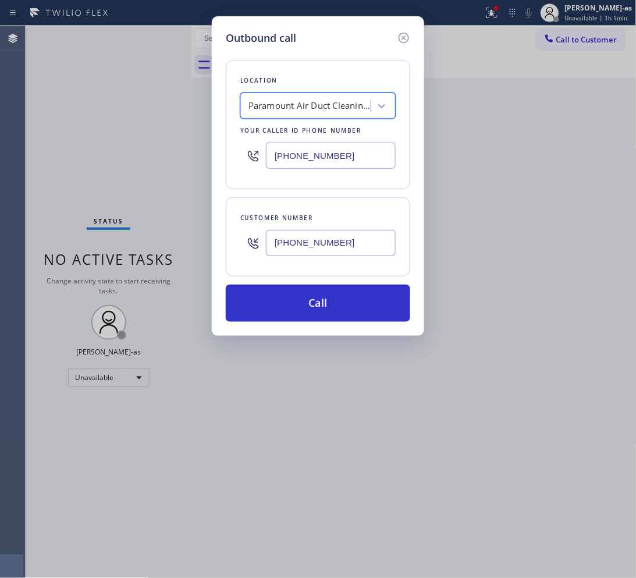
scroll to position [0, 1]
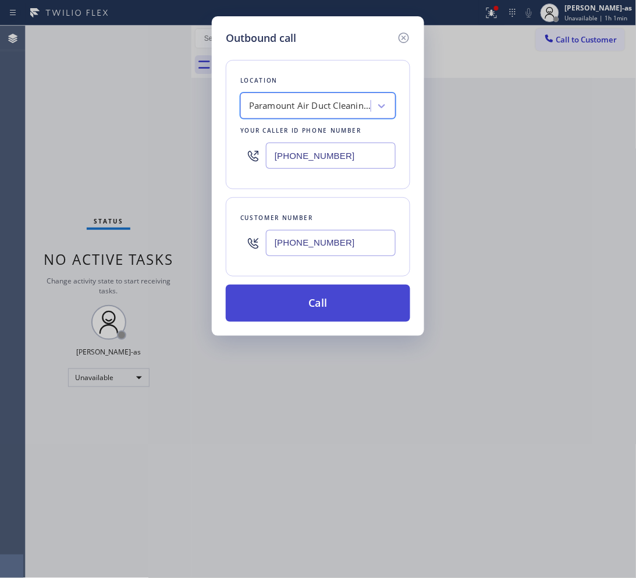
click at [362, 304] on button "Call" at bounding box center [318, 303] width 185 height 37
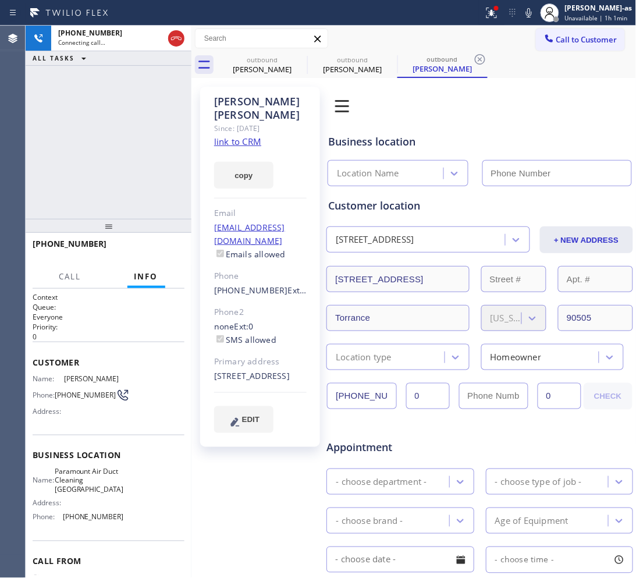
type input "[PHONE_NUMBER]"
click at [250, 62] on div "outbound" at bounding box center [262, 59] width 88 height 9
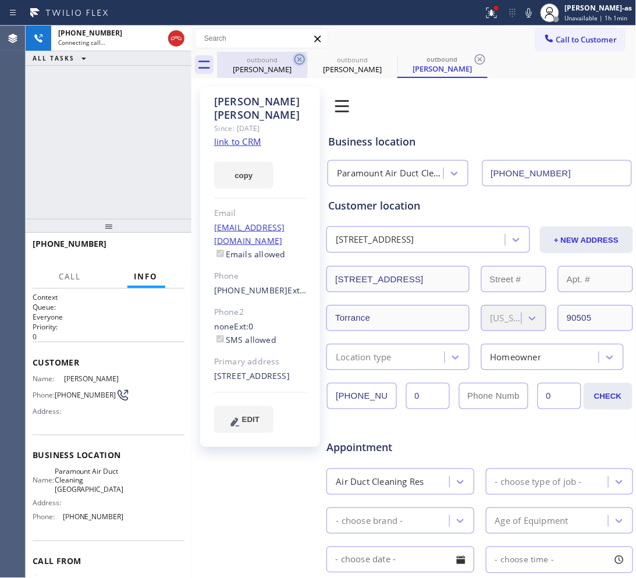
type input "[PHONE_NUMBER]"
click at [295, 60] on icon at bounding box center [300, 59] width 10 height 10
type input "[PHONE_NUMBER]"
click at [0, 0] on icon at bounding box center [0, 0] width 0 height 0
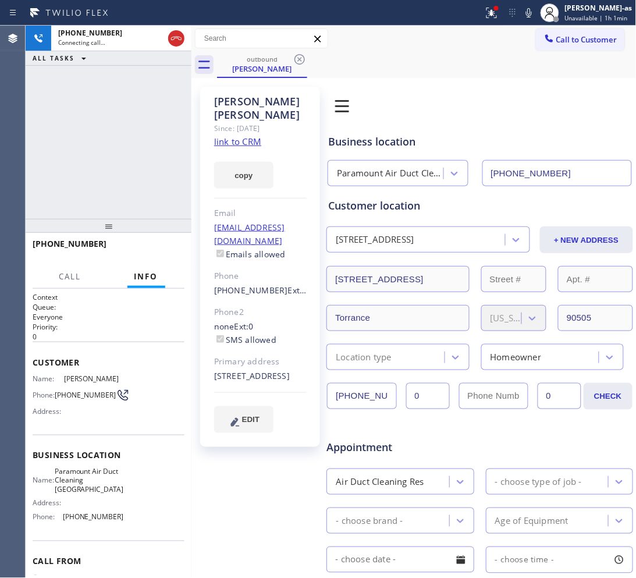
click at [119, 140] on div "[PHONE_NUMBER] Connecting call… ALL TASKS ALL TASKS ACTIVE TASKS TASKS IN WRAP …" at bounding box center [109, 122] width 166 height 193
click at [222, 136] on link "link to CRM" at bounding box center [237, 142] width 47 height 12
click at [141, 126] on div "[PHONE_NUMBER] Connecting call… ALL TASKS ALL TASKS ACTIVE TASKS TASKS IN WRAP …" at bounding box center [109, 122] width 166 height 193
click at [122, 161] on div "[PHONE_NUMBER] Live | 00:01 ALL TASKS ALL TASKS ACTIVE TASKS TASKS IN WRAP UP" at bounding box center [109, 122] width 166 height 193
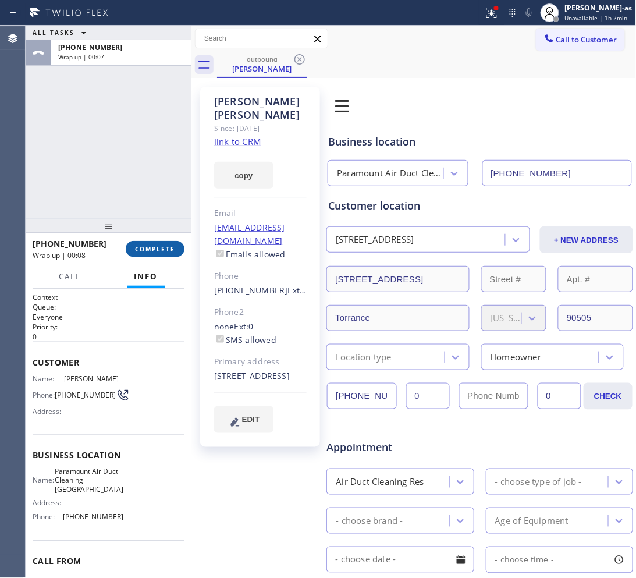
click at [153, 247] on span "COMPLETE" at bounding box center [155, 249] width 40 height 8
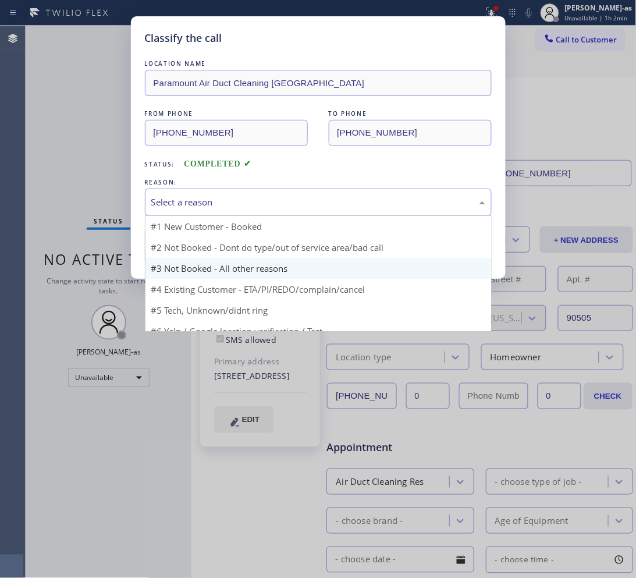
drag, startPoint x: 214, startPoint y: 194, endPoint x: 278, endPoint y: 266, distance: 96.5
click at [214, 195] on div "Select a reason" at bounding box center [318, 202] width 347 height 27
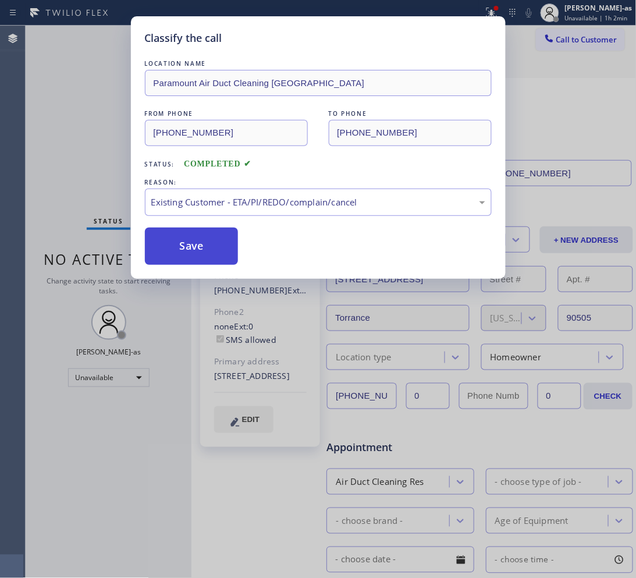
click at [212, 248] on button "Save" at bounding box center [192, 246] width 94 height 37
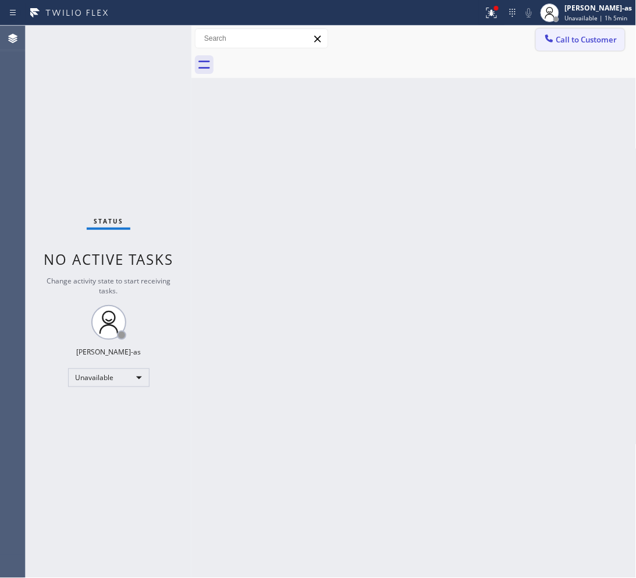
click at [509, 36] on span "Call to Customer" at bounding box center [586, 39] width 61 height 10
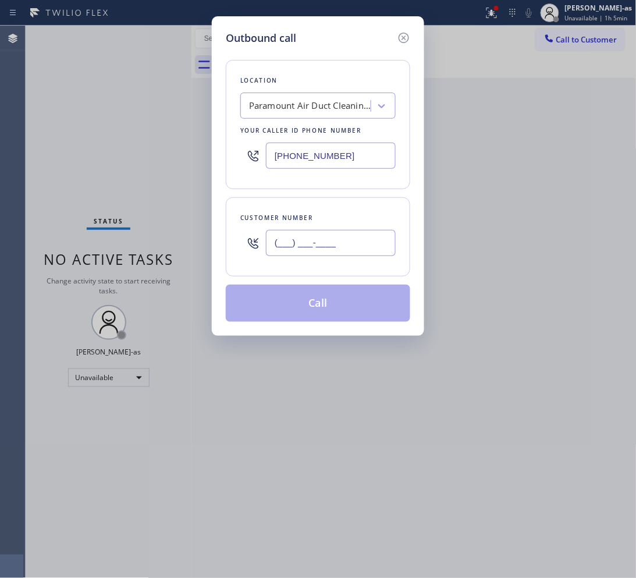
click at [350, 233] on input "(___) ___-____" at bounding box center [331, 243] width 130 height 26
paste input "847) 409-9137"
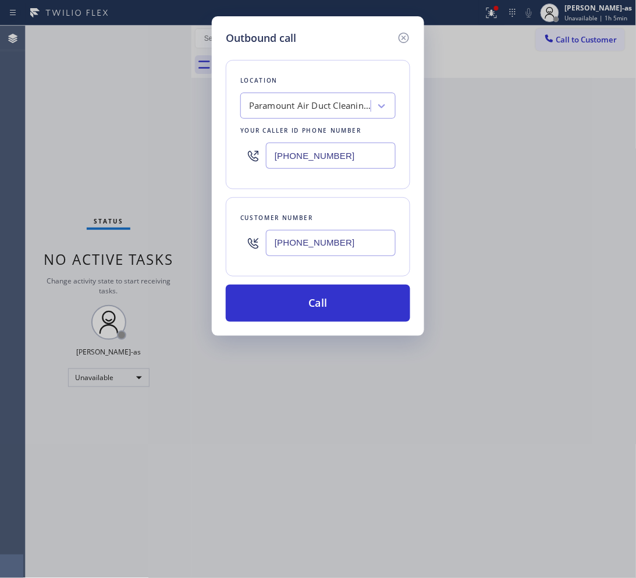
type input "[PHONE_NUMBER]"
click at [380, 152] on input "[PHONE_NUMBER]" at bounding box center [331, 156] width 130 height 26
paste input "630) 394-607"
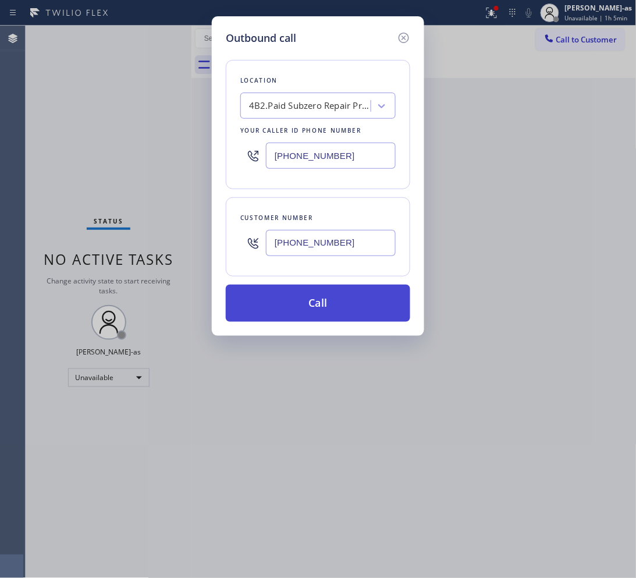
type input "[PHONE_NUMBER]"
click at [336, 304] on button "Call" at bounding box center [318, 303] width 185 height 37
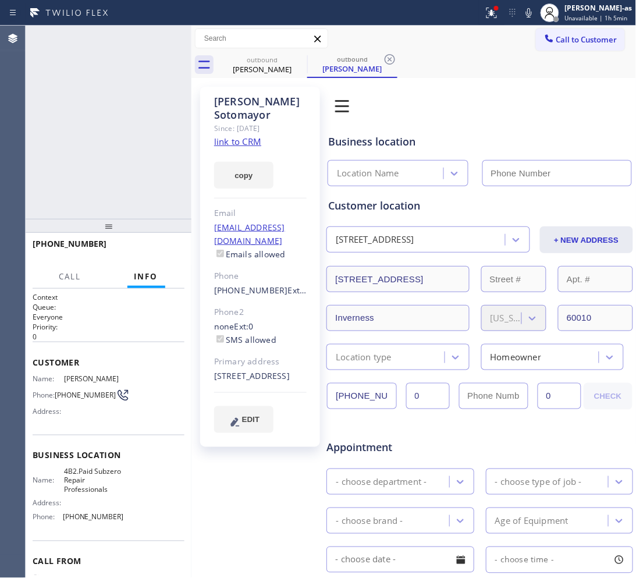
type input "[PHONE_NUMBER]"
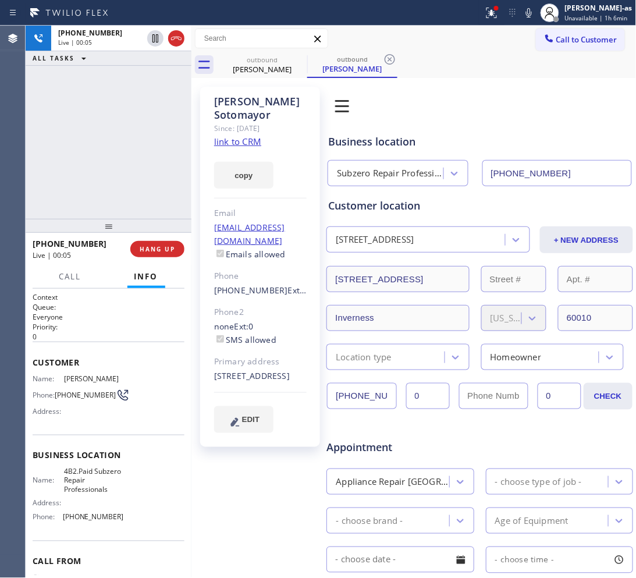
click at [120, 196] on div "[PHONE_NUMBER] Live | 00:05 ALL TASKS ALL TASKS ACTIVE TASKS TASKS IN WRAP UP" at bounding box center [109, 122] width 166 height 193
click at [152, 260] on div "[PHONE_NUMBER] Live | 00:06 HANG UP" at bounding box center [109, 249] width 152 height 30
click at [147, 254] on button "HANG UP" at bounding box center [157, 249] width 54 height 16
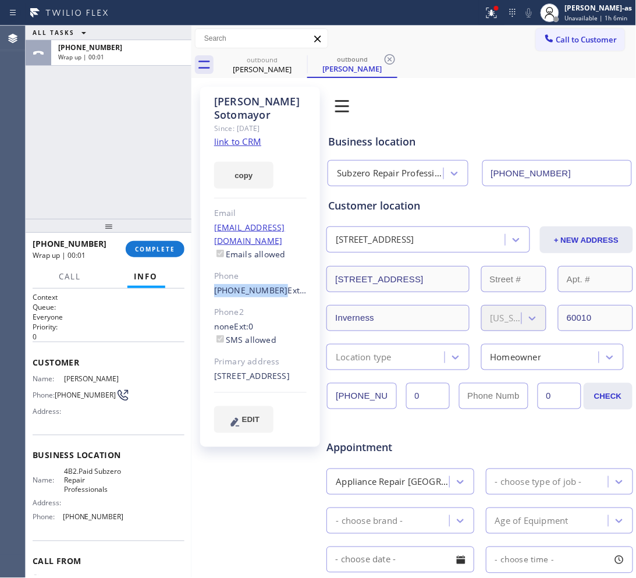
drag, startPoint x: 204, startPoint y: 276, endPoint x: 274, endPoint y: 278, distance: 69.3
click at [271, 278] on div "[PERSON_NAME] Since: [DATE] link to CRM copy Email [EMAIL_ADDRESS][DOMAIN_NAME]…" at bounding box center [260, 267] width 120 height 360
copy link "[PHONE_NUMBER]"
click at [179, 253] on button "COMPLETE" at bounding box center [155, 249] width 59 height 16
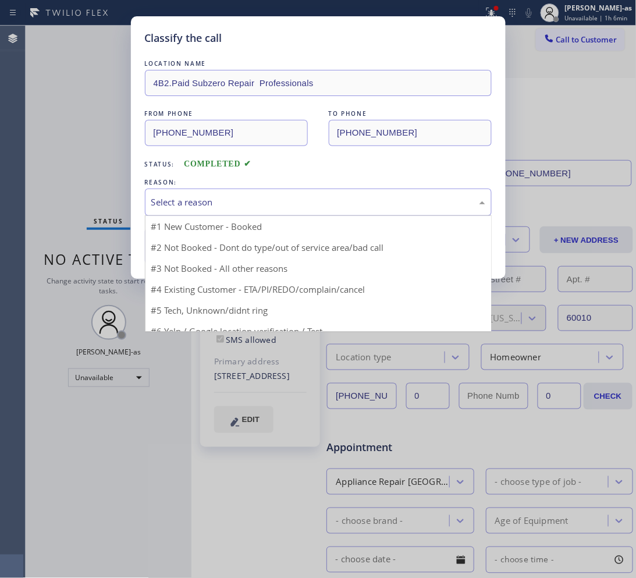
drag, startPoint x: 274, startPoint y: 207, endPoint x: 306, endPoint y: 263, distance: 64.9
click at [275, 207] on div "Select a reason" at bounding box center [318, 202] width 334 height 13
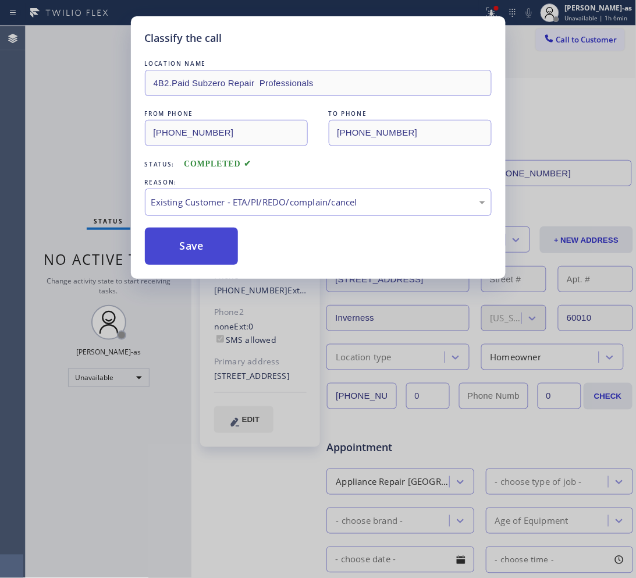
click at [179, 236] on button "Save" at bounding box center [192, 246] width 94 height 37
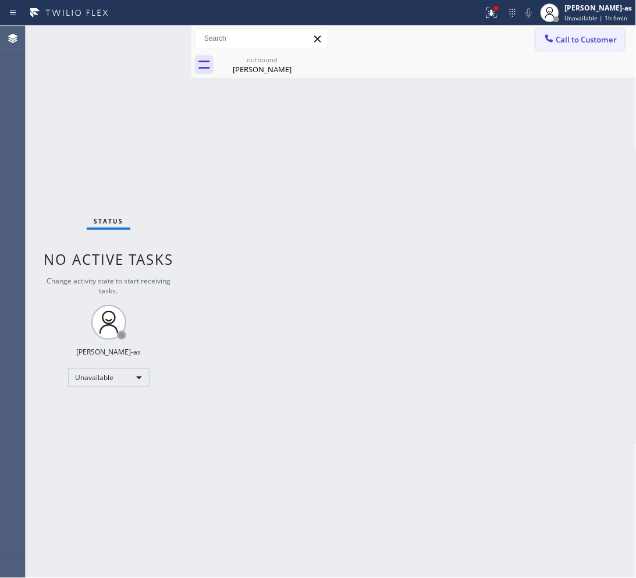
click at [509, 41] on span "Call to Customer" at bounding box center [586, 39] width 61 height 10
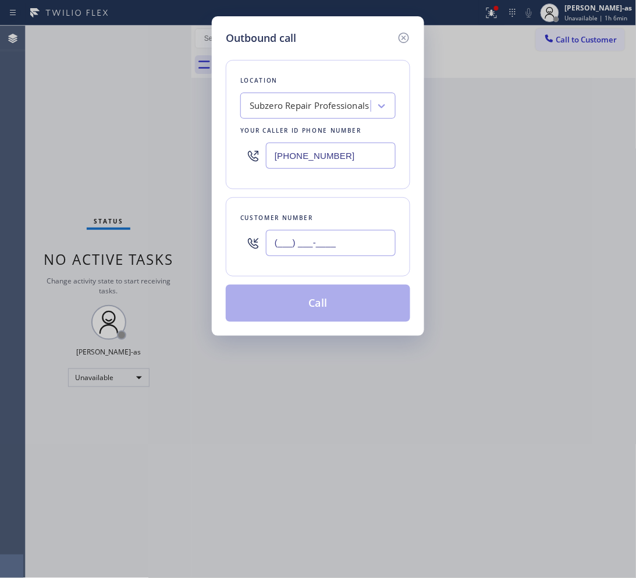
click at [336, 242] on input "(___) ___-____" at bounding box center [331, 243] width 130 height 26
paste input "847) 409-9137"
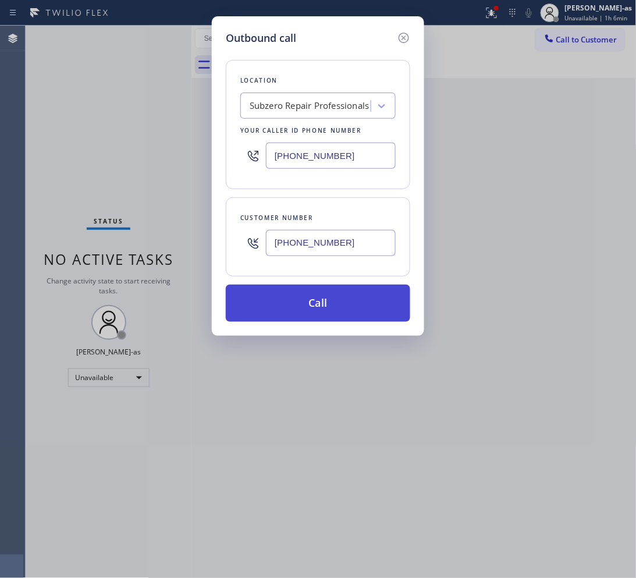
type input "[PHONE_NUMBER]"
click at [366, 300] on button "Call" at bounding box center [318, 303] width 185 height 37
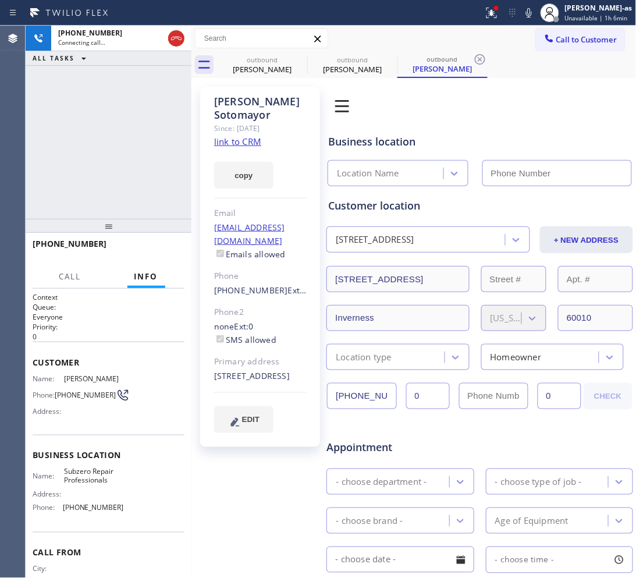
type input "[PHONE_NUMBER]"
click at [112, 93] on div "[PHONE_NUMBER] Connecting call… ALL TASKS ALL TASKS ACTIVE TASKS TASKS IN WRAP …" at bounding box center [109, 122] width 166 height 193
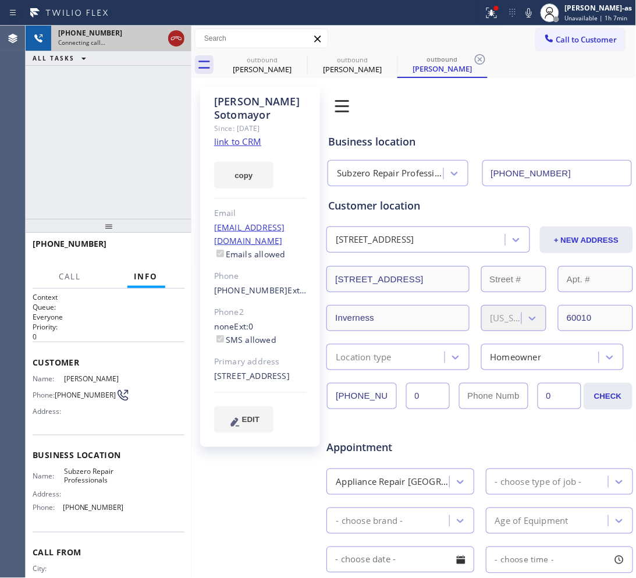
click at [179, 39] on icon at bounding box center [176, 38] width 14 height 14
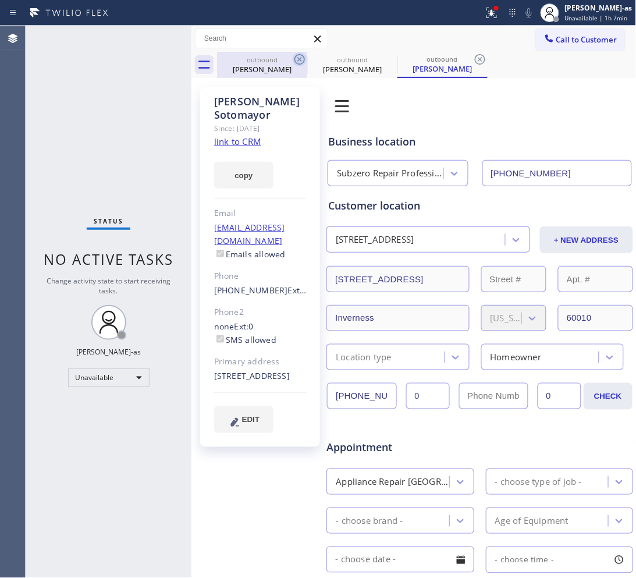
click at [293, 56] on icon at bounding box center [300, 59] width 14 height 14
click at [294, 56] on icon at bounding box center [300, 59] width 14 height 14
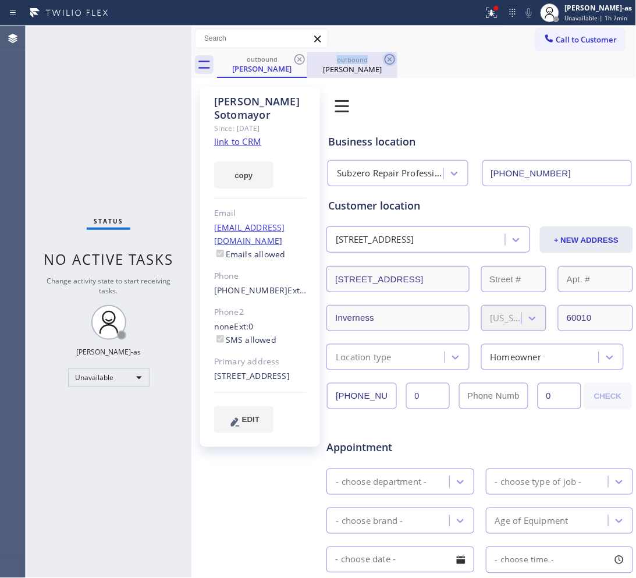
click at [383, 56] on icon at bounding box center [390, 59] width 14 height 14
click at [294, 56] on div "outbound [PERSON_NAME] outbound [PERSON_NAME]" at bounding box center [427, 65] width 420 height 26
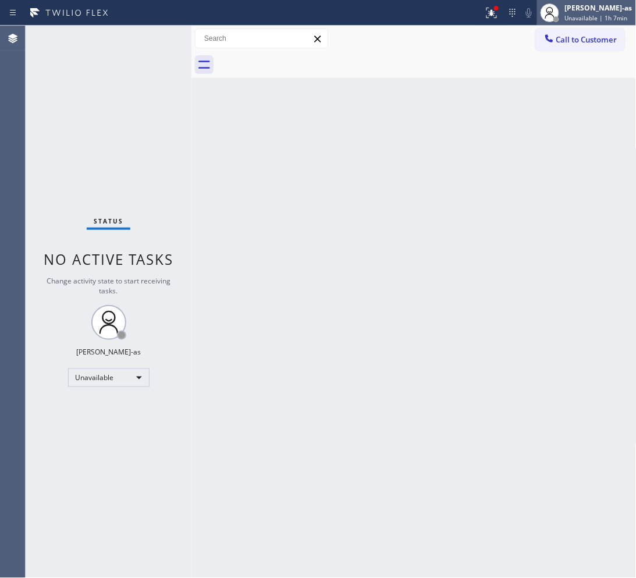
click at [509, 21] on span "Unavailable | 1h 7min" at bounding box center [596, 18] width 63 height 8
click at [509, 44] on span "Call to Customer" at bounding box center [586, 39] width 61 height 10
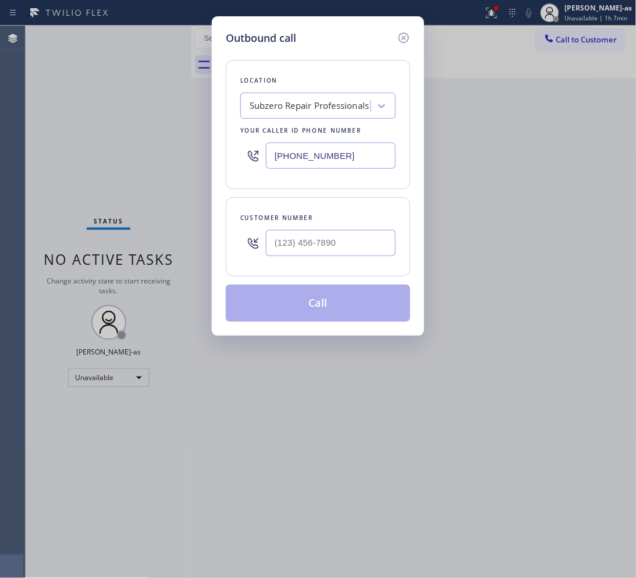
click at [335, 242] on input "text" at bounding box center [331, 243] width 130 height 26
paste input "973) 356-7877"
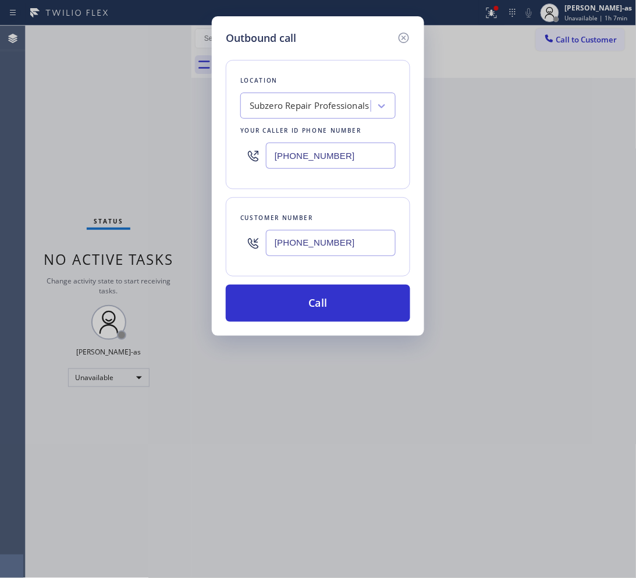
type input "[PHONE_NUMBER]"
click at [329, 164] on input "[PHONE_NUMBER]" at bounding box center [331, 156] width 130 height 26
click at [329, 165] on input "[PHONE_NUMBER]" at bounding box center [331, 156] width 130 height 26
click at [329, 166] on input "[PHONE_NUMBER]" at bounding box center [331, 156] width 130 height 26
paste input "213) 566-1222"
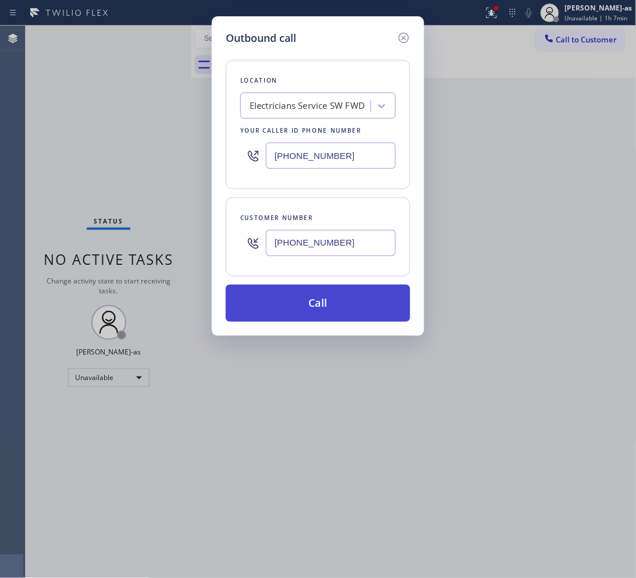
type input "[PHONE_NUMBER]"
click at [330, 298] on button "Call" at bounding box center [318, 303] width 185 height 37
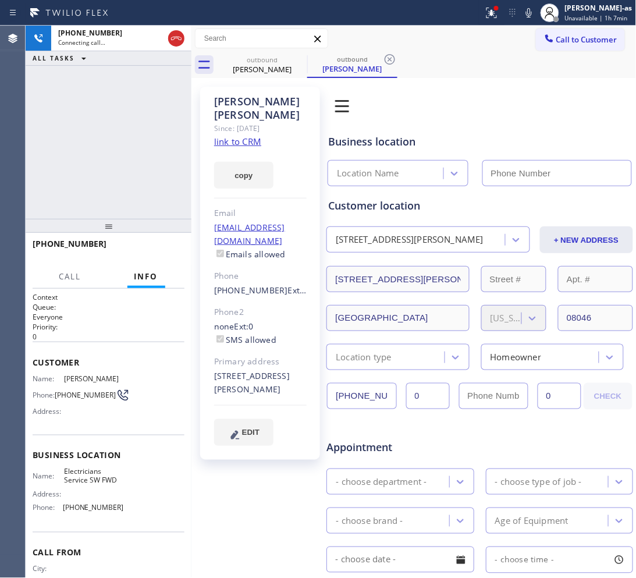
type input "[PHONE_NUMBER]"
click at [136, 159] on div "[PHONE_NUMBER] Live | 00:01 ALL TASKS ALL TASKS ACTIVE TASKS TASKS IN WRAP UP" at bounding box center [109, 122] width 166 height 193
click at [158, 247] on span "HANG UP" at bounding box center [158, 249] width 36 height 8
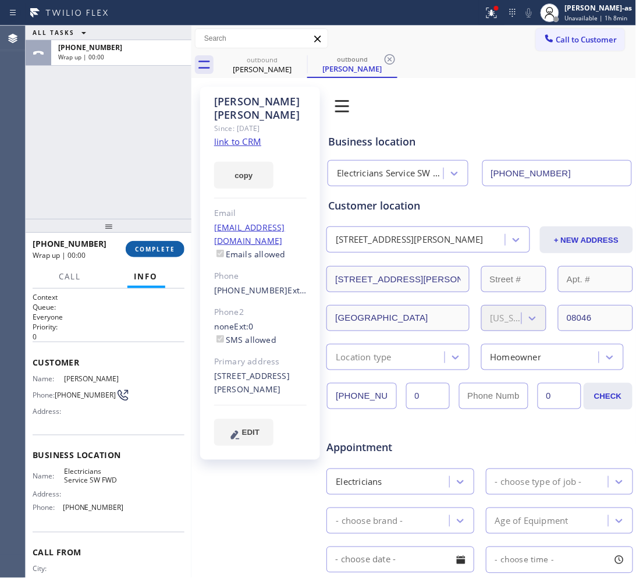
click at [146, 244] on button "COMPLETE" at bounding box center [155, 249] width 59 height 16
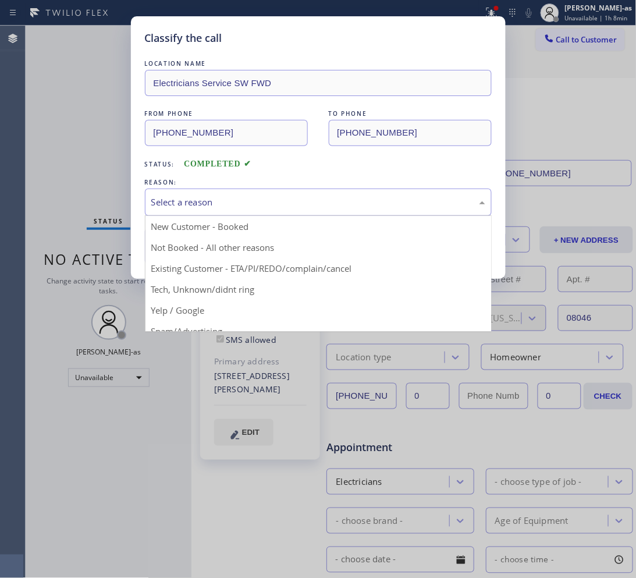
drag, startPoint x: 198, startPoint y: 194, endPoint x: 287, endPoint y: 244, distance: 102.4
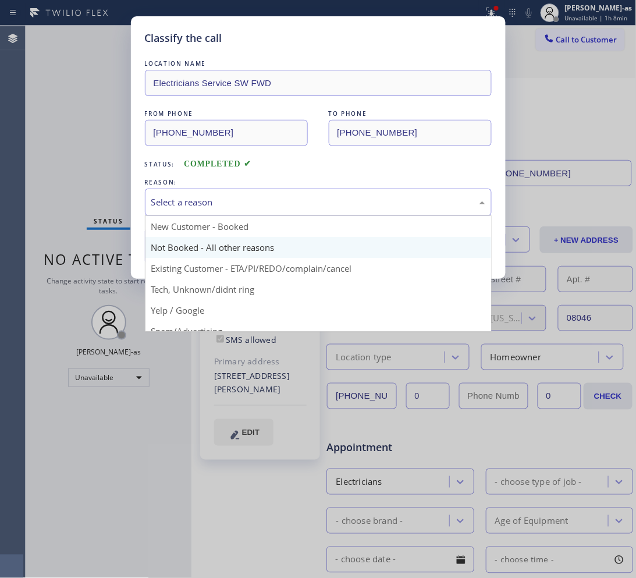
click at [201, 195] on div "Select a reason" at bounding box center [318, 202] width 347 height 27
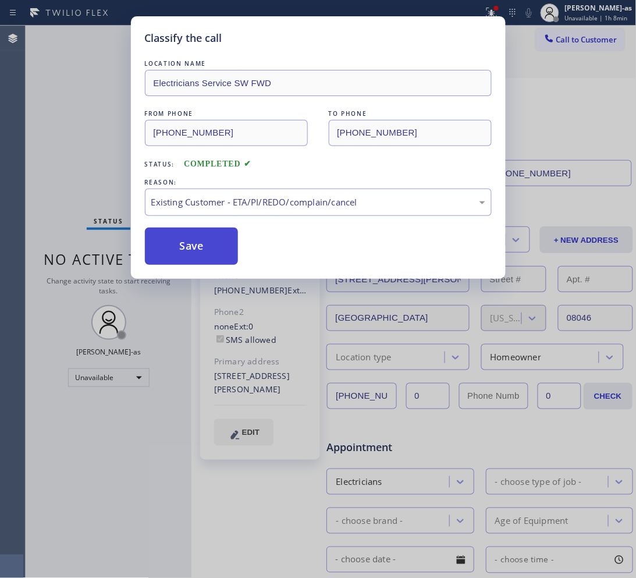
click at [204, 243] on button "Save" at bounding box center [192, 246] width 94 height 37
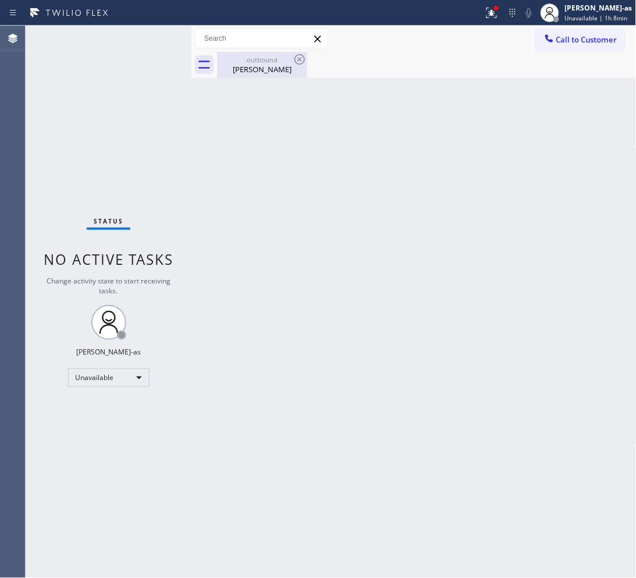
click at [280, 65] on div "[PERSON_NAME]" at bounding box center [262, 69] width 88 height 10
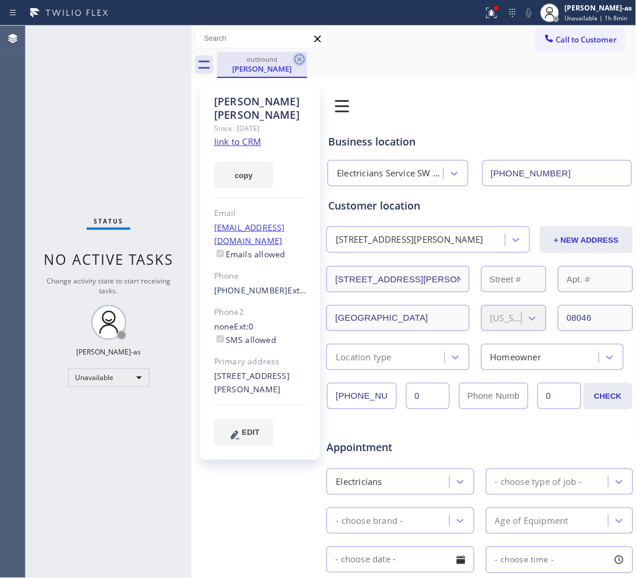
drag, startPoint x: 295, startPoint y: 57, endPoint x: 327, endPoint y: 64, distance: 32.8
click at [295, 57] on icon at bounding box center [300, 59] width 14 height 14
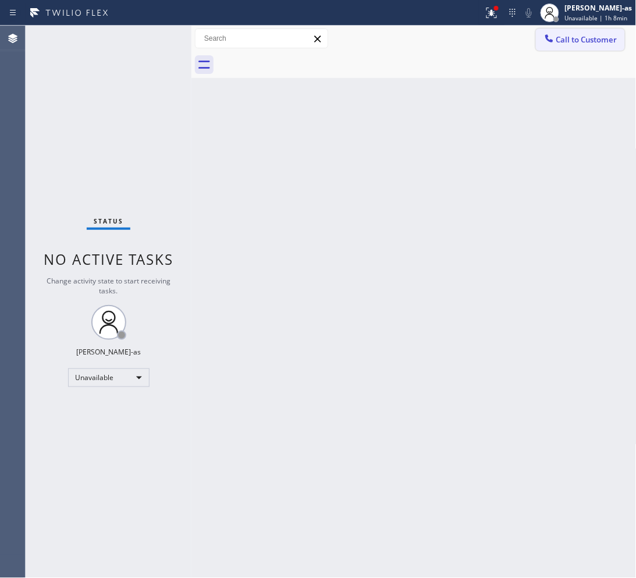
click at [509, 40] on span "Call to Customer" at bounding box center [586, 39] width 61 height 10
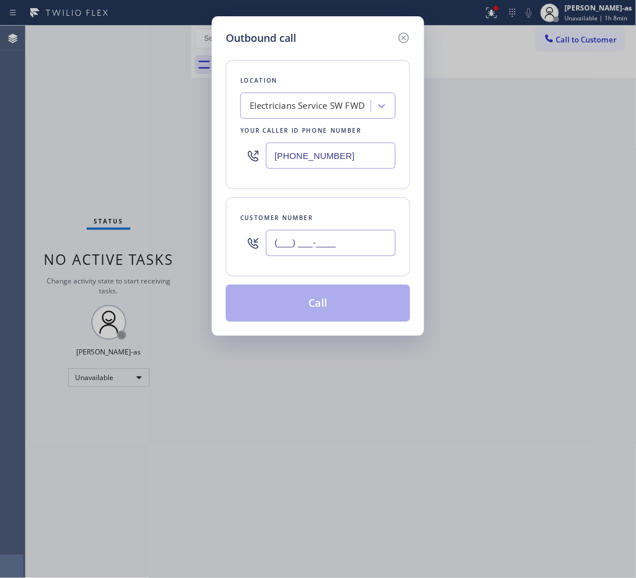
click at [335, 247] on input "(___) ___-____" at bounding box center [331, 243] width 130 height 26
paste input "973) 356-7877"
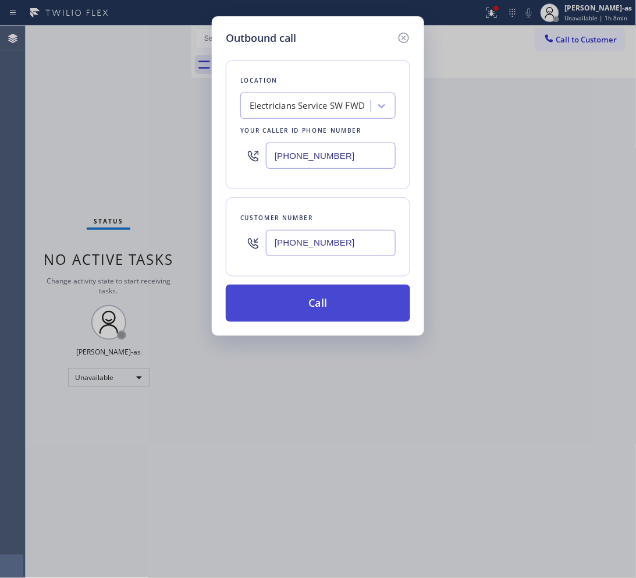
type input "[PHONE_NUMBER]"
click at [318, 310] on button "Call" at bounding box center [318, 303] width 185 height 37
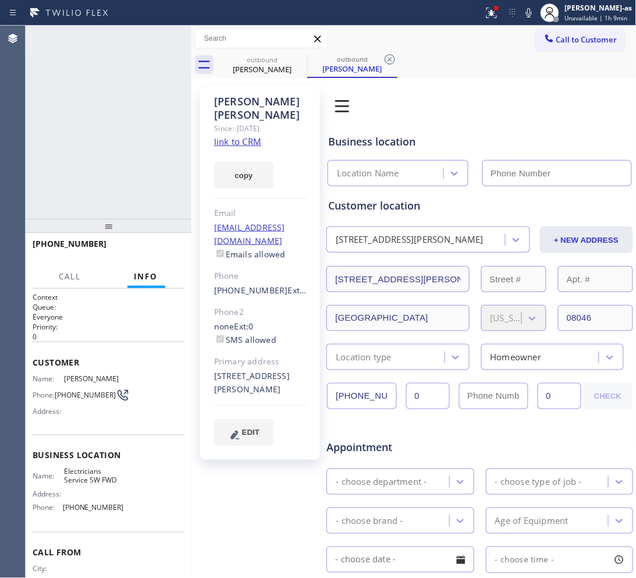
type input "[PHONE_NUMBER]"
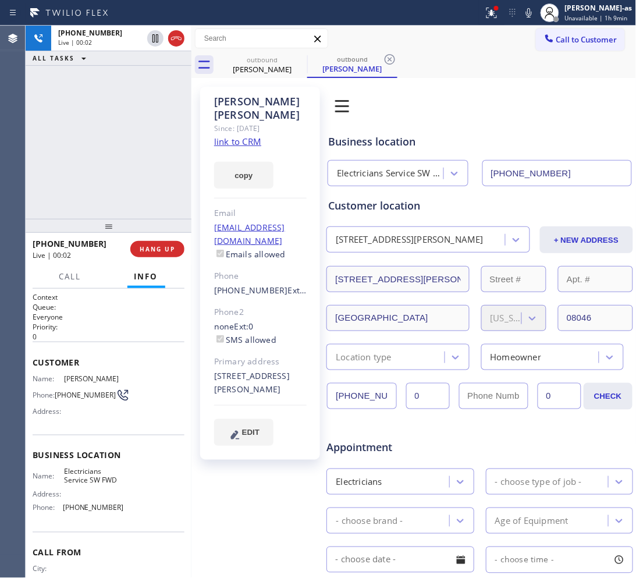
drag, startPoint x: 99, startPoint y: 190, endPoint x: 122, endPoint y: 207, distance: 28.8
click at [104, 192] on div "[PHONE_NUMBER] Live | 00:02 ALL TASKS ALL TASKS ACTIVE TASKS TASKS IN WRAP UP" at bounding box center [109, 122] width 166 height 193
click at [161, 243] on button "HANG UP" at bounding box center [157, 249] width 54 height 16
click at [162, 243] on button "HANG UP" at bounding box center [157, 249] width 54 height 16
click at [162, 243] on button "COMPLETE" at bounding box center [155, 249] width 59 height 16
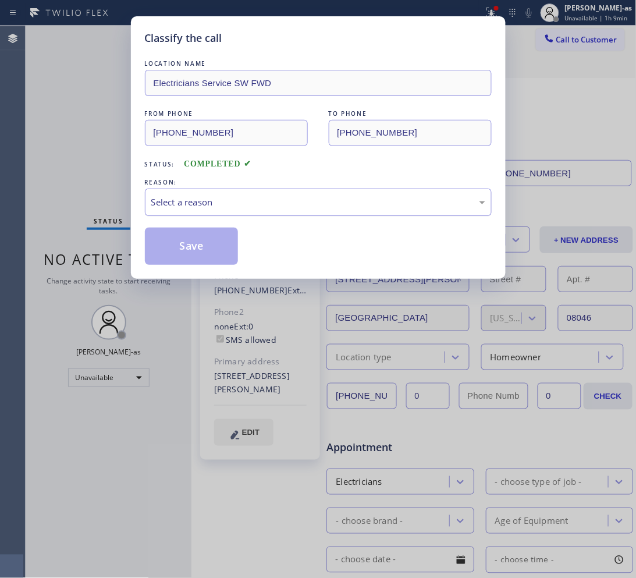
click at [291, 207] on div "Select a reason" at bounding box center [318, 202] width 334 height 13
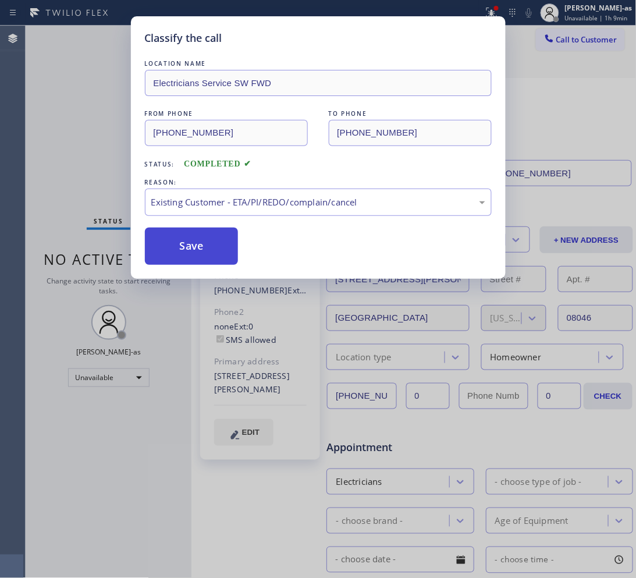
drag, startPoint x: 189, startPoint y: 242, endPoint x: 425, endPoint y: 60, distance: 298.4
click at [190, 242] on button "Save" at bounding box center [192, 246] width 94 height 37
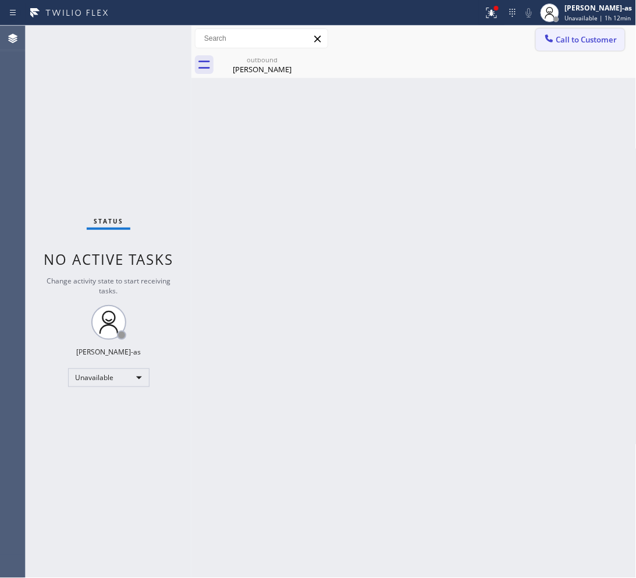
click at [509, 38] on span "Call to Customer" at bounding box center [586, 39] width 61 height 10
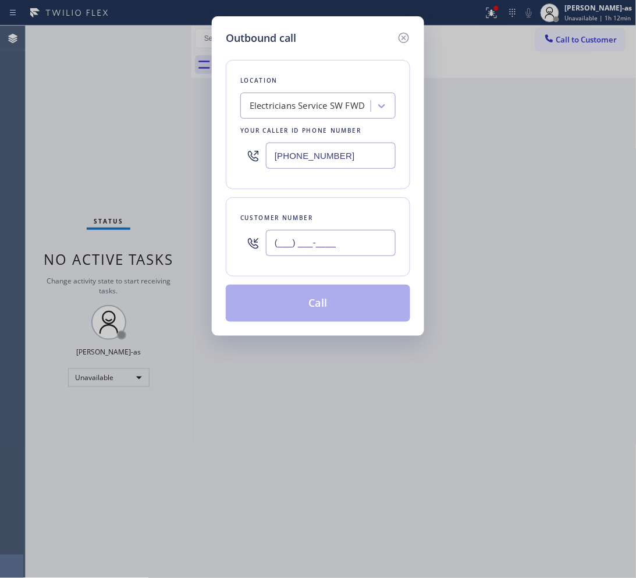
click at [331, 230] on input "(___) ___-____" at bounding box center [331, 243] width 130 height 26
paste input "323) 788-0486"
type input "[PHONE_NUMBER]"
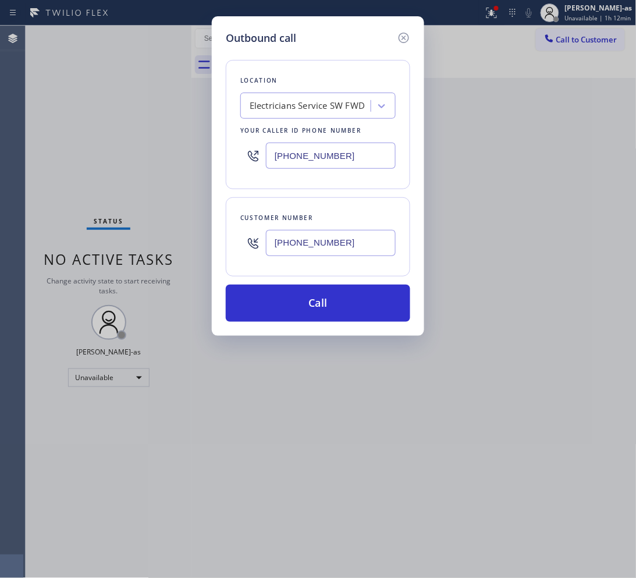
click at [361, 158] on input "[PHONE_NUMBER]" at bounding box center [331, 156] width 130 height 26
paste input "844) 386-0017"
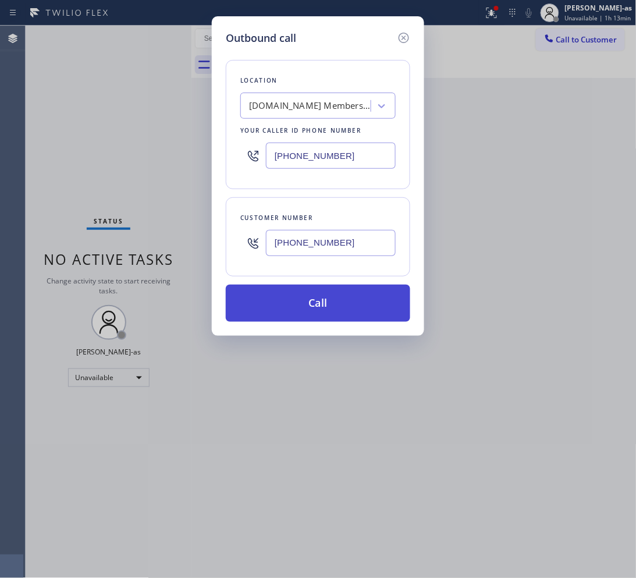
type input "[PHONE_NUMBER]"
click at [339, 310] on button "Call" at bounding box center [318, 303] width 185 height 37
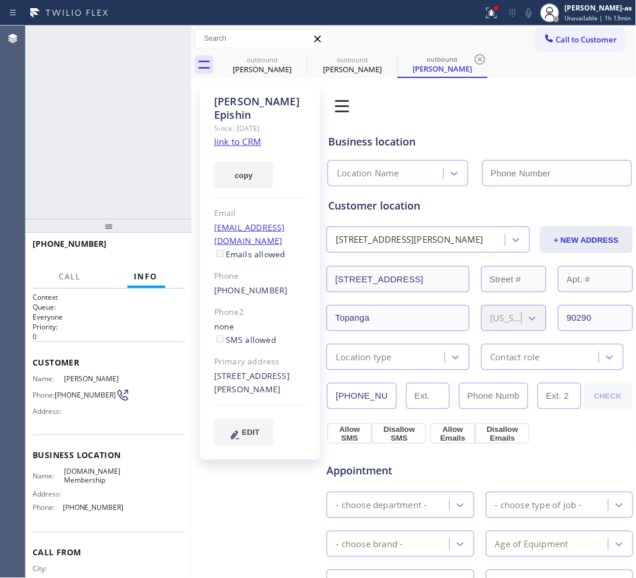
type input "[PHONE_NUMBER]"
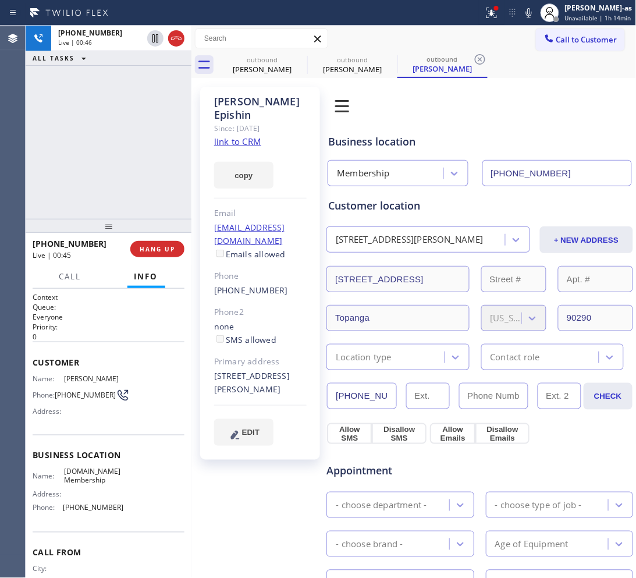
click at [124, 111] on div "[PHONE_NUMBER] Live | 00:46 ALL TASKS ALL TASKS ACTIVE TASKS TASKS IN WRAP UP" at bounding box center [109, 122] width 166 height 193
click at [161, 200] on div "[PHONE_NUMBER] Live | 00:47 ALL TASKS ALL TASKS ACTIVE TASKS TASKS IN WRAP UP" at bounding box center [109, 122] width 166 height 193
drag, startPoint x: 118, startPoint y: 194, endPoint x: 130, endPoint y: 190, distance: 12.2
click at [120, 193] on div "[PHONE_NUMBER] Live | 00:47 ALL TASKS ALL TASKS ACTIVE TASKS TASKS IN WRAP UP" at bounding box center [109, 122] width 166 height 193
click at [150, 249] on span "HANG UP" at bounding box center [158, 249] width 36 height 8
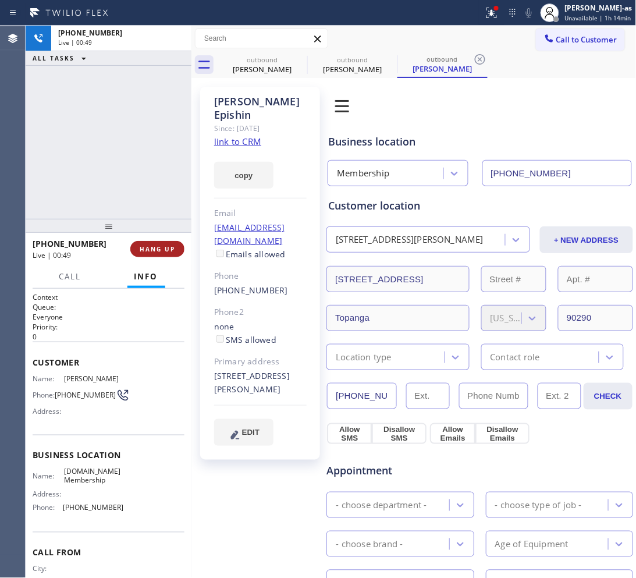
click at [150, 249] on span "HANG UP" at bounding box center [158, 249] width 36 height 8
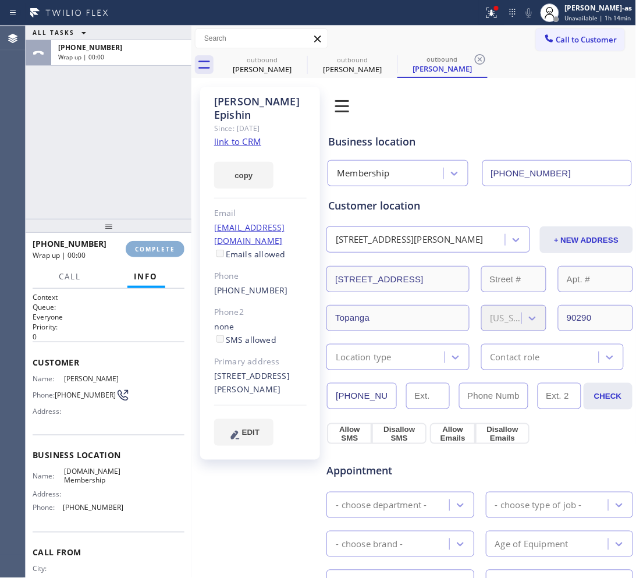
click at [150, 249] on span "COMPLETE" at bounding box center [155, 249] width 40 height 8
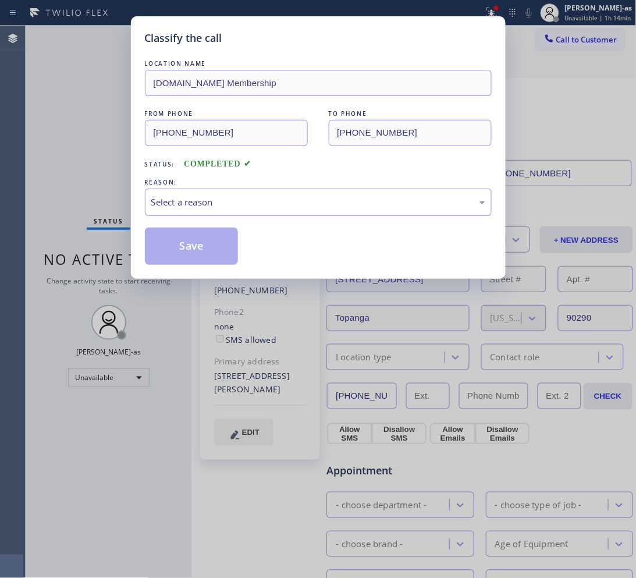
click at [249, 204] on div "Select a reason" at bounding box center [318, 202] width 334 height 13
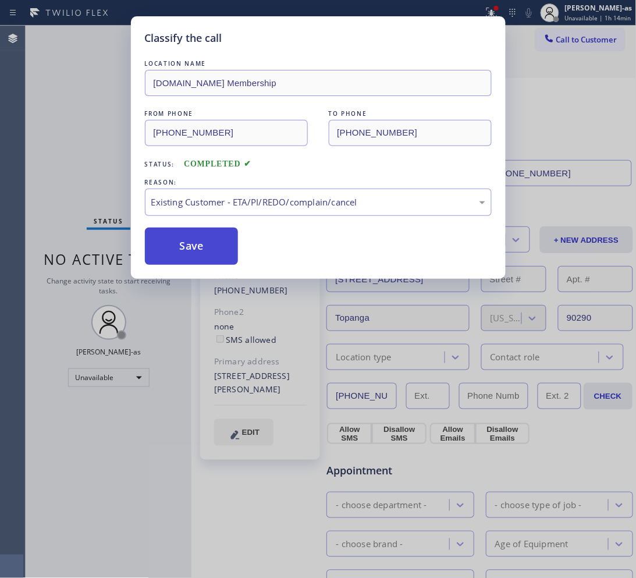
click at [176, 240] on button "Save" at bounding box center [192, 246] width 94 height 37
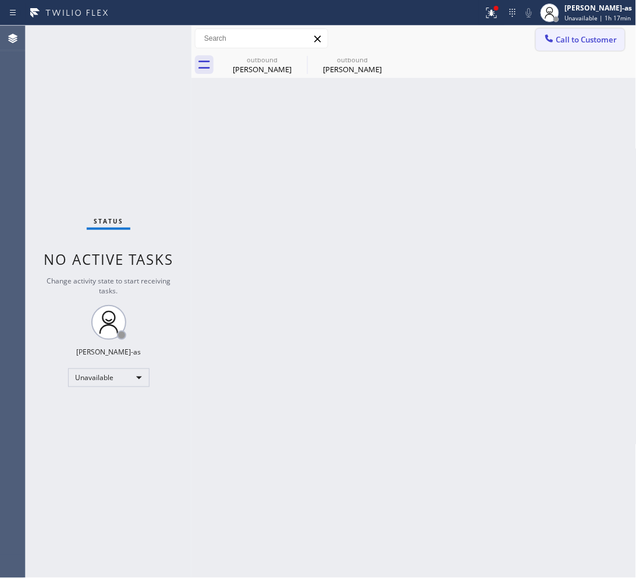
click at [509, 38] on span "Call to Customer" at bounding box center [586, 39] width 61 height 10
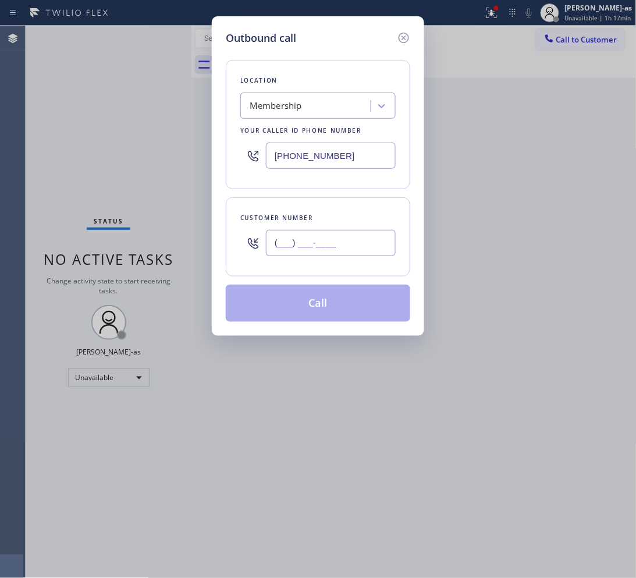
click at [326, 250] on input "(___) ___-____" at bounding box center [331, 243] width 130 height 26
paste input "858) 775-4306"
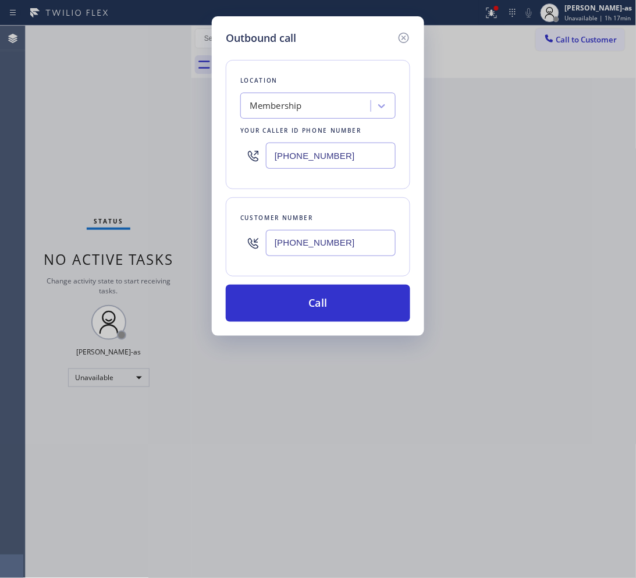
type input "[PHONE_NUMBER]"
click at [352, 161] on input "[PHONE_NUMBER]" at bounding box center [331, 156] width 130 height 26
paste input "760) 642-6449"
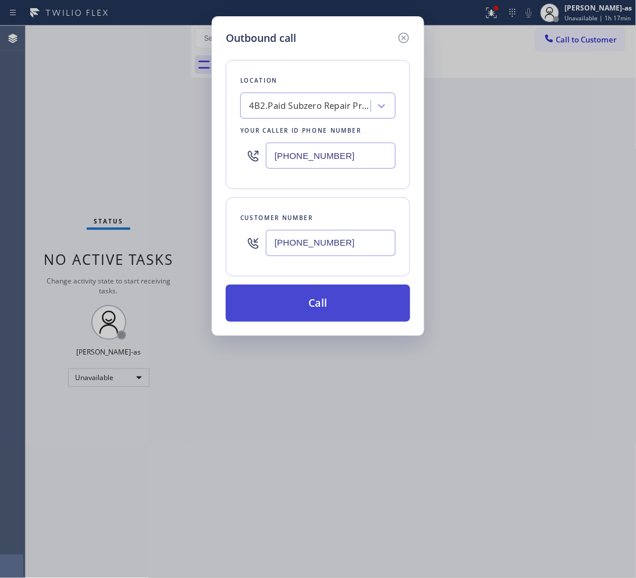
type input "[PHONE_NUMBER]"
click at [374, 311] on button "Call" at bounding box center [318, 303] width 185 height 37
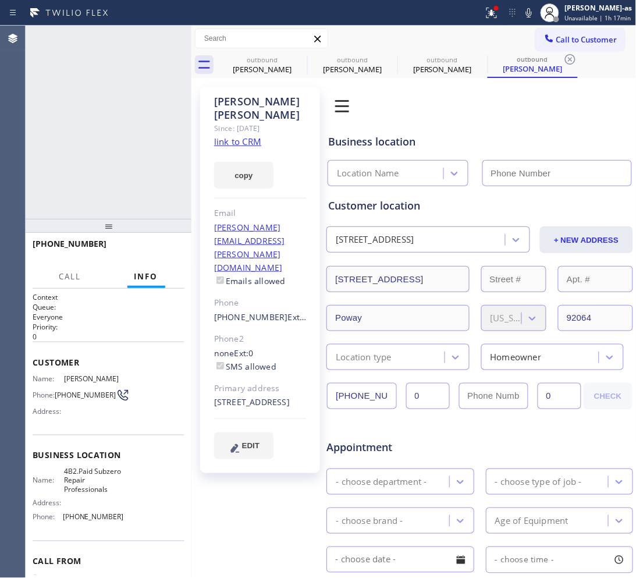
type input "[PHONE_NUMBER]"
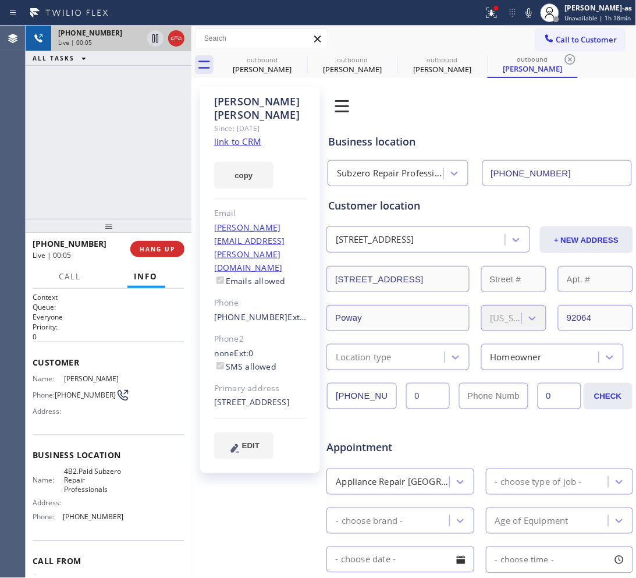
click at [170, 45] on div at bounding box center [166, 39] width 42 height 26
click at [167, 173] on div "[PHONE_NUMBER] Live | 00:05 ALL TASKS ALL TASKS ACTIVE TASKS TASKS IN WRAP UP" at bounding box center [109, 122] width 166 height 193
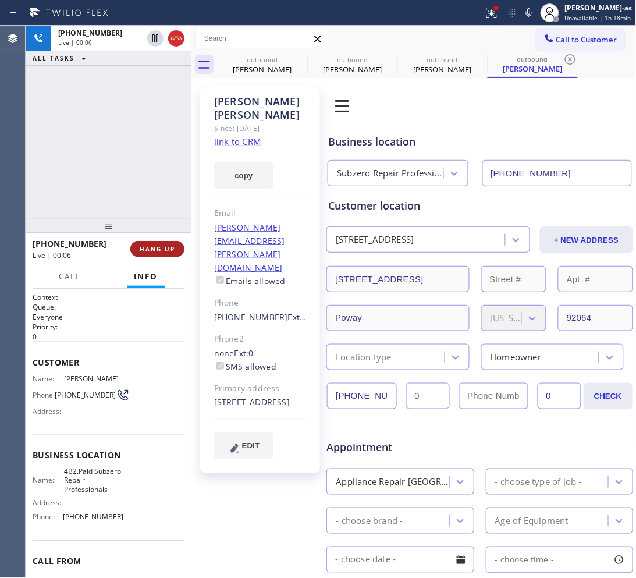
click at [150, 244] on button "HANG UP" at bounding box center [157, 249] width 54 height 16
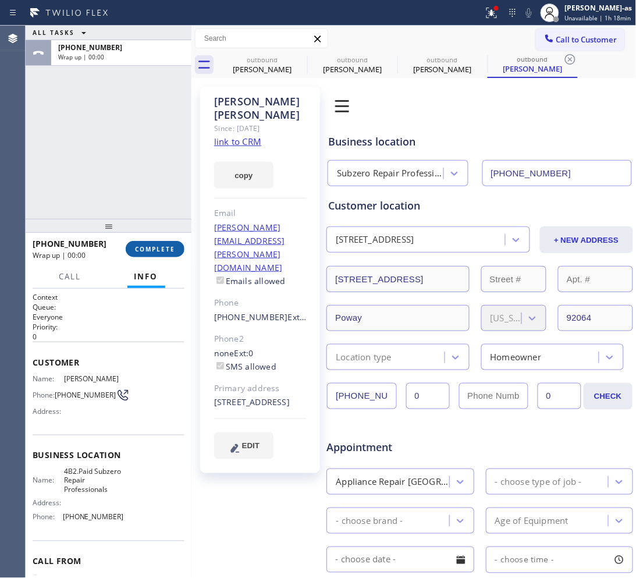
click at [151, 244] on button "COMPLETE" at bounding box center [155, 249] width 59 height 16
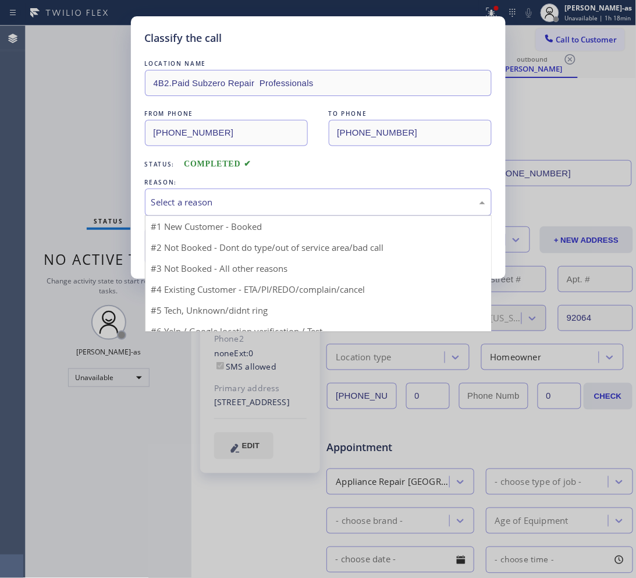
click at [252, 205] on div "Select a reason" at bounding box center [318, 202] width 334 height 13
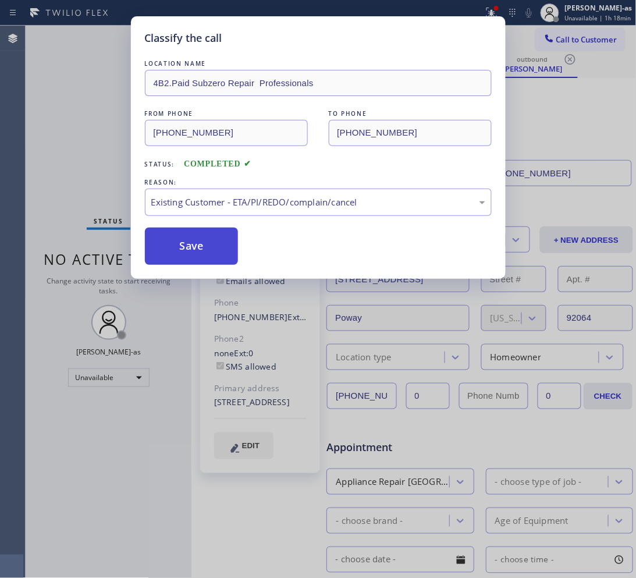
drag, startPoint x: 221, startPoint y: 245, endPoint x: 287, endPoint y: 157, distance: 109.8
click at [221, 244] on button "Save" at bounding box center [192, 246] width 94 height 37
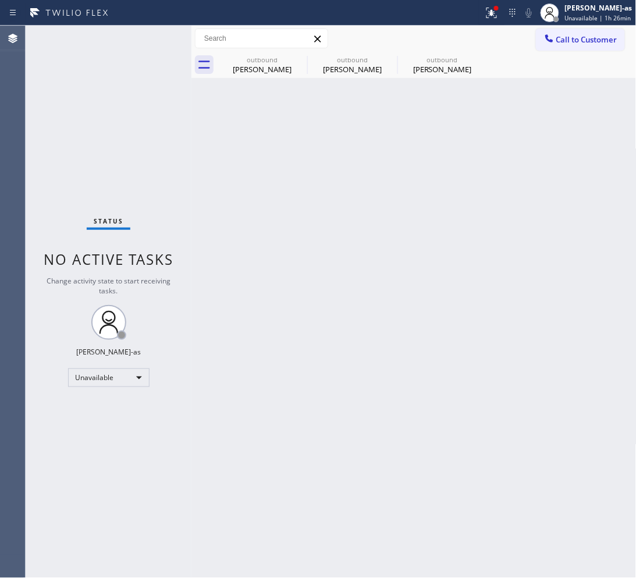
click at [63, 136] on div "Status No active tasks Change activity state to start receiving tasks. [PERSON_…" at bounding box center [109, 302] width 166 height 552
click at [102, 376] on div "Unavailable" at bounding box center [108, 377] width 81 height 19
click at [114, 434] on li "Break" at bounding box center [107, 437] width 79 height 14
